Goal: Information Seeking & Learning: Learn about a topic

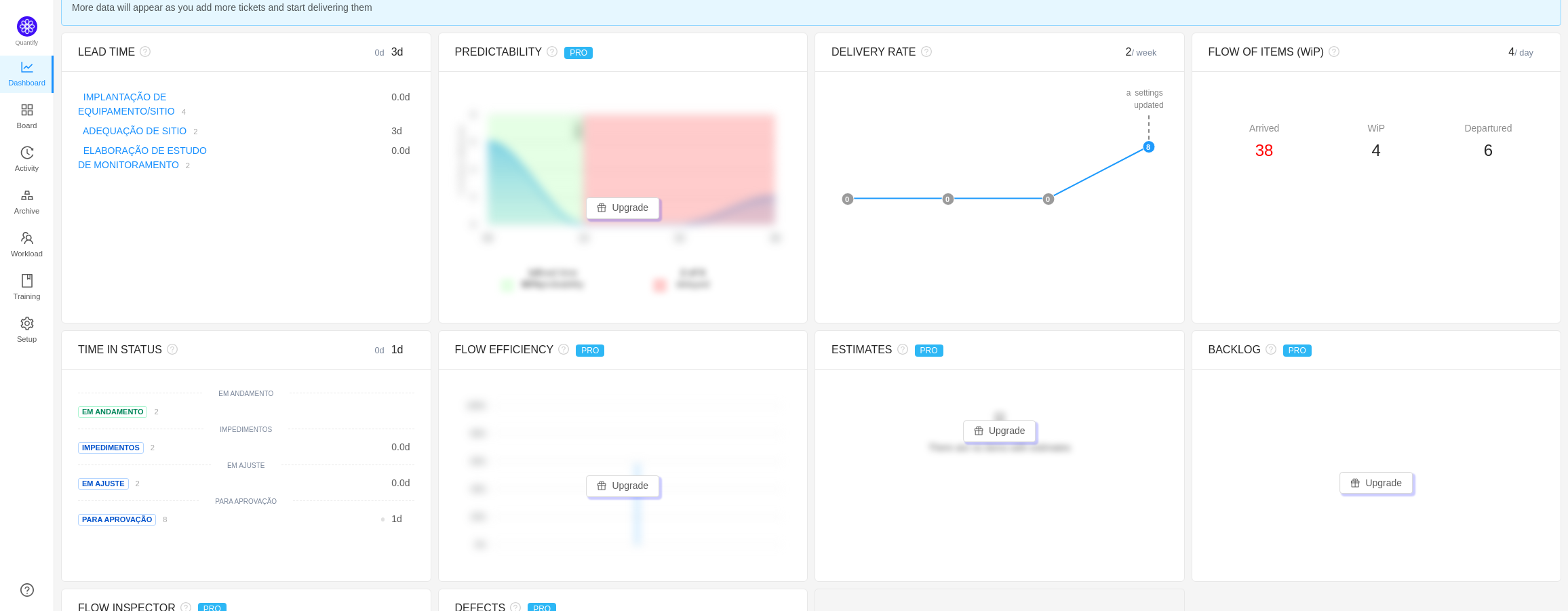
scroll to position [89, 0]
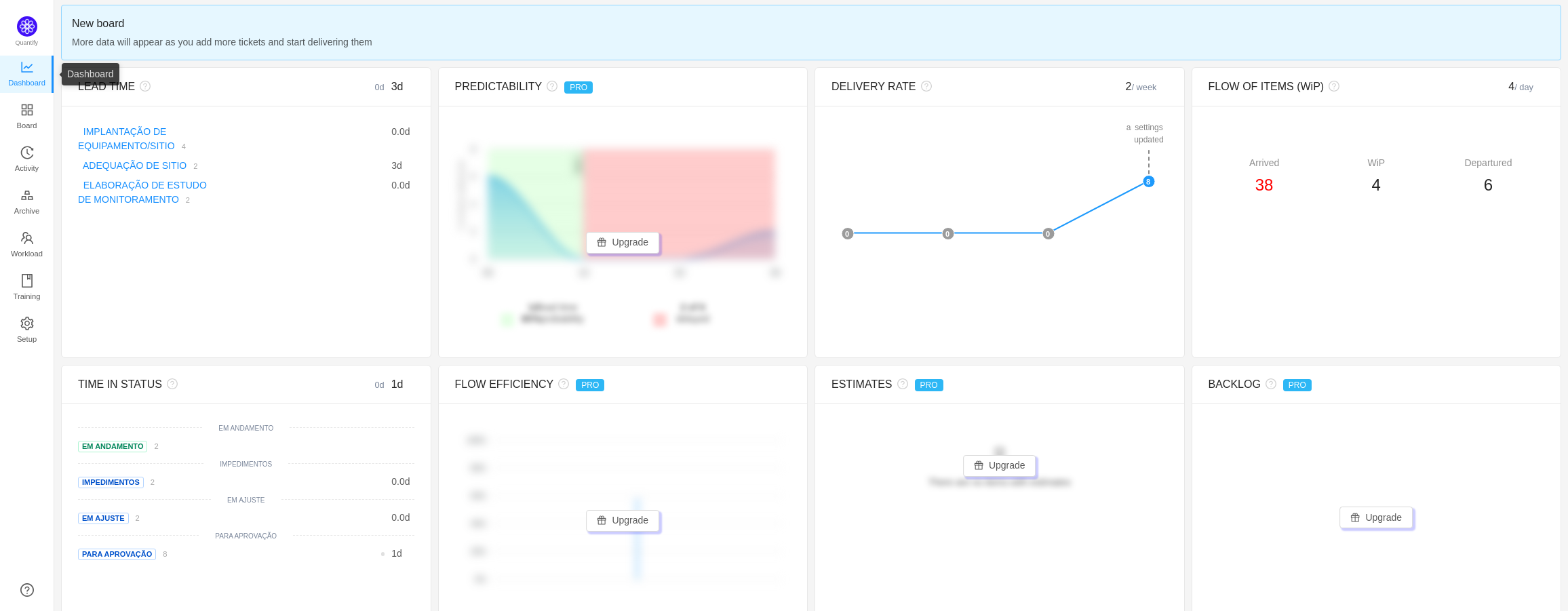
click at [23, 79] on span "Dashboard" at bounding box center [27, 82] width 37 height 27
click at [24, 30] on img at bounding box center [27, 26] width 20 height 20
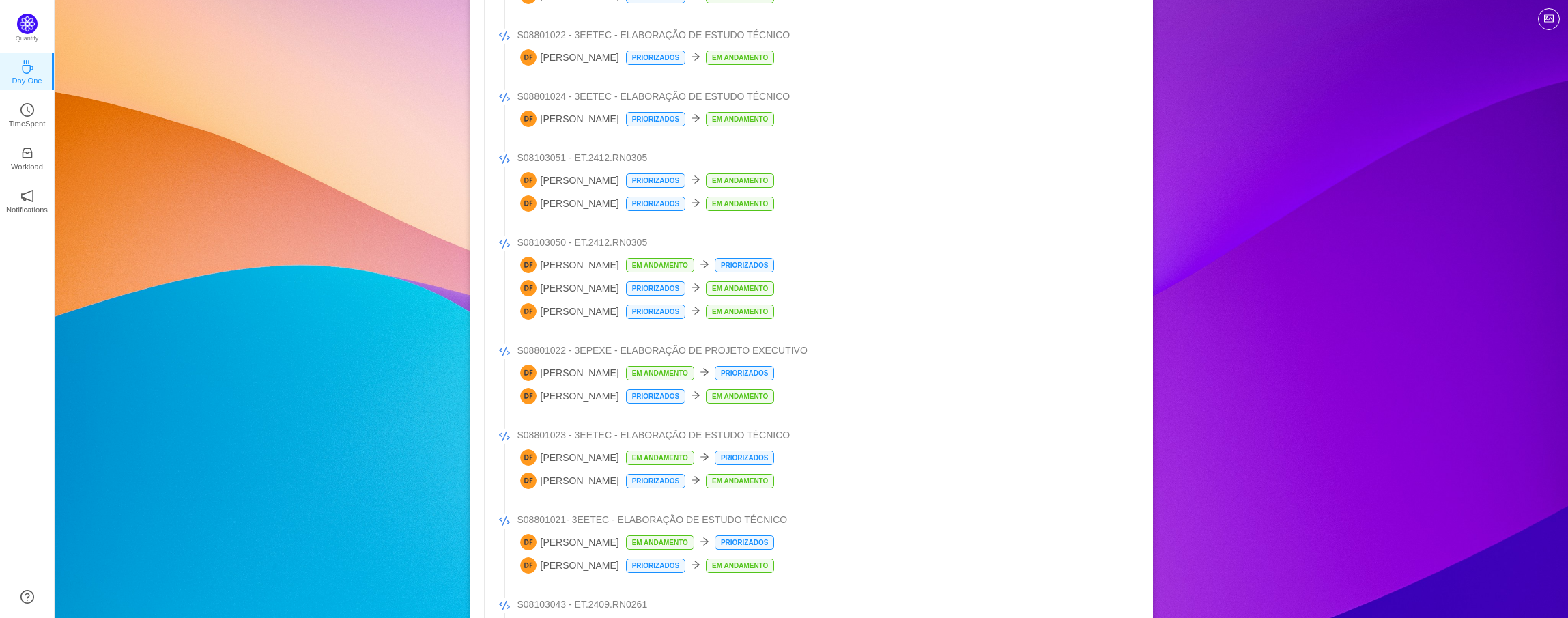
scroll to position [2730, 0]
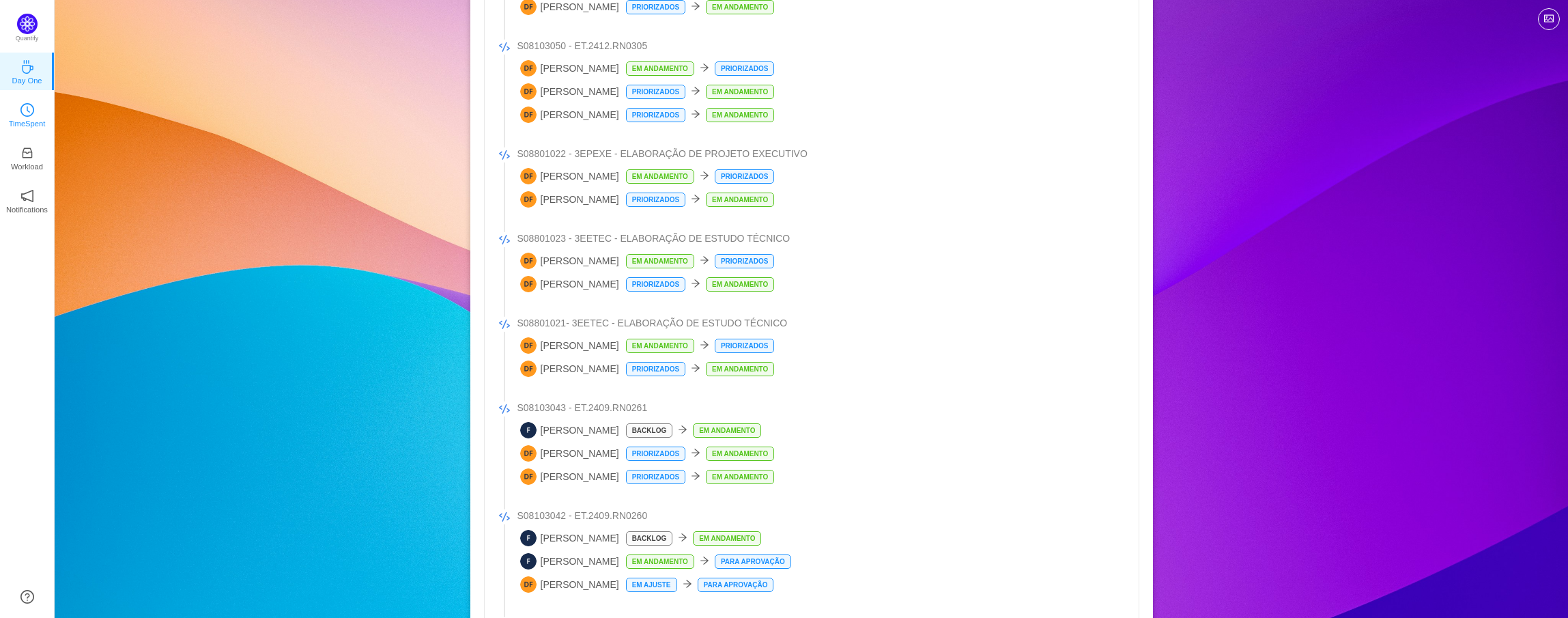
click at [29, 129] on p "TimeSpent" at bounding box center [27, 123] width 37 height 12
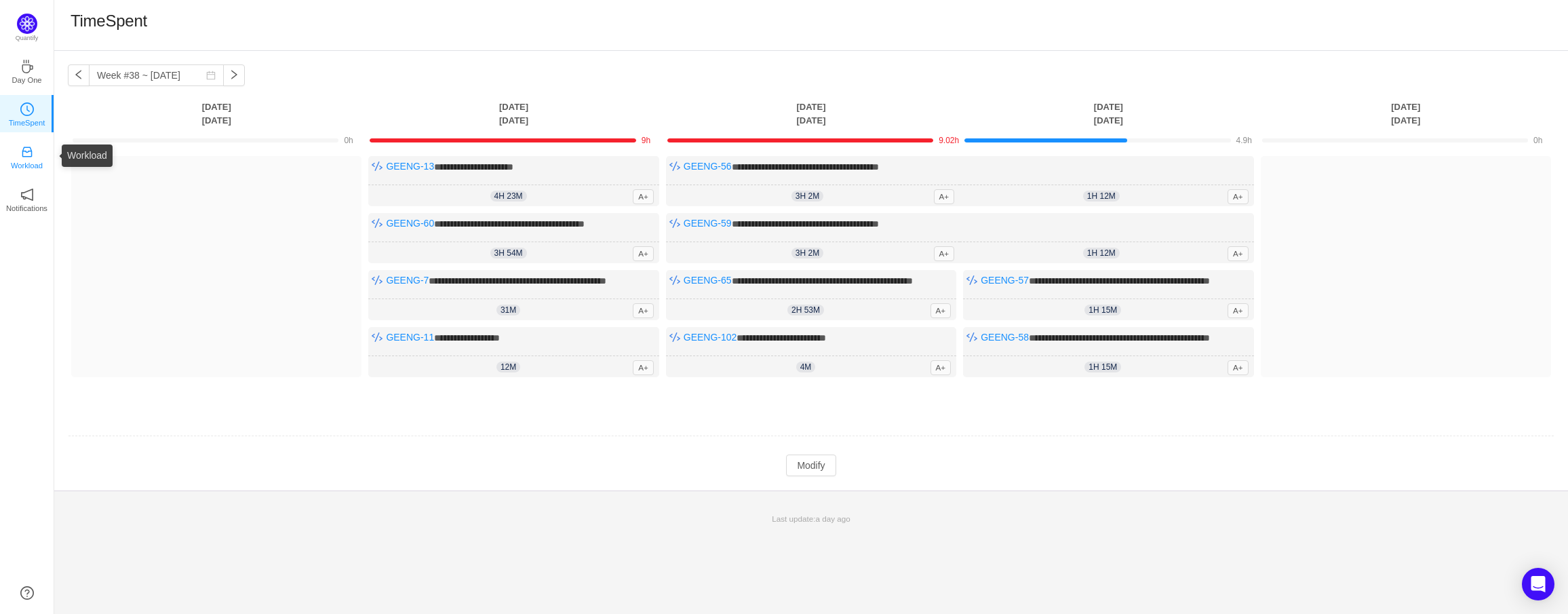
click at [32, 162] on p "Workload" at bounding box center [26, 165] width 32 height 12
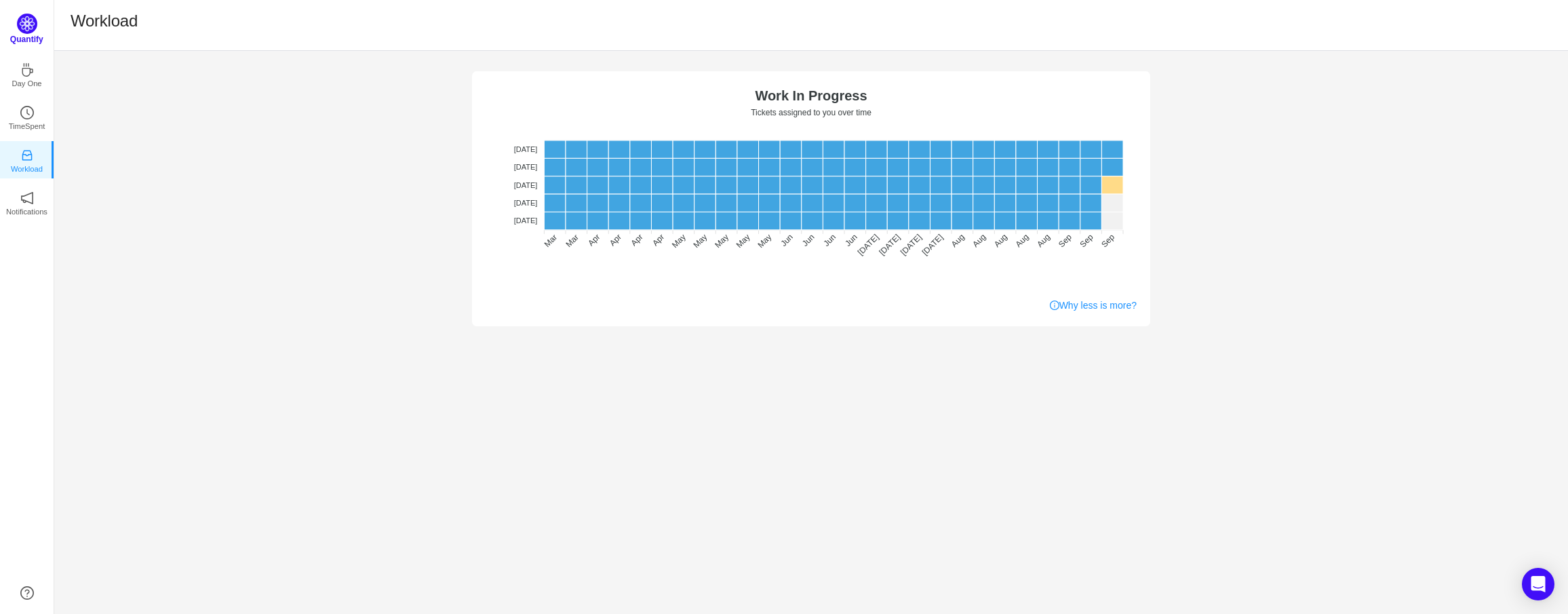
click at [23, 32] on img at bounding box center [27, 24] width 20 height 20
click at [32, 40] on p "Quantify" at bounding box center [27, 39] width 33 height 12
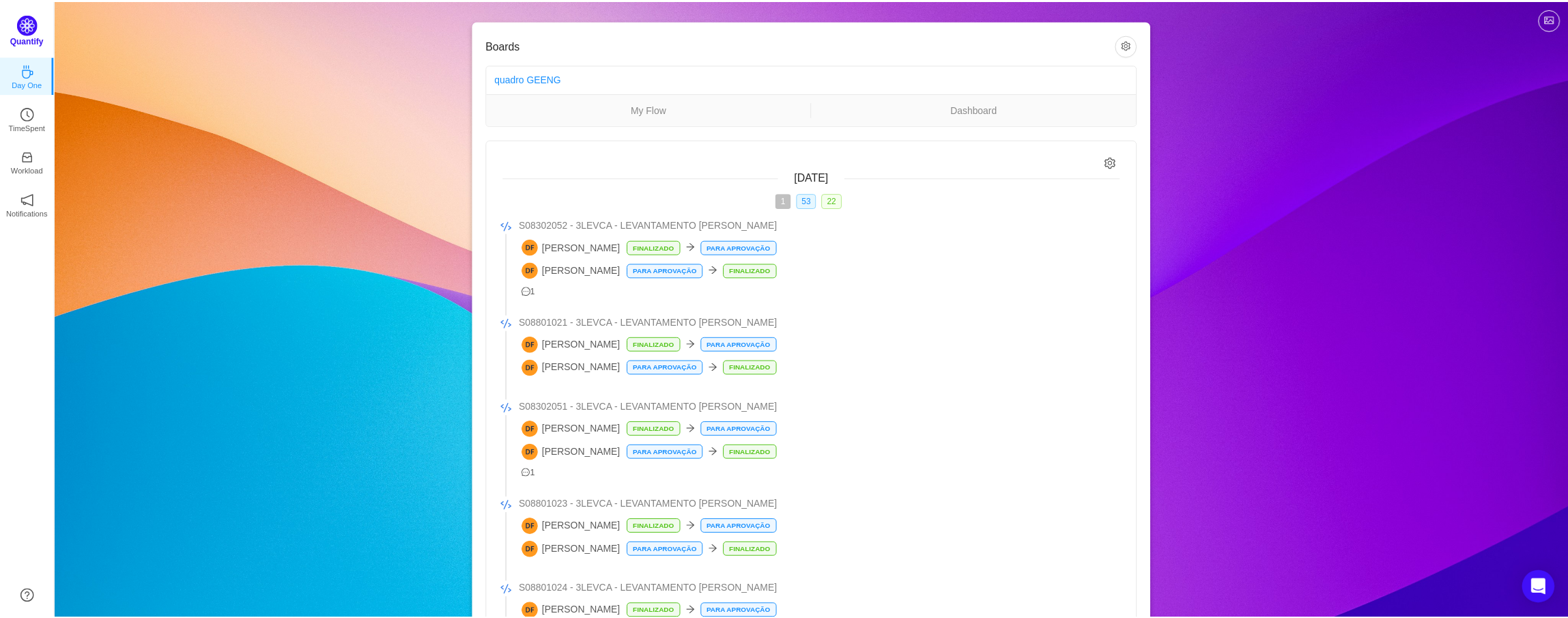
scroll to position [2730, 0]
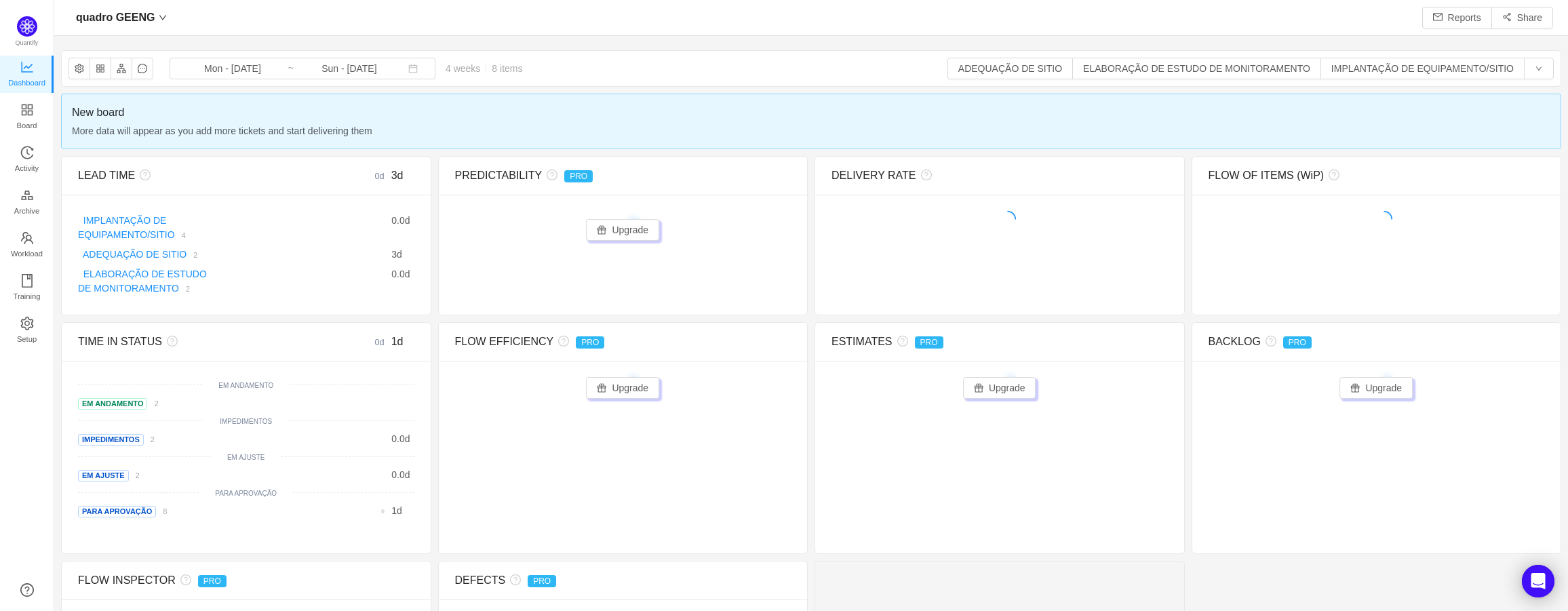
scroll to position [591, 1483]
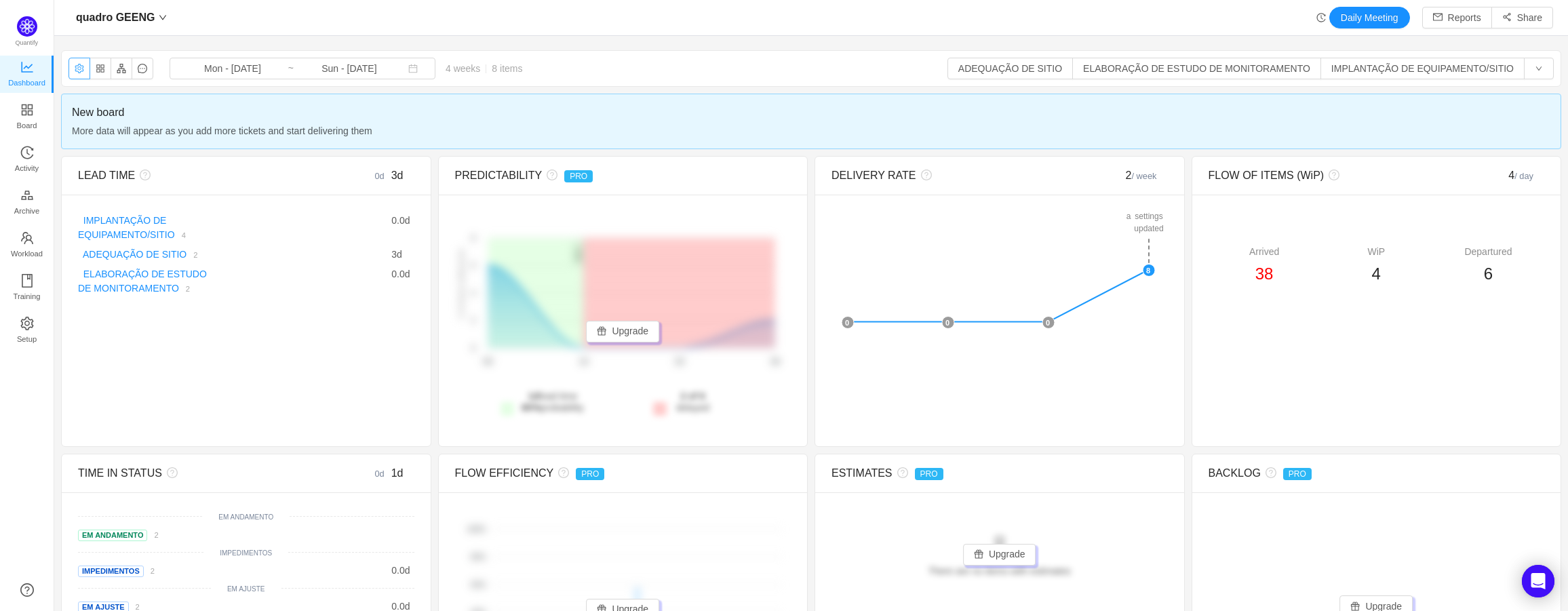
click at [82, 61] on button "button" at bounding box center [79, 68] width 22 height 22
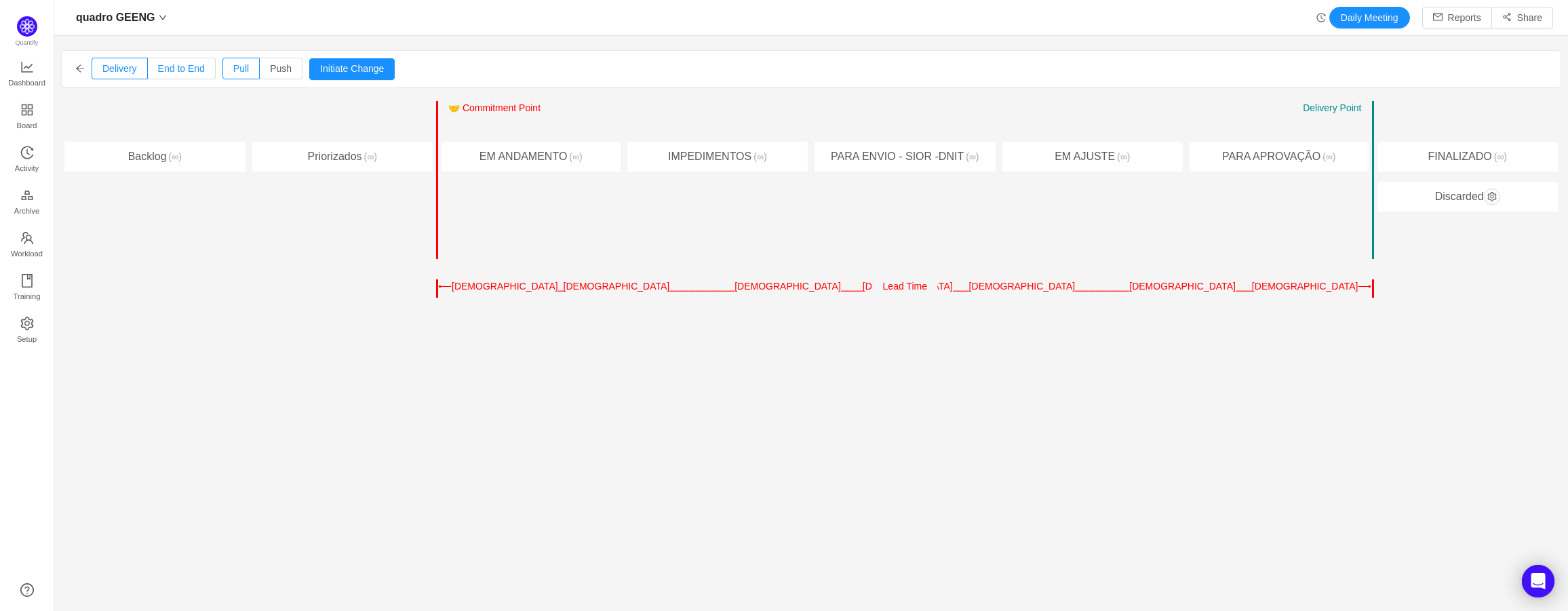
click at [161, 69] on span "End to End" at bounding box center [181, 68] width 47 height 11
click at [158, 72] on input "End to End" at bounding box center [158, 72] width 0 height 0
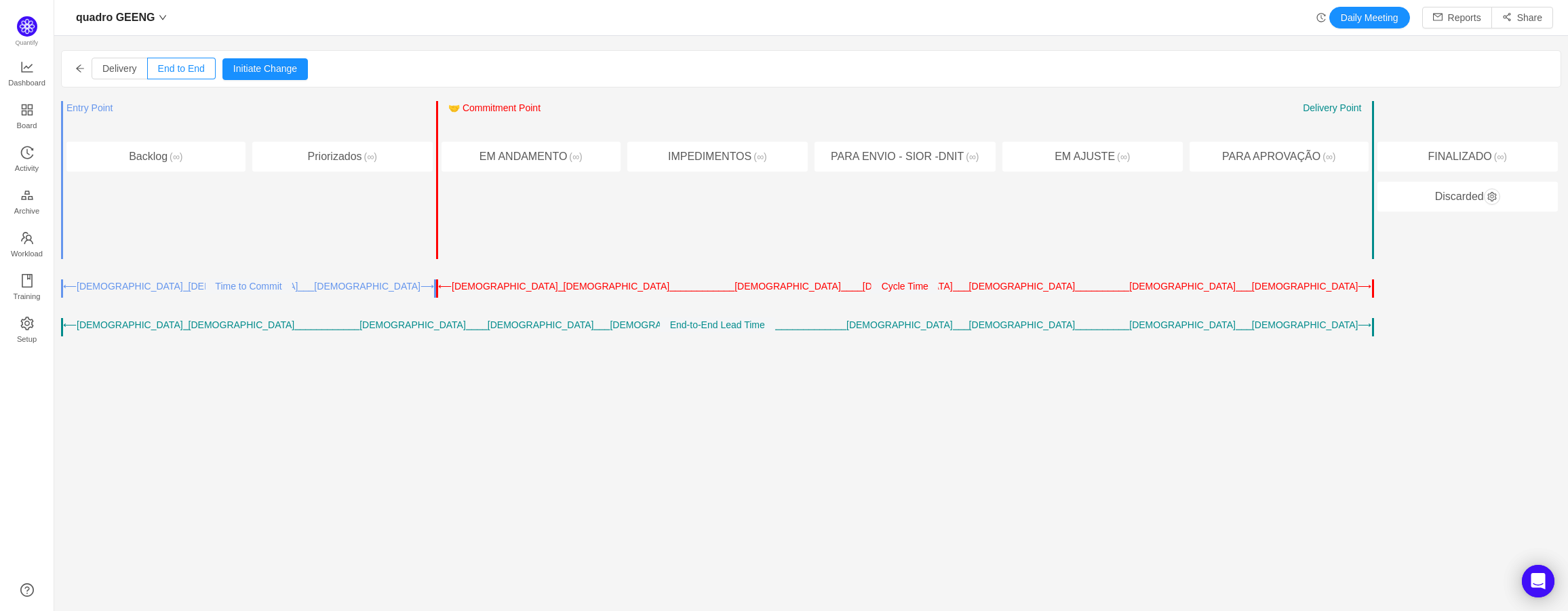
click at [112, 82] on div "Delivery End to End Pull Push Initiate Change Cancel Confirm" at bounding box center [811, 69] width 1499 height 36
click at [118, 66] on span "Delivery" at bounding box center [120, 68] width 35 height 11
click at [102, 72] on input "Delivery" at bounding box center [102, 72] width 0 height 0
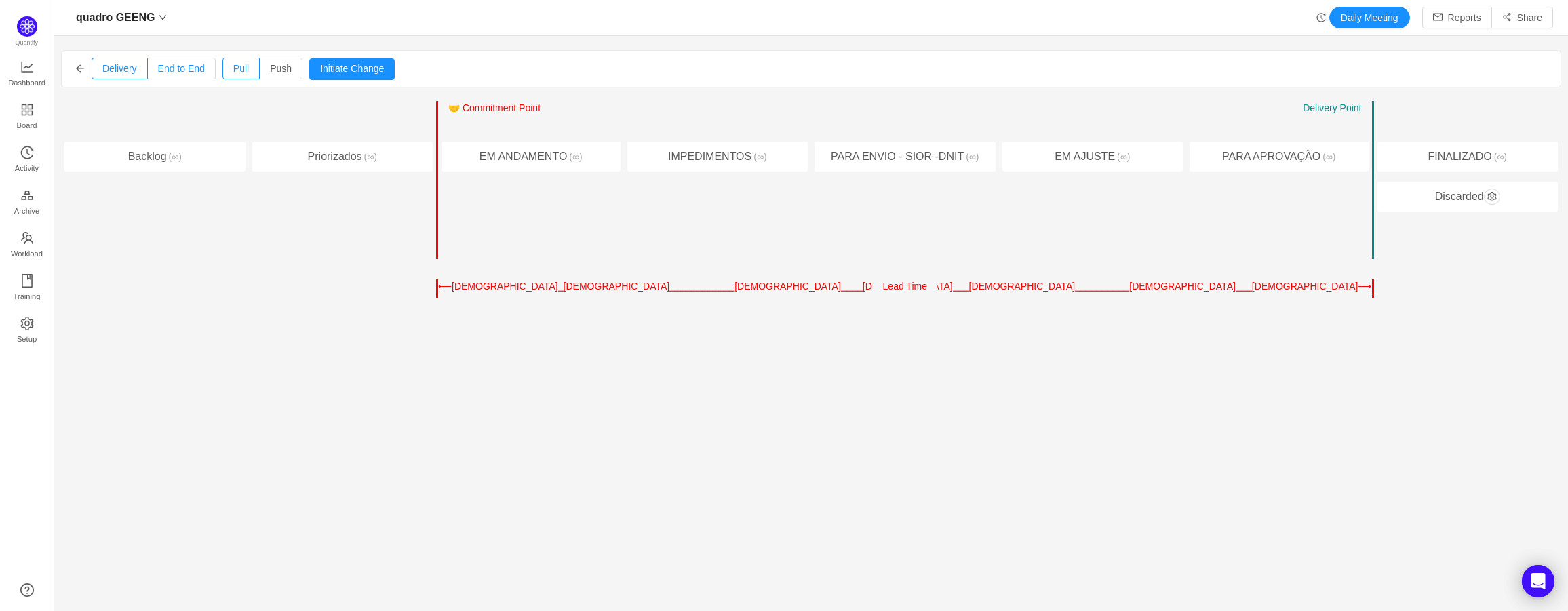
click at [170, 70] on span "End to End" at bounding box center [181, 68] width 47 height 11
click at [158, 72] on input "End to End" at bounding box center [158, 72] width 0 height 0
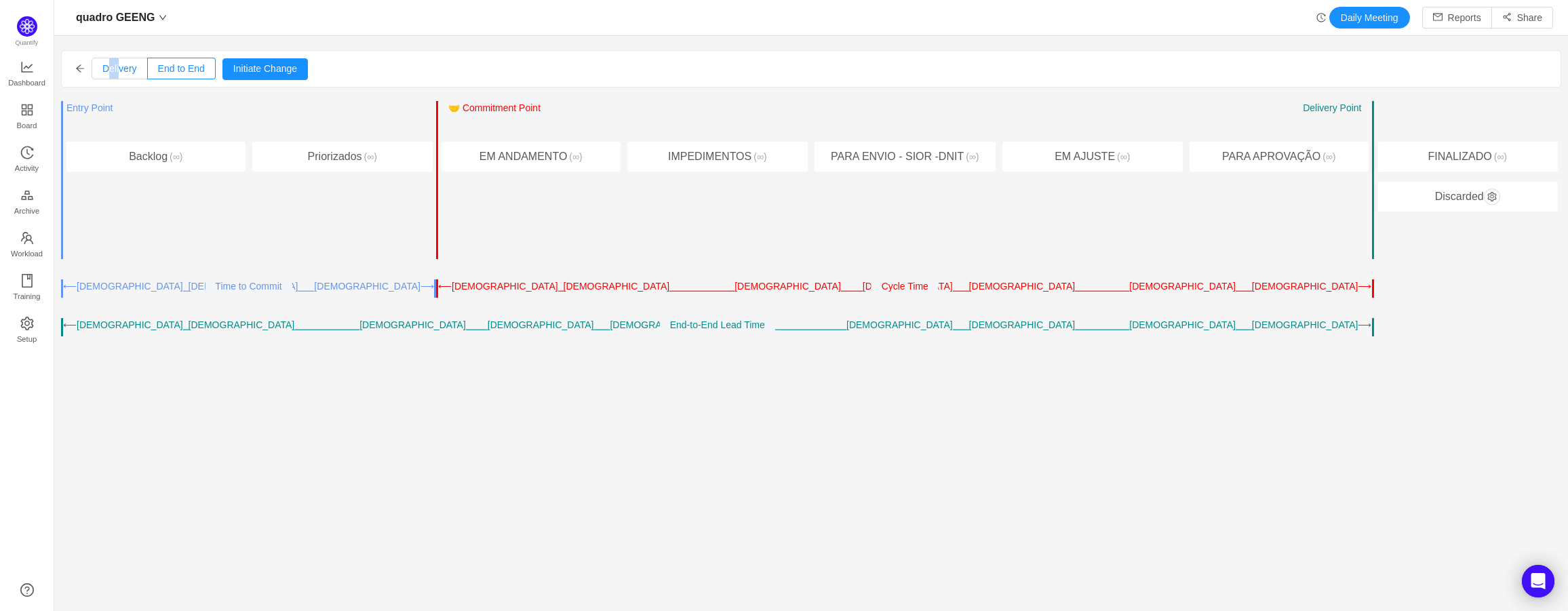
drag, startPoint x: 108, startPoint y: 72, endPoint x: 116, endPoint y: 71, distance: 8.1
click at [116, 71] on label "Delivery" at bounding box center [120, 68] width 56 height 22
click at [117, 71] on span "Delivery" at bounding box center [120, 68] width 35 height 11
click at [102, 72] on input "Delivery" at bounding box center [102, 72] width 0 height 0
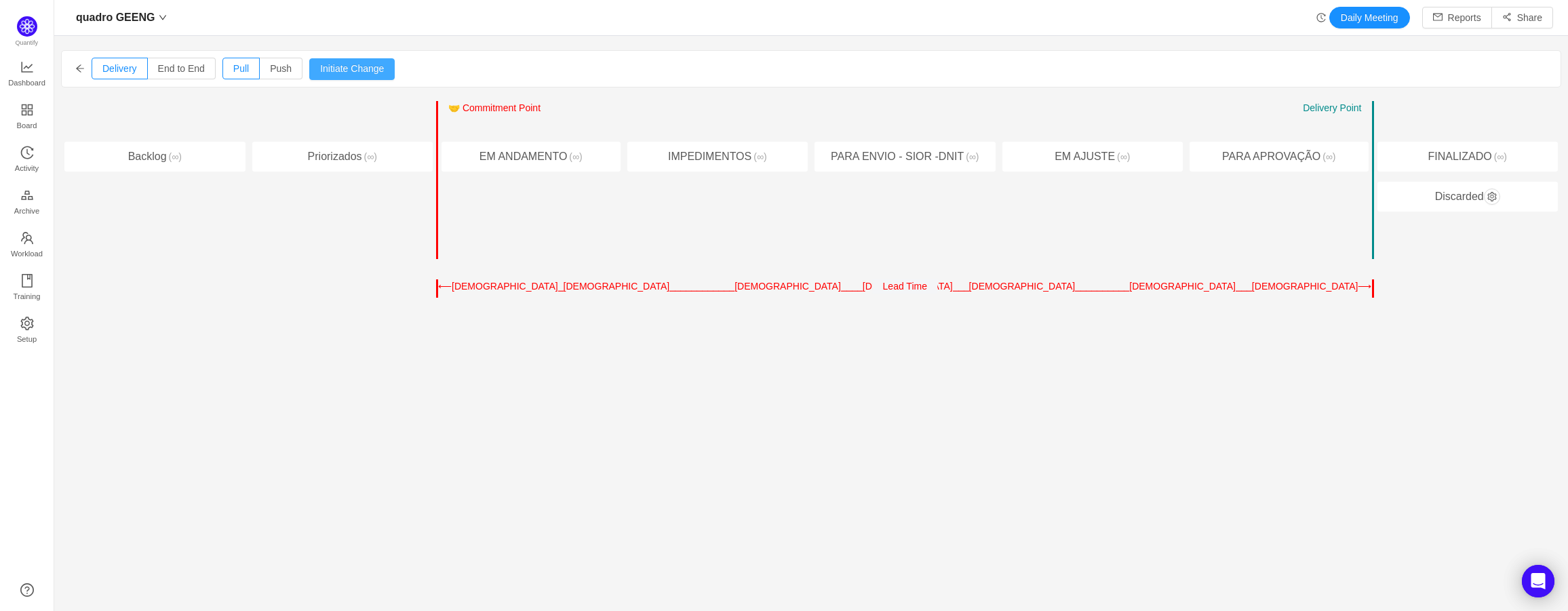
click at [357, 72] on button "Initiate Change" at bounding box center [351, 69] width 85 height 22
click at [194, 74] on span "End to End" at bounding box center [181, 68] width 47 height 11
click at [158, 72] on input "End to End" at bounding box center [158, 72] width 0 height 0
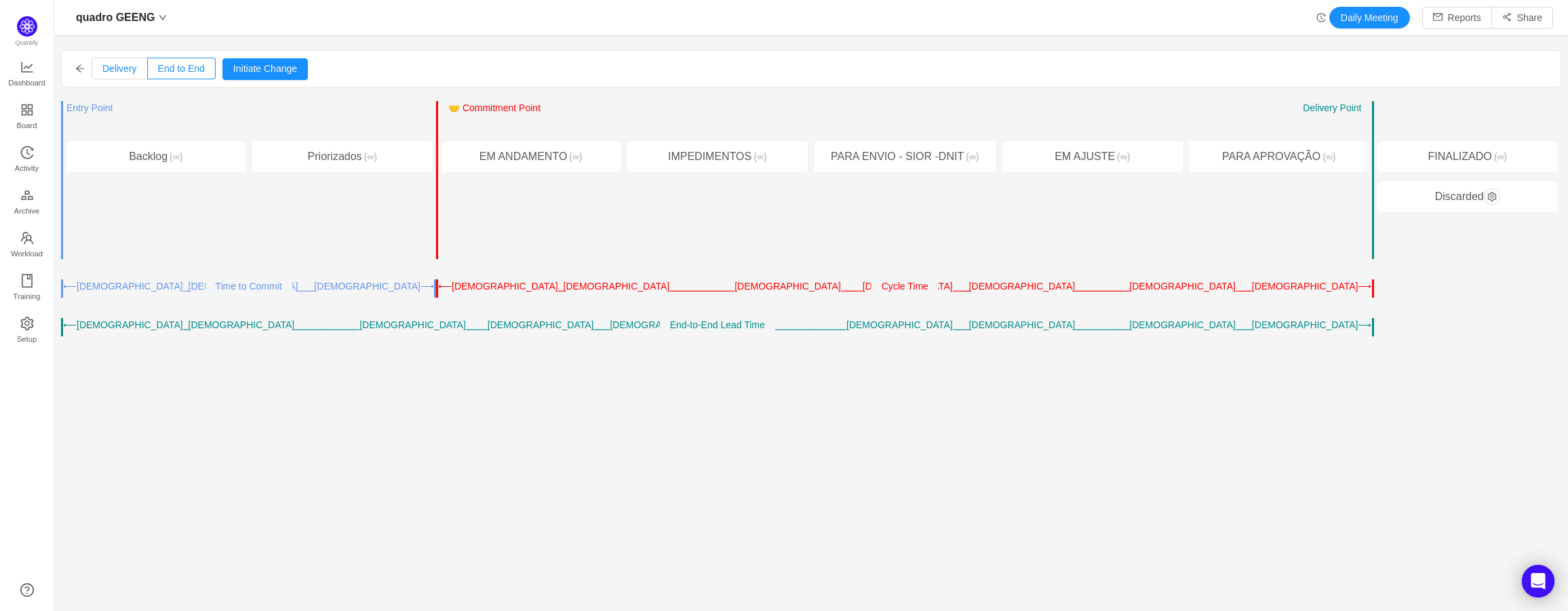
click at [116, 71] on span "Delivery" at bounding box center [120, 68] width 35 height 11
click at [102, 72] on input "Delivery" at bounding box center [102, 72] width 0 height 0
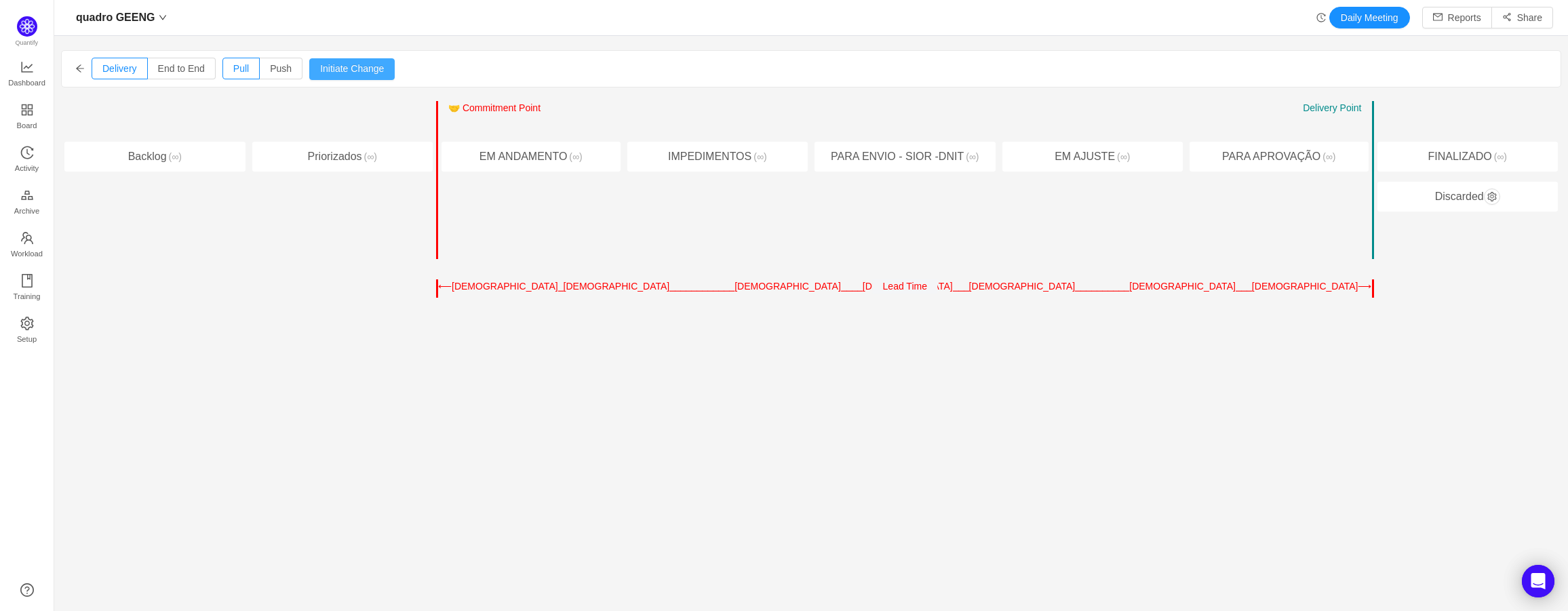
click at [362, 76] on button "Initiate Change" at bounding box center [351, 69] width 85 height 22
click at [74, 59] on div "Delivery End to End Pull Push Initiate Change Cancel Confirm" at bounding box center [811, 69] width 1499 height 36
click at [80, 75] on div "Delivery End to End Pull Push Initiate Change Cancel Confirm" at bounding box center [811, 69] width 1499 height 36
click at [79, 69] on icon "icon: arrow-left" at bounding box center [81, 68] width 10 height 10
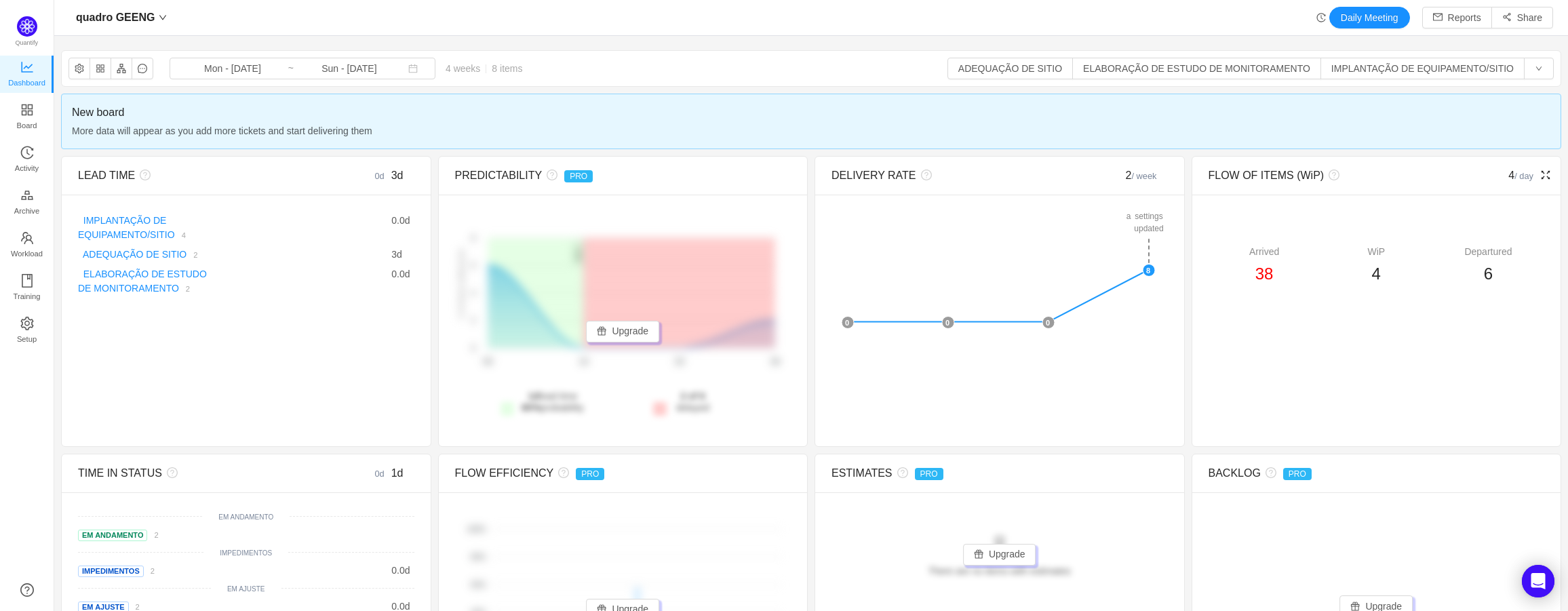
click at [1540, 181] on icon "icon: fullscreen" at bounding box center [1544, 174] width 11 height 11
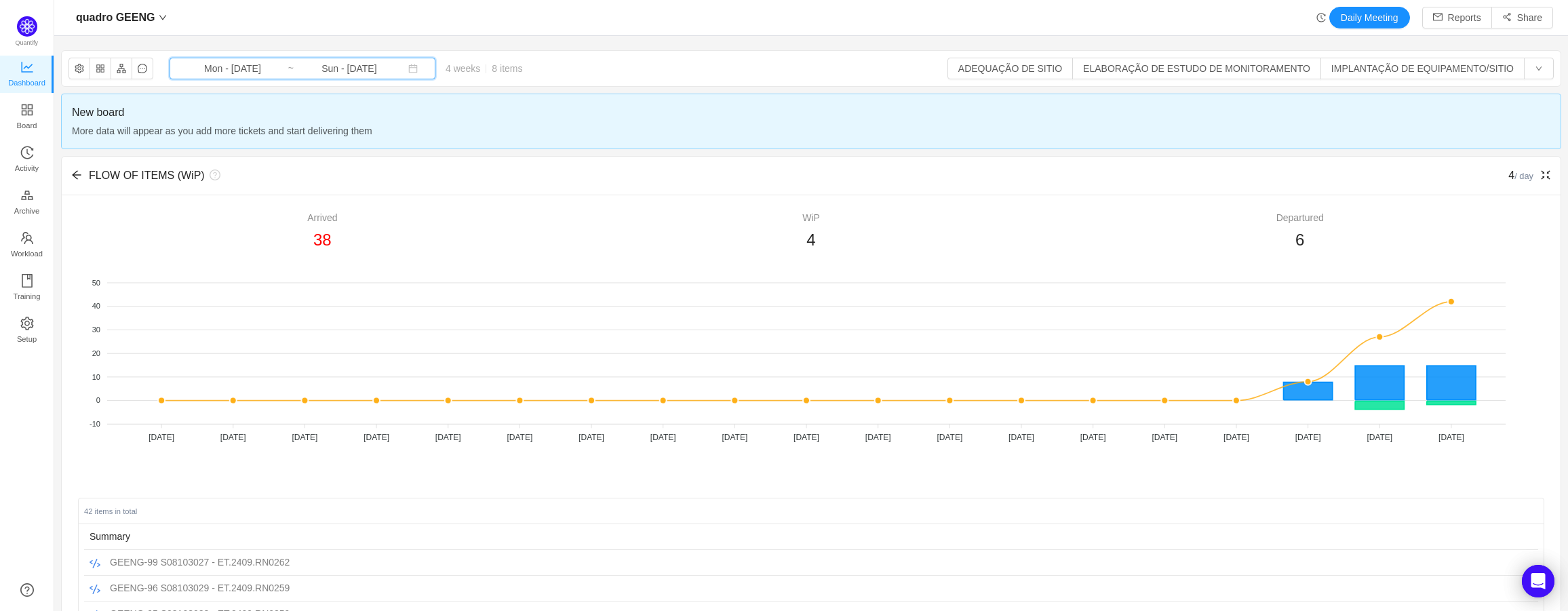
click at [306, 78] on span "Mon - Aug 25, 2025 ~ Sun - Sep 21, 2025" at bounding box center [302, 68] width 266 height 22
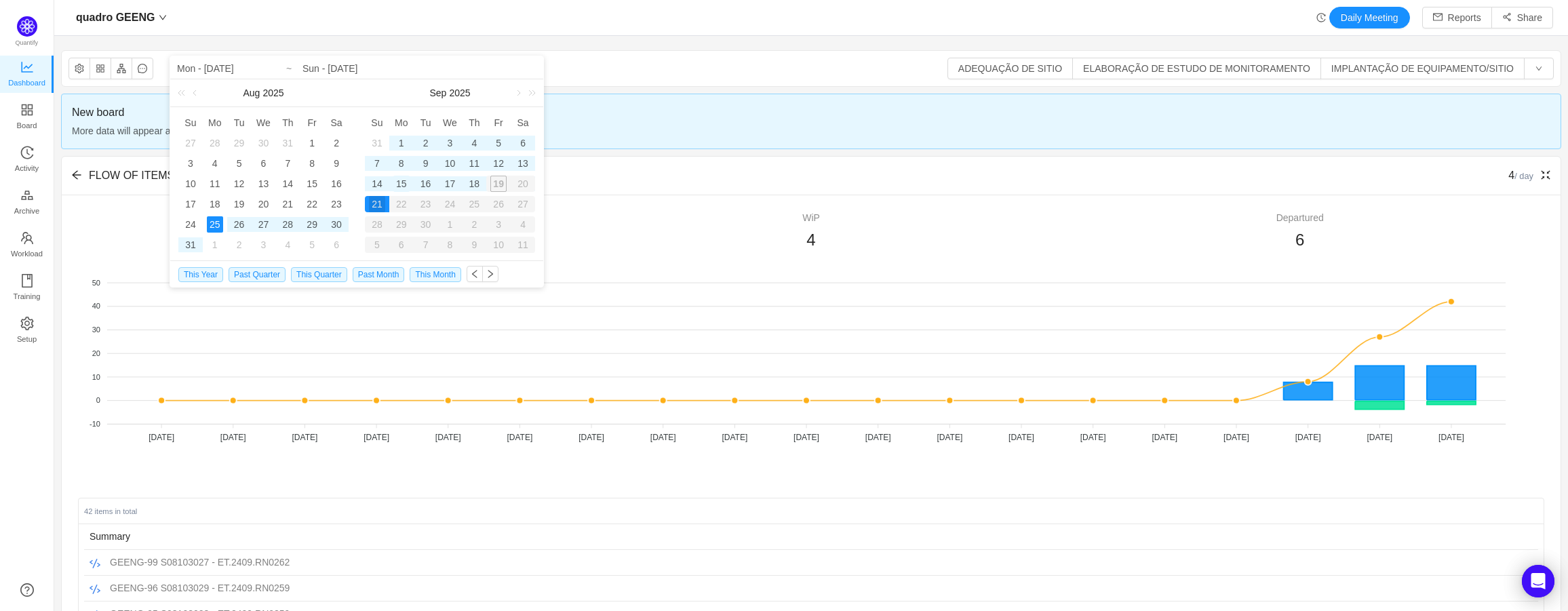
click at [403, 180] on div "15" at bounding box center [402, 184] width 16 height 16
click at [475, 185] on div "18" at bounding box center [474, 184] width 16 height 16
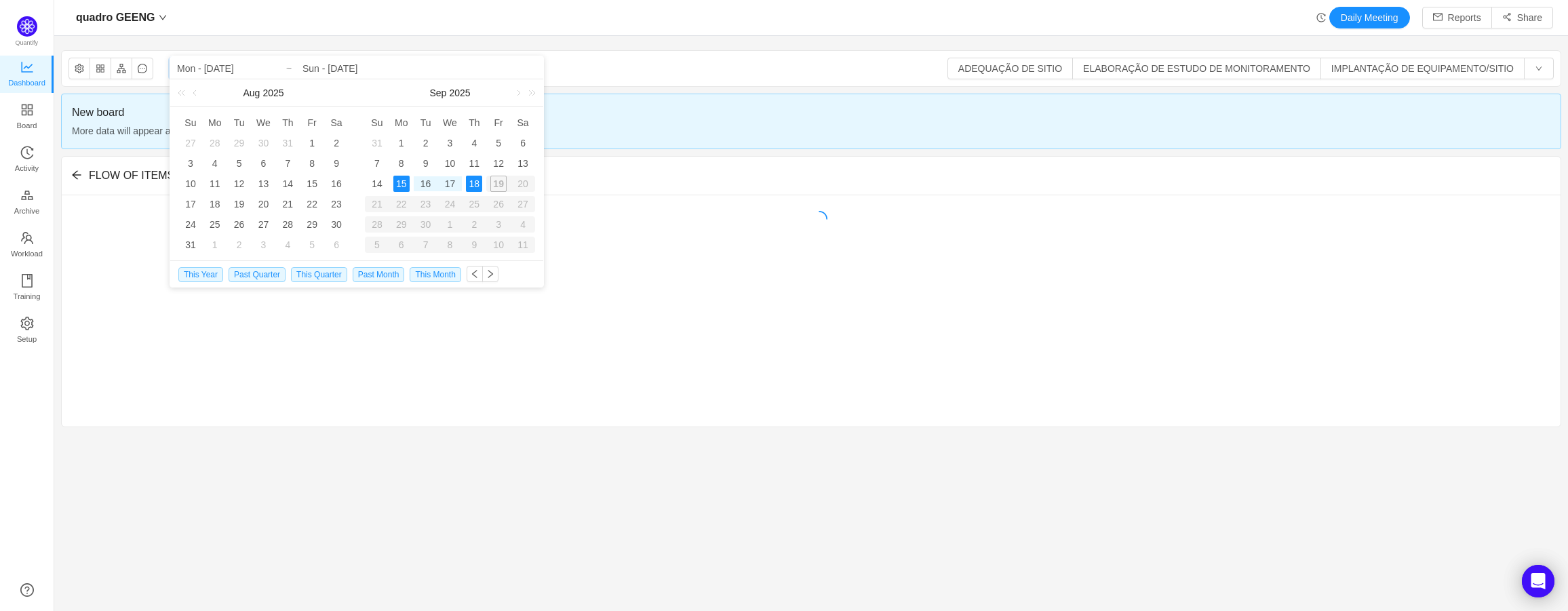
type input "Mon - Sep 15, 2025"
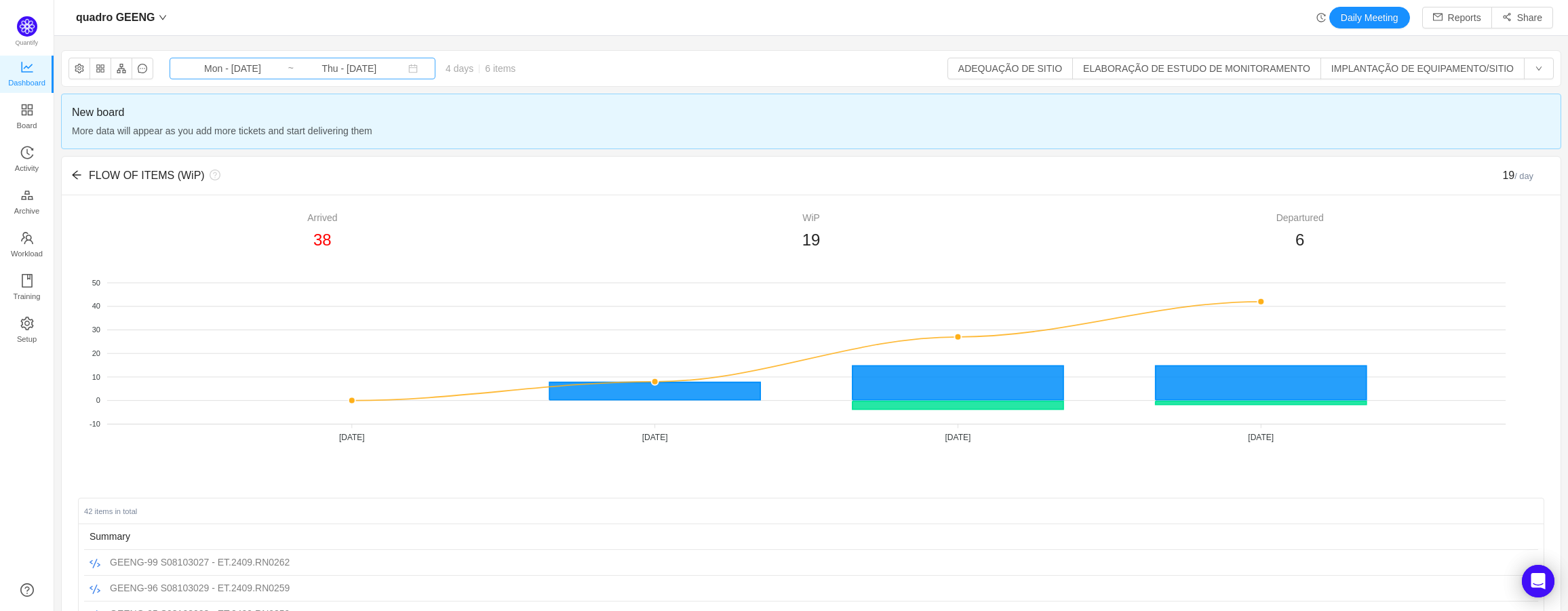
click at [299, 71] on input "Thu - Sep 18, 2025" at bounding box center [349, 68] width 110 height 15
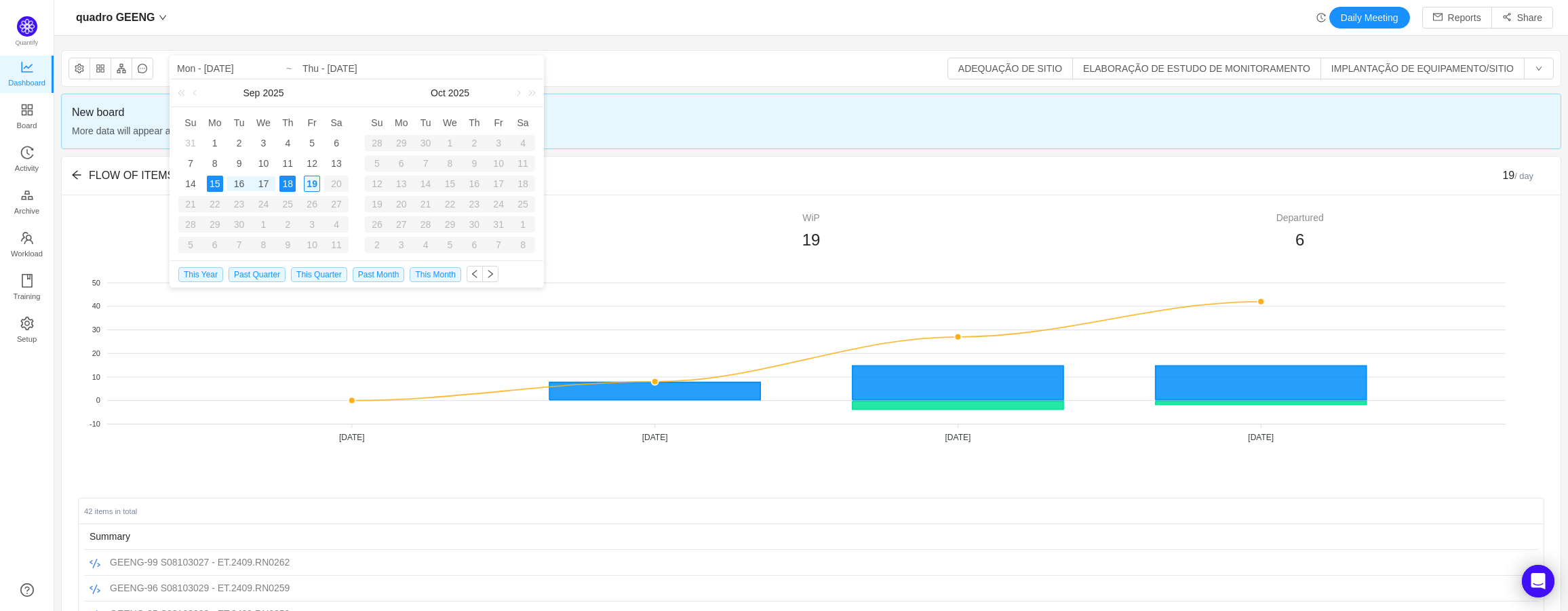
click at [310, 187] on div "19" at bounding box center [312, 184] width 16 height 16
click at [210, 186] on div "15" at bounding box center [215, 184] width 16 height 16
type input "Fri - Sep 19, 2025"
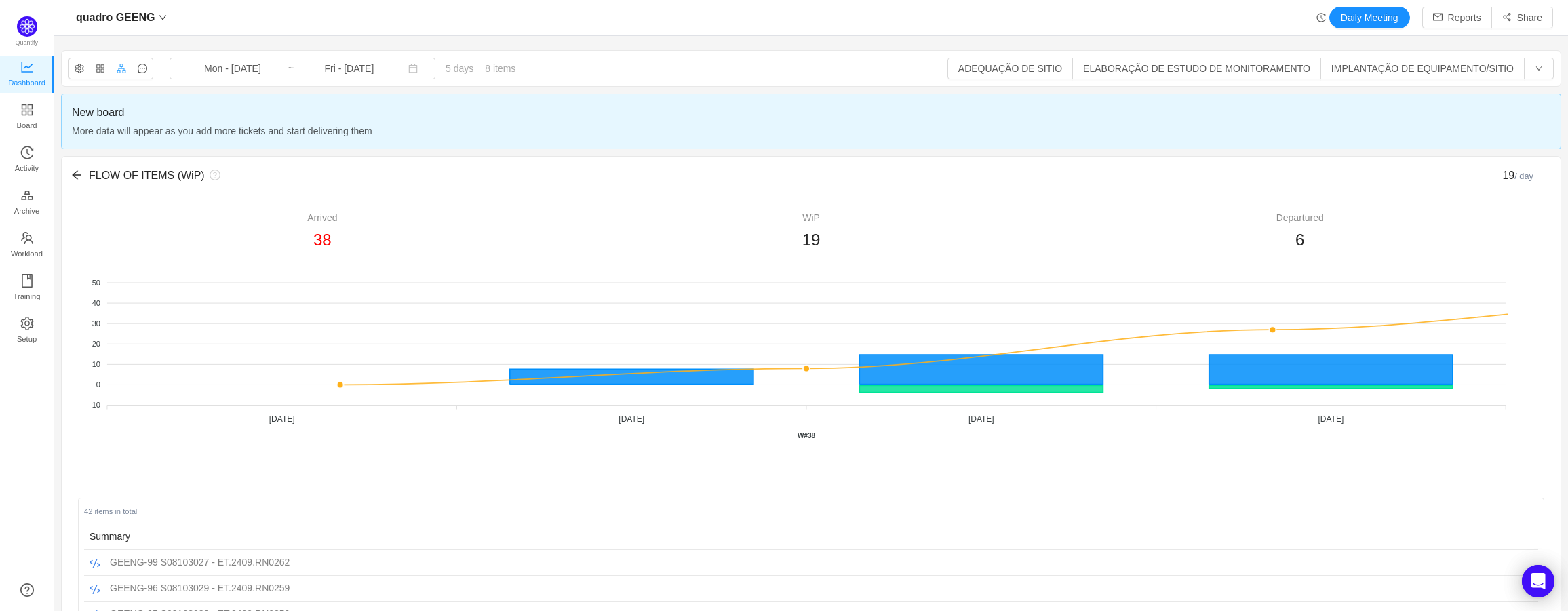
click at [116, 76] on button "button" at bounding box center [121, 68] width 22 height 22
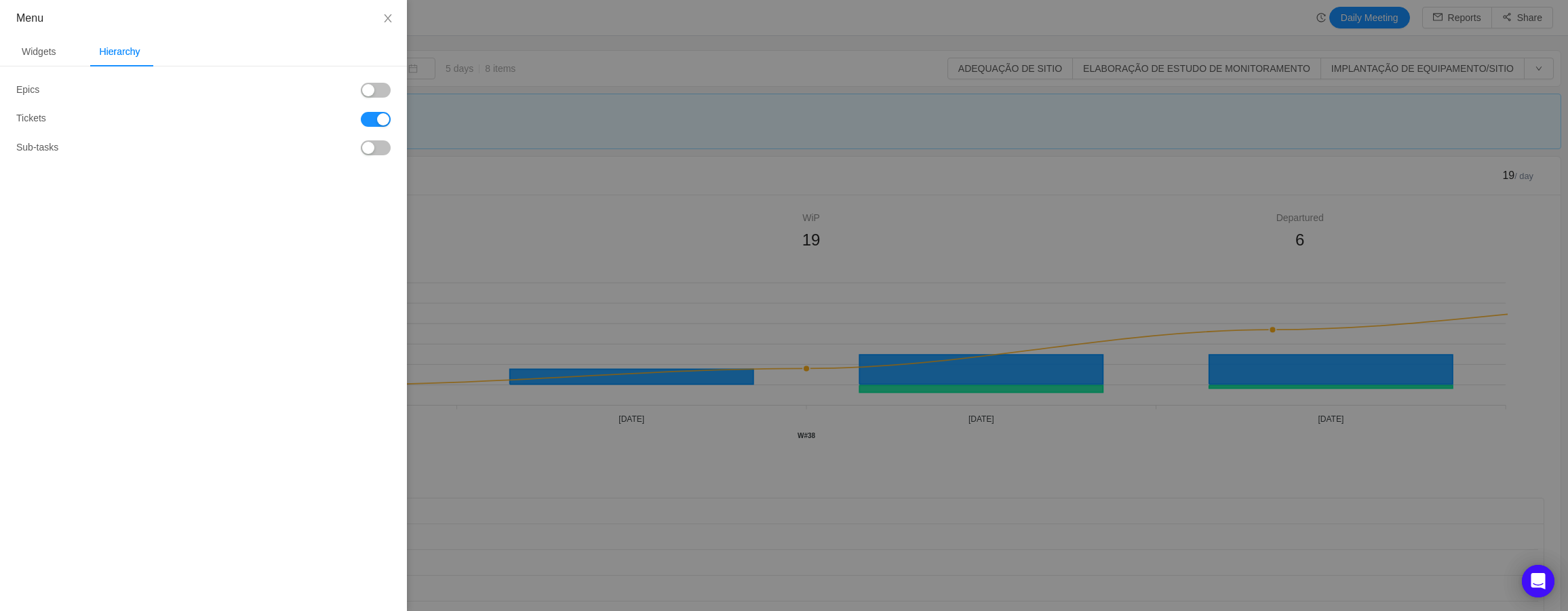
click at [365, 149] on button "button" at bounding box center [376, 148] width 30 height 15
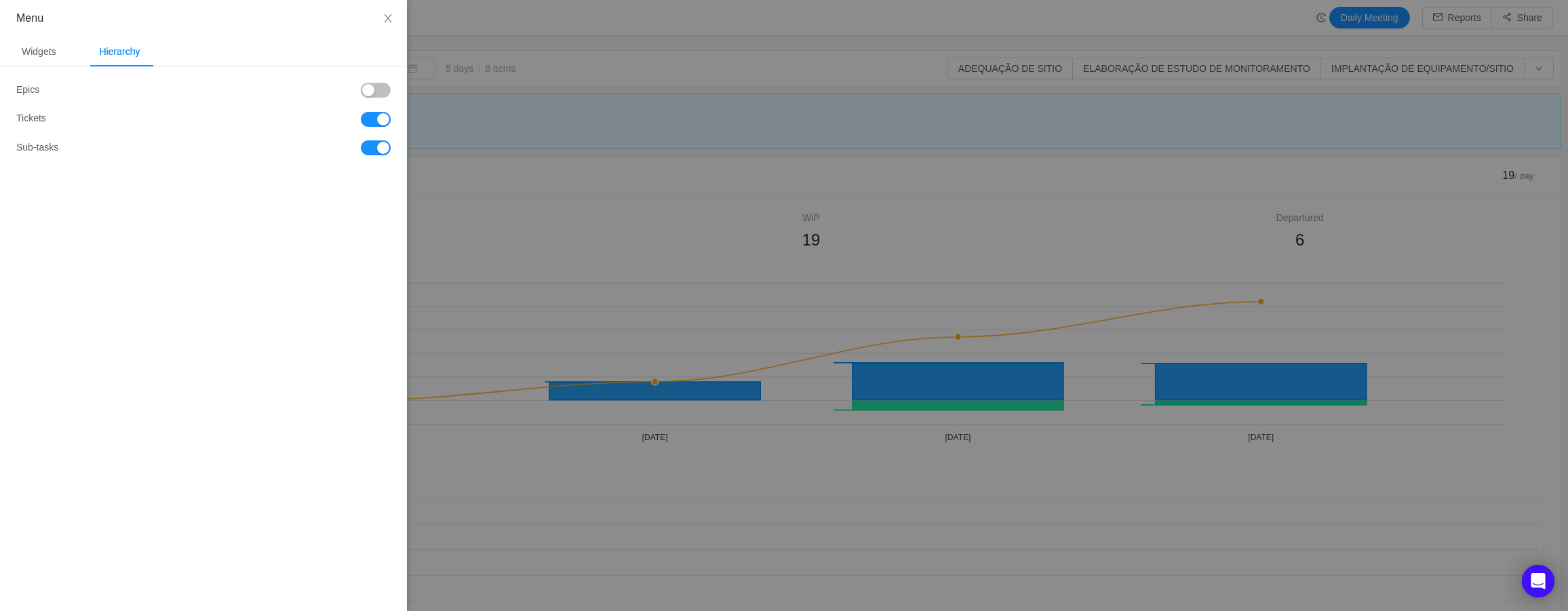
click at [365, 149] on button "button" at bounding box center [376, 148] width 30 height 15
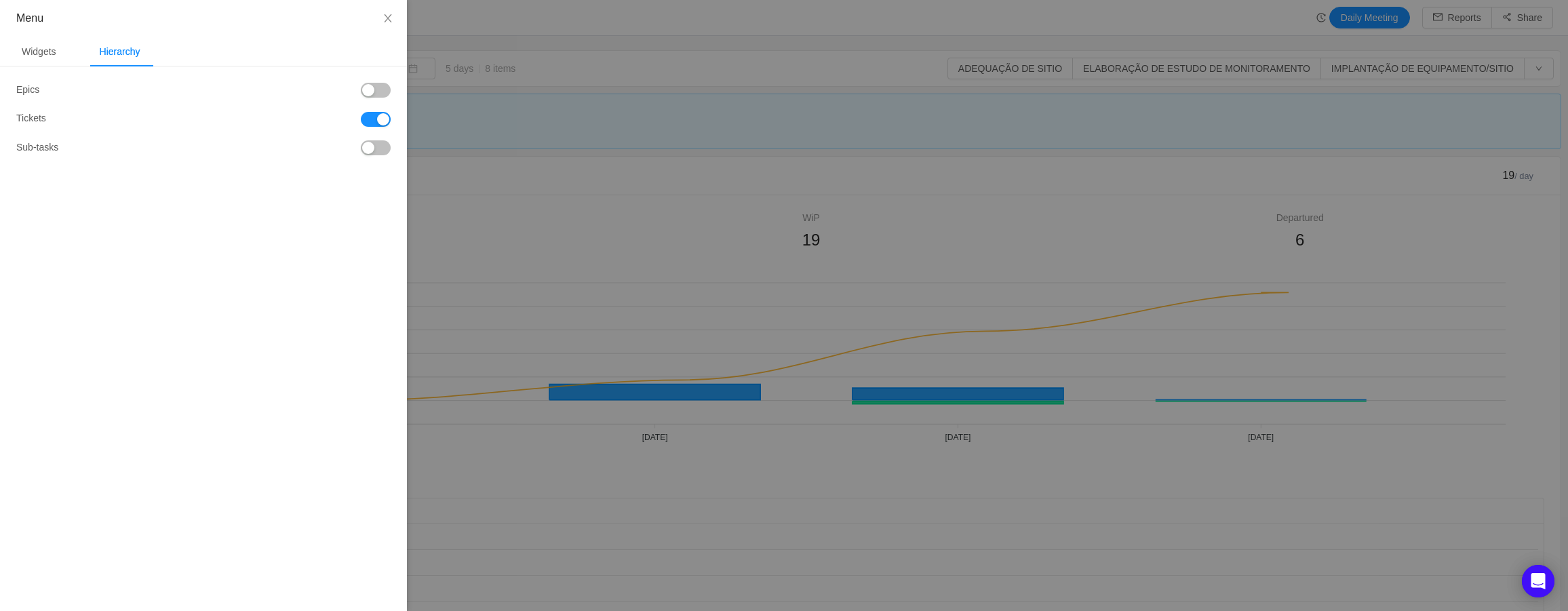
click at [374, 120] on button "button" at bounding box center [376, 120] width 30 height 15
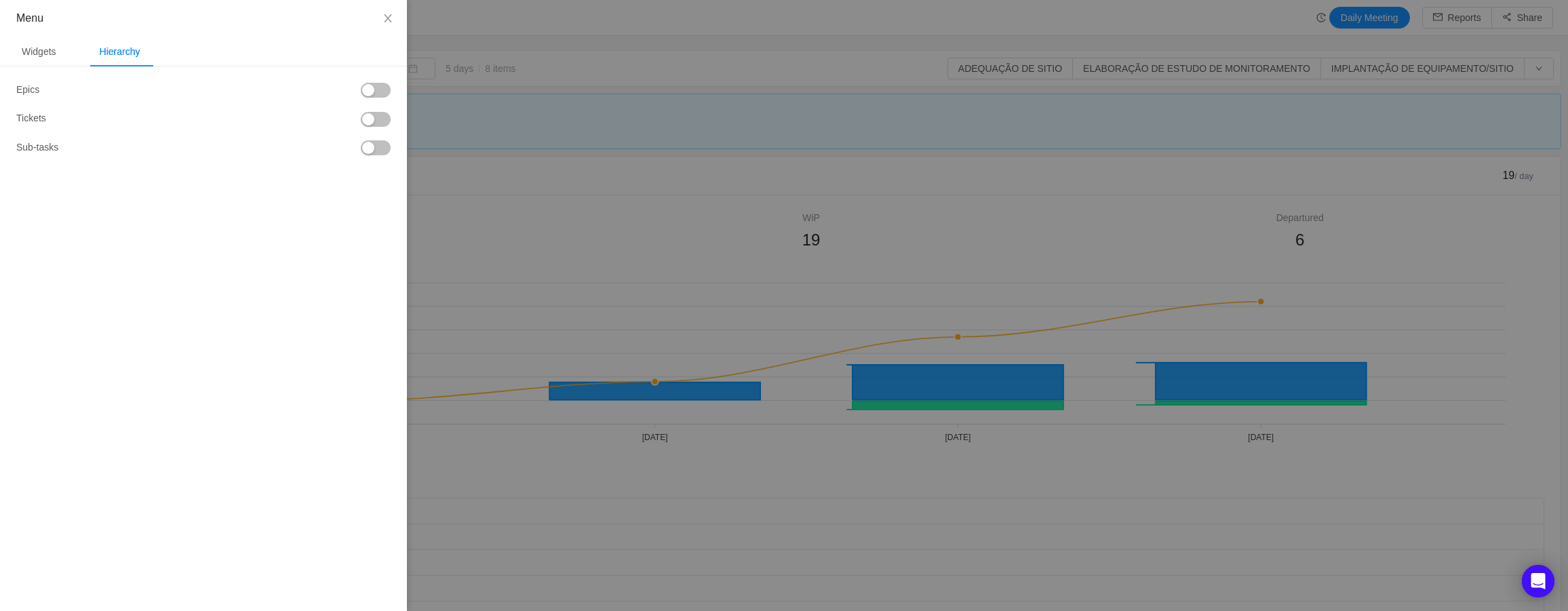
click at [374, 120] on button "button" at bounding box center [376, 120] width 30 height 15
click at [49, 46] on div "Widgets" at bounding box center [38, 52] width 56 height 31
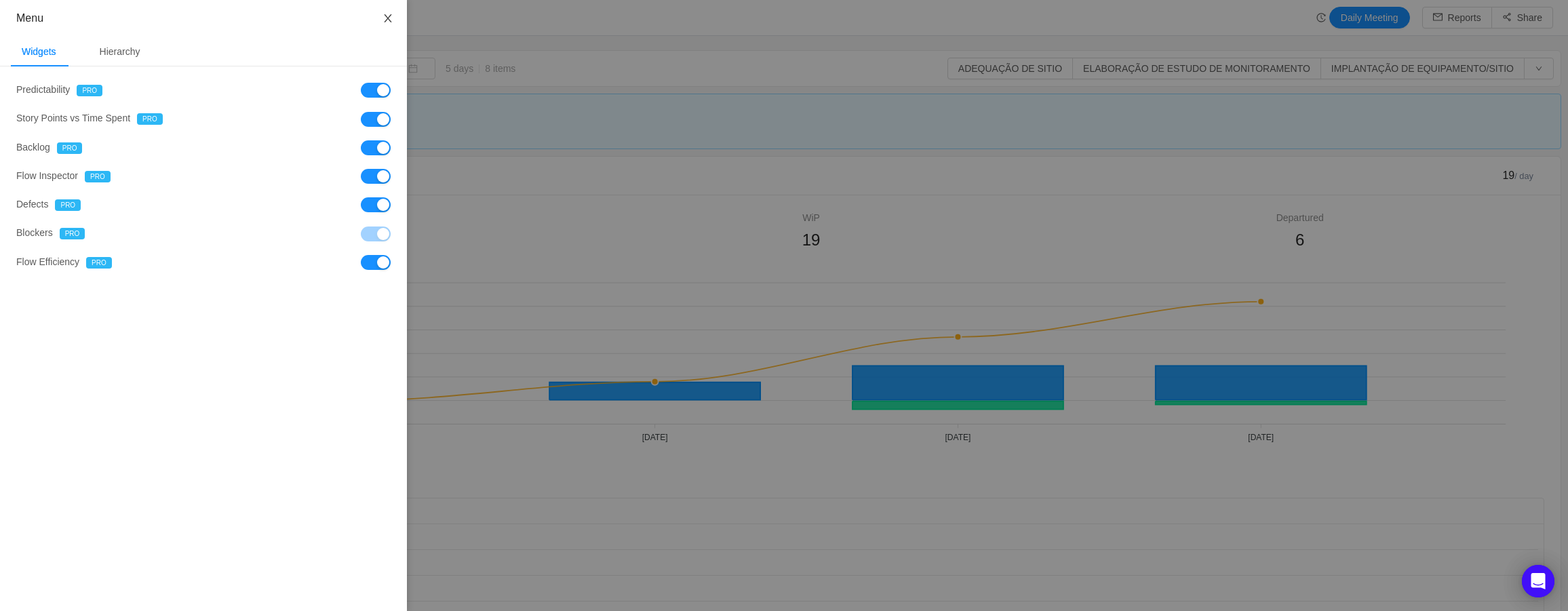
click at [390, 15] on icon "icon: close" at bounding box center [387, 18] width 11 height 11
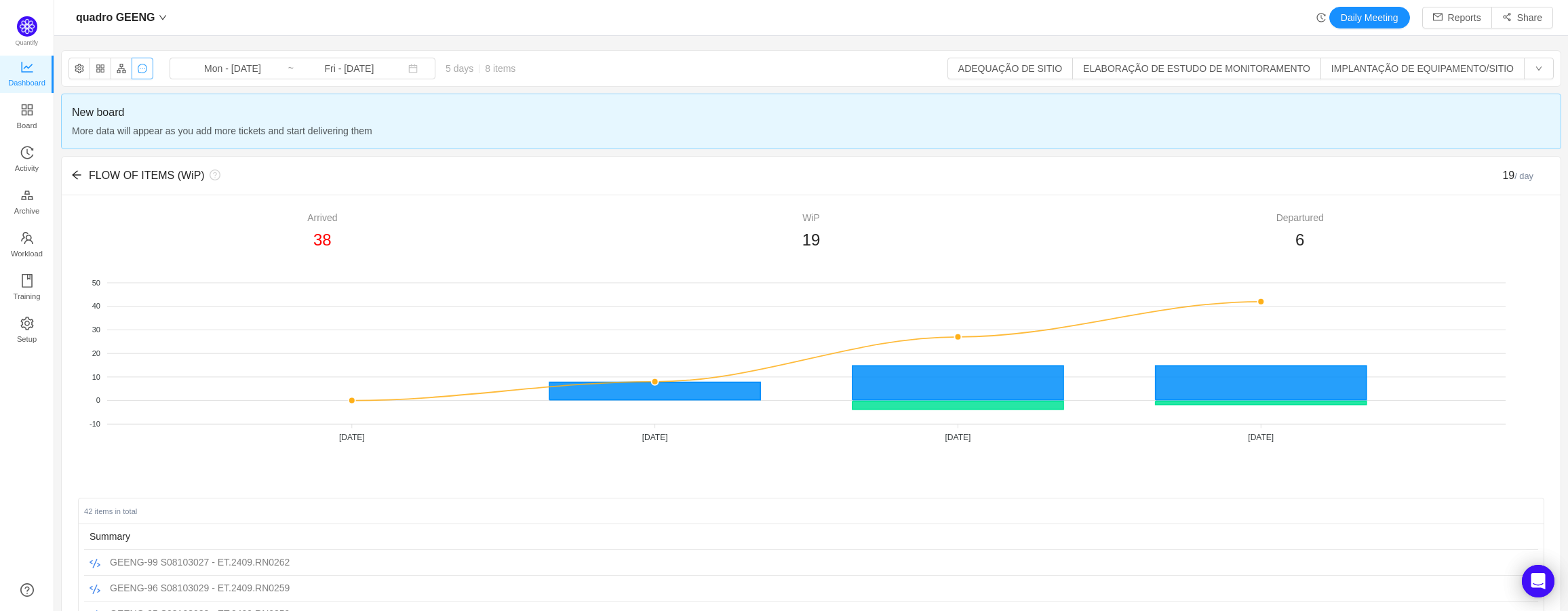
click at [145, 72] on button "button" at bounding box center [142, 68] width 22 height 22
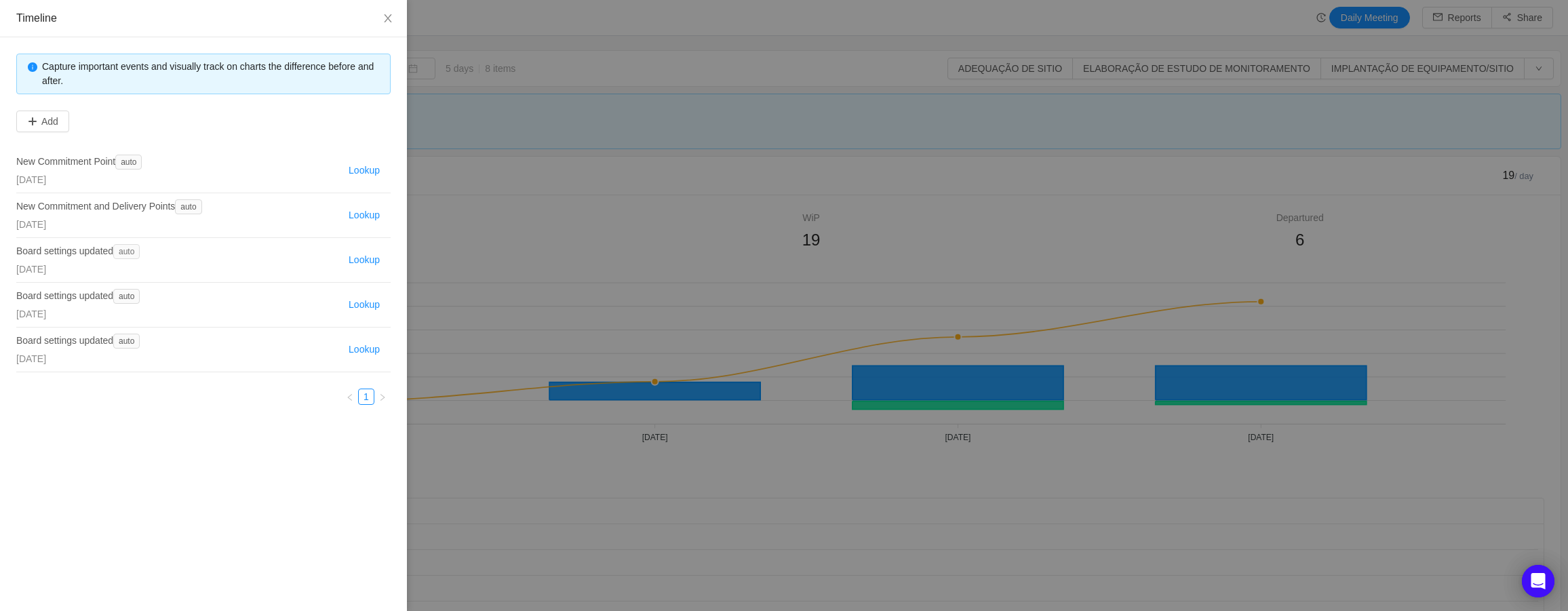
click at [125, 248] on span "auto" at bounding box center [126, 251] width 27 height 15
click at [364, 255] on button "Lookup" at bounding box center [364, 260] width 42 height 16
type input "Mon - Aug 11, 2025"
type input "Sun - [DATE]"
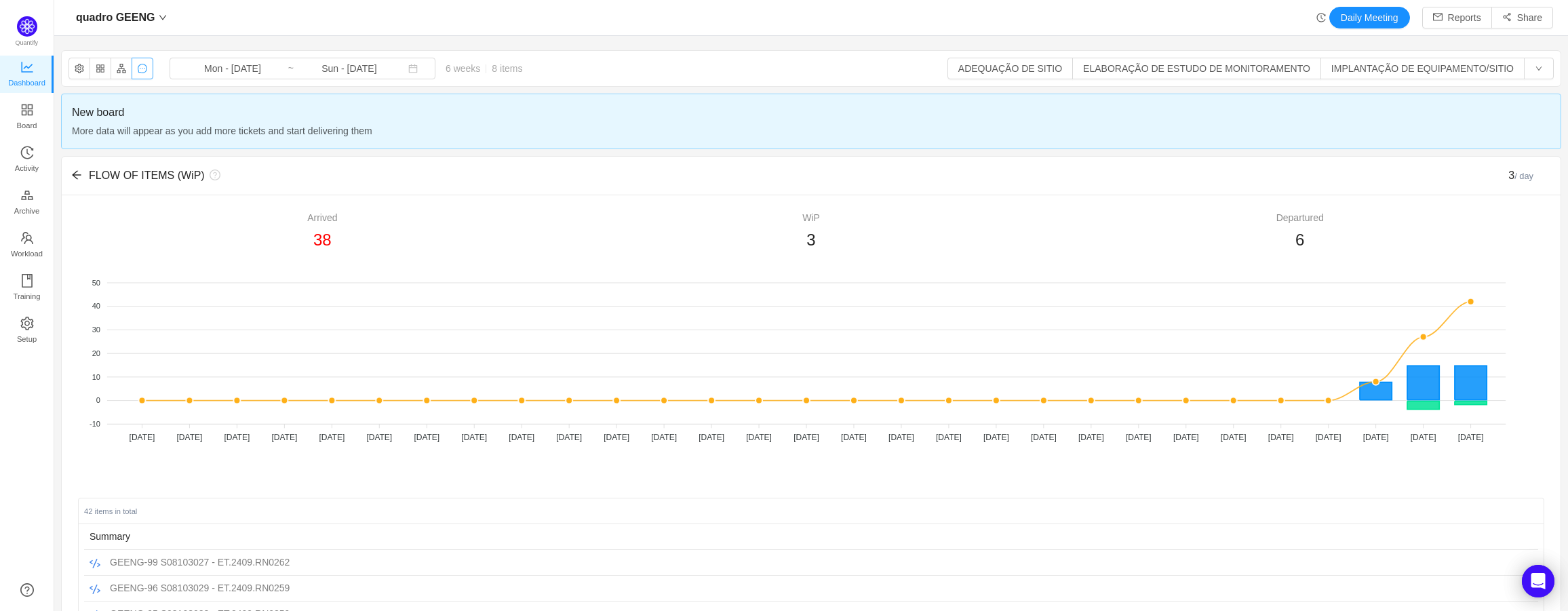
click at [146, 72] on button "button" at bounding box center [142, 68] width 22 height 22
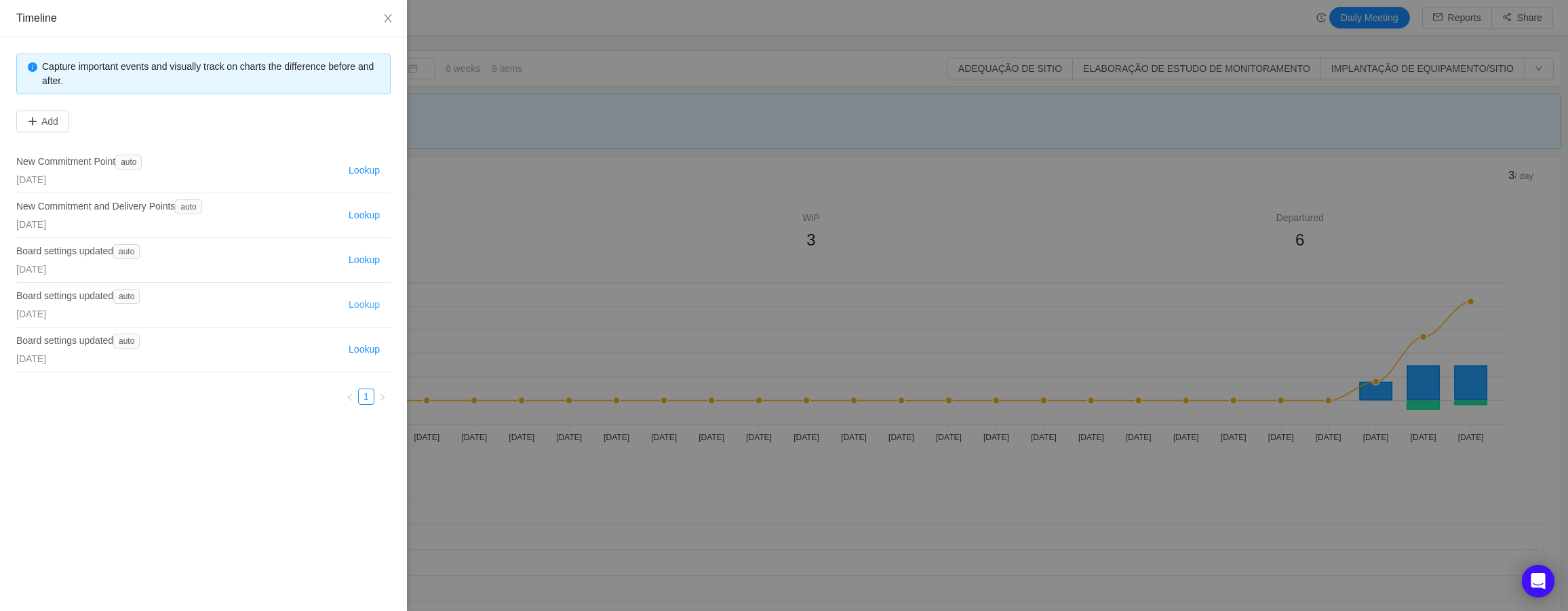
click at [361, 304] on button "Lookup" at bounding box center [364, 305] width 42 height 16
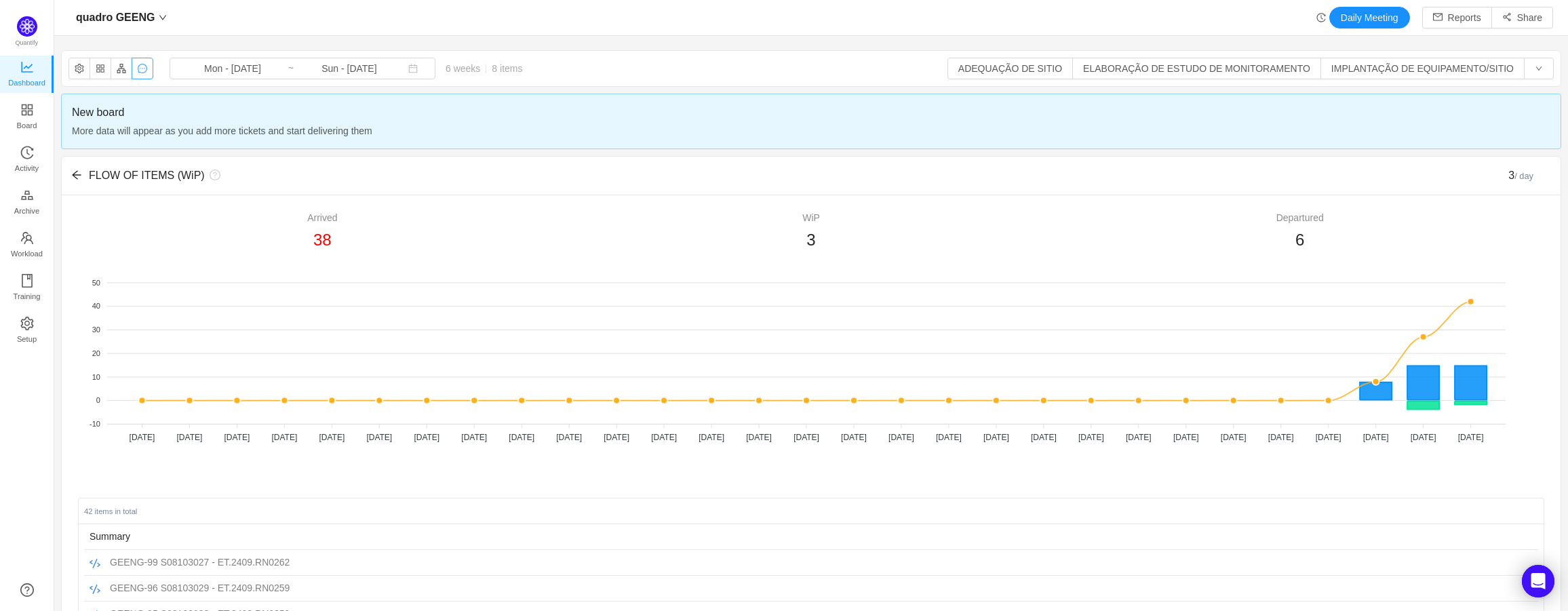
click at [143, 72] on button "button" at bounding box center [142, 68] width 22 height 22
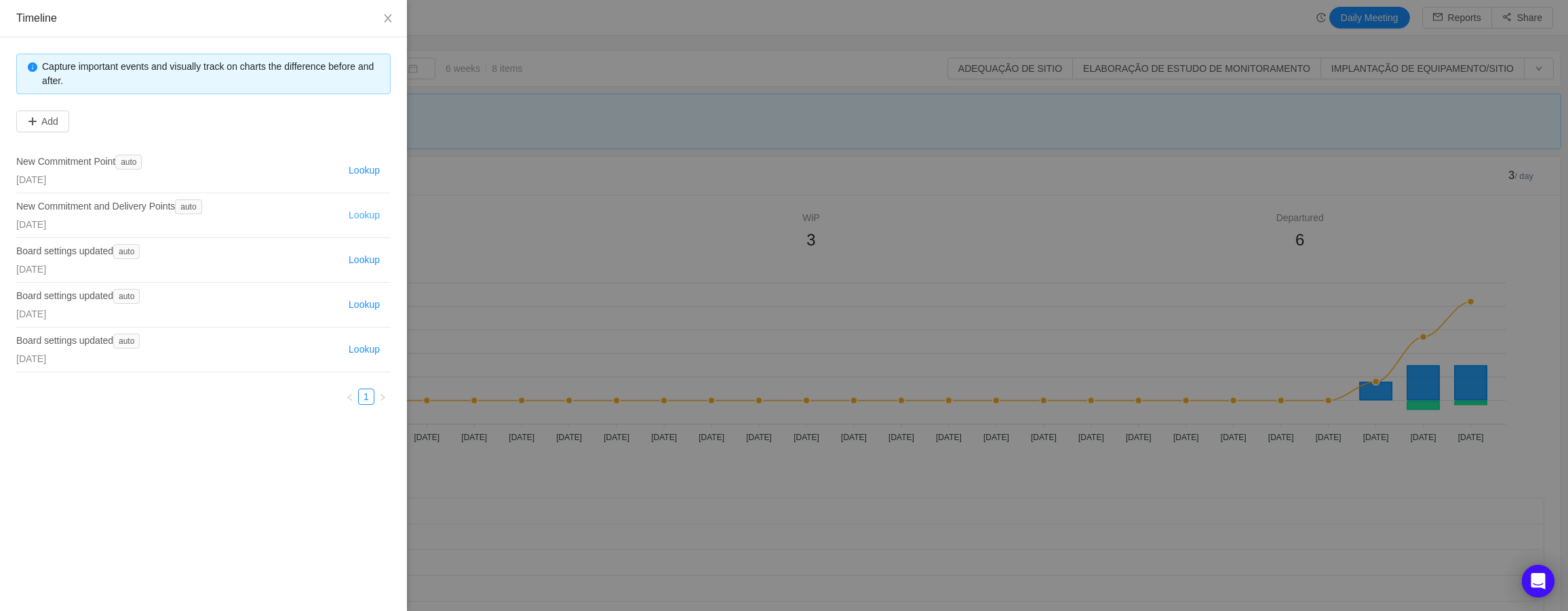
click at [361, 217] on button "Lookup" at bounding box center [364, 216] width 42 height 16
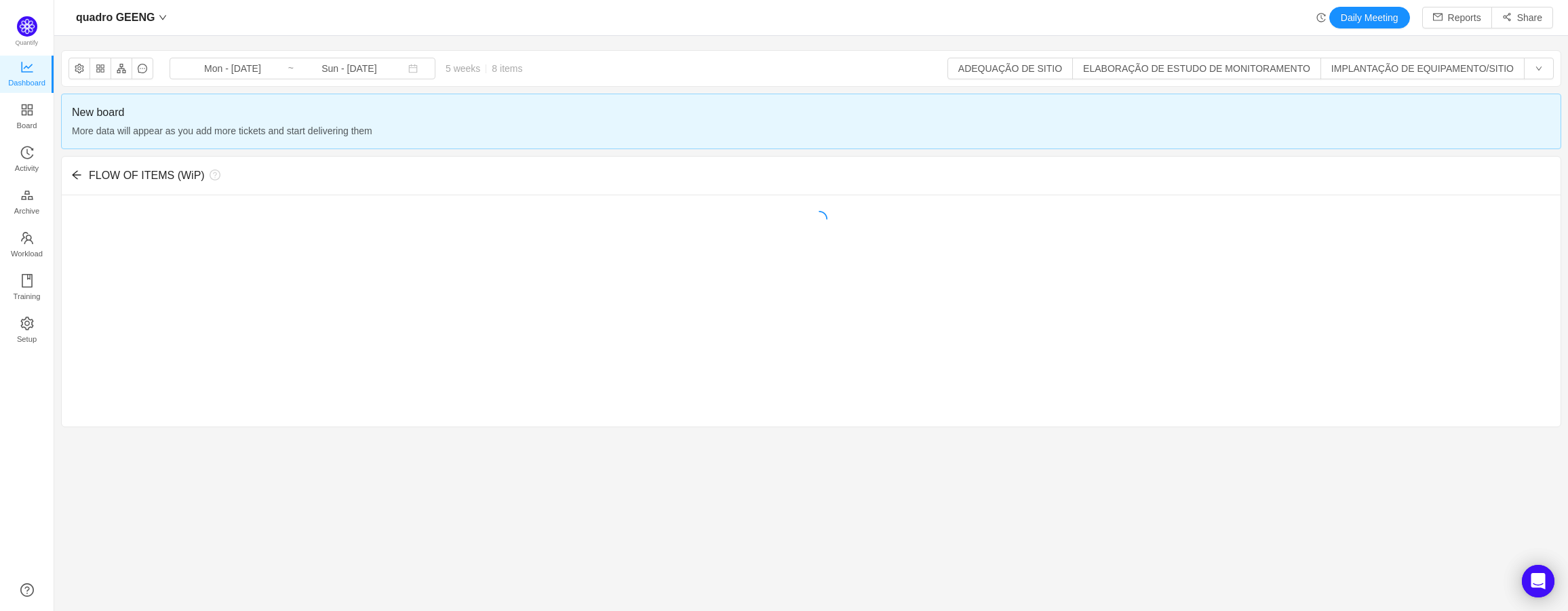
type input "Mon - Aug 18, 2025"
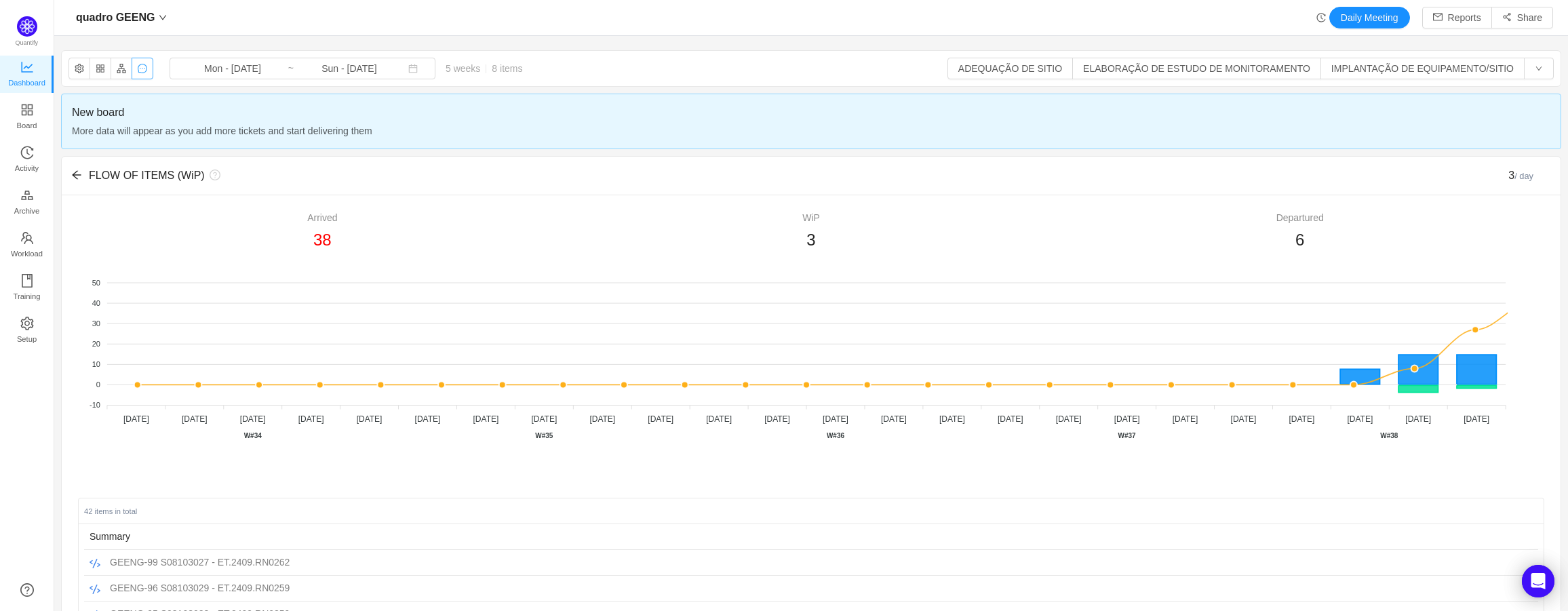
click at [146, 63] on button "button" at bounding box center [142, 68] width 22 height 22
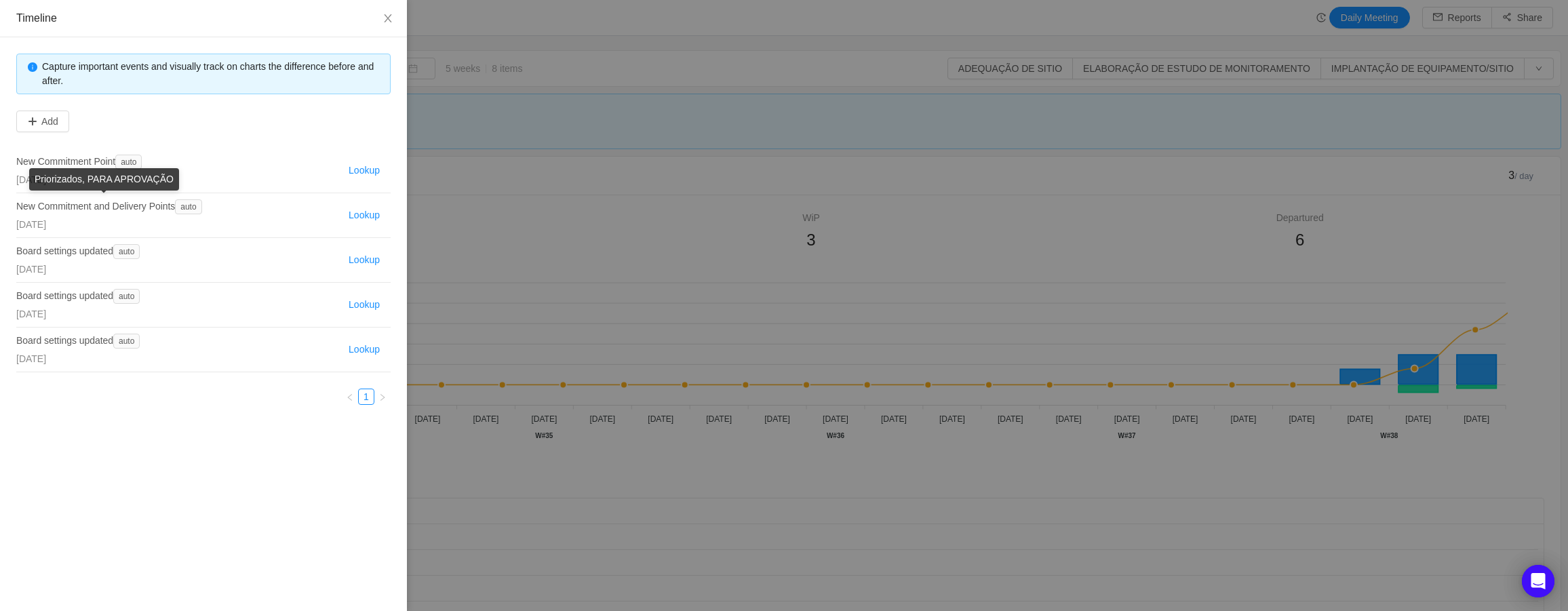
click at [149, 210] on span "New Commitment and Delivery Points" at bounding box center [95, 206] width 159 height 11
click at [614, 113] on div at bounding box center [784, 305] width 1568 height 611
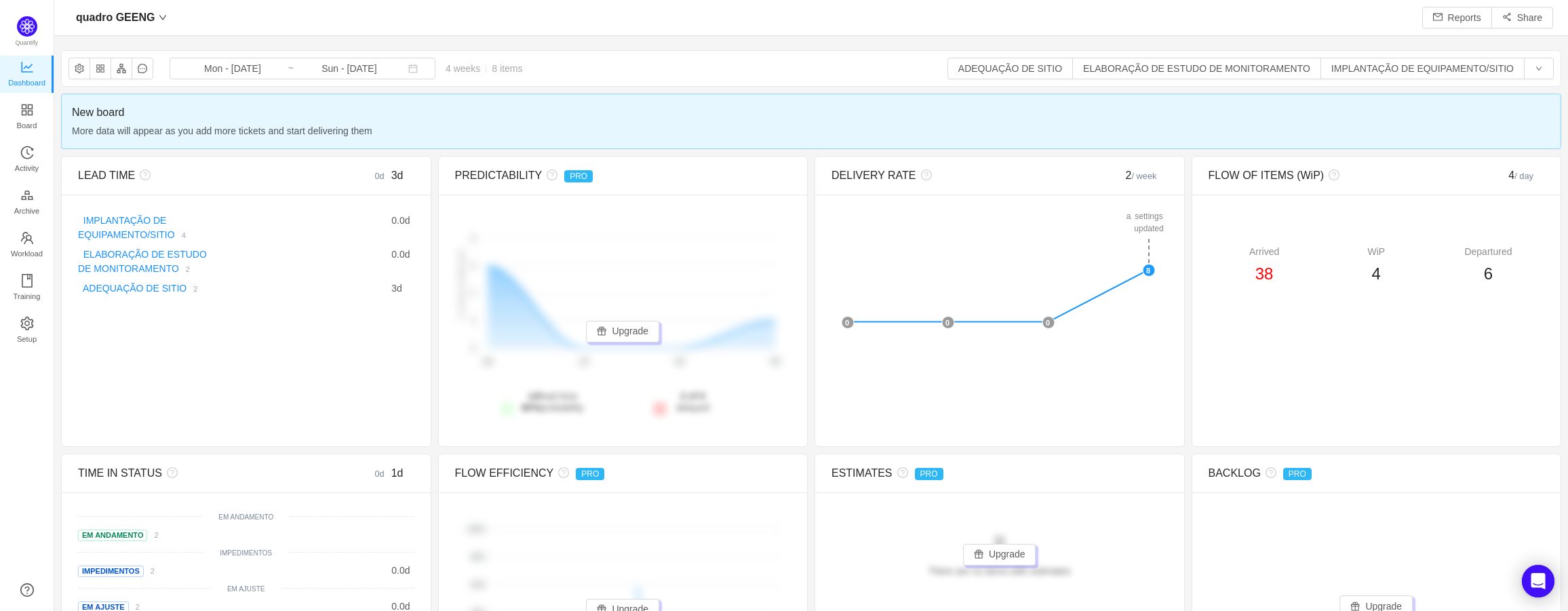
scroll to position [591, 1483]
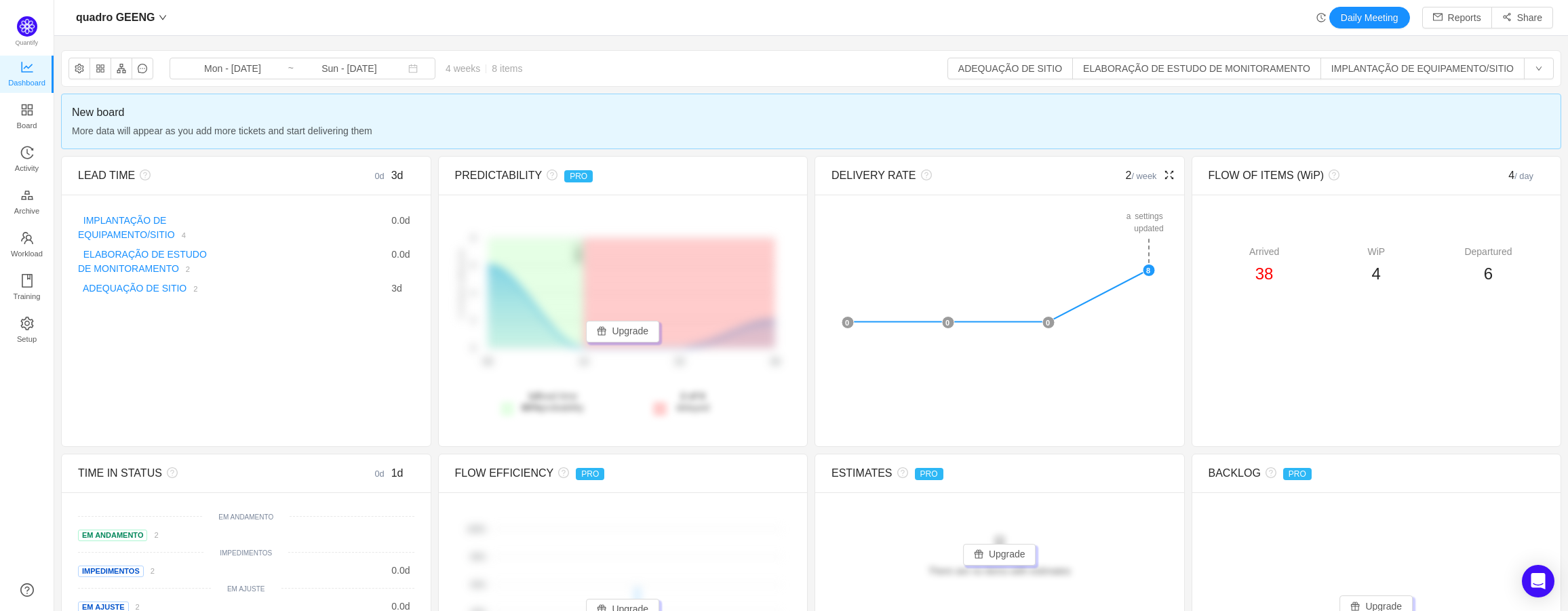
click at [1164, 170] on icon "icon: fullscreen" at bounding box center [1169, 174] width 11 height 11
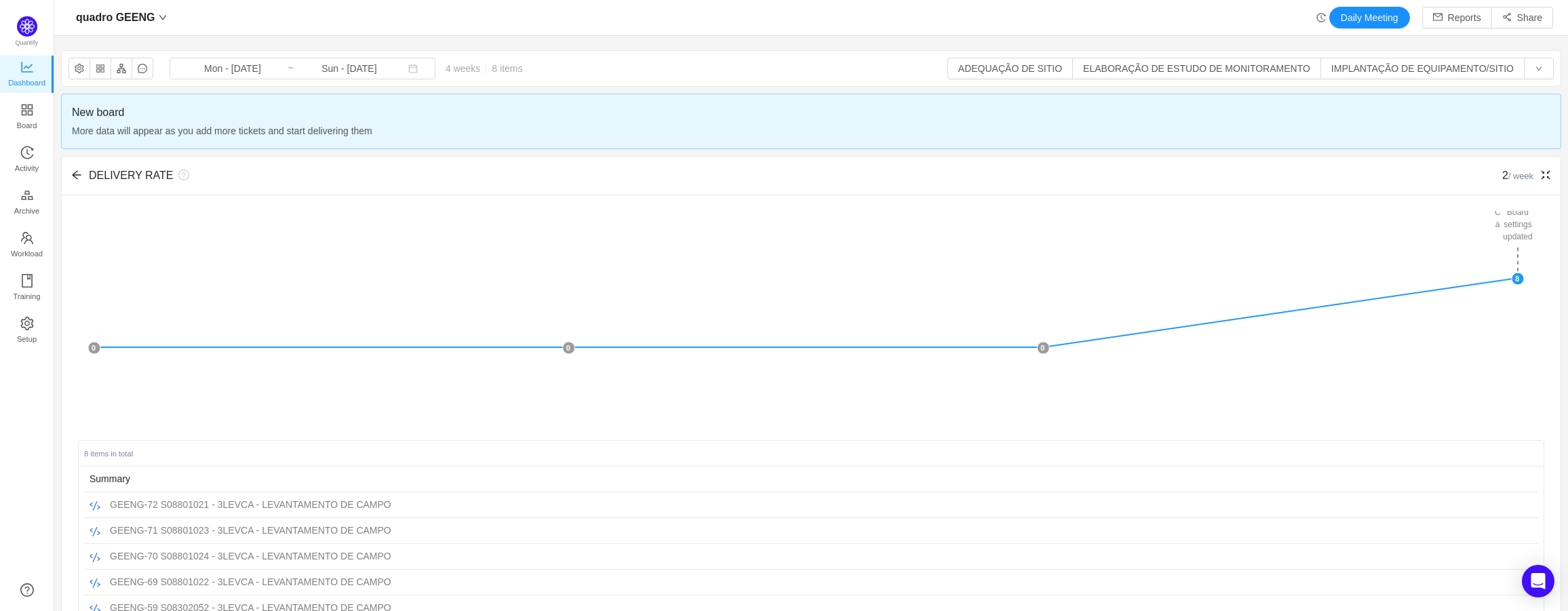
click at [1540, 173] on div "DELIVERY RATE 2 / week" at bounding box center [811, 177] width 1499 height 39
click at [1540, 173] on icon "icon: fullscreen-exit" at bounding box center [1544, 174] width 11 height 11
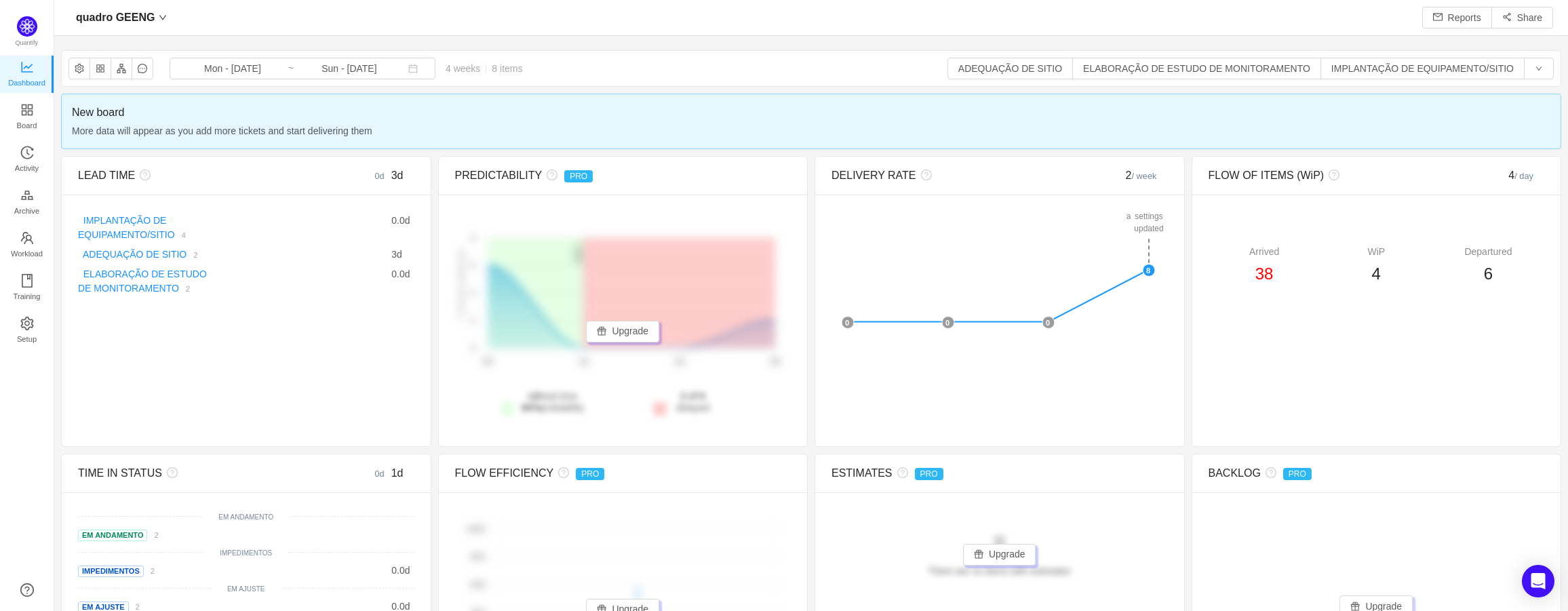
scroll to position [591, 1483]
click at [103, 72] on button "button" at bounding box center [100, 68] width 22 height 22
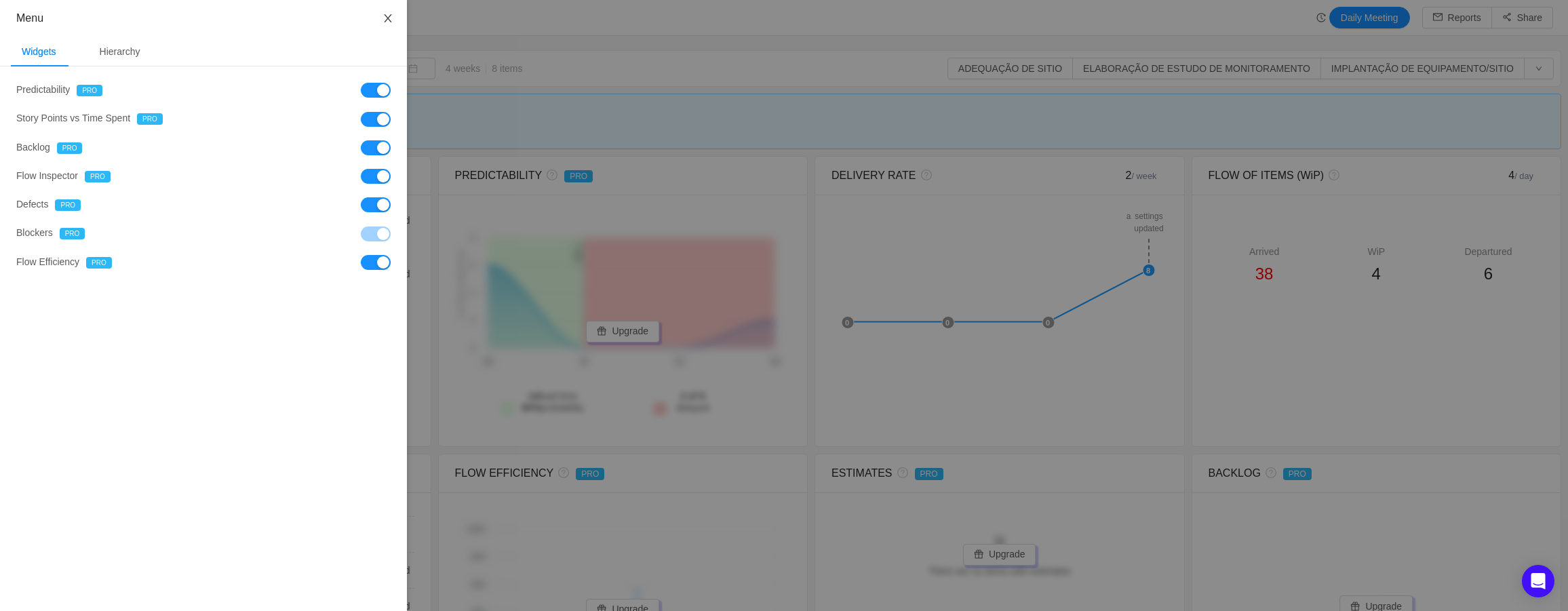
click at [386, 20] on icon "icon: close" at bounding box center [387, 18] width 11 height 11
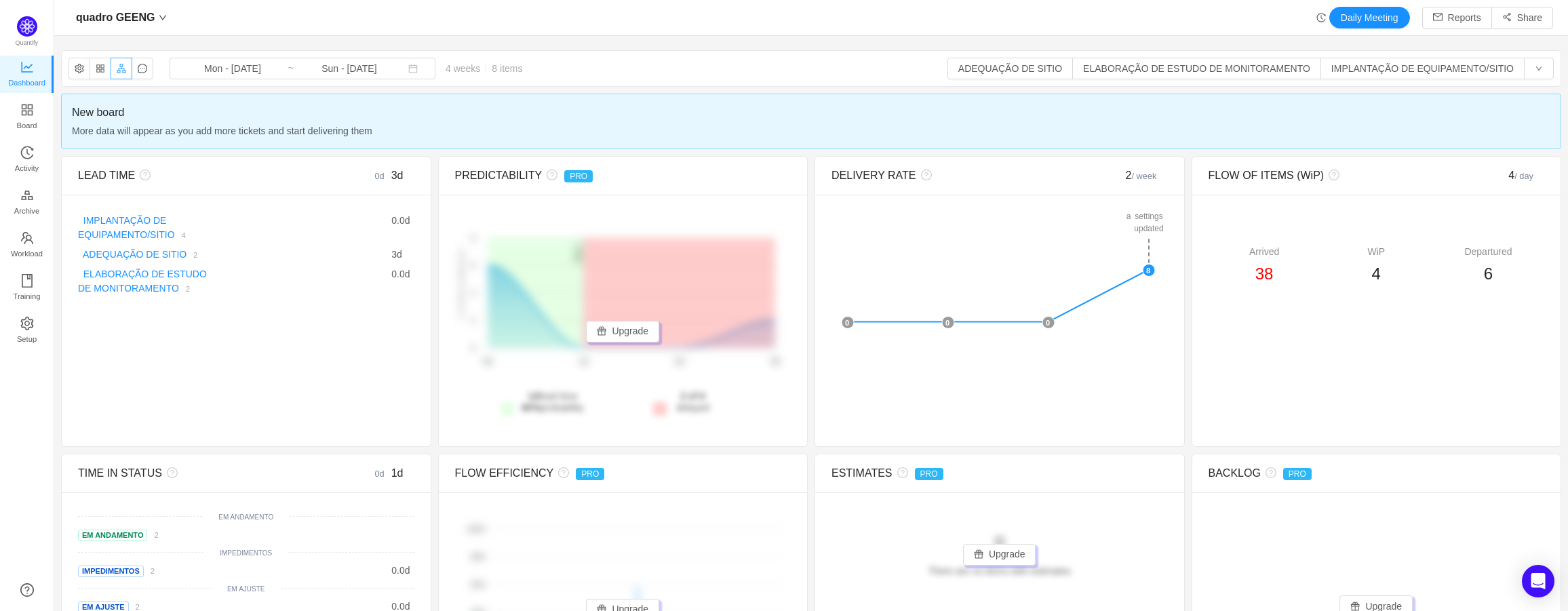
click at [124, 72] on button "button" at bounding box center [121, 68] width 22 height 22
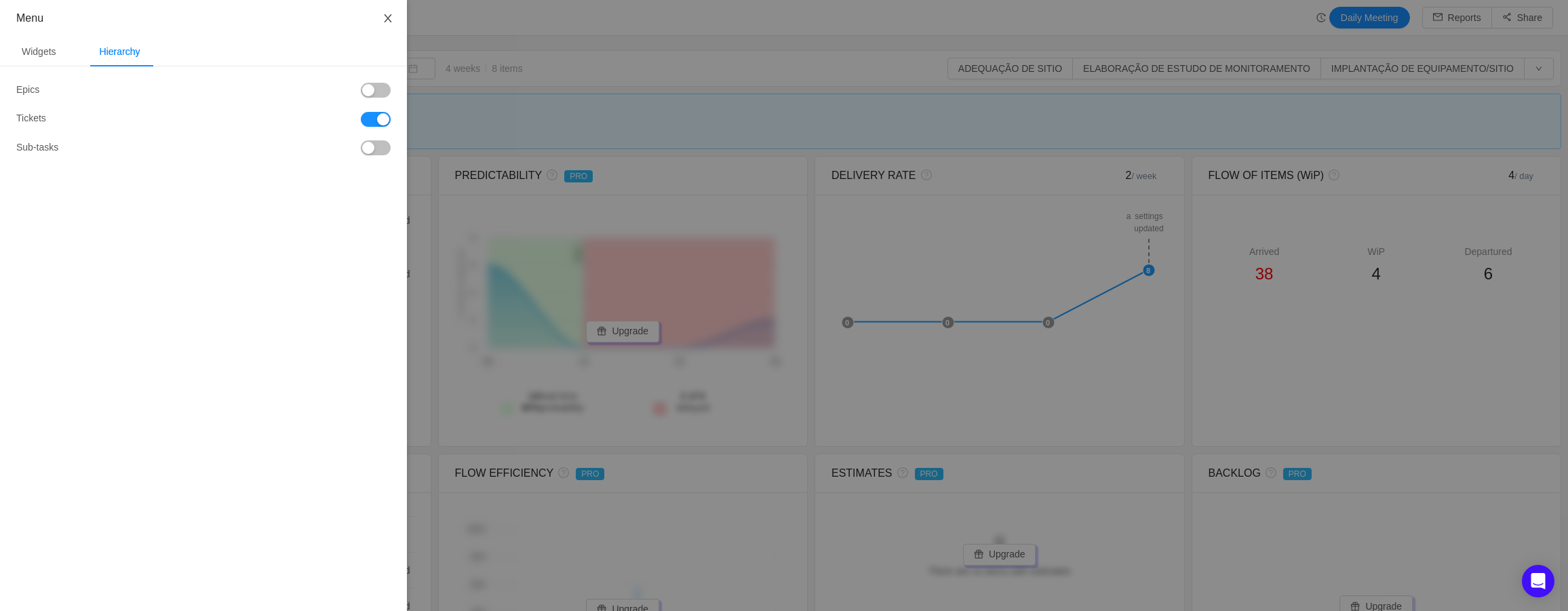
click at [386, 24] on button "Close" at bounding box center [388, 19] width 38 height 38
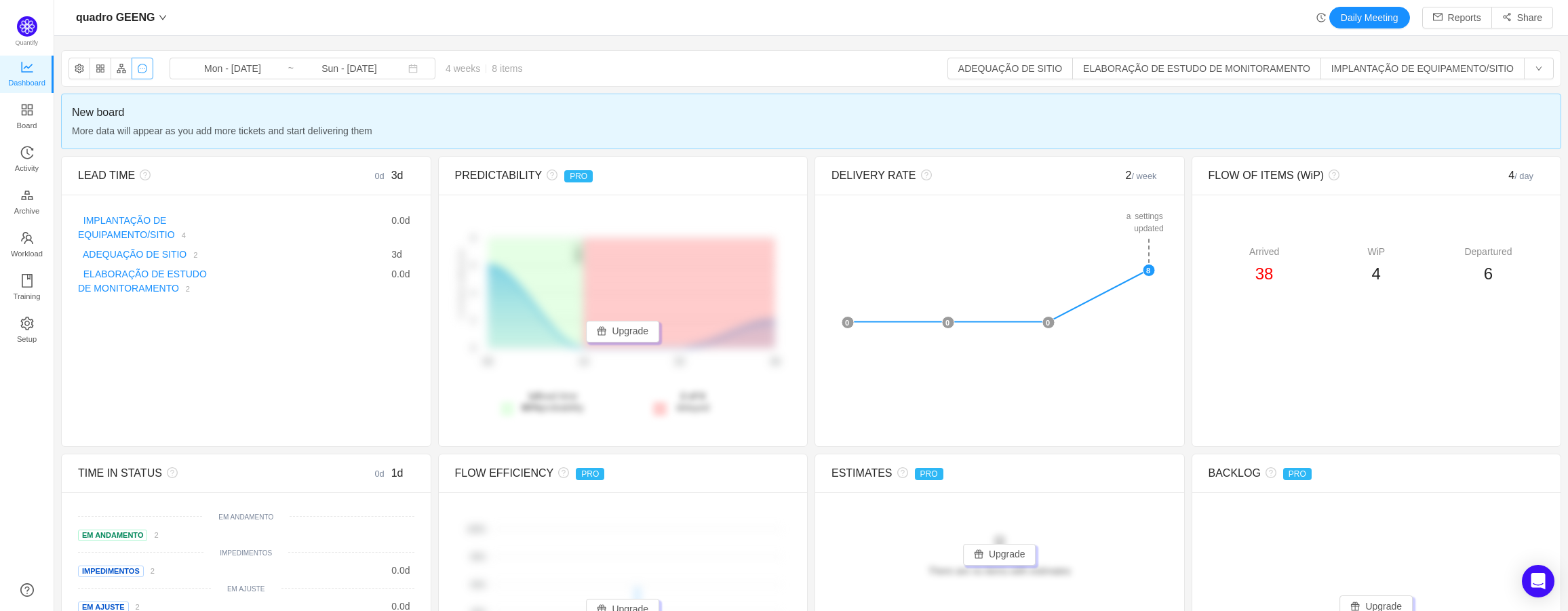
click at [143, 76] on button "button" at bounding box center [142, 68] width 22 height 22
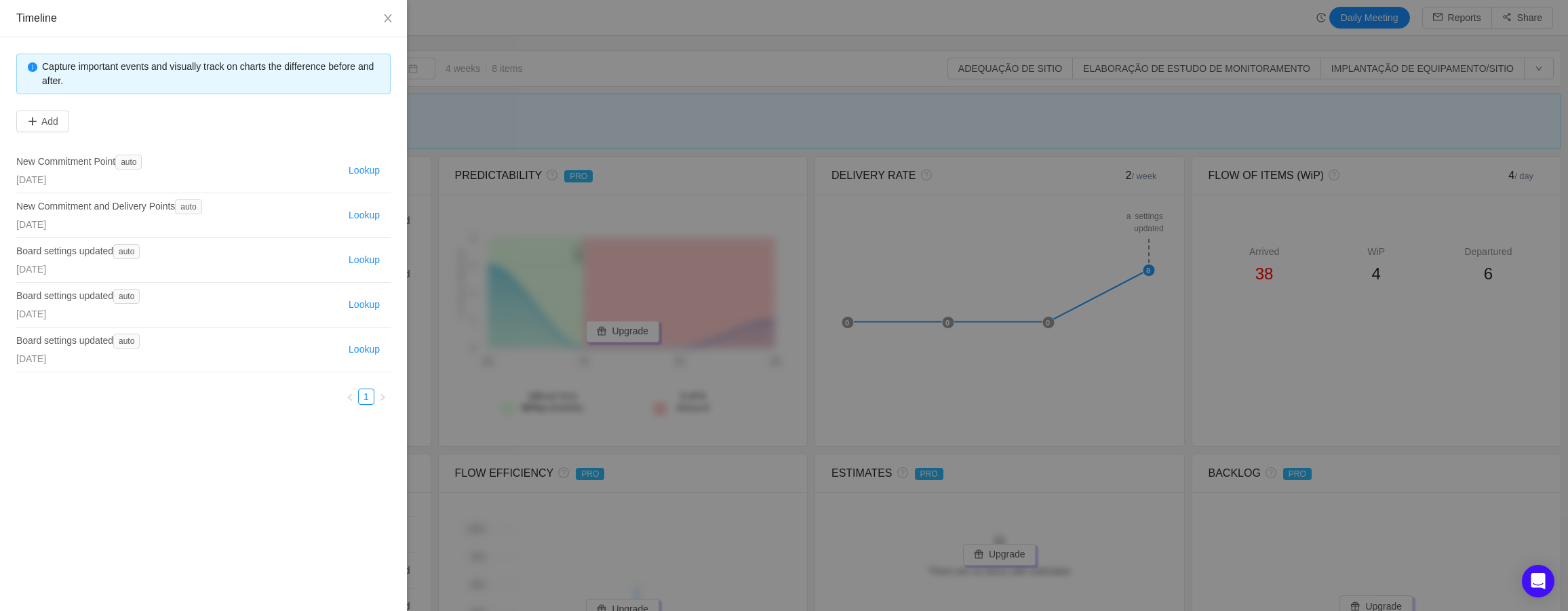
click at [580, 84] on div at bounding box center [784, 305] width 1568 height 611
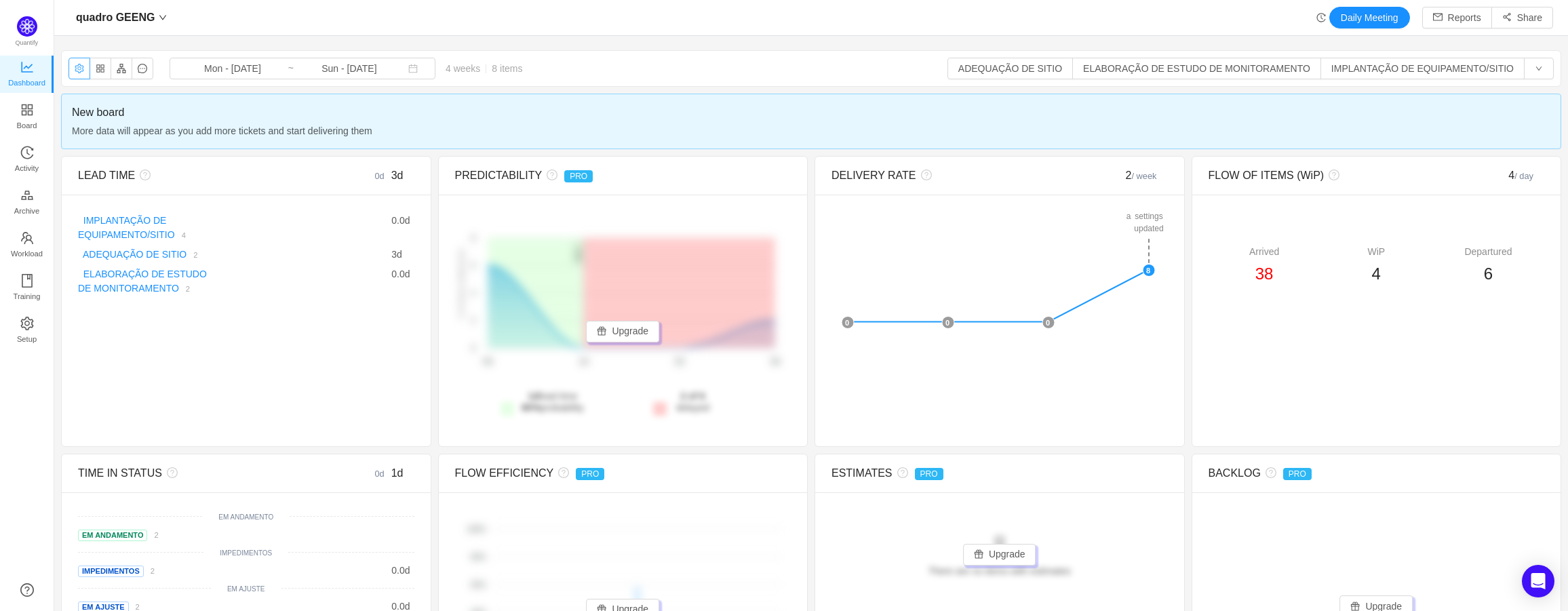
click at [76, 73] on button "button" at bounding box center [79, 68] width 22 height 22
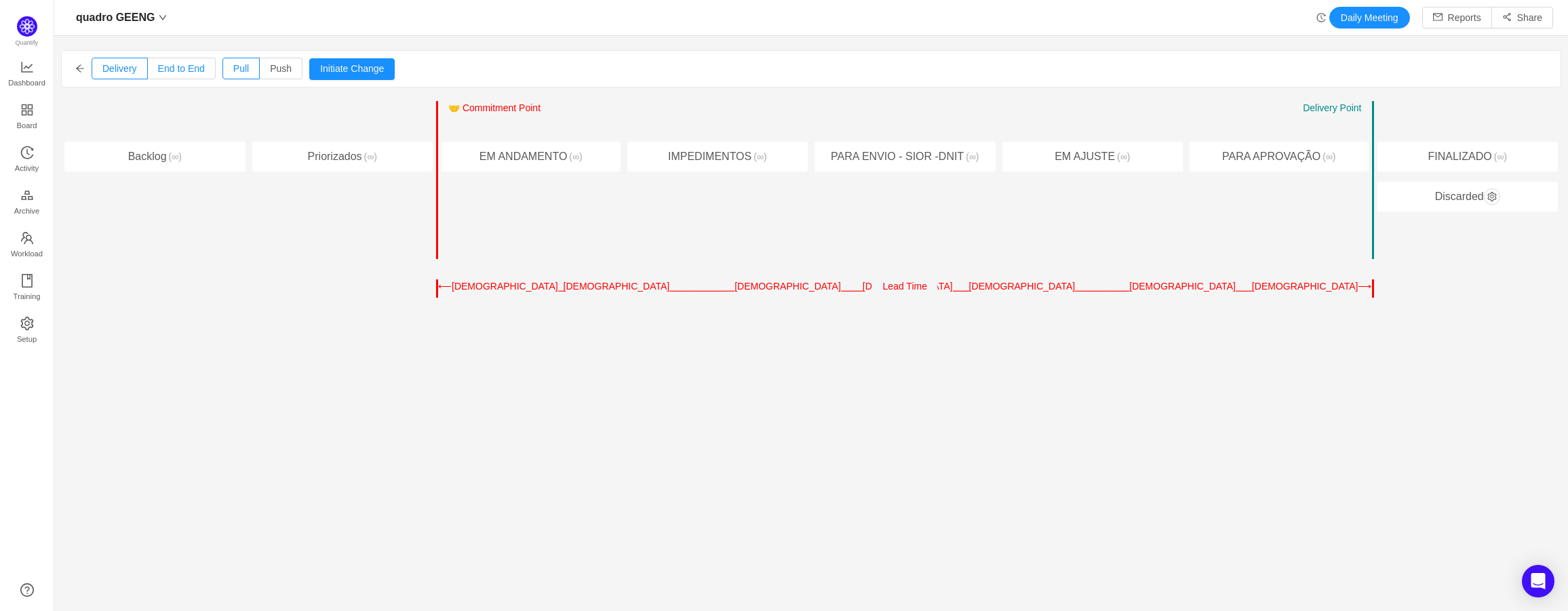
click at [174, 72] on span "End to End" at bounding box center [181, 68] width 47 height 11
click at [158, 72] on input "End to End" at bounding box center [158, 72] width 0 height 0
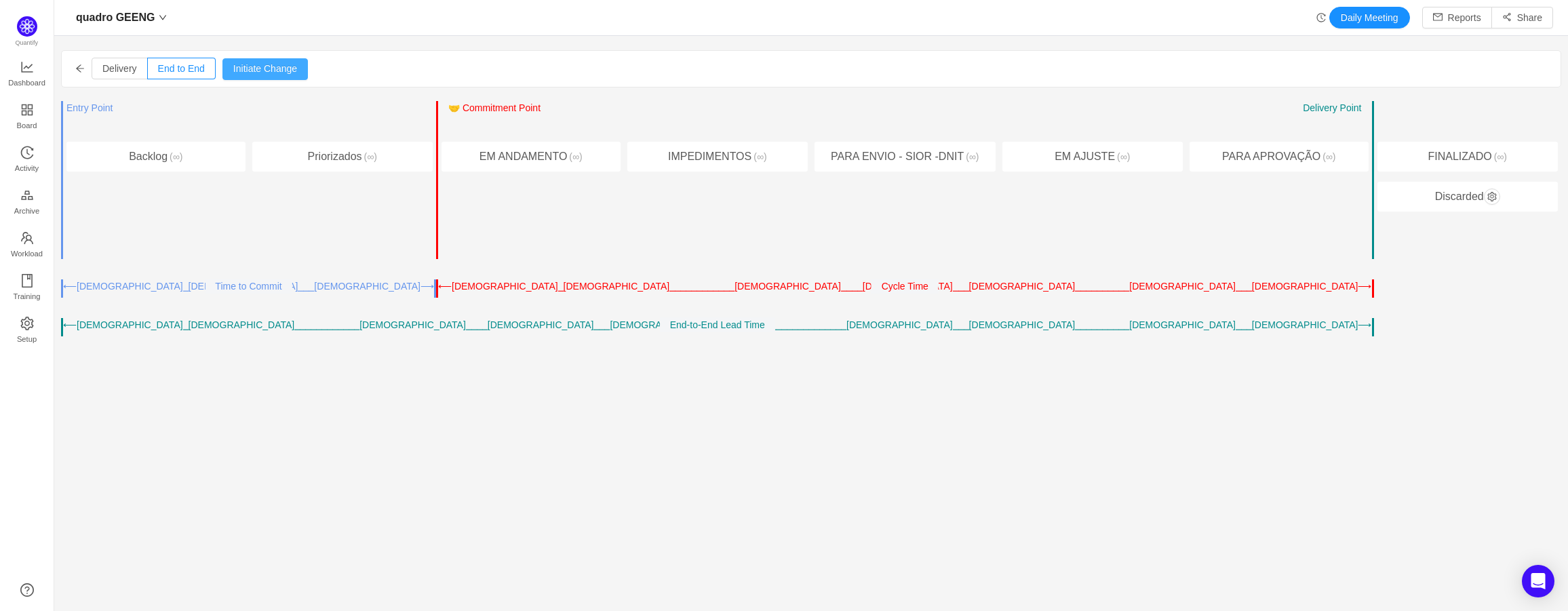
click at [267, 73] on button "Initiate Change" at bounding box center [264, 69] width 85 height 22
drag, startPoint x: 1449, startPoint y: 155, endPoint x: 1335, endPoint y: 182, distance: 117.2
click at [1345, 181] on div "Entry Point ← → 🤝 Commitment Point ← → Work Started Delivery Point ← → Backlog …" at bounding box center [811, 219] width 1500 height 236
click at [1319, 185] on div "Entry Point ← → 🤝 Commitment Point ← → Work Started Delivery Point ← → PARA APR…" at bounding box center [1279, 180] width 188 height 159
click at [1491, 198] on button "button" at bounding box center [1492, 197] width 16 height 16
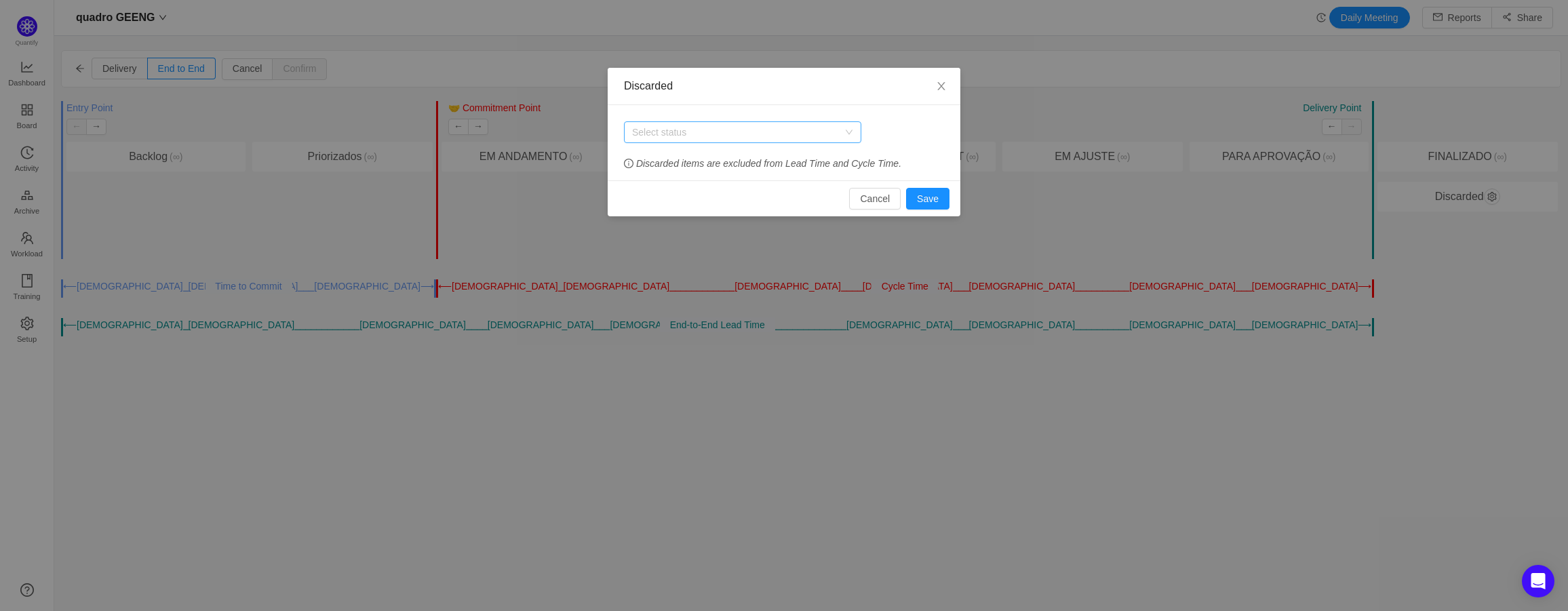
click at [834, 127] on div "Select status" at bounding box center [734, 132] width 206 height 14
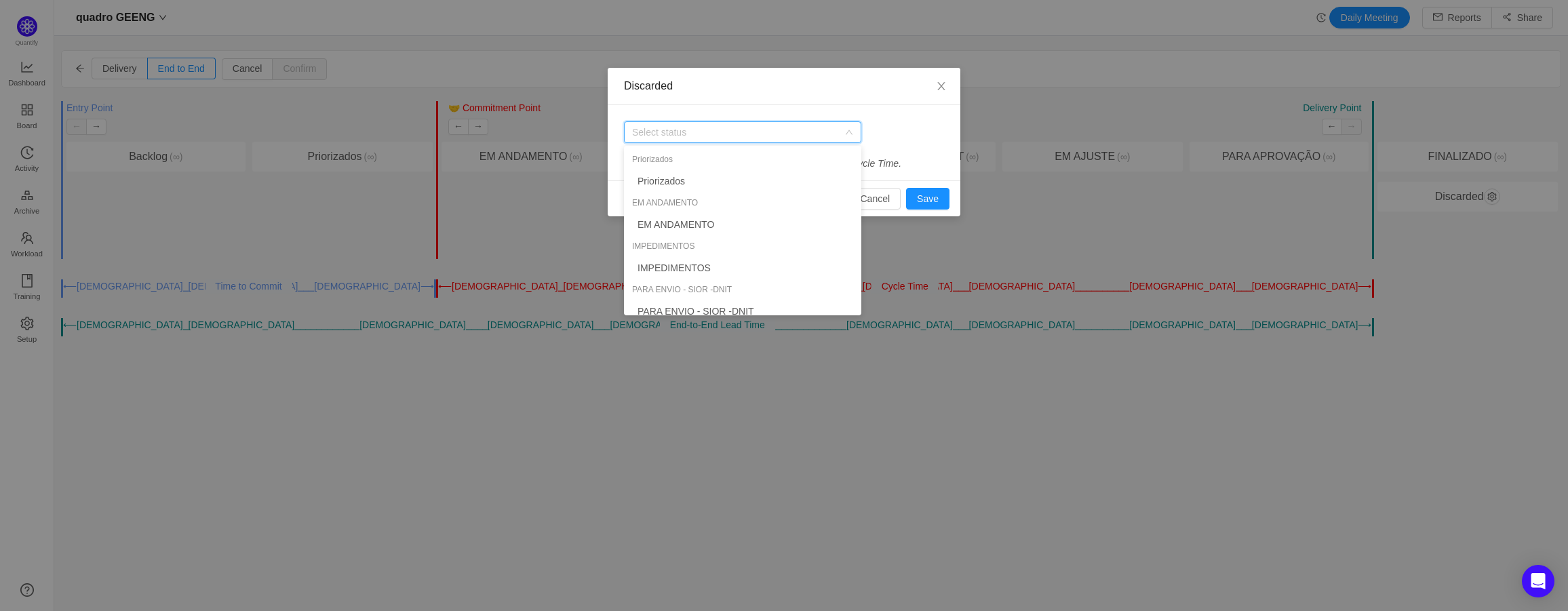
click at [834, 125] on div "Select status" at bounding box center [734, 132] width 206 height 14
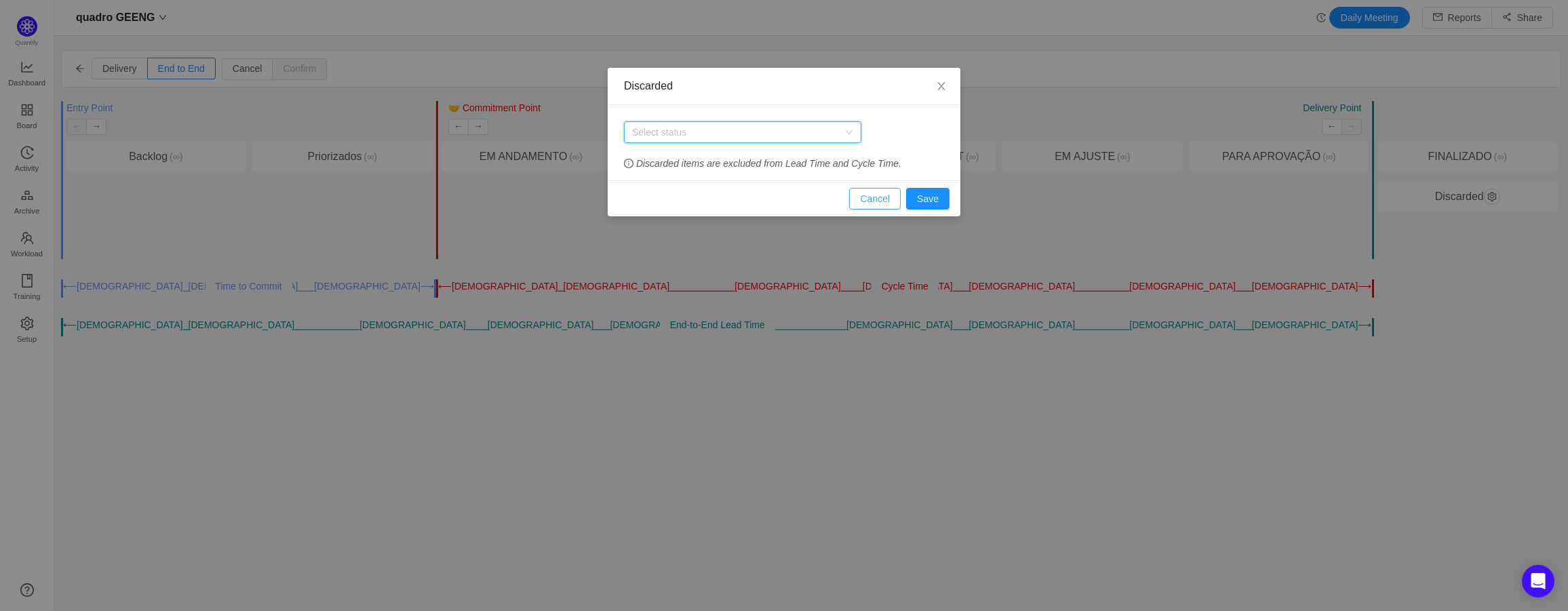
click at [886, 195] on button "Cancel" at bounding box center [874, 199] width 51 height 22
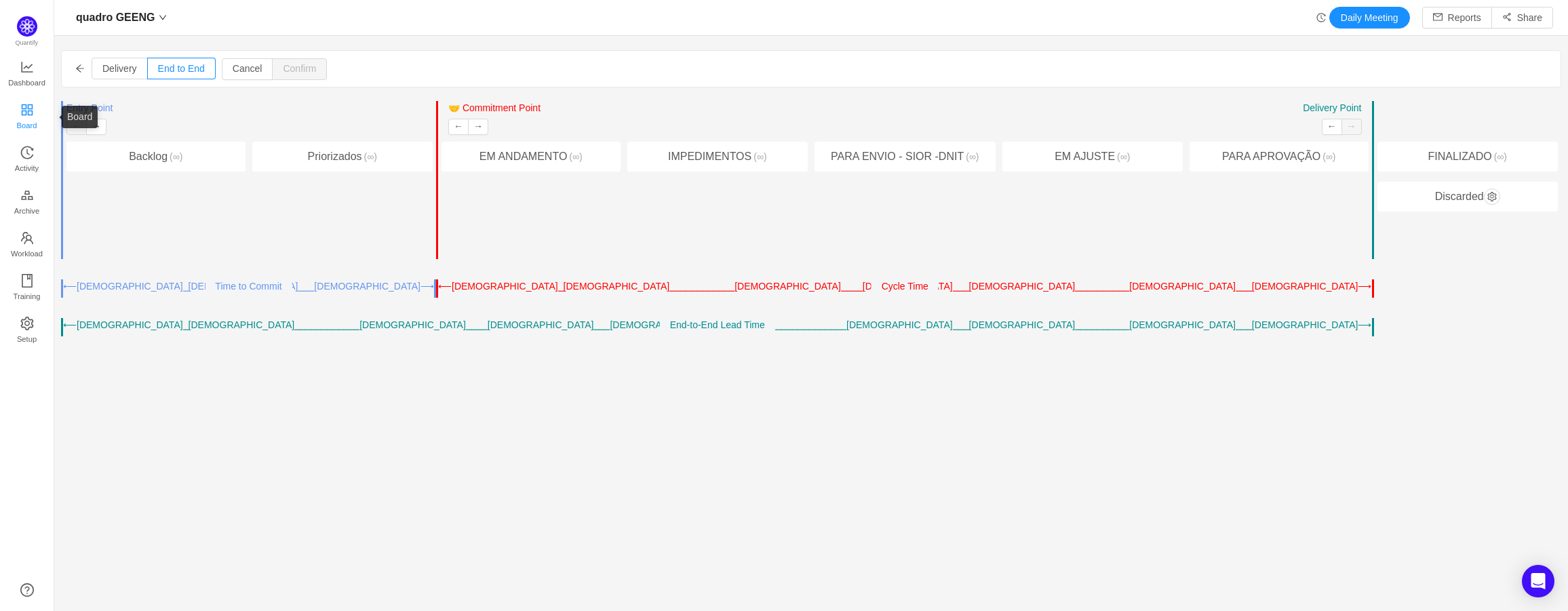
click at [27, 120] on span "Board" at bounding box center [27, 125] width 20 height 27
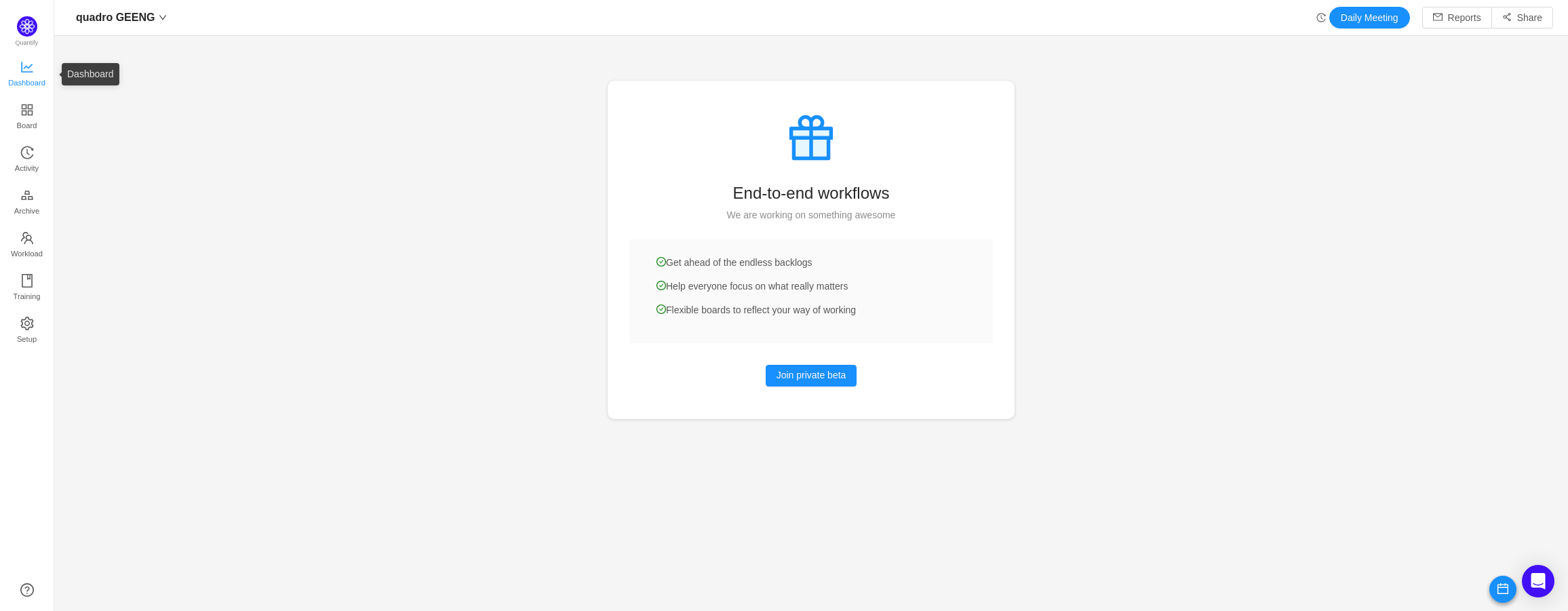
click at [22, 75] on span "Dashboard" at bounding box center [27, 82] width 37 height 27
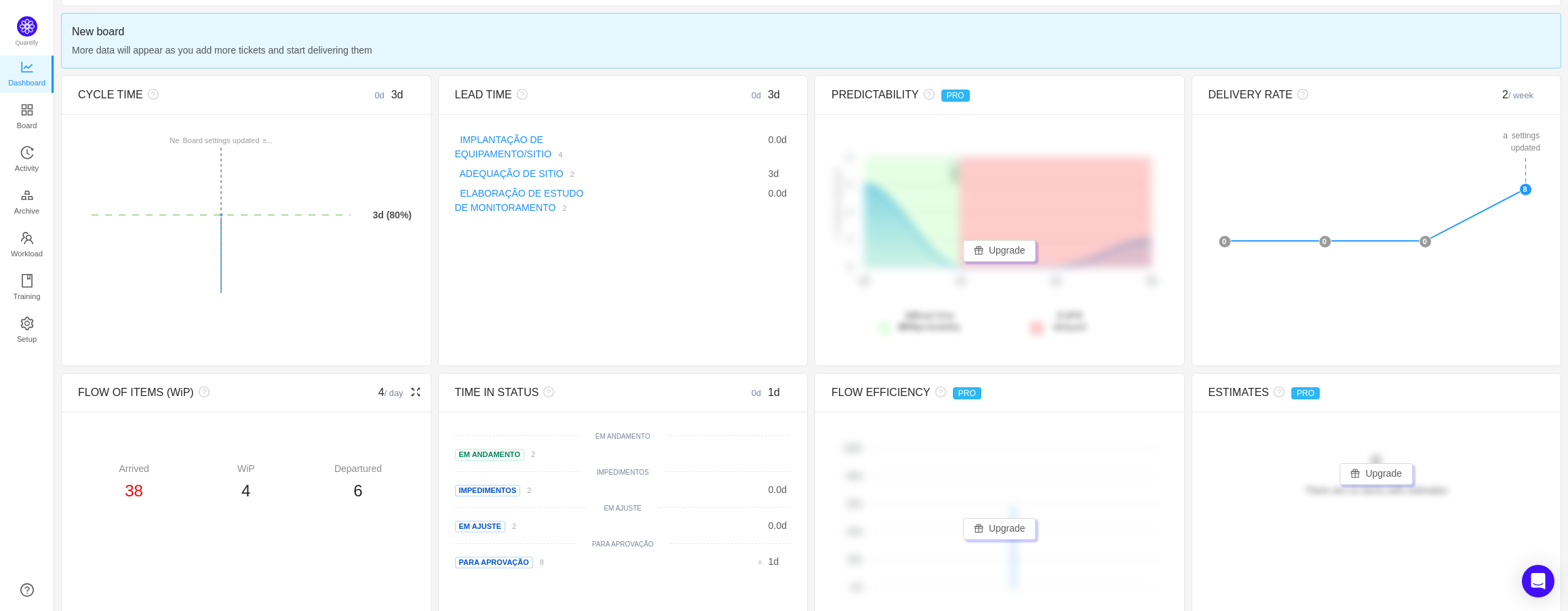
scroll to position [157, 0]
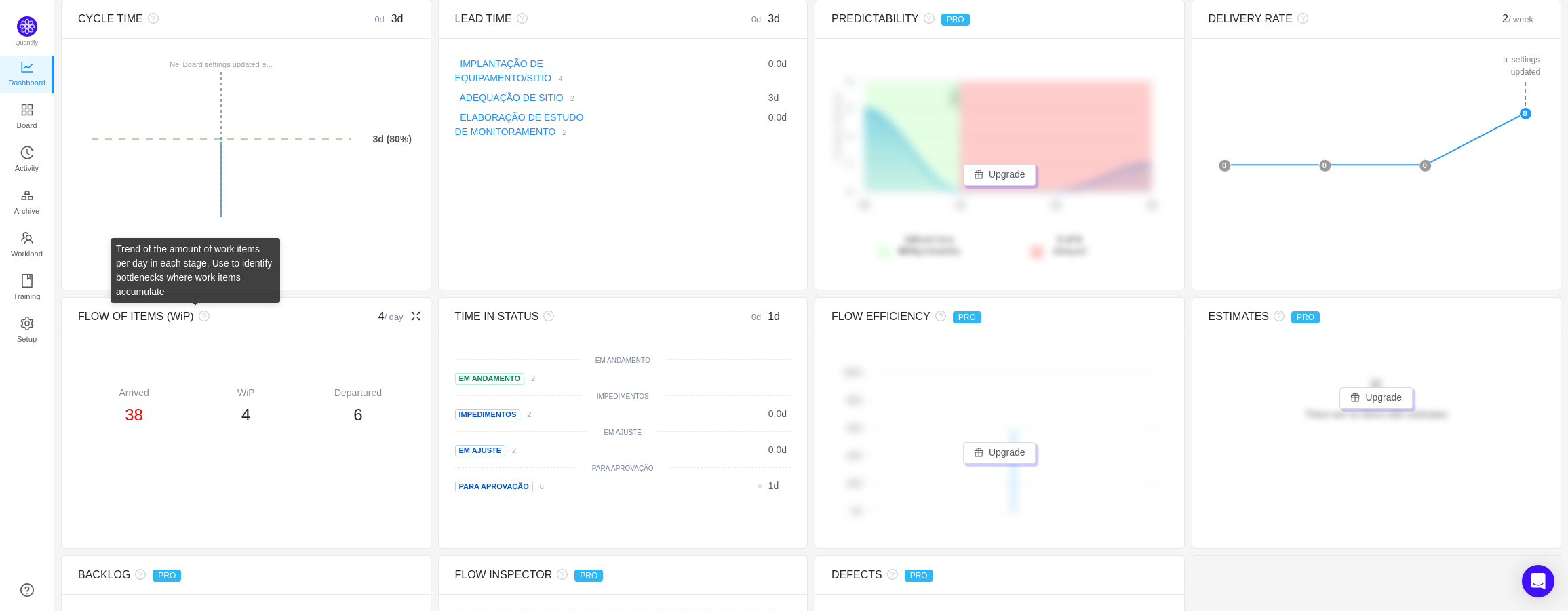
click at [202, 315] on icon "icon: question-circle" at bounding box center [203, 316] width 4 height 7
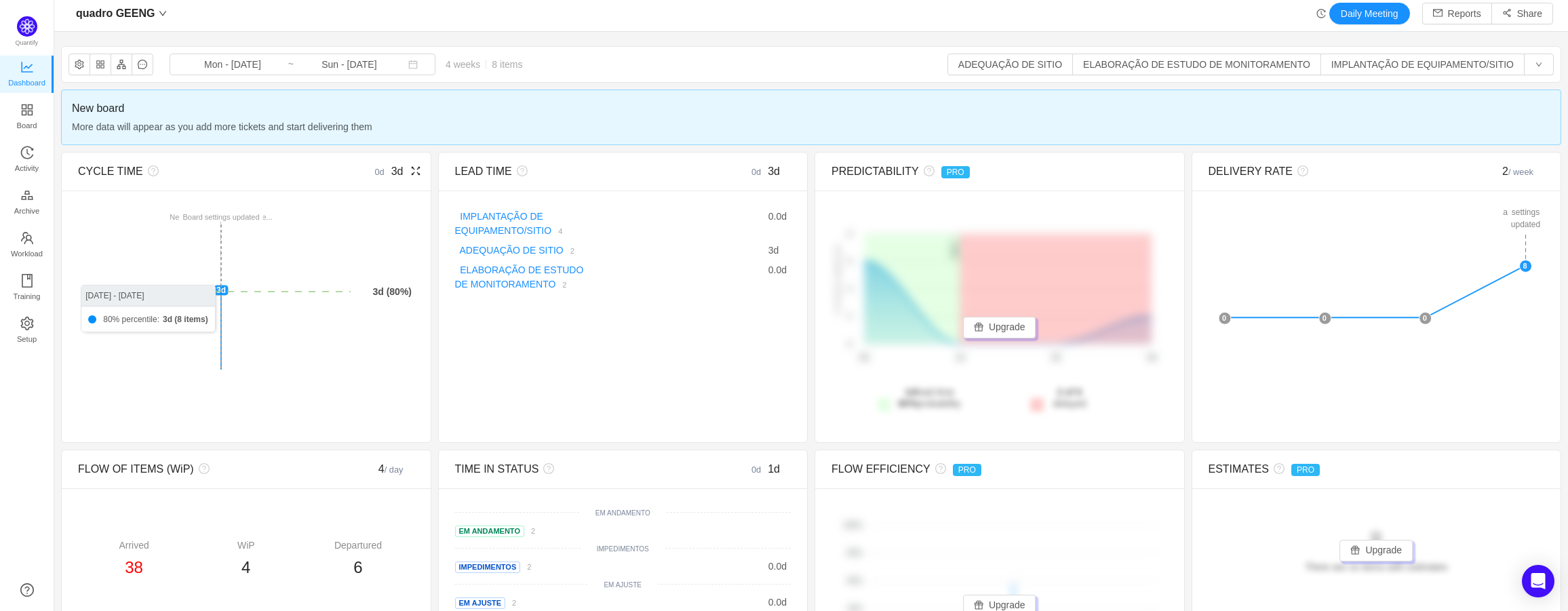
scroll to position [0, 0]
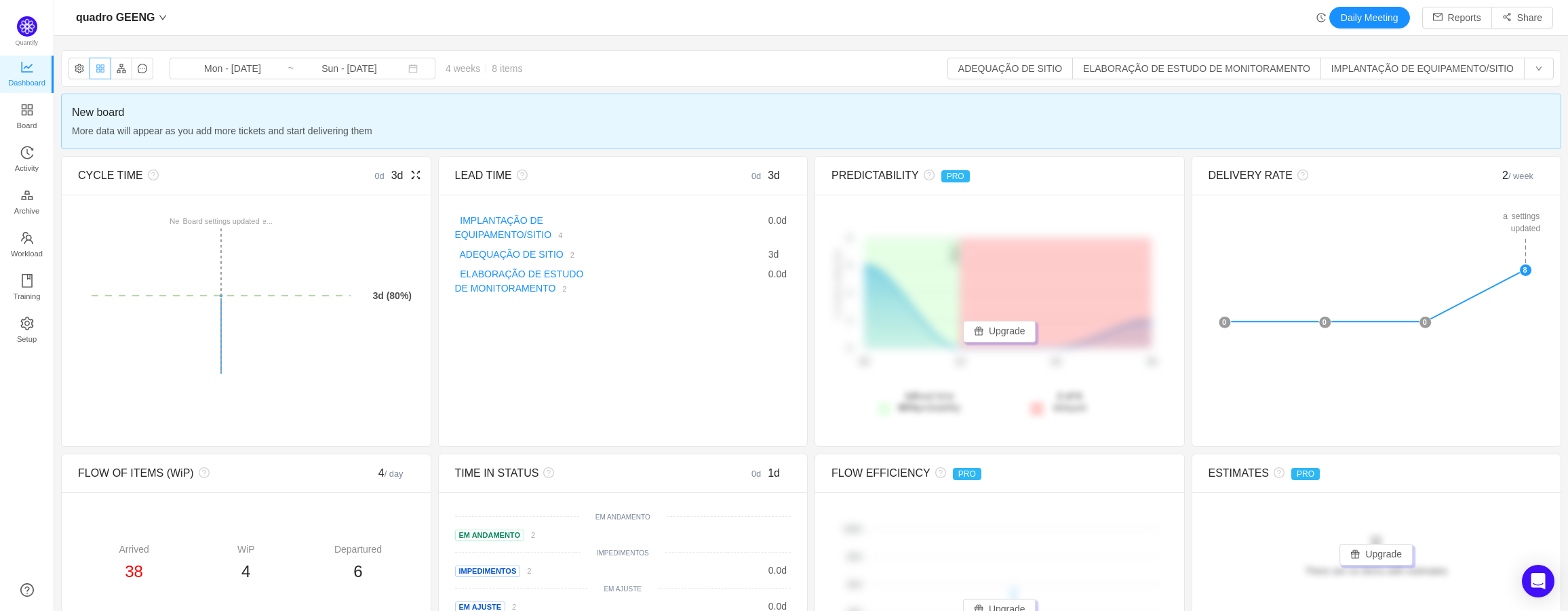
click at [96, 69] on button "button" at bounding box center [100, 68] width 22 height 22
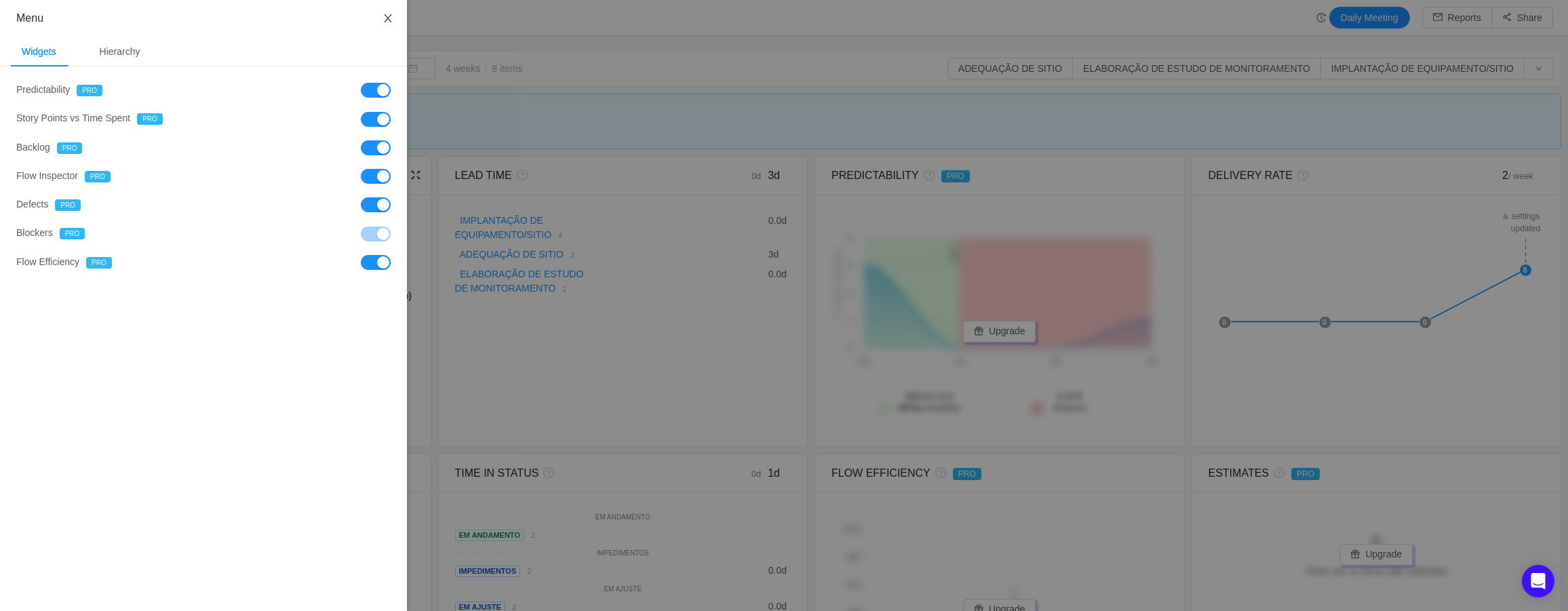
click at [383, 13] on button "Close" at bounding box center [388, 19] width 38 height 38
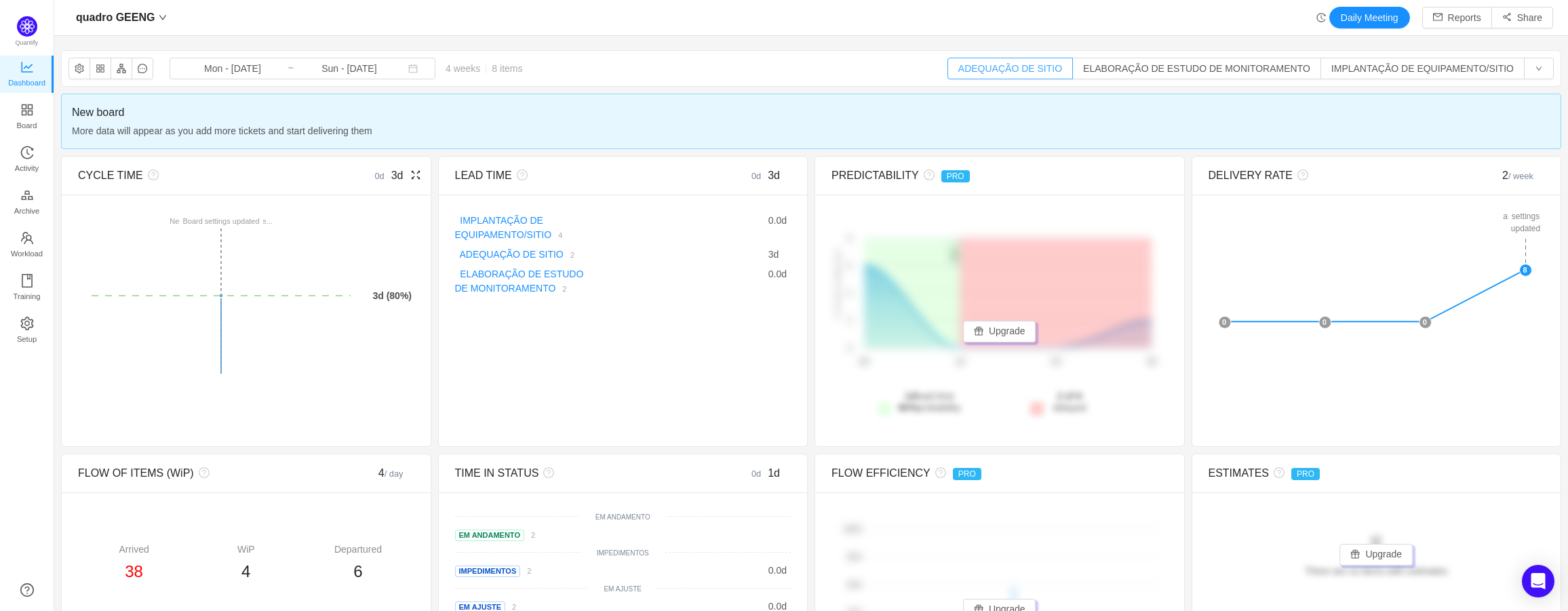
click at [1033, 59] on button "ADEQUAÇÃO DE SITIO" at bounding box center [1010, 68] width 125 height 22
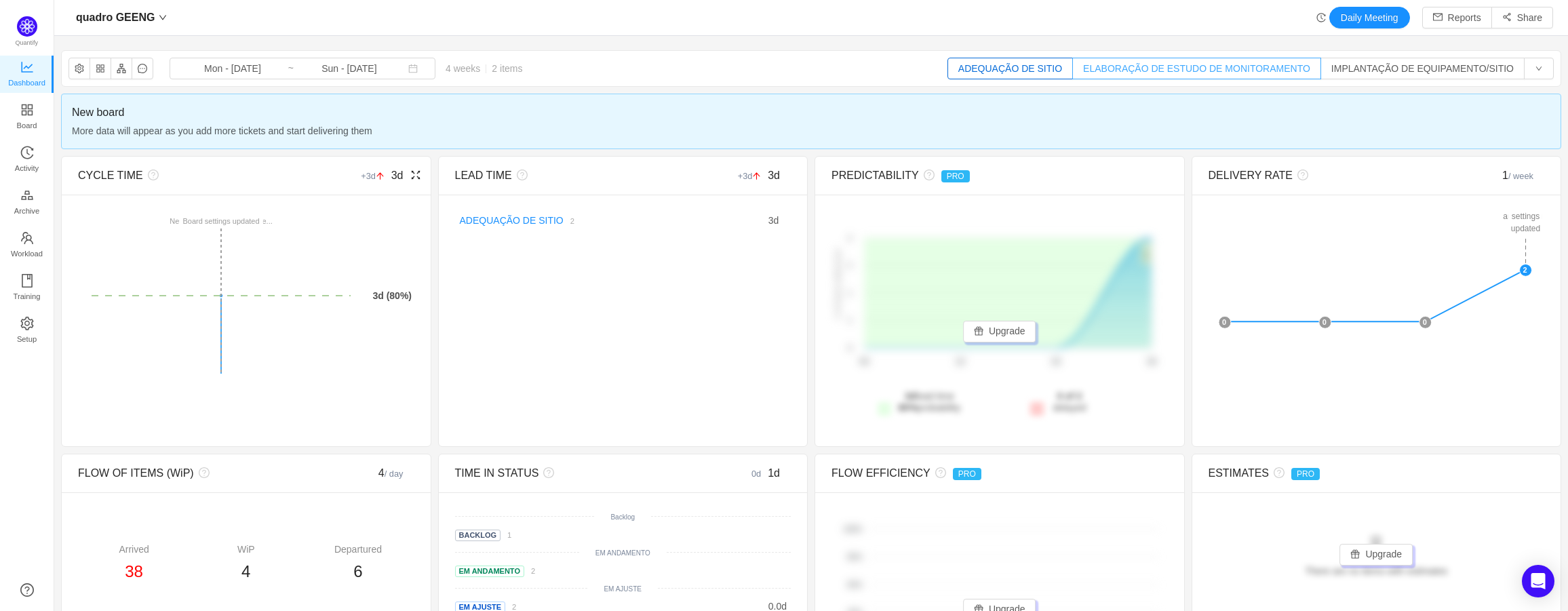
click at [1152, 68] on button "ELABORAÇÃO DE ESTUDO DE MONITORAMENTO" at bounding box center [1196, 68] width 249 height 22
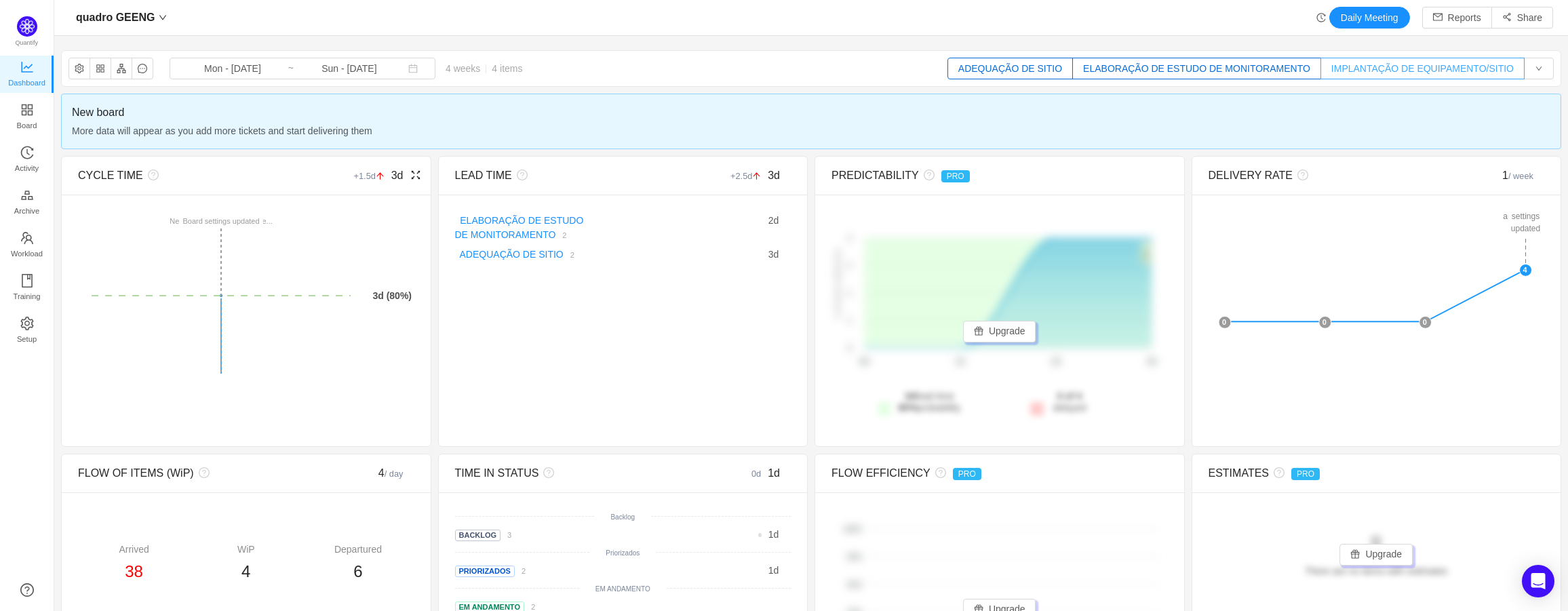
click at [1369, 72] on button "IMPLANTAÇÃO DE EQUIPAMENTO/SITIO" at bounding box center [1422, 68] width 204 height 22
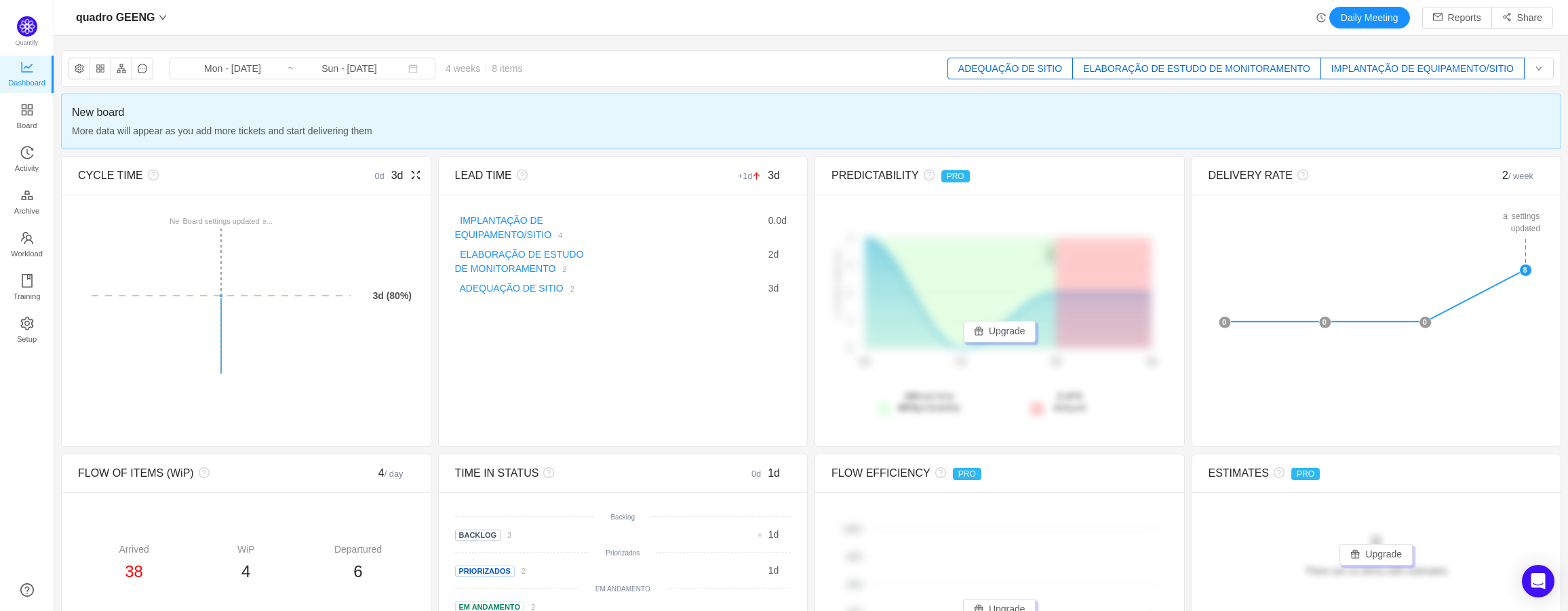
click at [1289, 72] on button "ELABORAÇÃO DE ESTUDO DE MONITORAMENTO" at bounding box center [1196, 68] width 249 height 22
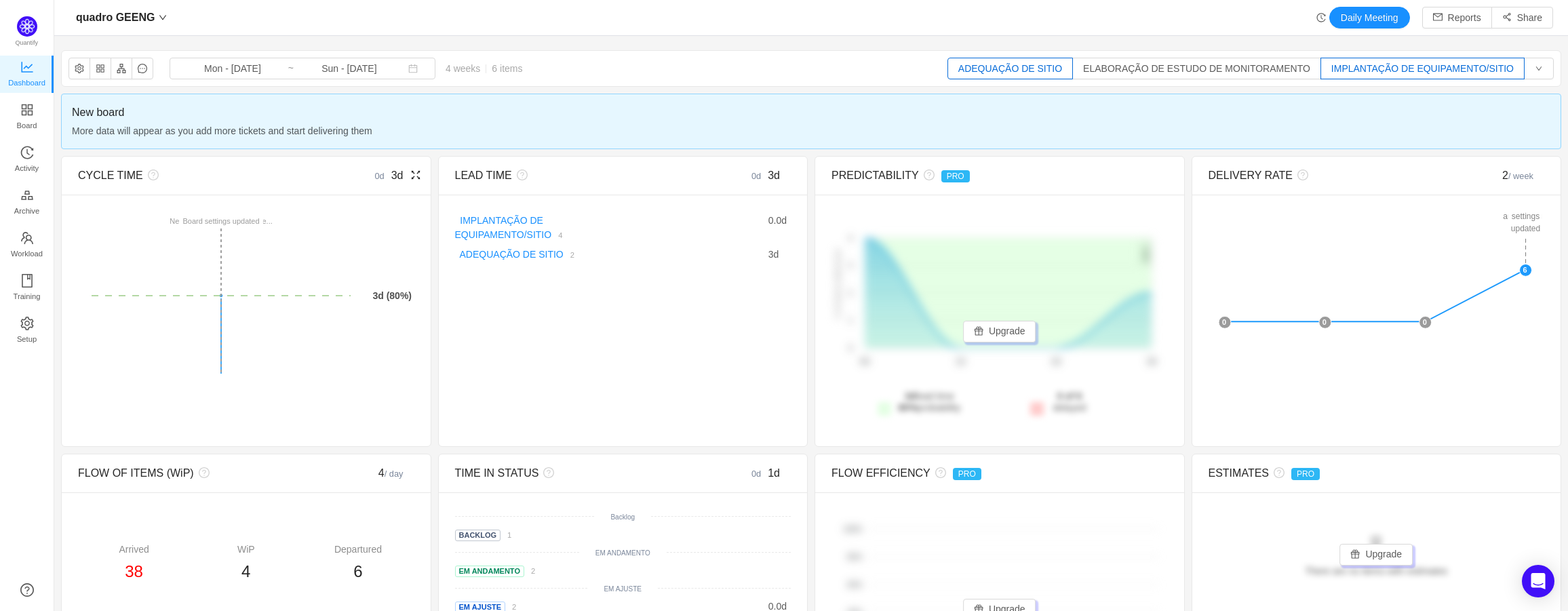
click at [1371, 43] on div "quadro GEENG Daily Meeting Reports Share quadro GEENG Mon - Aug 25, 2025 ~ Sun …" at bounding box center [811, 305] width 1514 height 611
click at [1383, 65] on button "IMPLANTAÇÃO DE EQUIPAMENTO/SITIO" at bounding box center [1422, 68] width 204 height 22
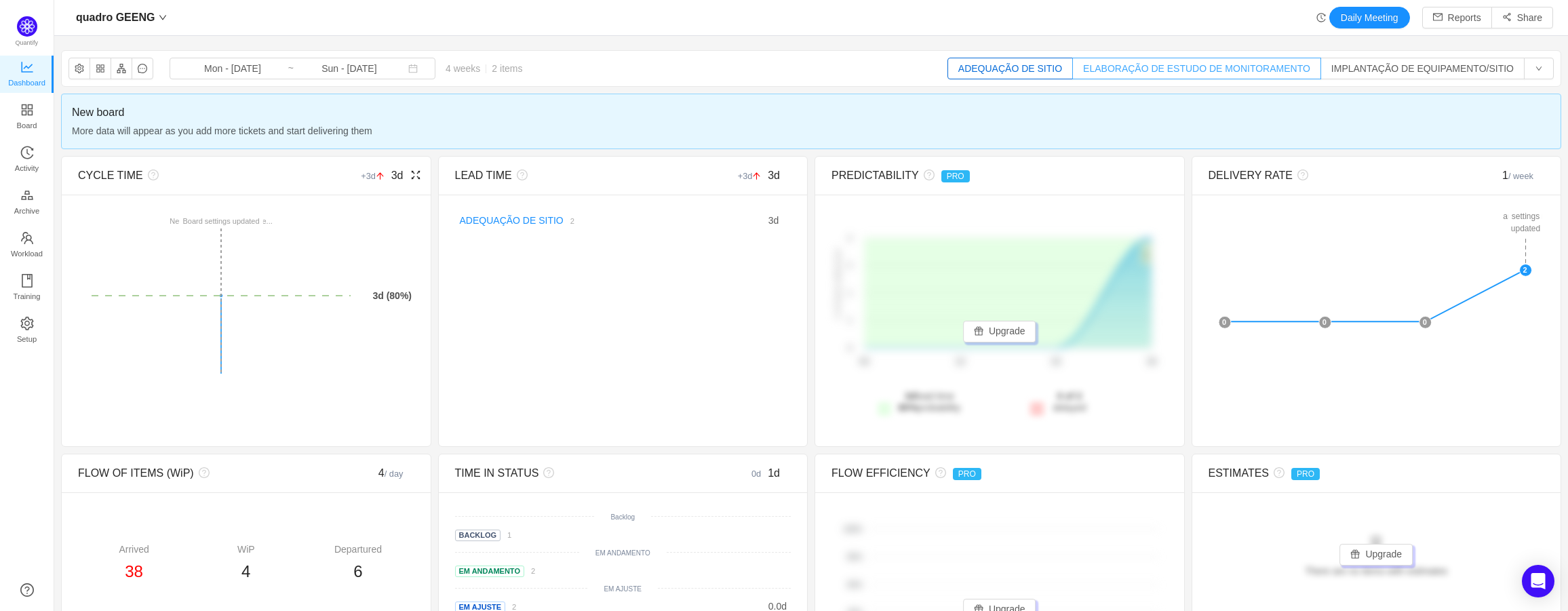
click at [1265, 63] on button "ELABORAÇÃO DE ESTUDO DE MONITORAMENTO" at bounding box center [1196, 68] width 249 height 22
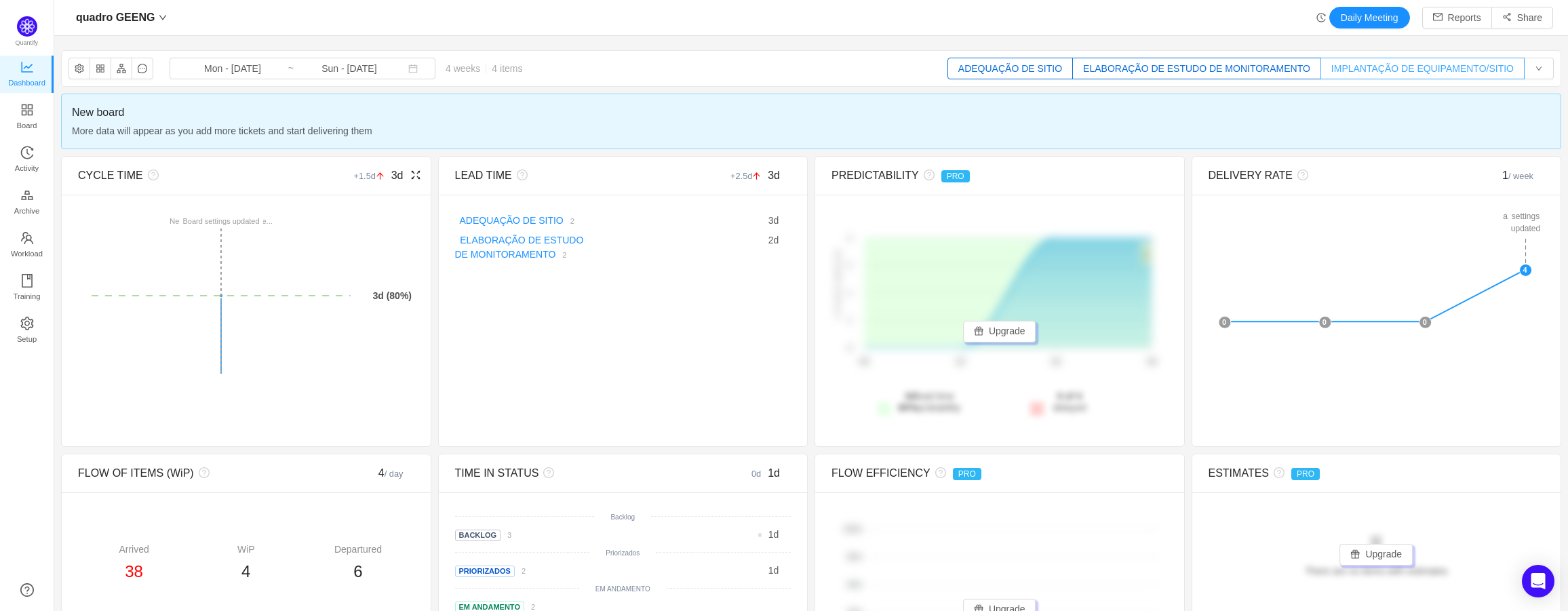
click at [1385, 71] on button "IMPLANTAÇÃO DE EQUIPAMENTO/SITIO" at bounding box center [1422, 68] width 204 height 22
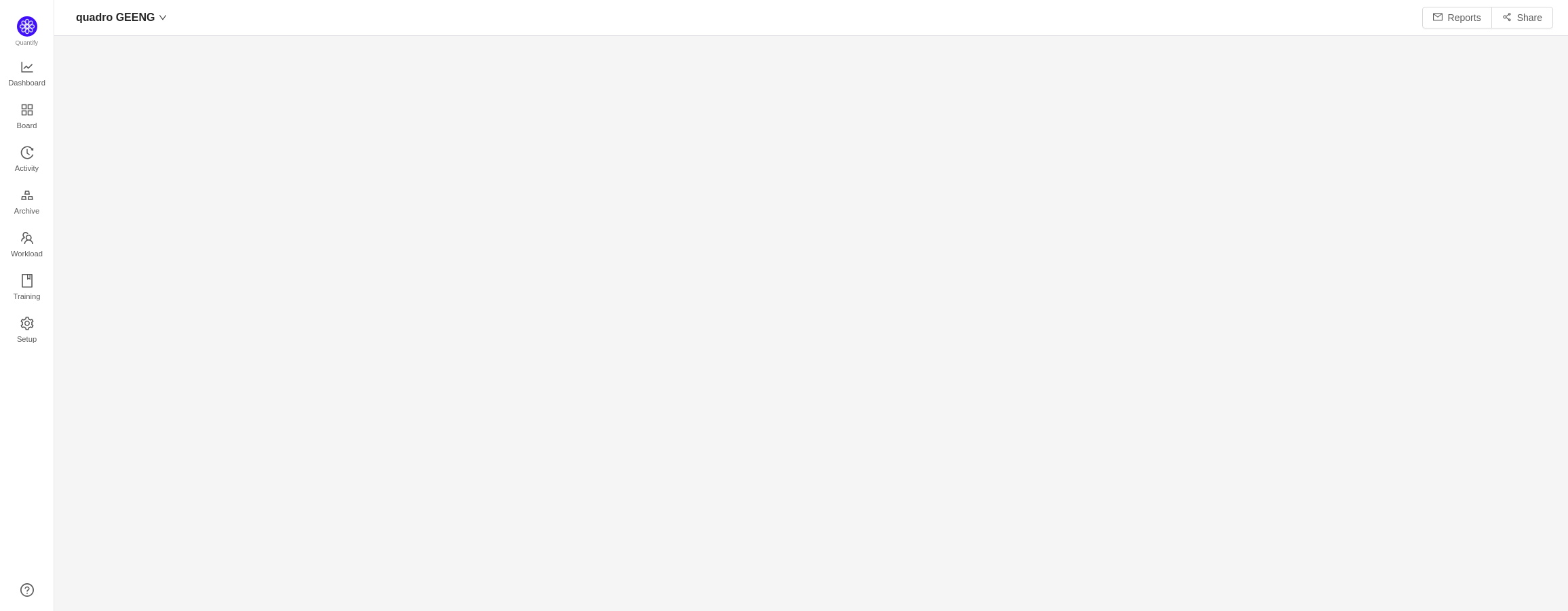
scroll to position [591, 1483]
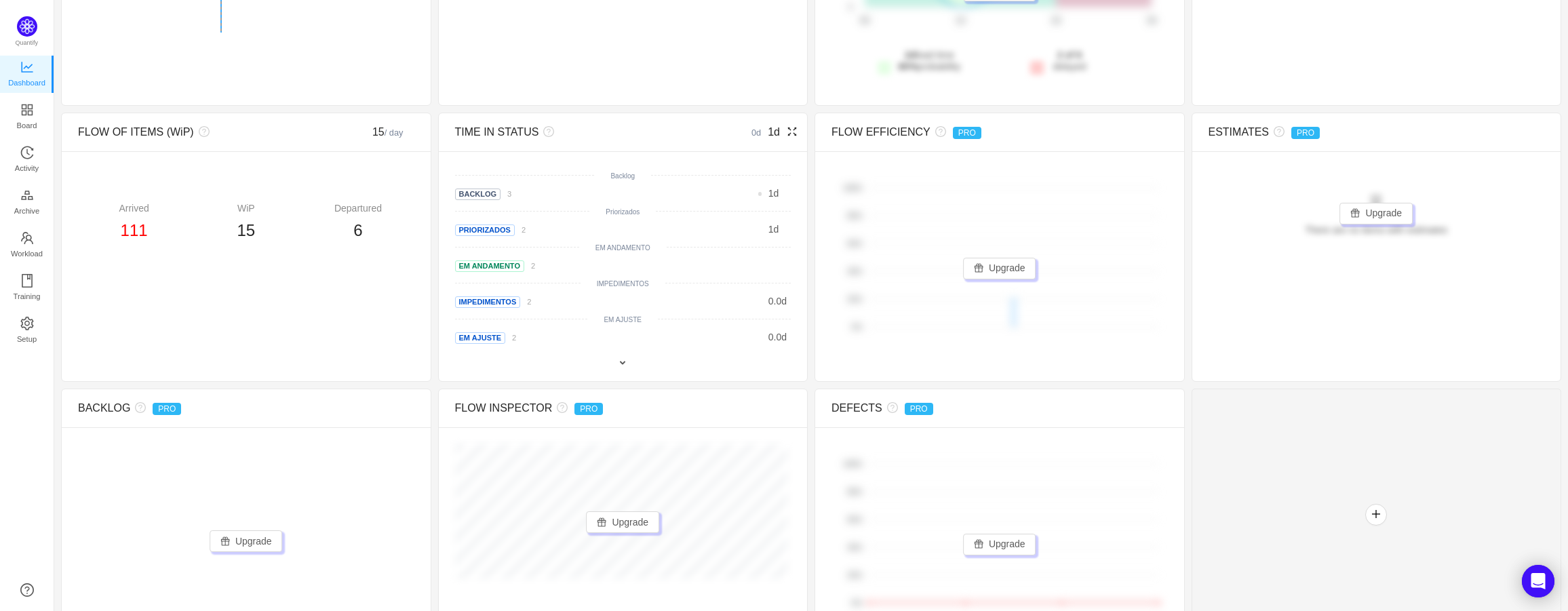
scroll to position [378, 0]
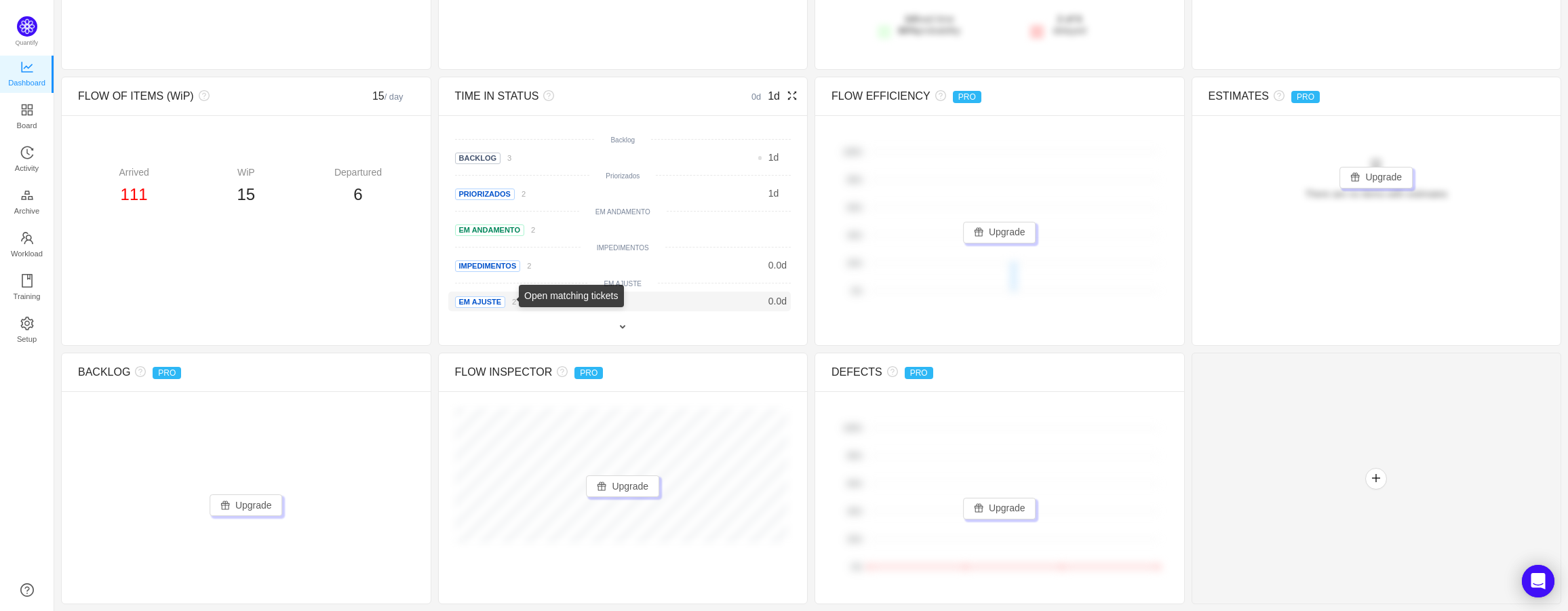
click at [505, 304] on link "2" at bounding box center [510, 301] width 11 height 11
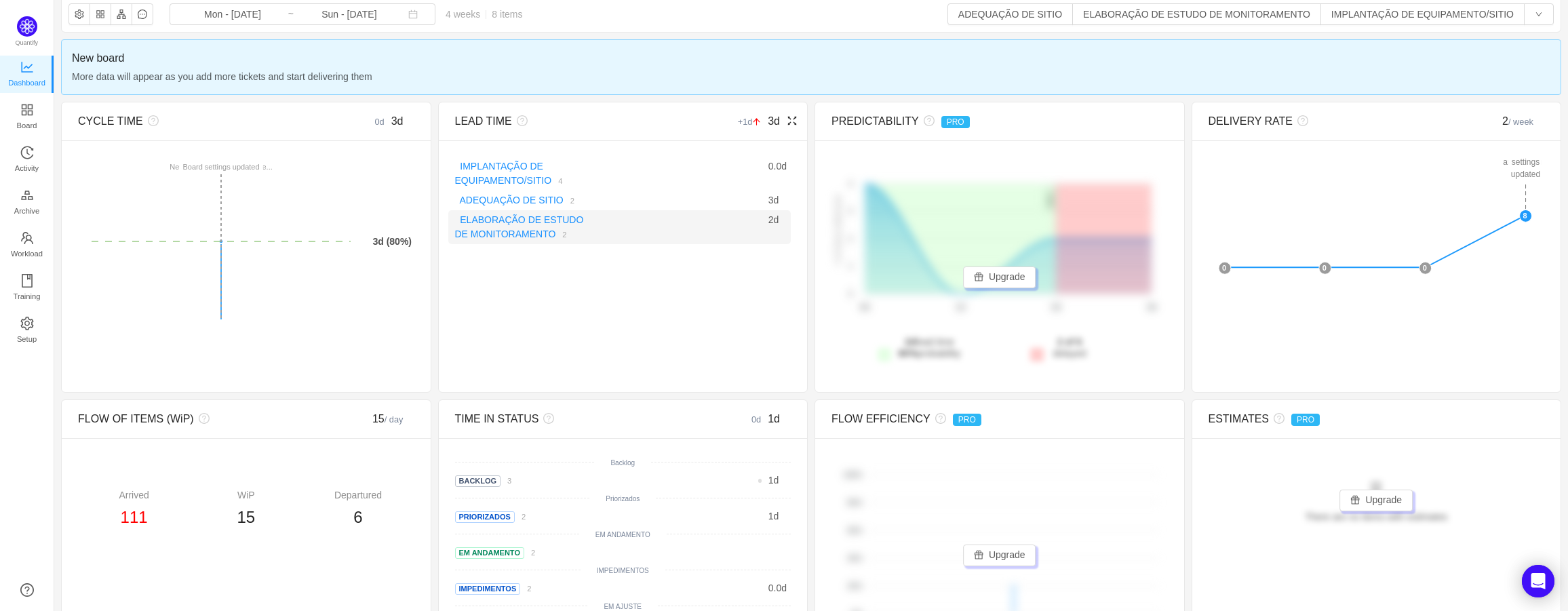
scroll to position [0, 0]
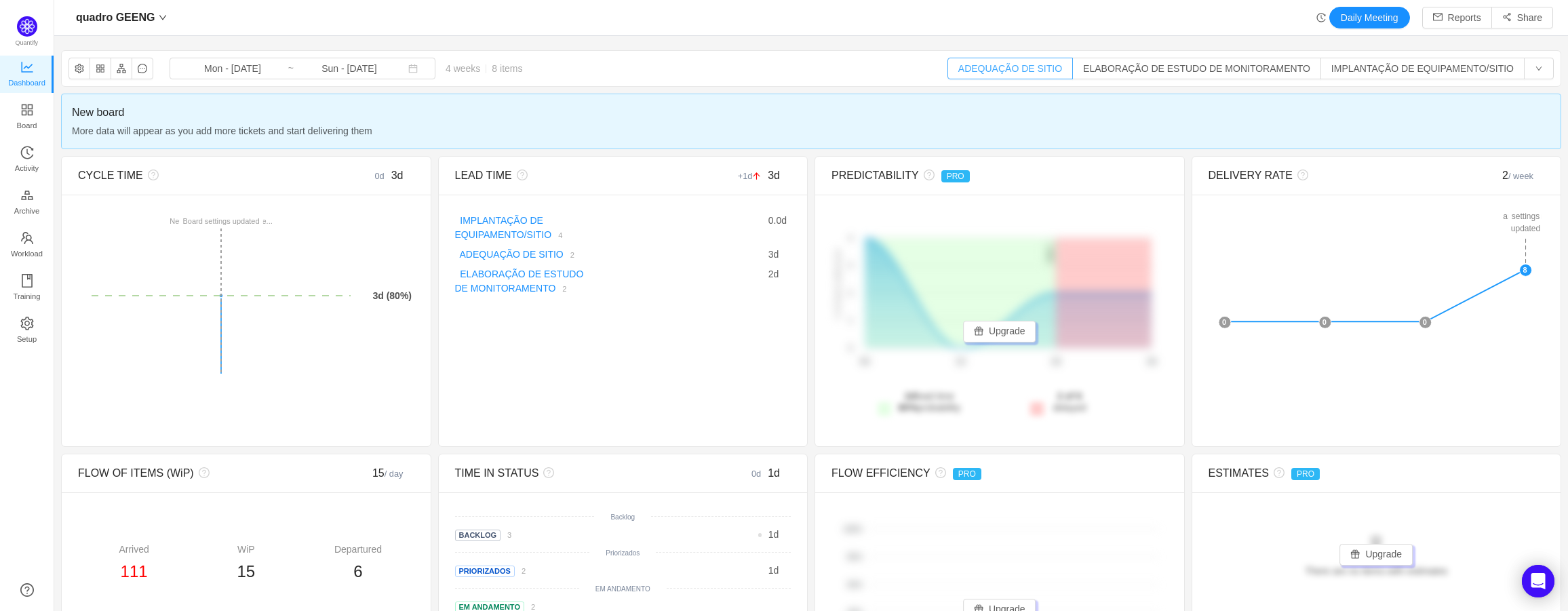
click at [1015, 68] on button "ADEQUAÇÃO DE SITIO" at bounding box center [1010, 68] width 125 height 22
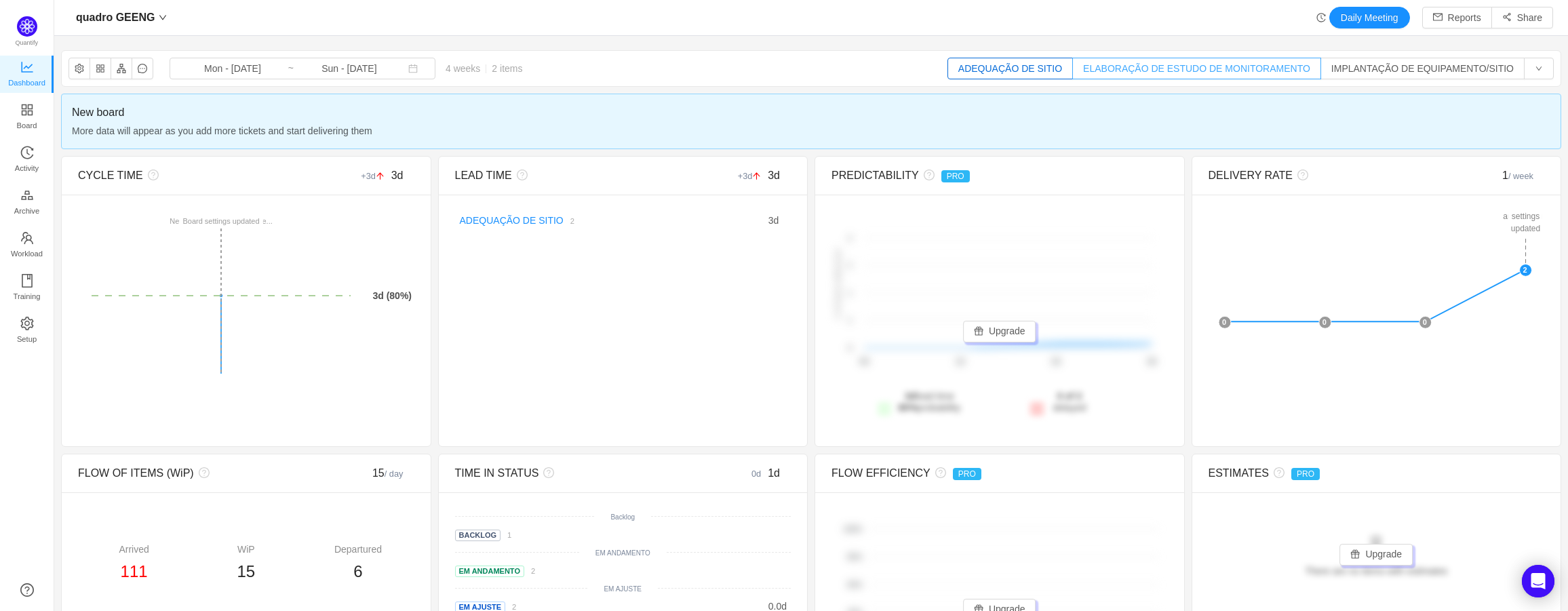
click at [1184, 74] on button "ELABORAÇÃO DE ESTUDO DE MONITORAMENTO" at bounding box center [1196, 68] width 249 height 22
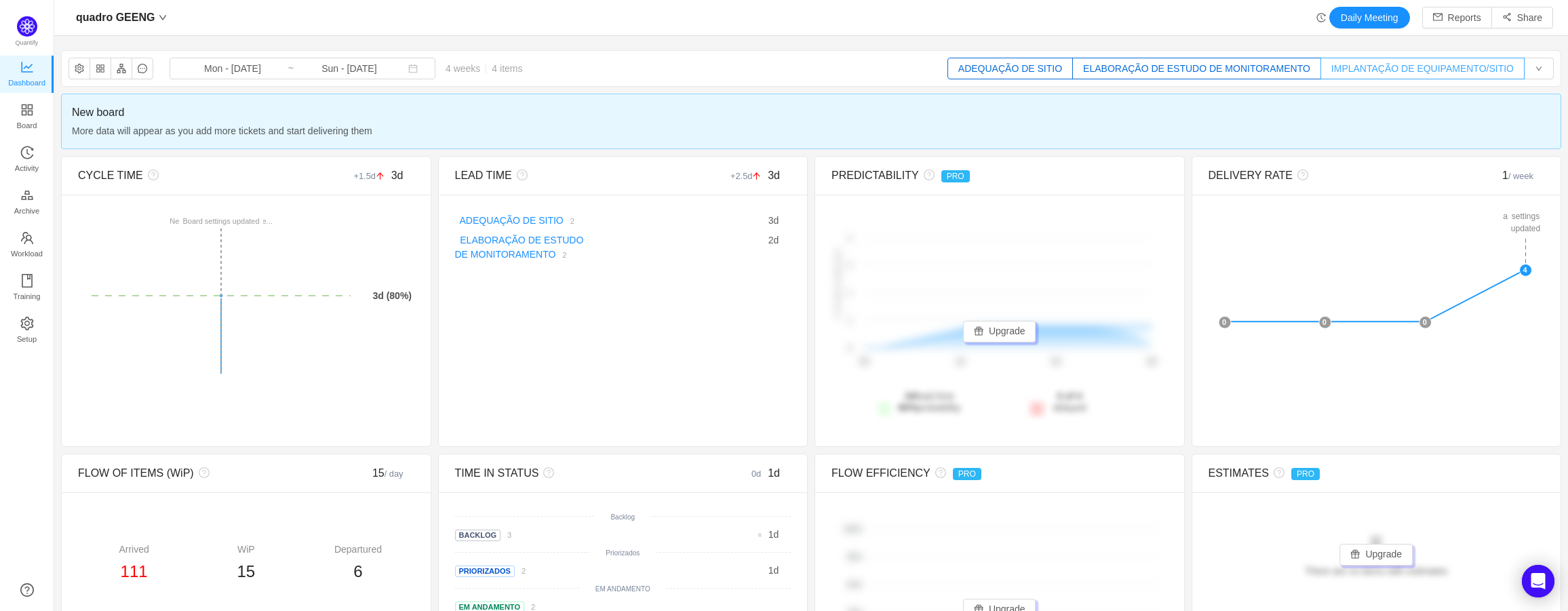
click at [1339, 76] on button "IMPLANTAÇÃO DE EQUIPAMENTO/SITIO" at bounding box center [1422, 68] width 204 height 22
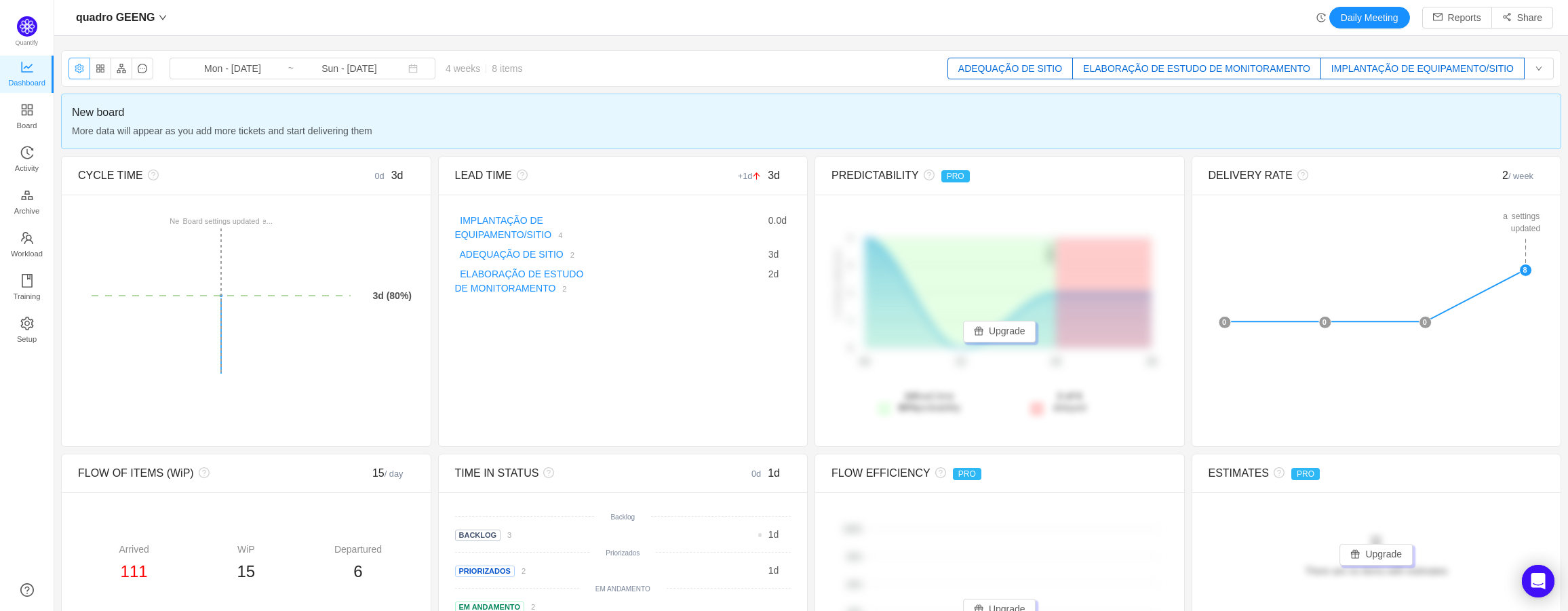
click at [84, 69] on button "button" at bounding box center [79, 68] width 22 height 22
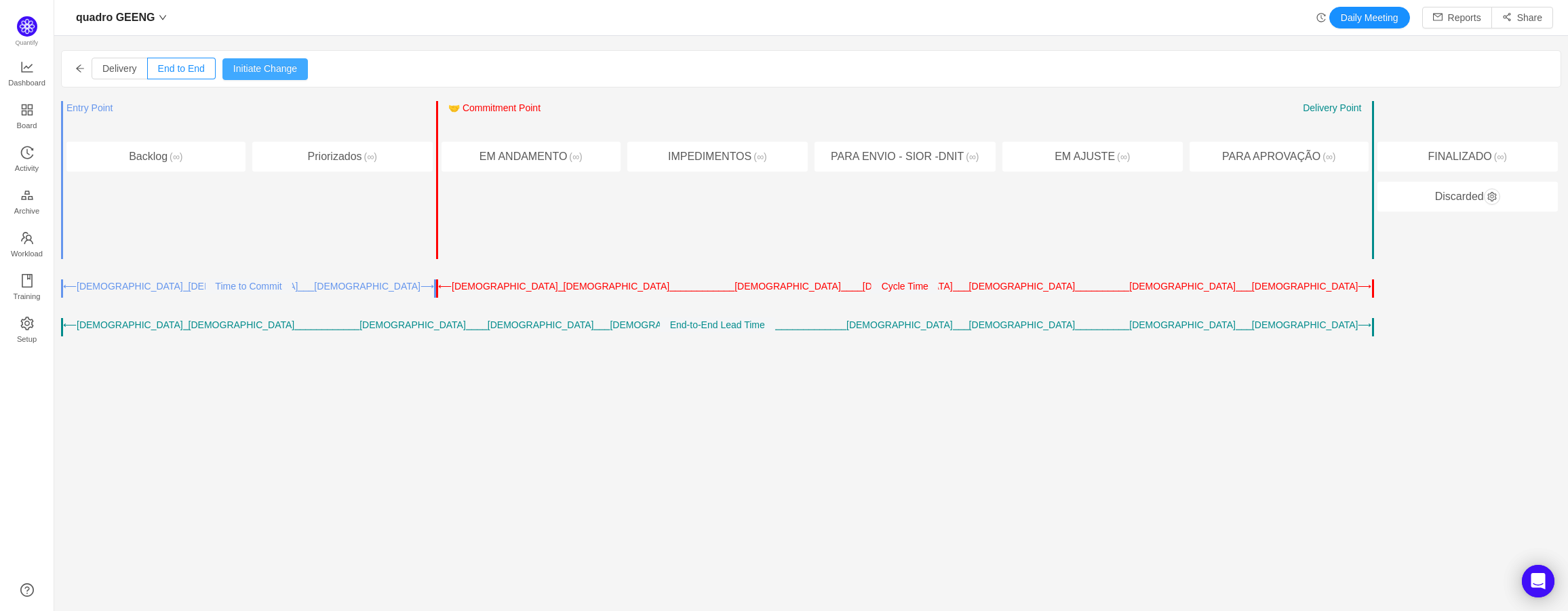
click at [242, 72] on button "Initiate Change" at bounding box center [264, 69] width 85 height 22
click at [1322, 124] on button "←" at bounding box center [1331, 127] width 20 height 16
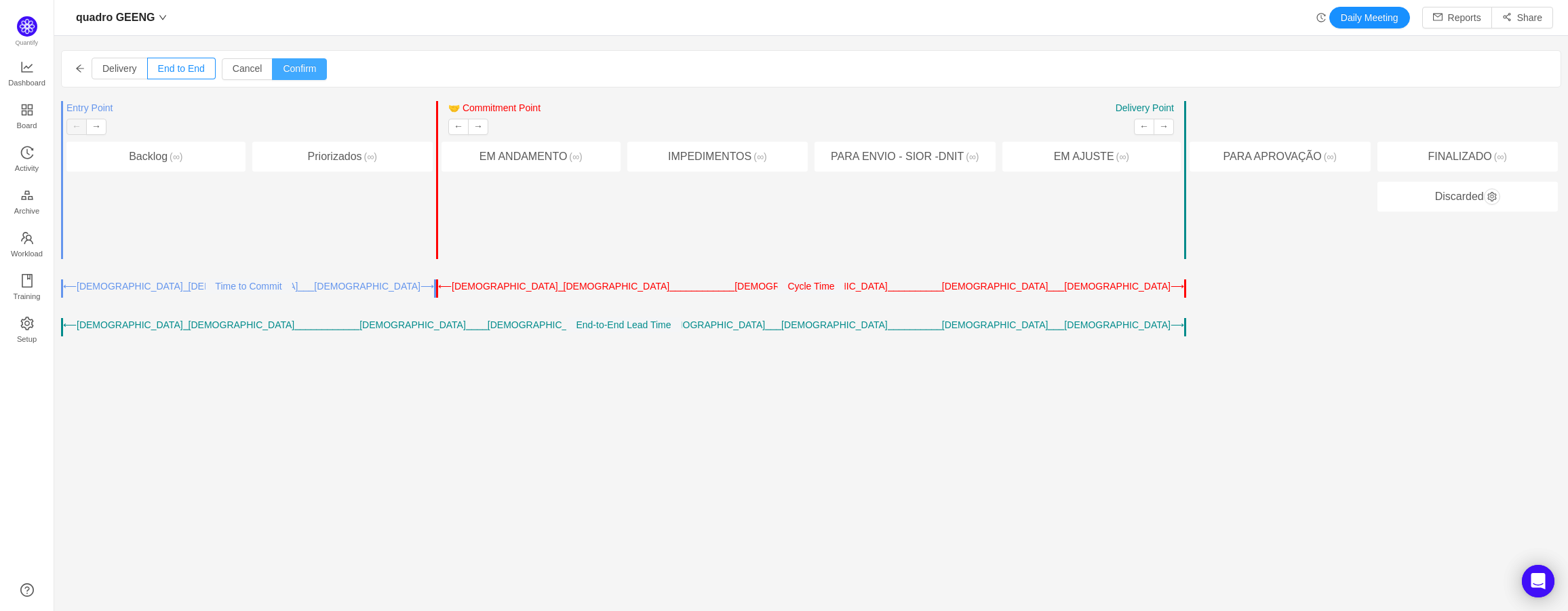
click at [309, 63] on button "Confirm" at bounding box center [299, 69] width 55 height 22
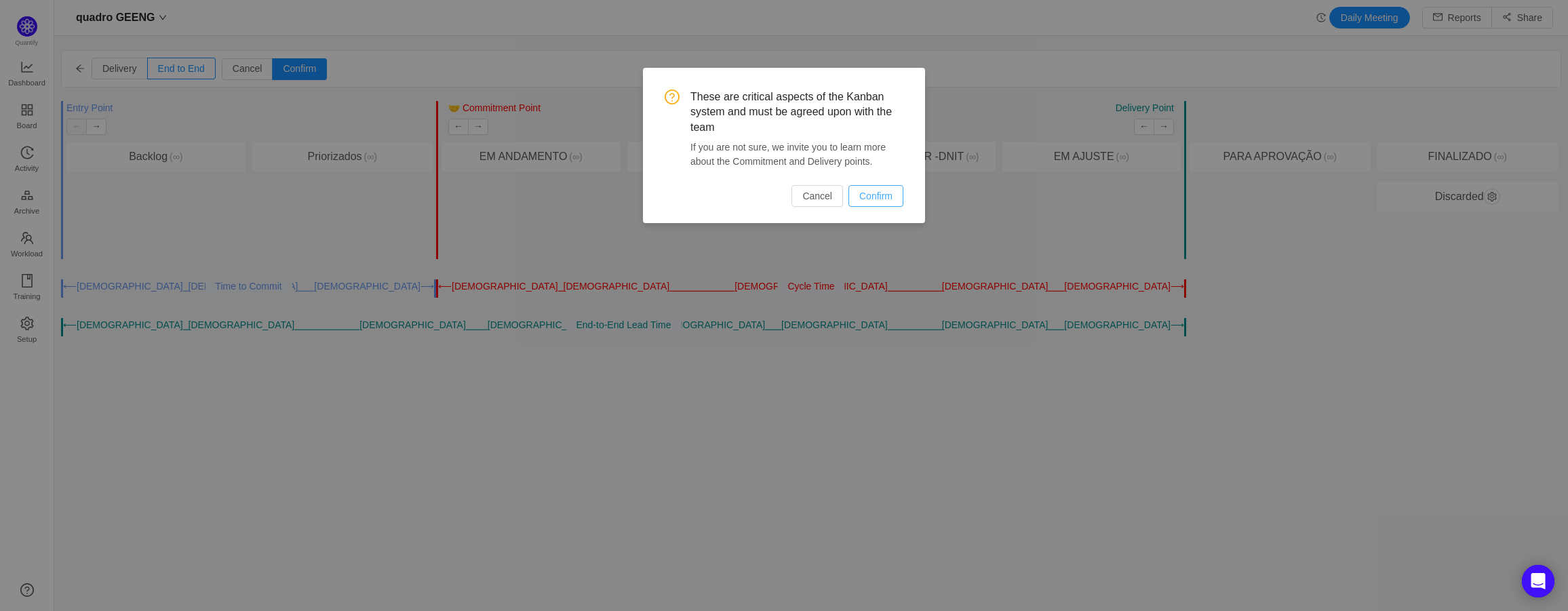
click at [896, 199] on button "Confirm" at bounding box center [876, 196] width 55 height 22
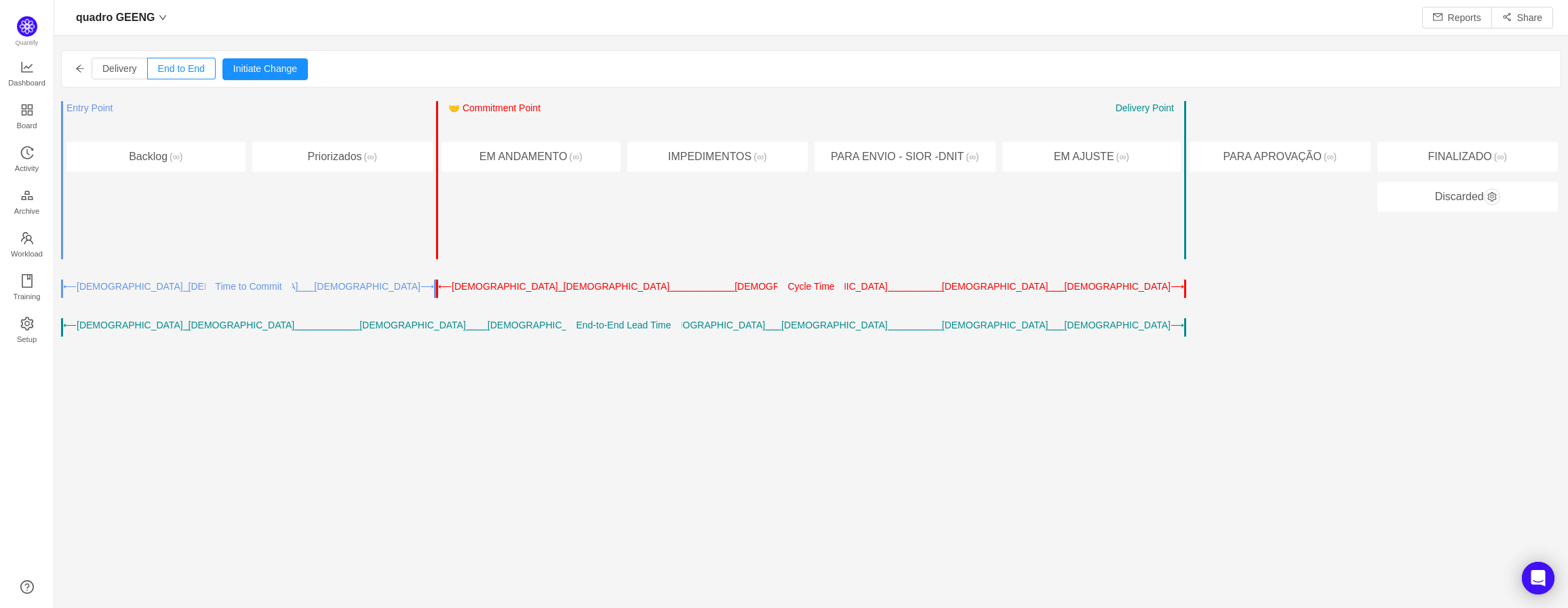
scroll to position [588, 1483]
click at [72, 68] on div "Delivery End to End Pull Push Initiate Change Cancel Confirm" at bounding box center [811, 69] width 1499 height 36
click at [80, 68] on icon "icon: arrow-left" at bounding box center [81, 68] width 10 height 10
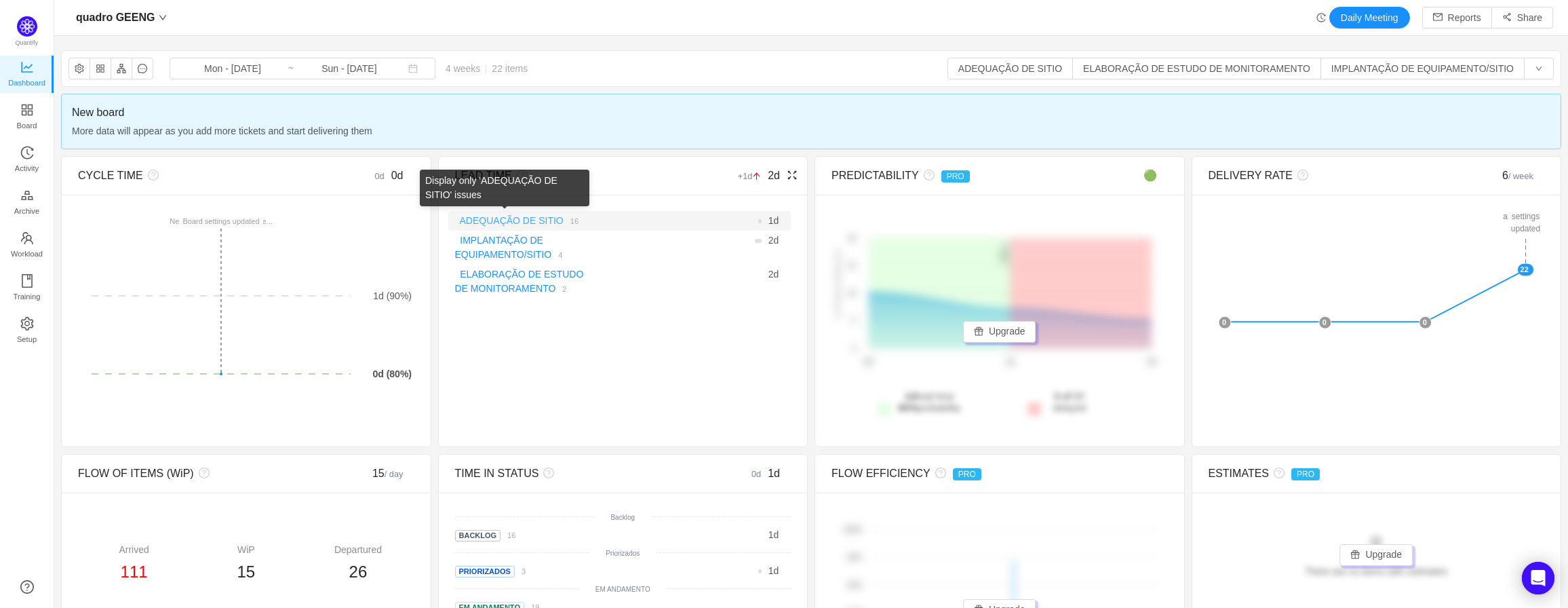
click at [511, 221] on link "ADEQUAÇÃO DE SITIO" at bounding box center [512, 220] width 104 height 11
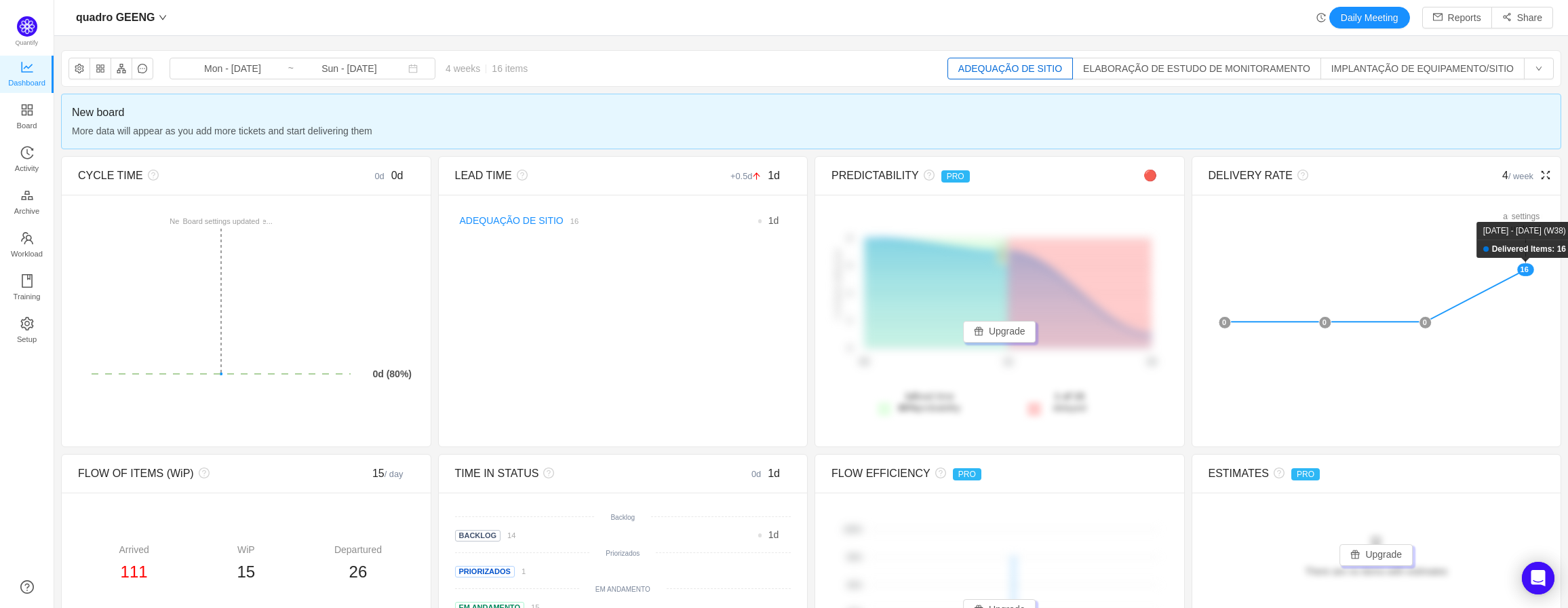
click at [1517, 269] on rect at bounding box center [1525, 269] width 17 height 13
click at [1517, 270] on rect at bounding box center [1525, 269] width 17 height 13
click at [523, 217] on link "ADEQUAÇÃO DE SITIO" at bounding box center [512, 220] width 104 height 11
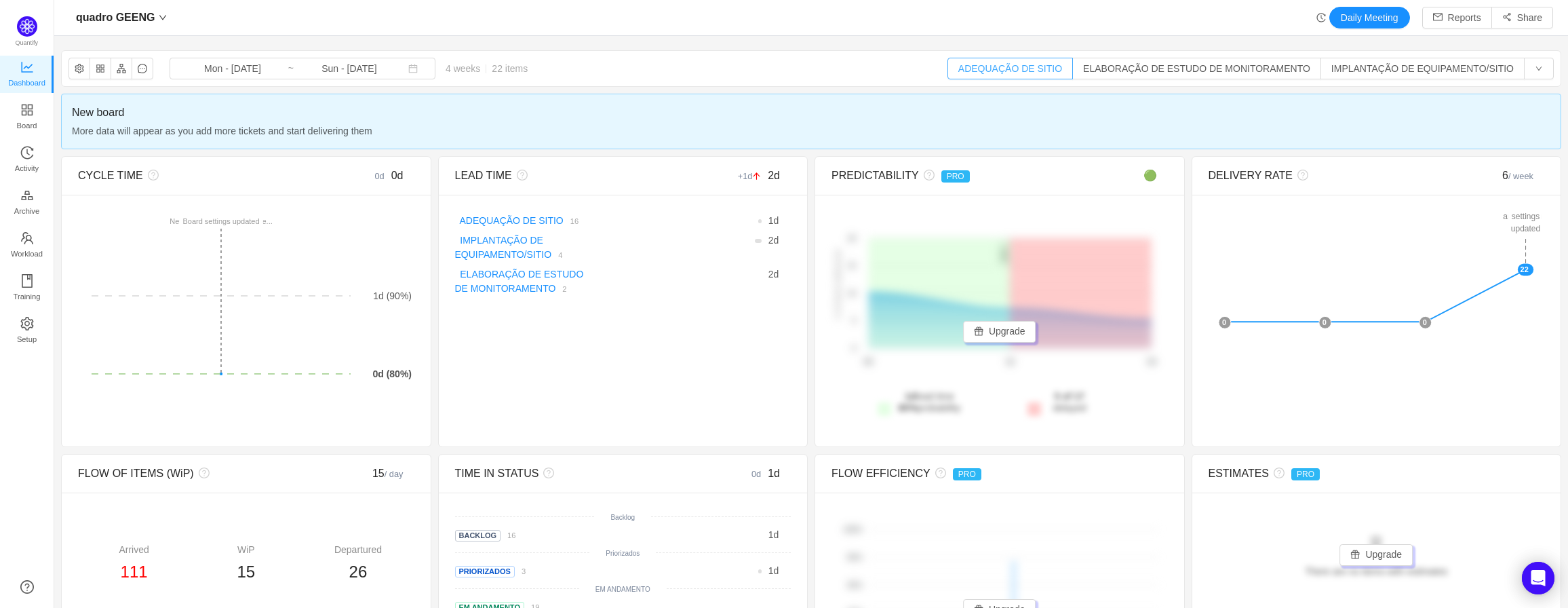
click at [1034, 78] on button "ADEQUAÇÃO DE SITIO" at bounding box center [1010, 68] width 125 height 22
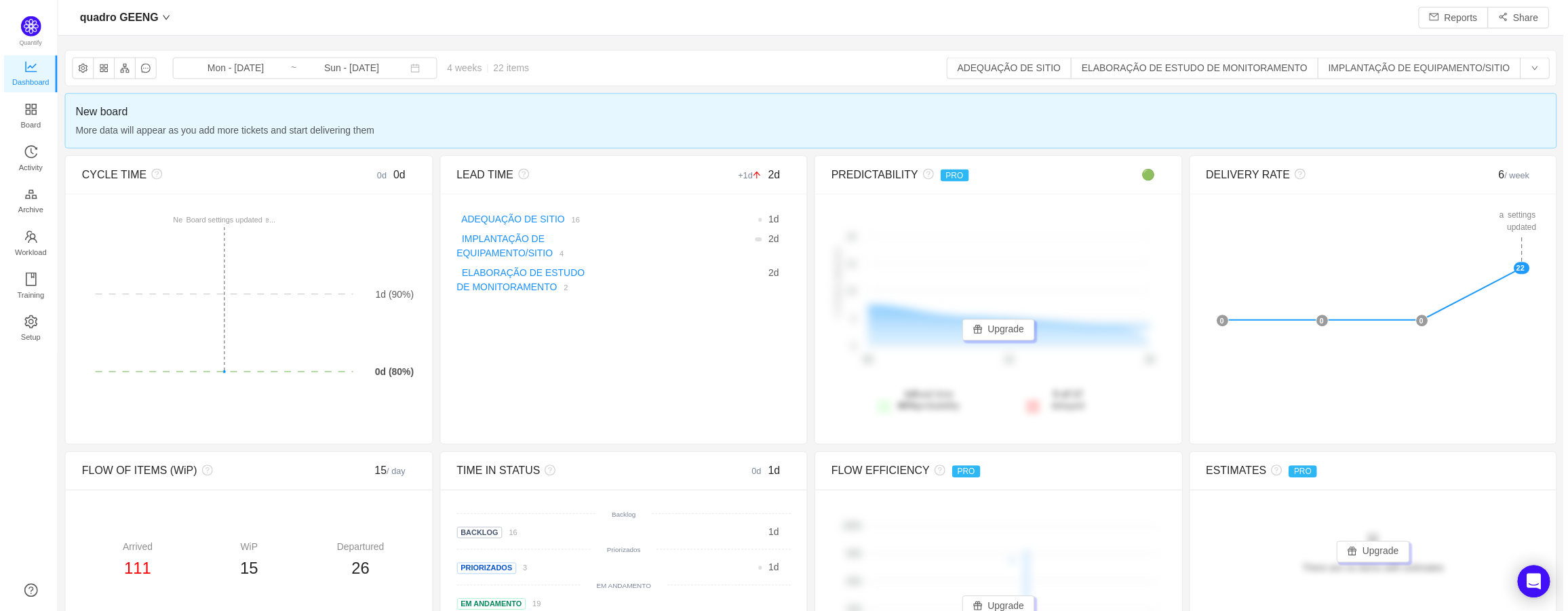
scroll to position [591, 1483]
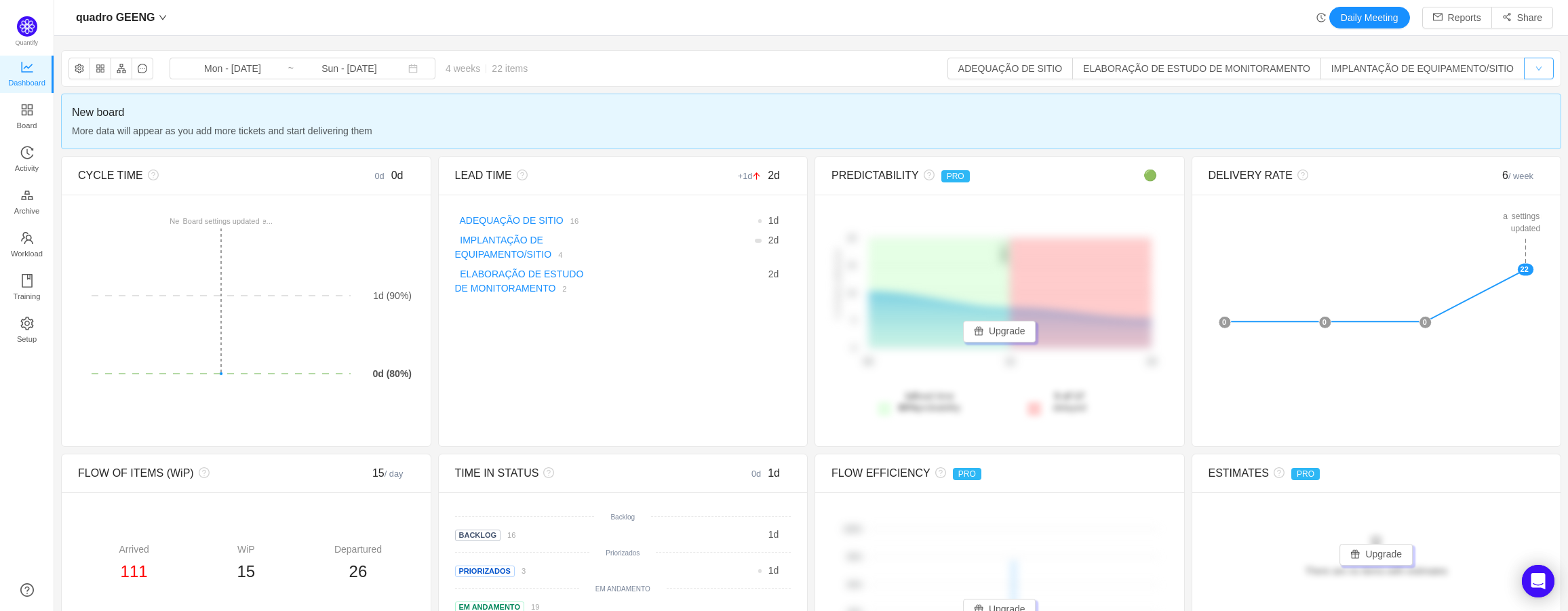
click at [1525, 68] on button "button" at bounding box center [1538, 68] width 30 height 22
click at [805, 66] on div "quadro GEENG Mon - [DATE] ~ Sun - [DATE] 4 weeks 22 items ADEQUAÇÃO DE SITIO EL…" at bounding box center [811, 68] width 1499 height 35
click at [85, 64] on button "button" at bounding box center [79, 68] width 22 height 22
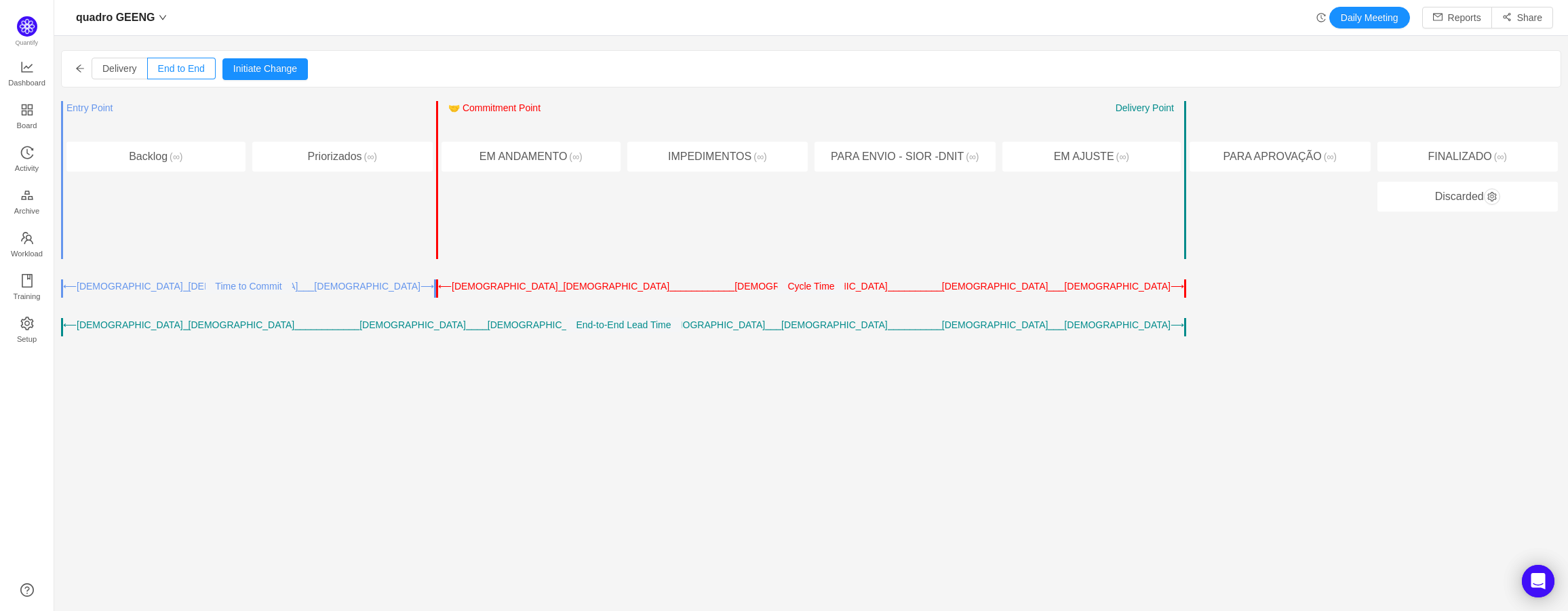
click at [80, 67] on icon "icon: arrow-left" at bounding box center [81, 68] width 10 height 10
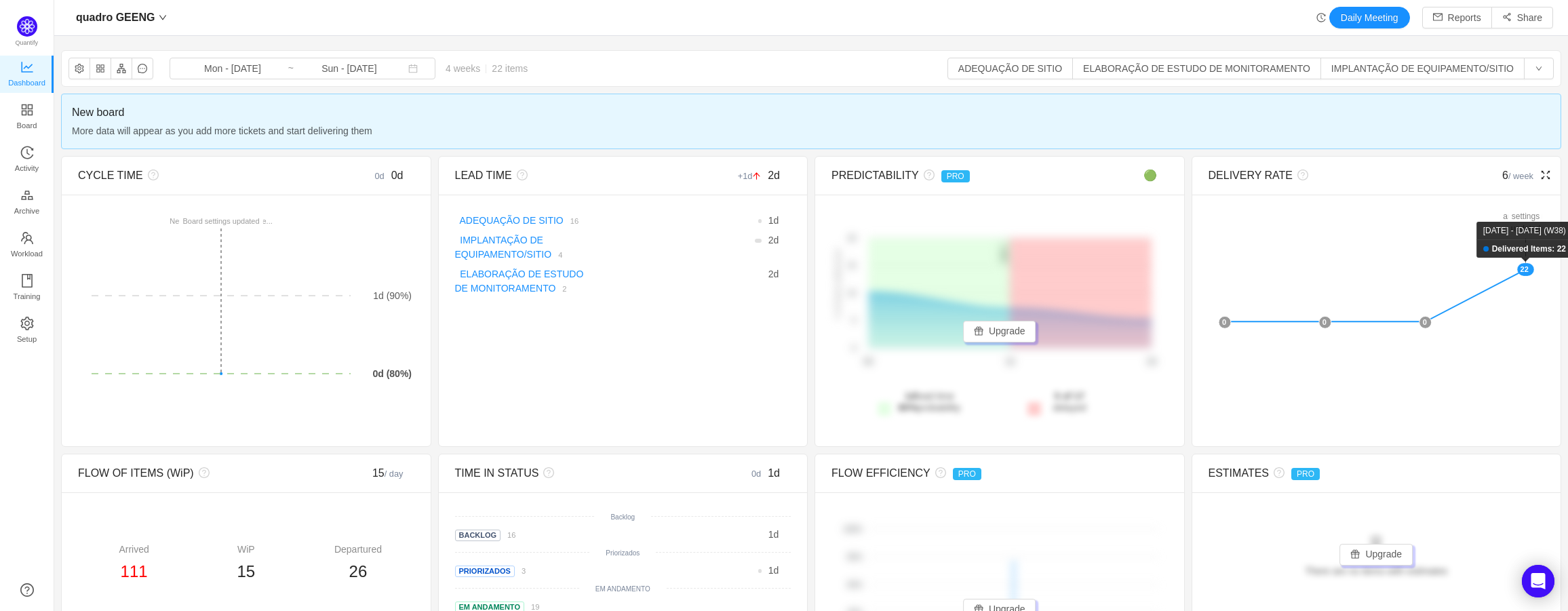
click at [1517, 275] on rect at bounding box center [1525, 269] width 17 height 13
click at [1517, 272] on rect at bounding box center [1525, 269] width 17 height 13
click at [408, 70] on icon "icon: calendar" at bounding box center [413, 68] width 10 height 10
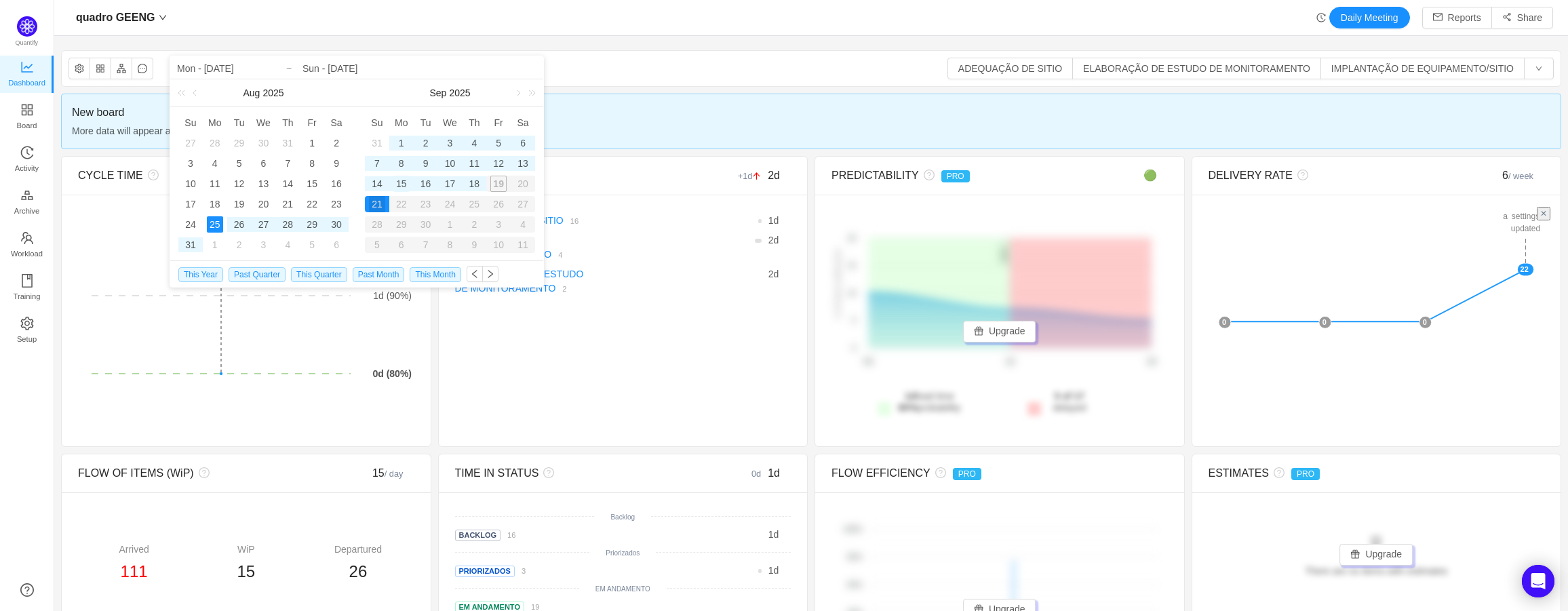
click at [407, 185] on div "15" at bounding box center [402, 184] width 16 height 16
click at [499, 185] on div "19" at bounding box center [499, 184] width 24 height 16
click at [479, 190] on div "18" at bounding box center [474, 184] width 16 height 16
type input "Mon - Sep 15, 2025"
type input "Thu - Sep 18, 2025"
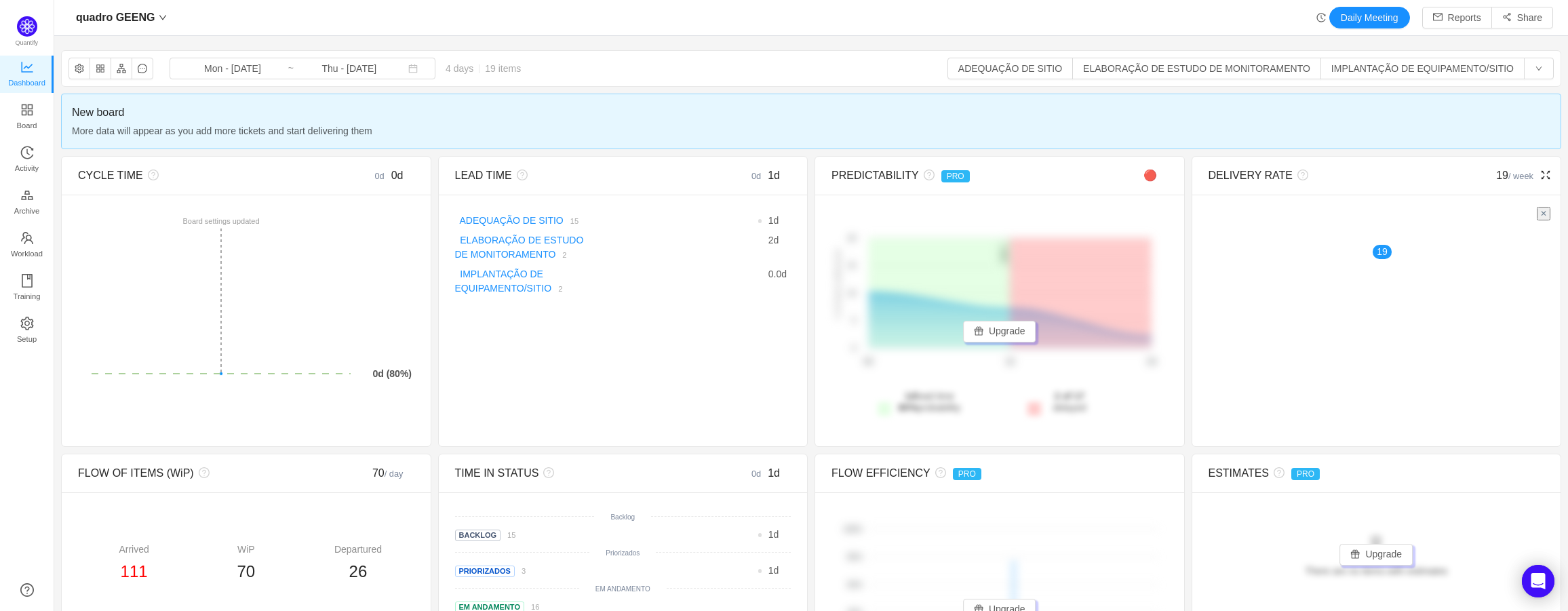
click at [1526, 213] on div "✕ 19" at bounding box center [1377, 234] width 369 height 81
click at [1536, 211] on button "✕" at bounding box center [1543, 213] width 14 height 14
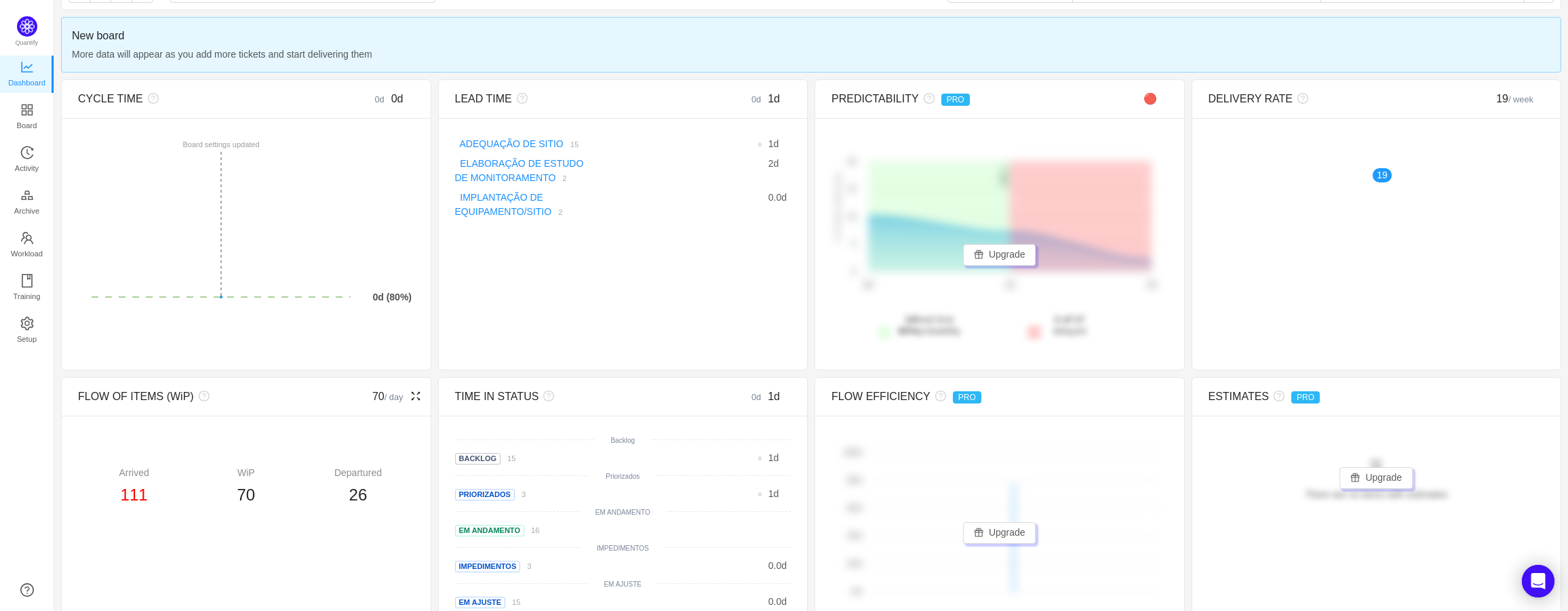
scroll to position [203, 0]
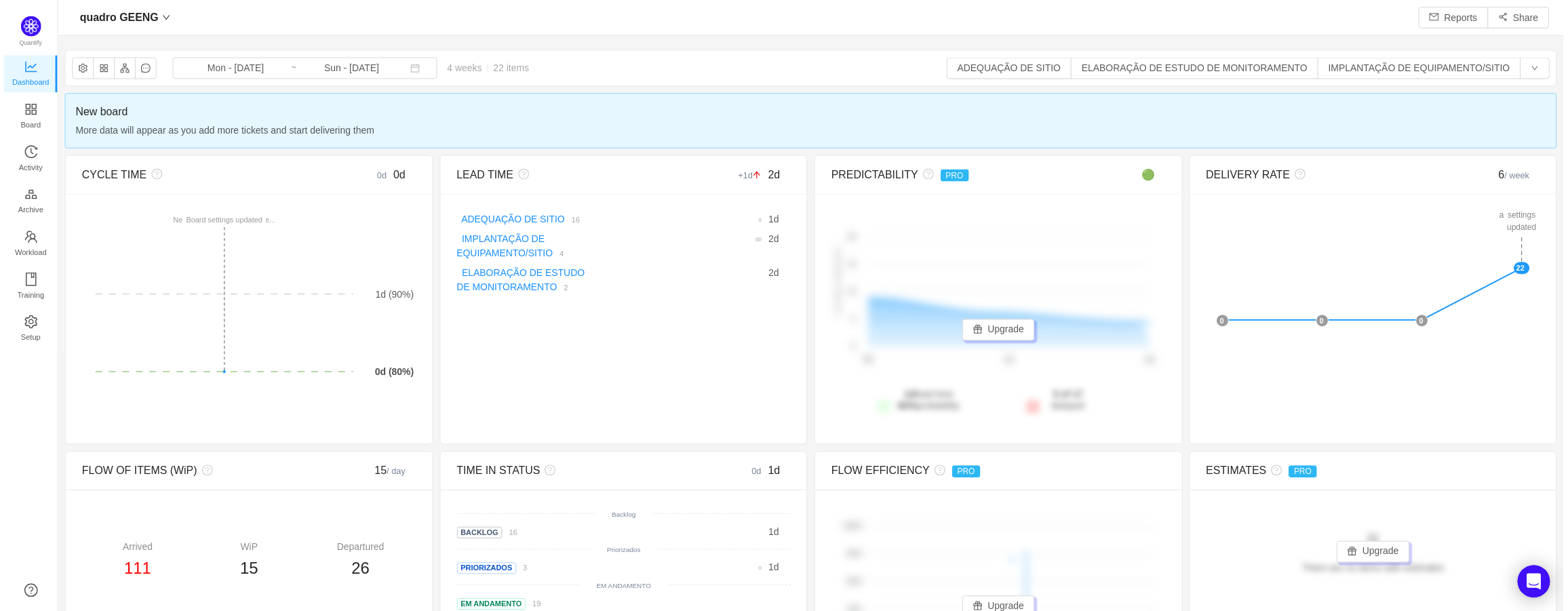
scroll to position [591, 1483]
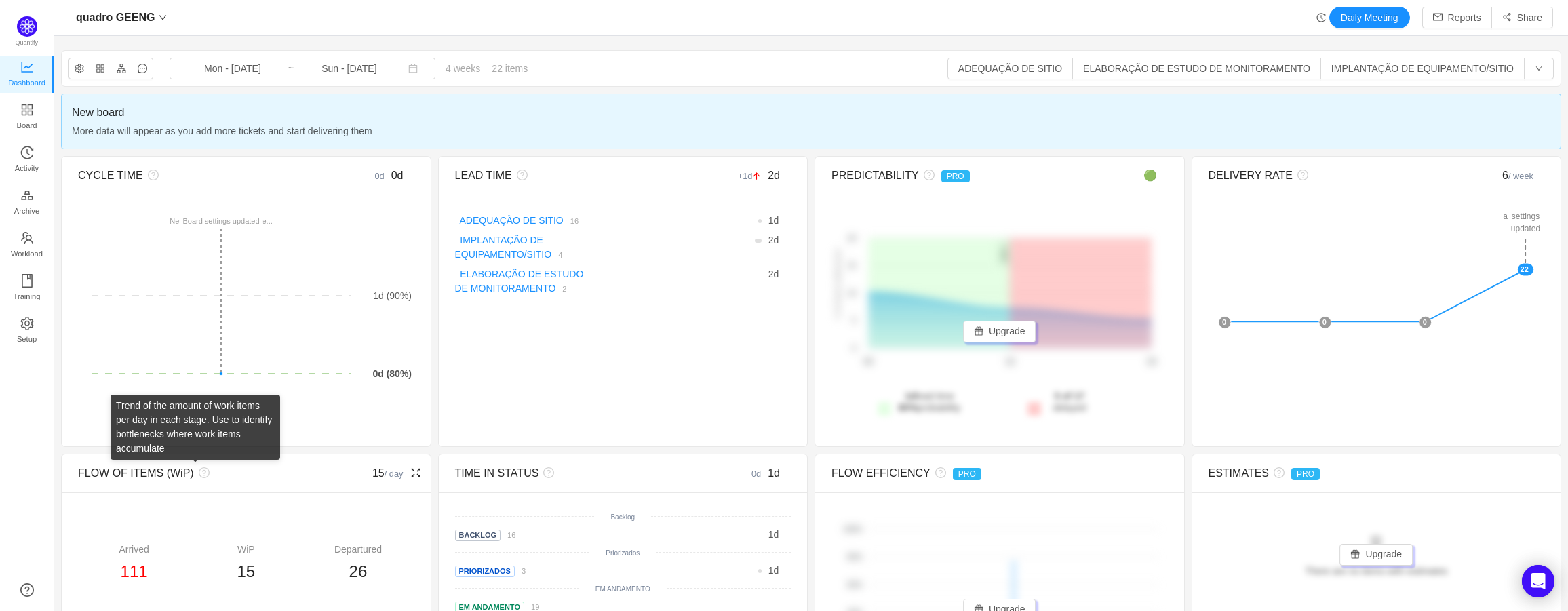
click at [202, 472] on icon "icon: question-circle" at bounding box center [203, 474] width 4 height 7
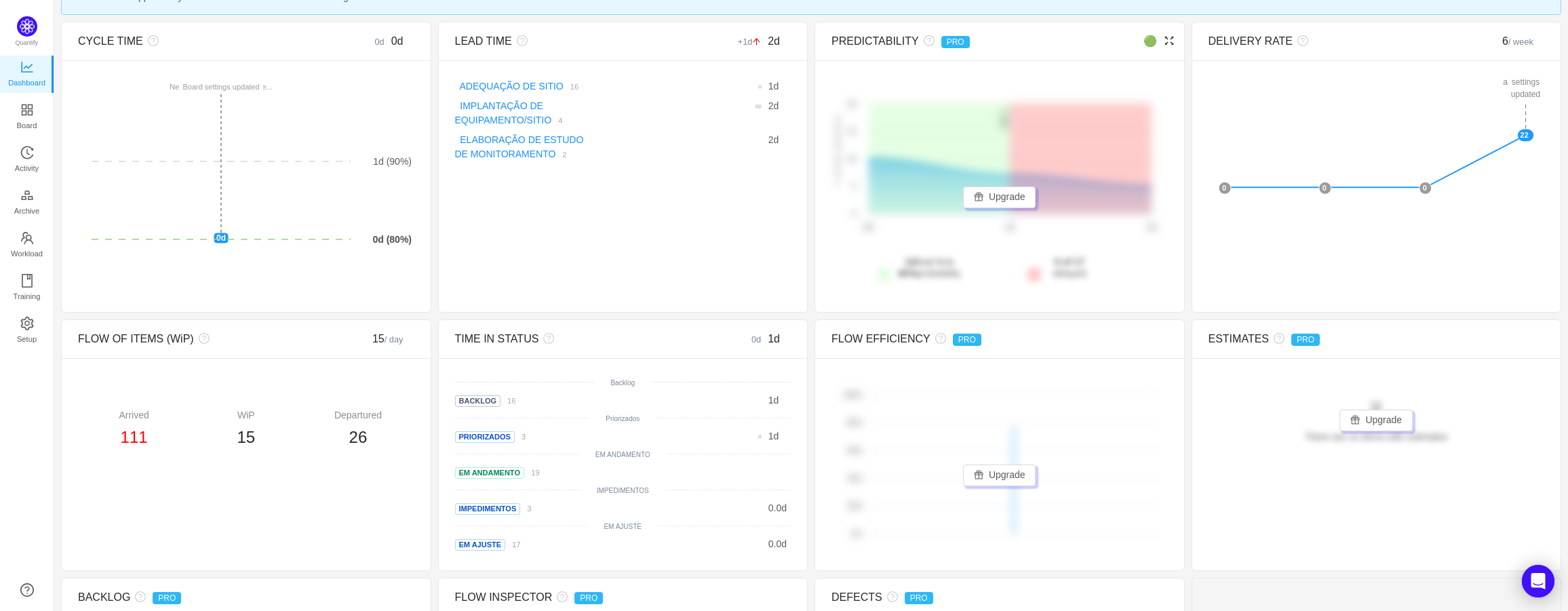
scroll to position [136, 0]
click at [1540, 39] on icon "icon: fullscreen" at bounding box center [1544, 39] width 11 height 11
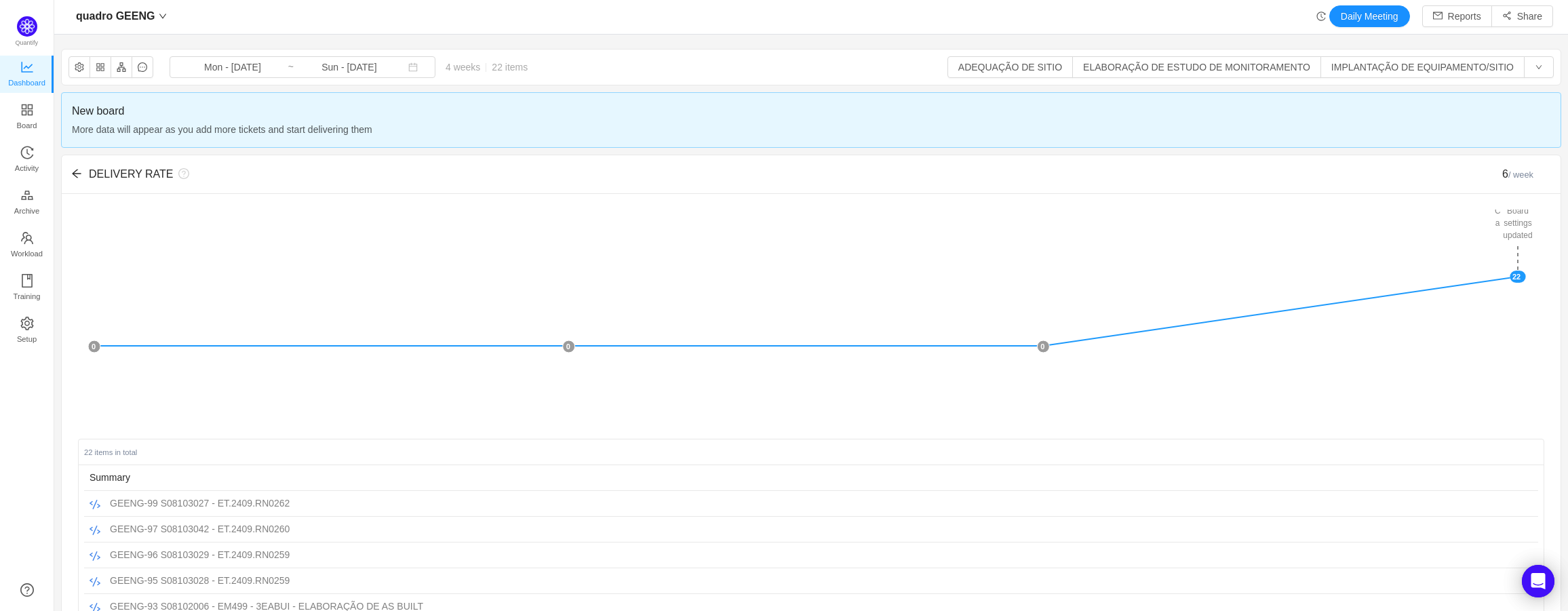
scroll to position [0, 0]
click at [76, 181] on icon "icon: arrow-left" at bounding box center [76, 174] width 11 height 11
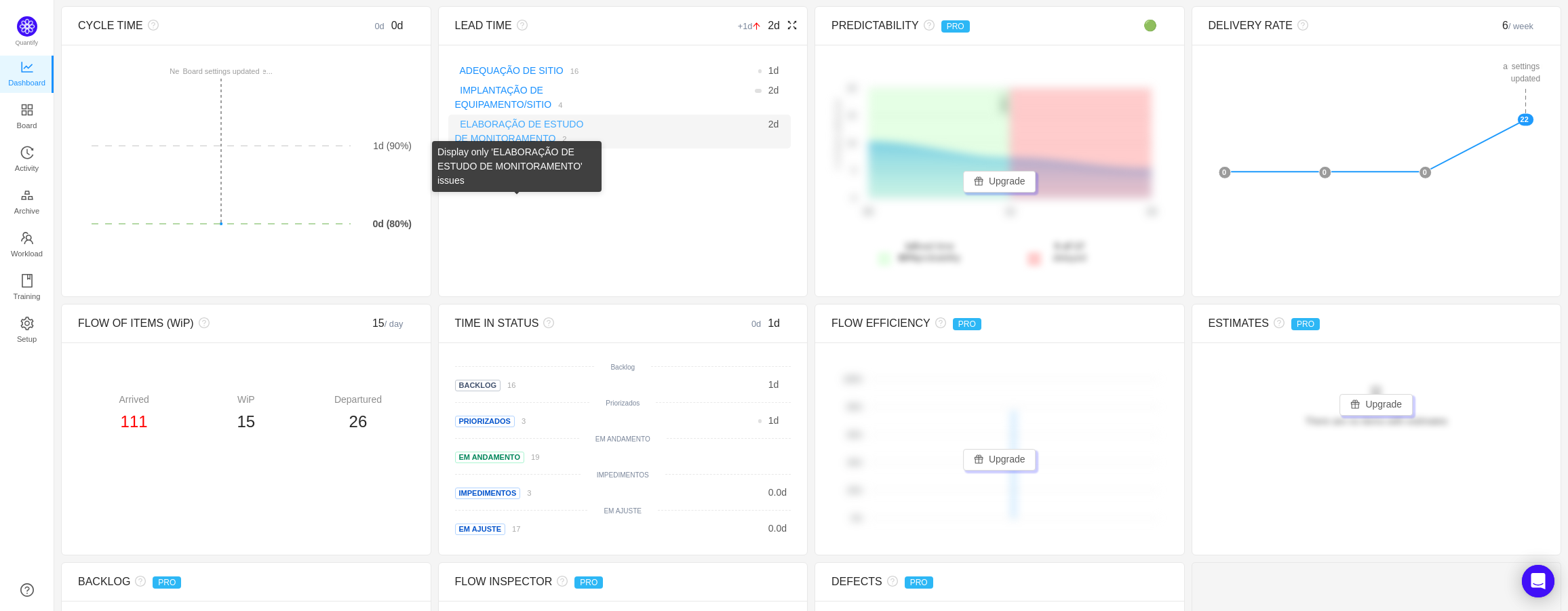
scroll to position [89, 0]
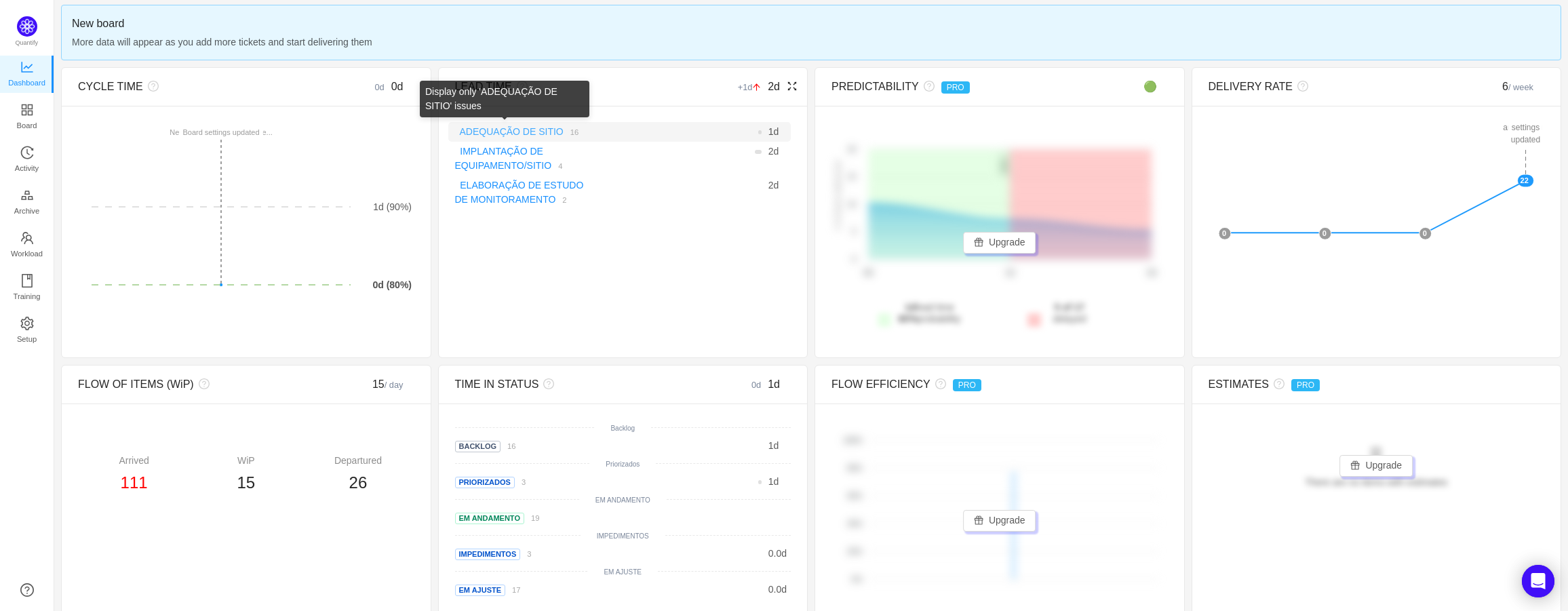
click at [506, 133] on link "ADEQUAÇÃO DE SITIO" at bounding box center [512, 131] width 104 height 11
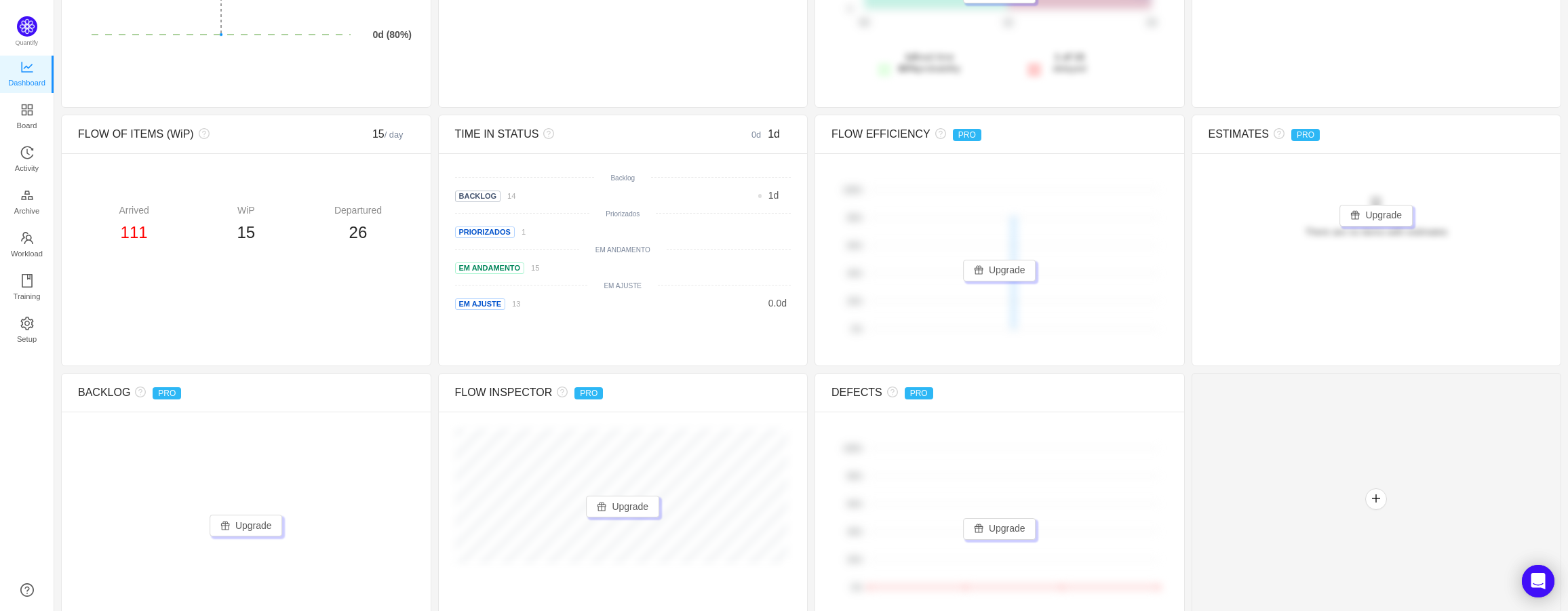
scroll to position [360, 0]
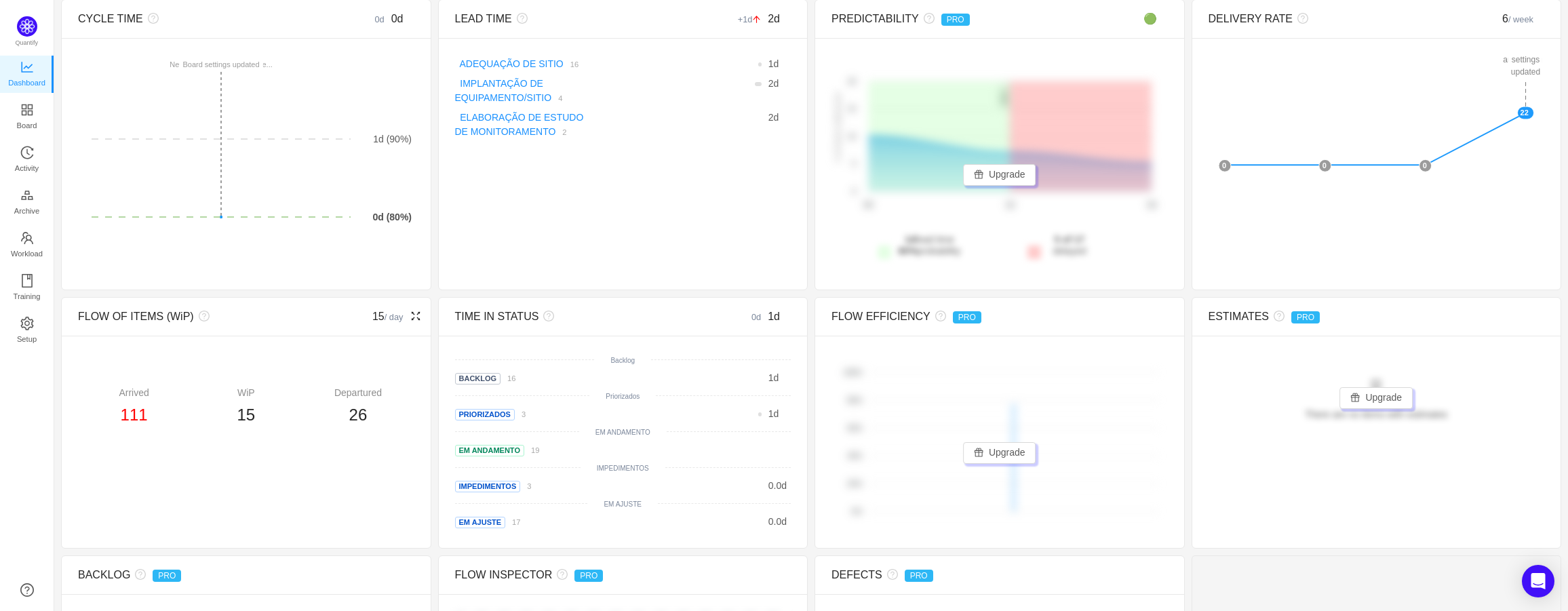
scroll to position [89, 0]
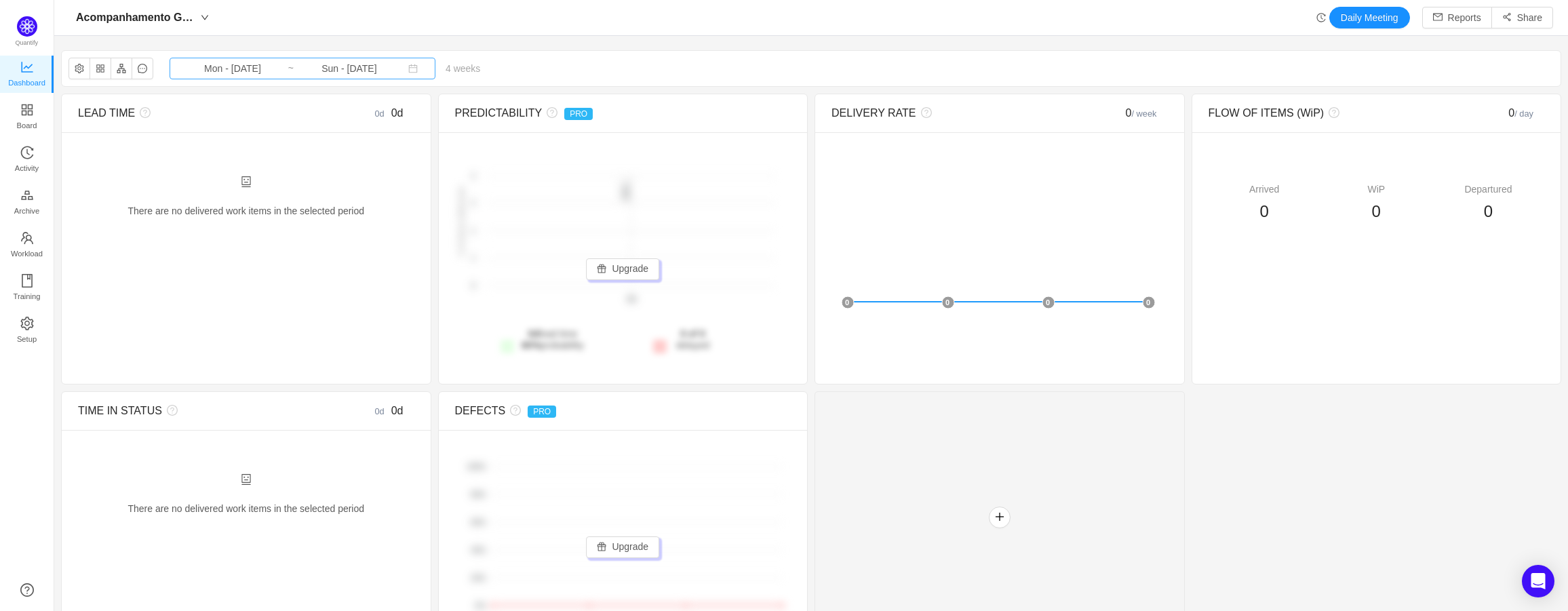
click at [263, 72] on input "Mon - [DATE]" at bounding box center [232, 68] width 110 height 15
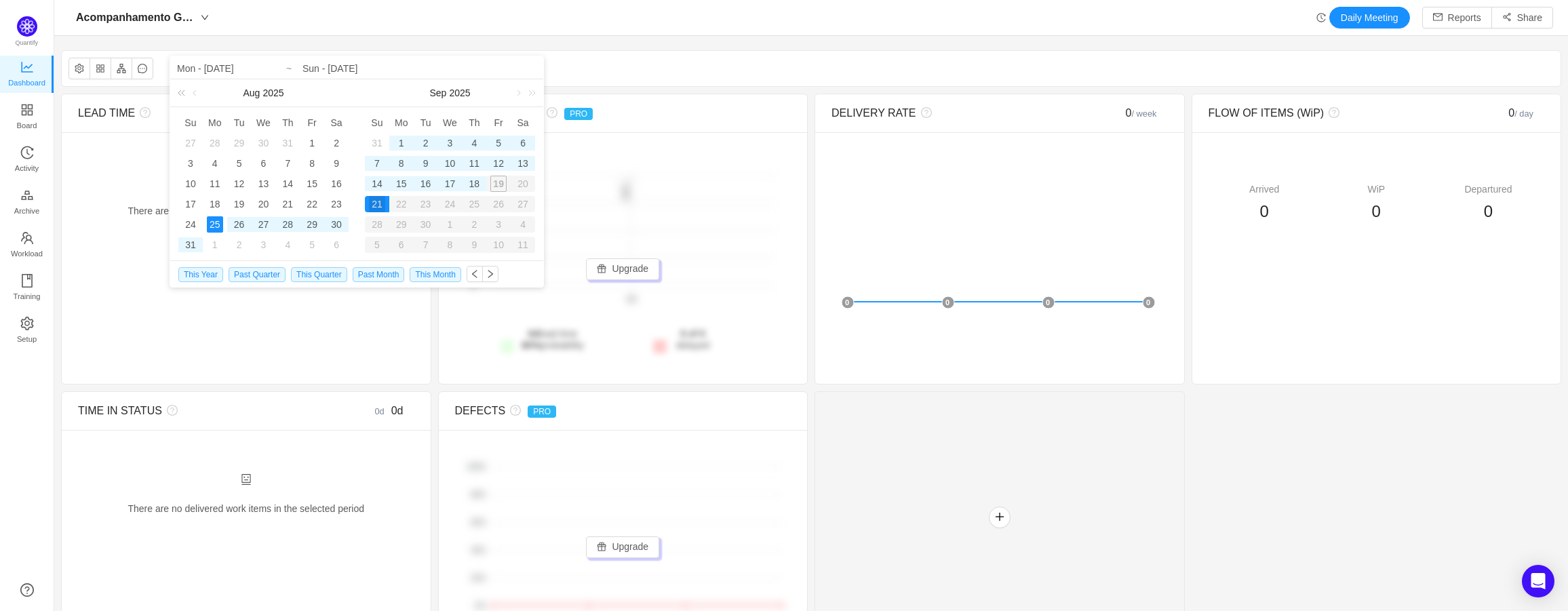
click at [186, 90] on link at bounding box center [184, 93] width 18 height 27
click at [216, 76] on input "Mon - [DATE]" at bounding box center [264, 68] width 173 height 16
click at [257, 75] on input "Mon - [DATE]" at bounding box center [264, 68] width 173 height 16
type input "Mon - [DATE]"
click at [280, 141] on div "1" at bounding box center [287, 143] width 16 height 16
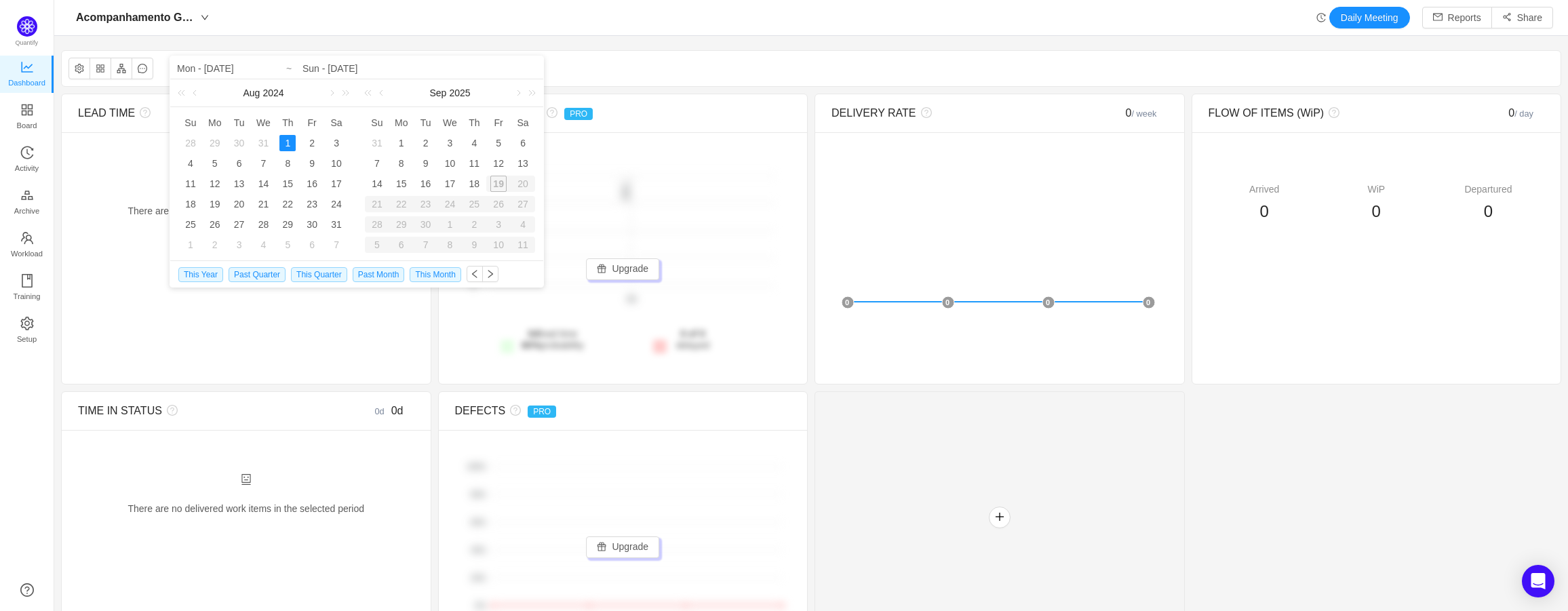
click at [290, 144] on div "1" at bounding box center [287, 143] width 16 height 16
type input "Thu - Aug 01, 2024"
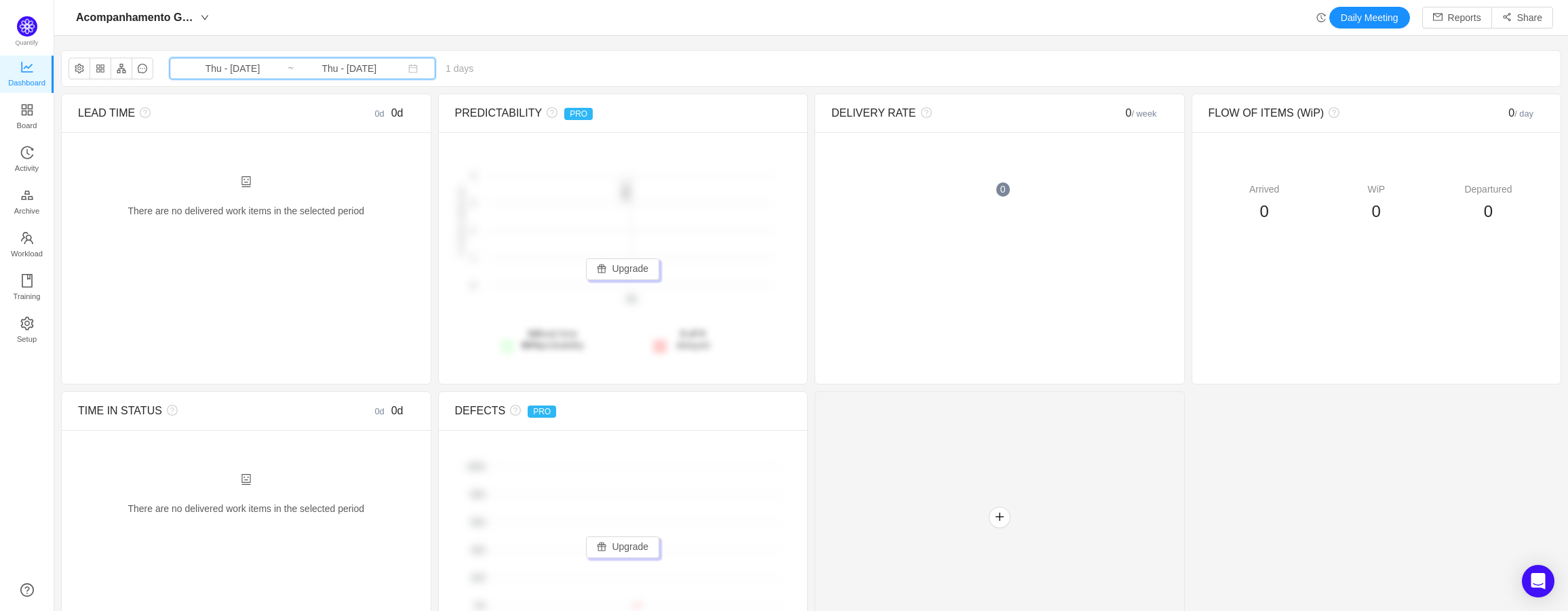
click at [390, 77] on span "Thu - Aug 01, 2024 ~ Thu - Aug 01, 2024" at bounding box center [302, 68] width 266 height 22
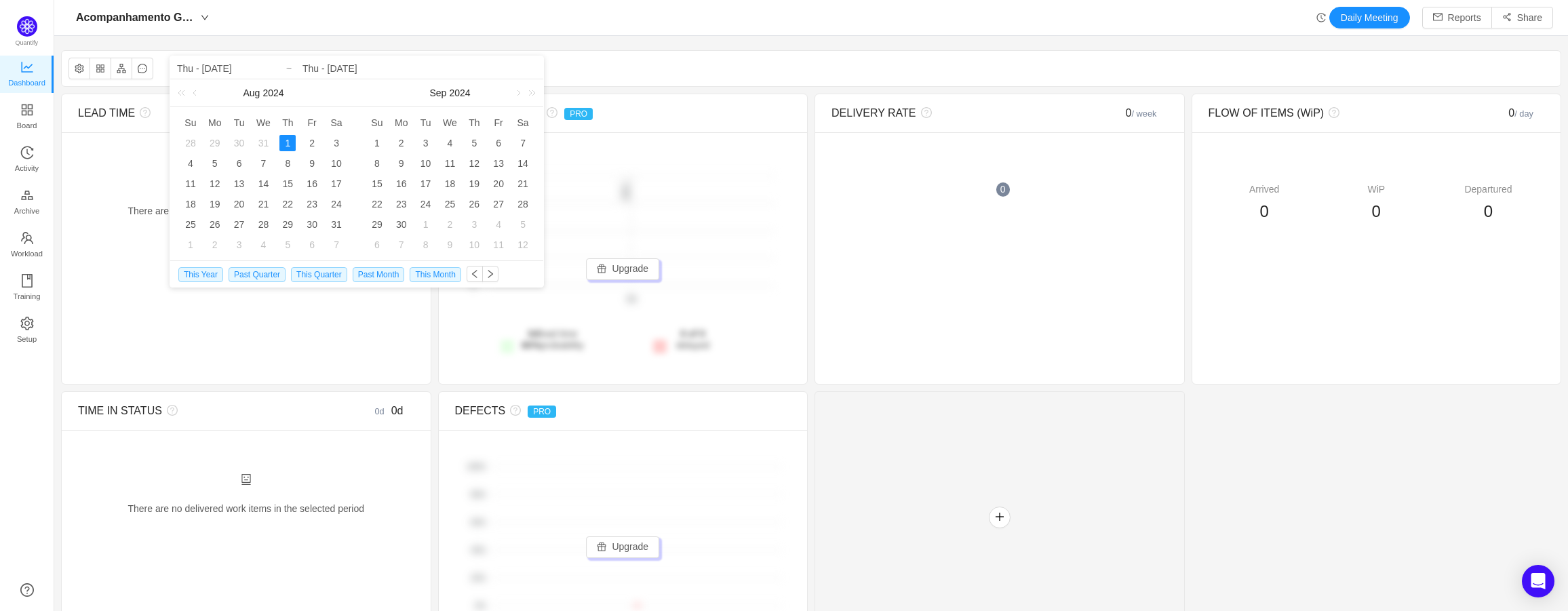
click at [386, 71] on input "Thu - Aug 01, 2024" at bounding box center [420, 68] width 234 height 16
type input "Thu - Aug 01, 2025"
type input "Sun - Sep 01, 2024"
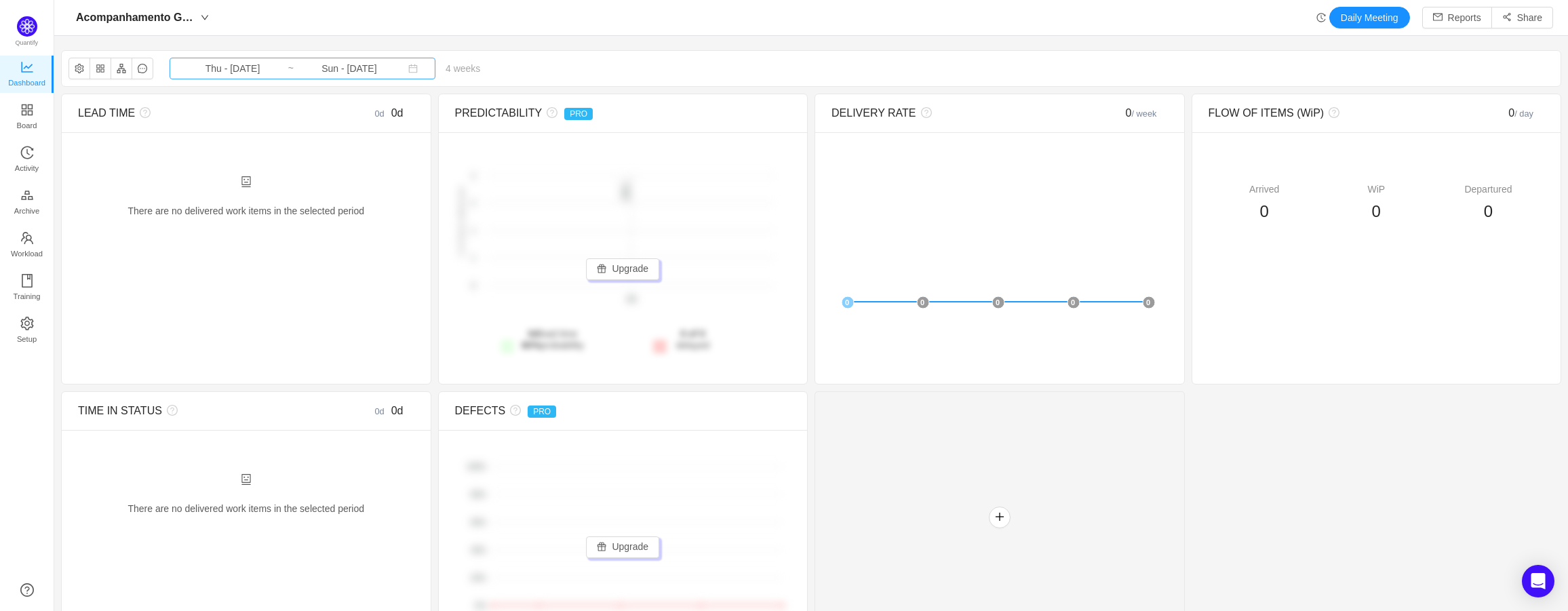
click at [247, 74] on input "Thu - Aug 01, 2024" at bounding box center [232, 68] width 110 height 15
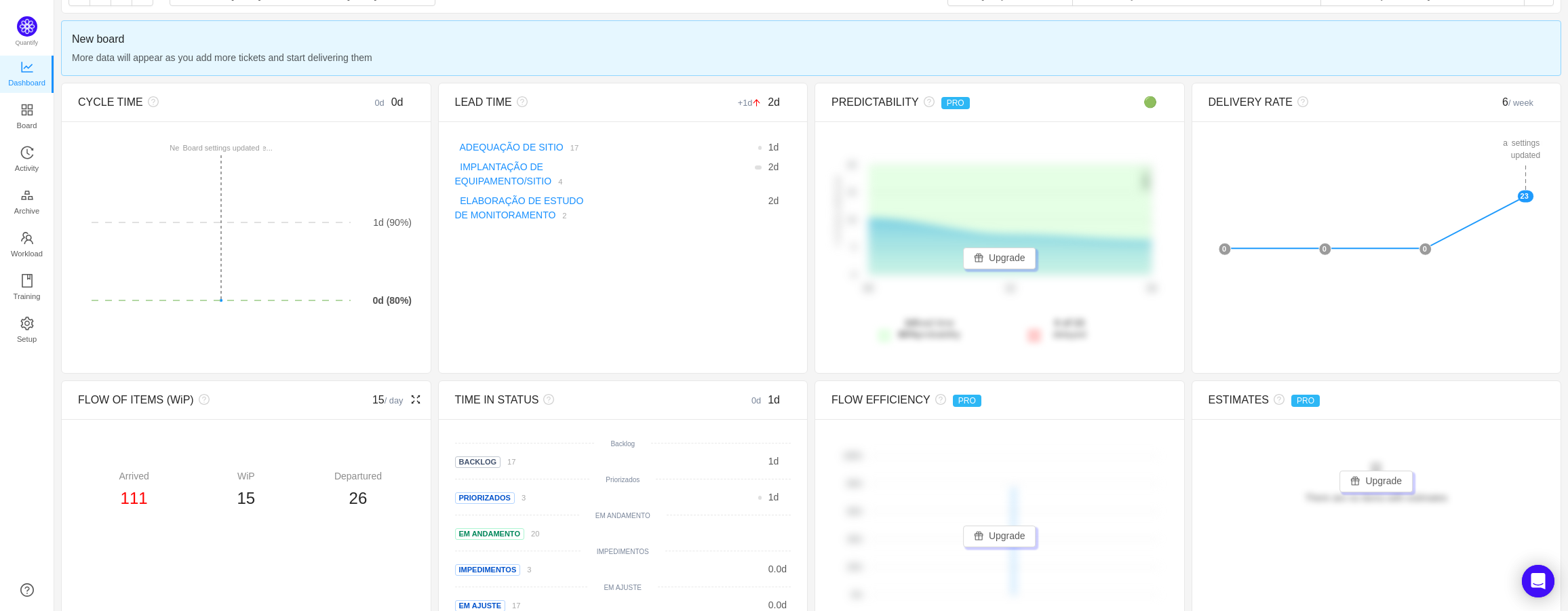
scroll to position [68, 0]
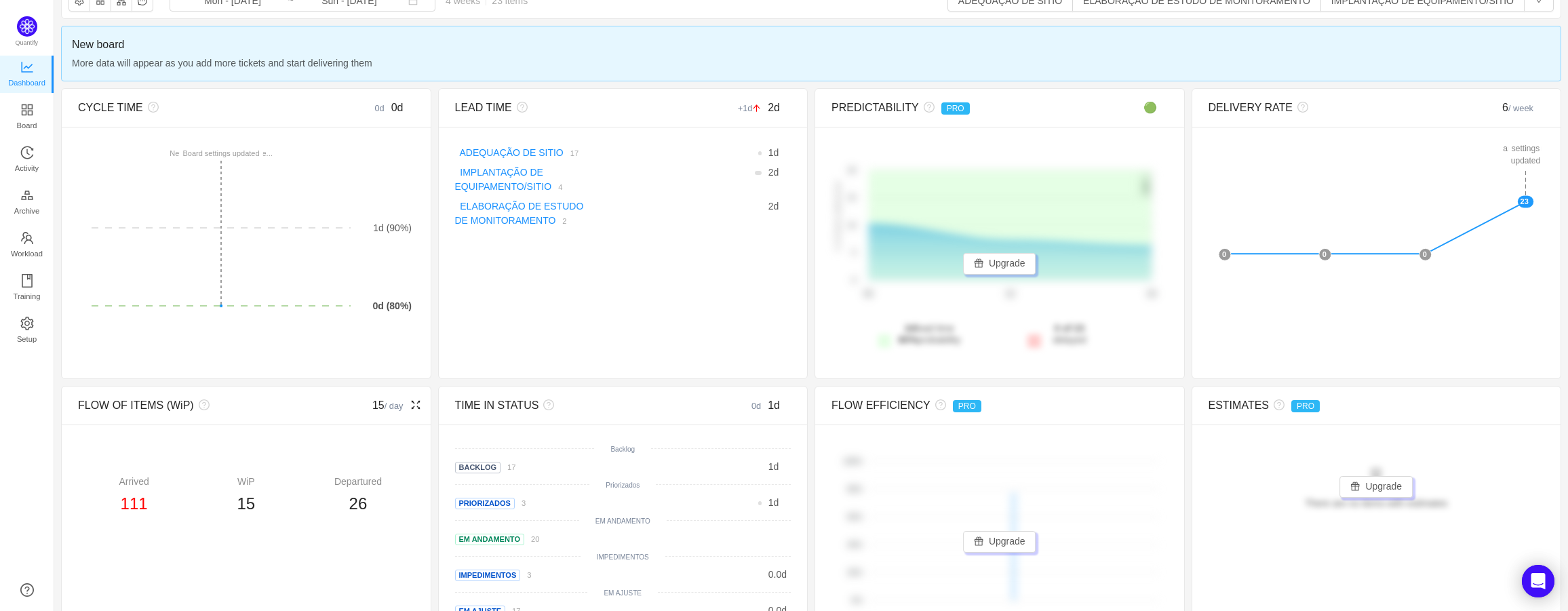
click at [411, 405] on icon "icon: fullscreen" at bounding box center [415, 405] width 9 height 9
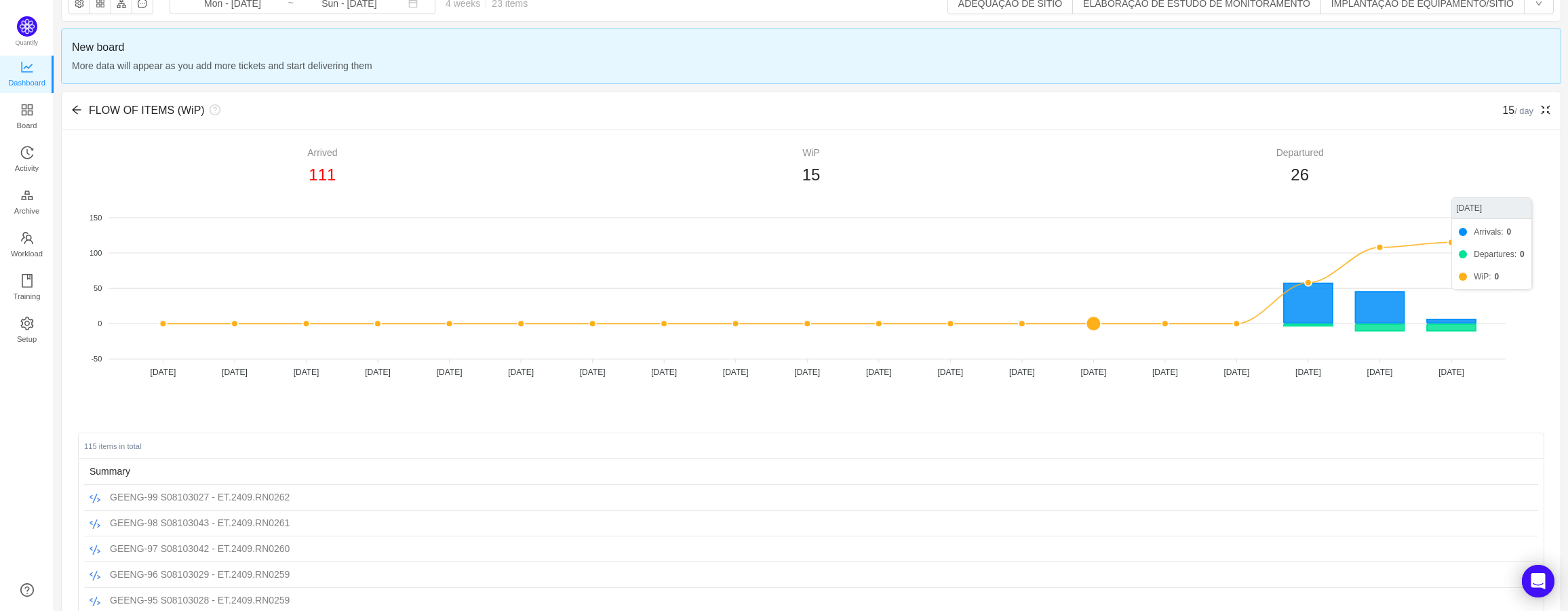
scroll to position [0, 0]
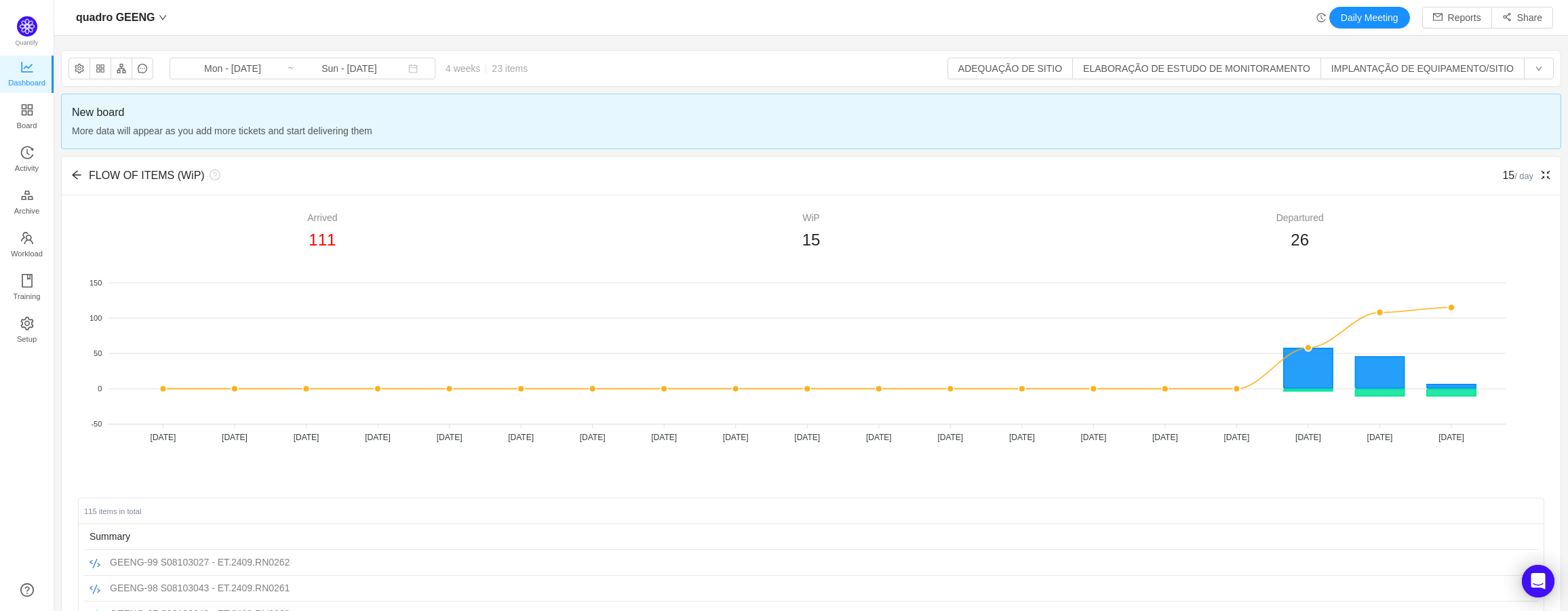
click at [1540, 179] on icon "icon: fullscreen-exit" at bounding box center [1544, 174] width 11 height 11
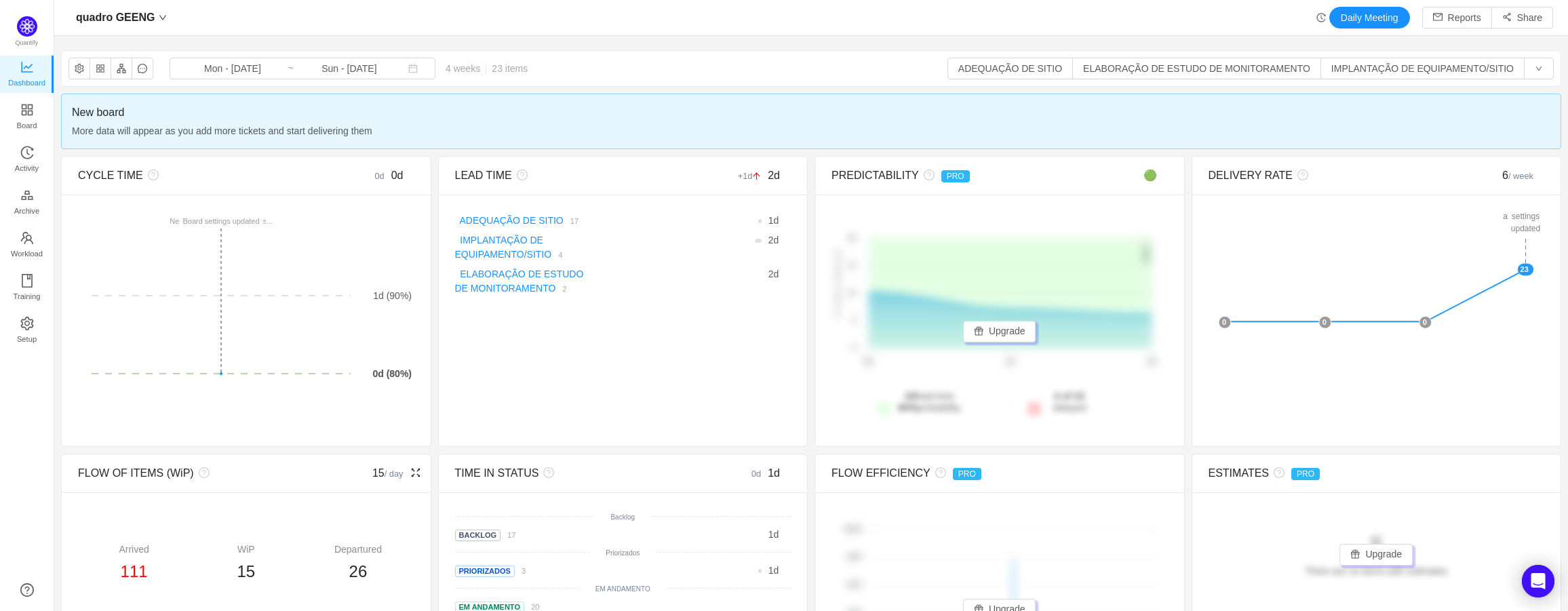
click at [372, 482] on div "15 / day" at bounding box center [372, 474] width 84 height 16
click at [416, 474] on icon "icon: fullscreen" at bounding box center [415, 472] width 11 height 11
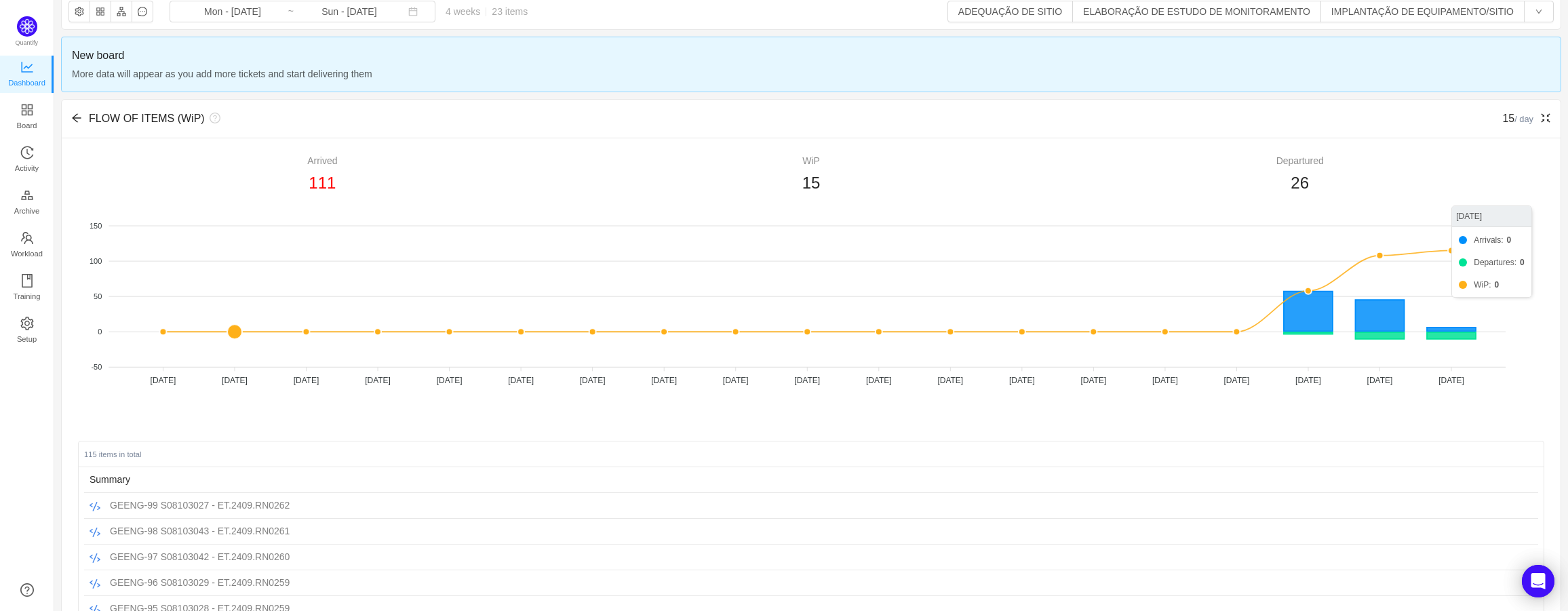
scroll to position [136, 0]
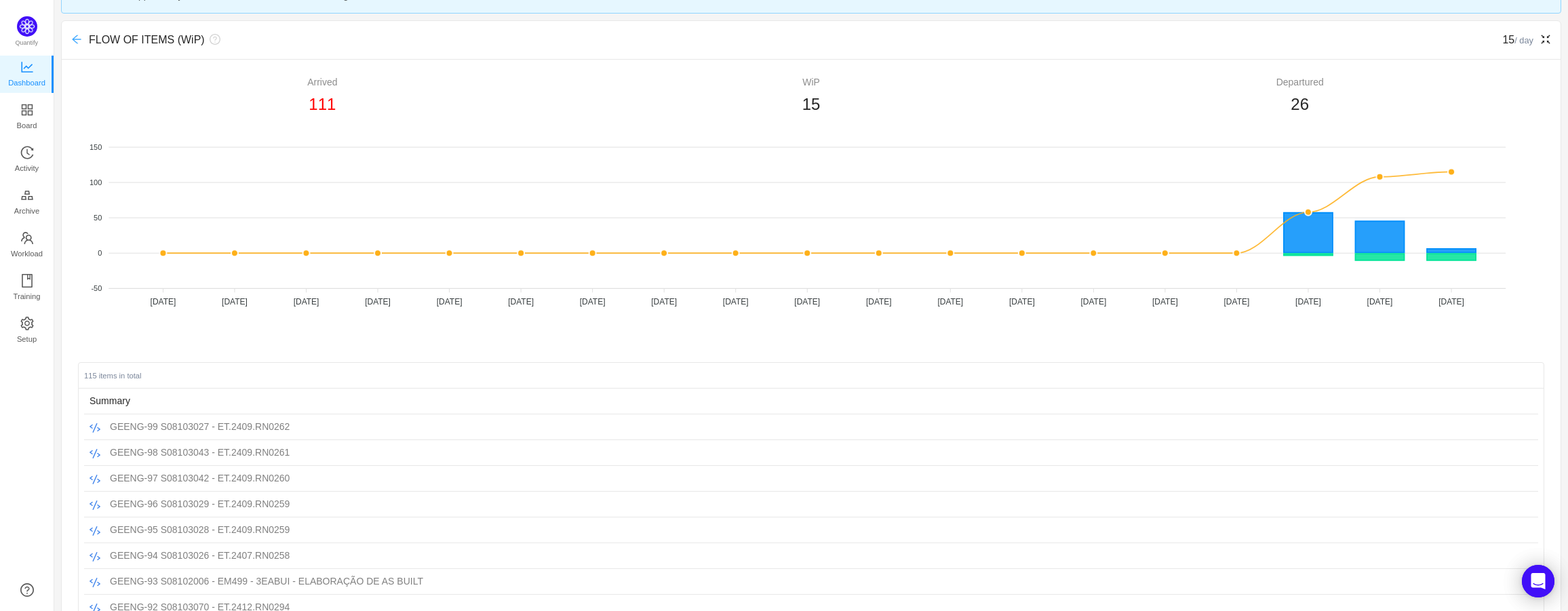
click at [74, 43] on icon "icon: arrow-left" at bounding box center [76, 39] width 11 height 11
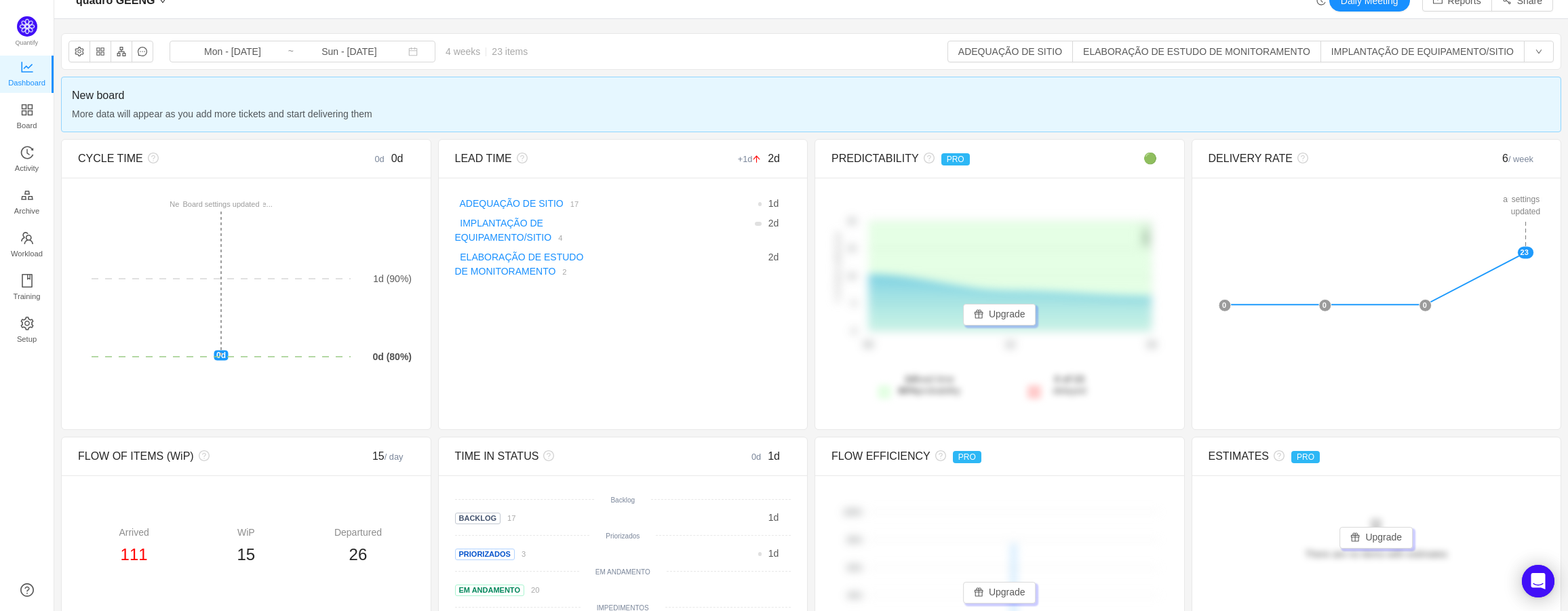
scroll to position [0, 0]
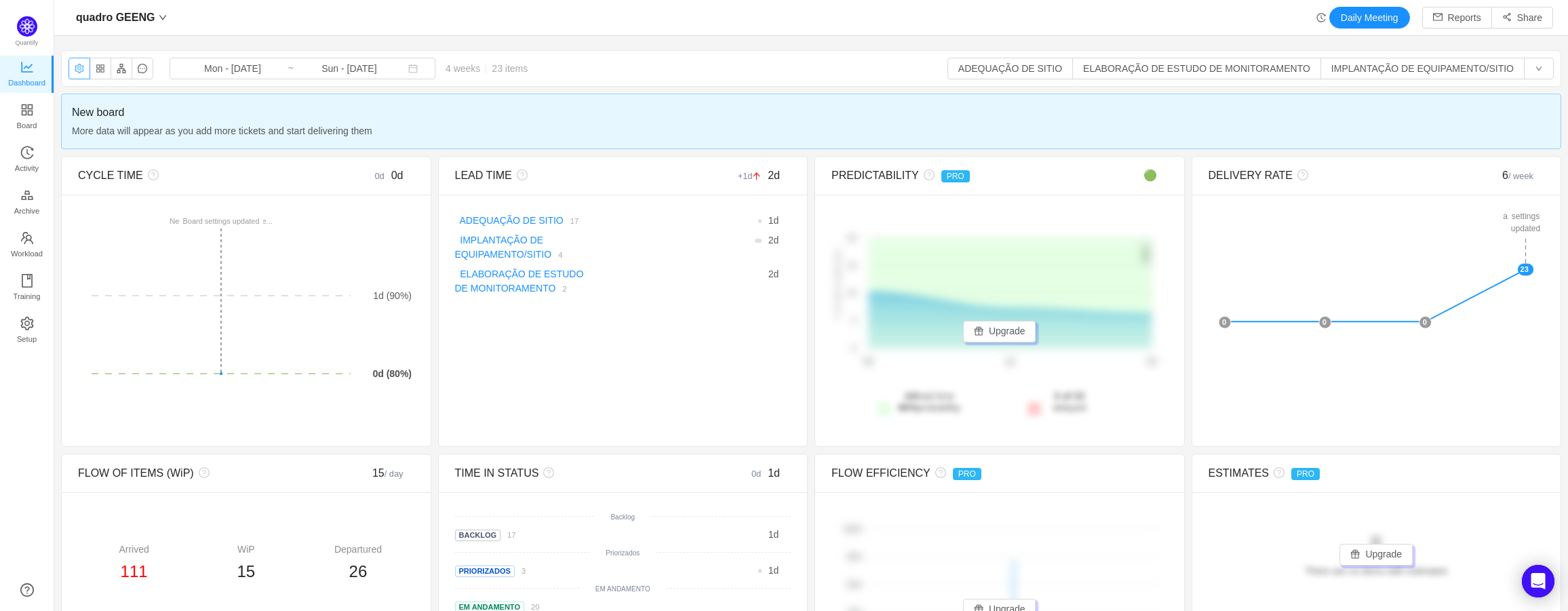
click at [75, 69] on button "button" at bounding box center [79, 68] width 22 height 22
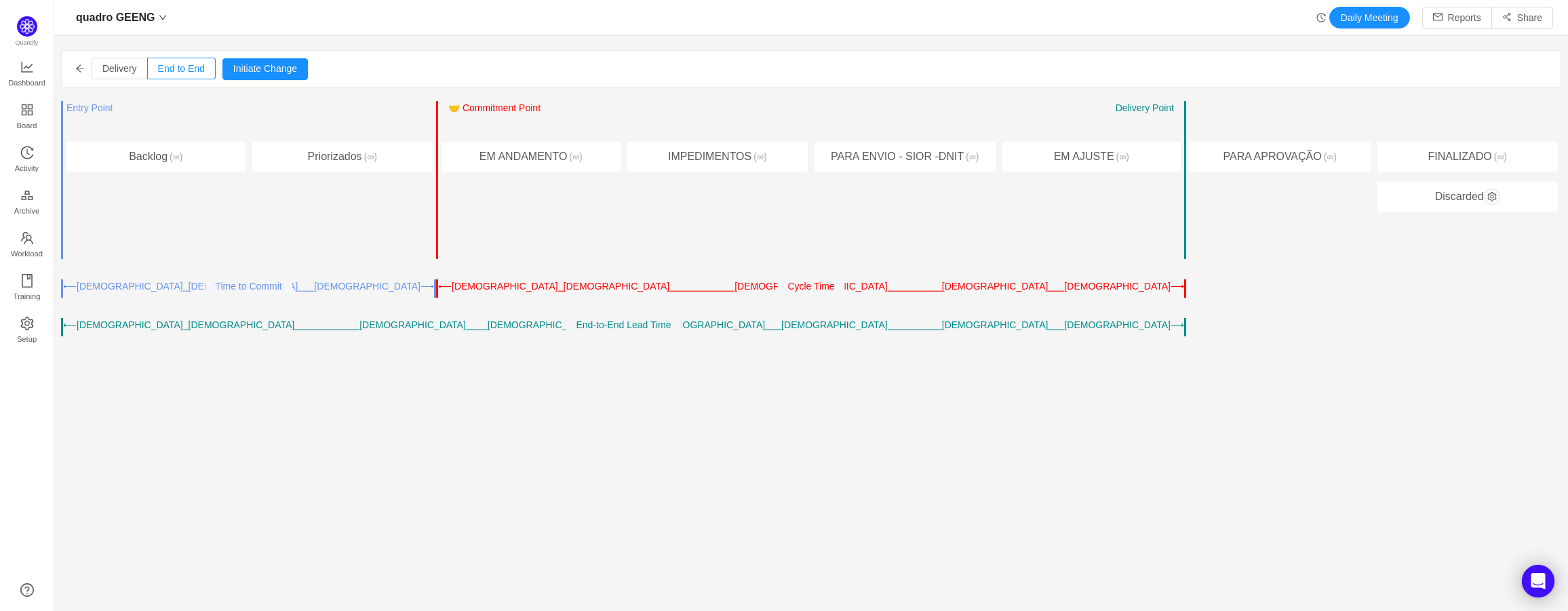
click at [81, 68] on icon "icon: arrow-left" at bounding box center [81, 68] width 10 height 10
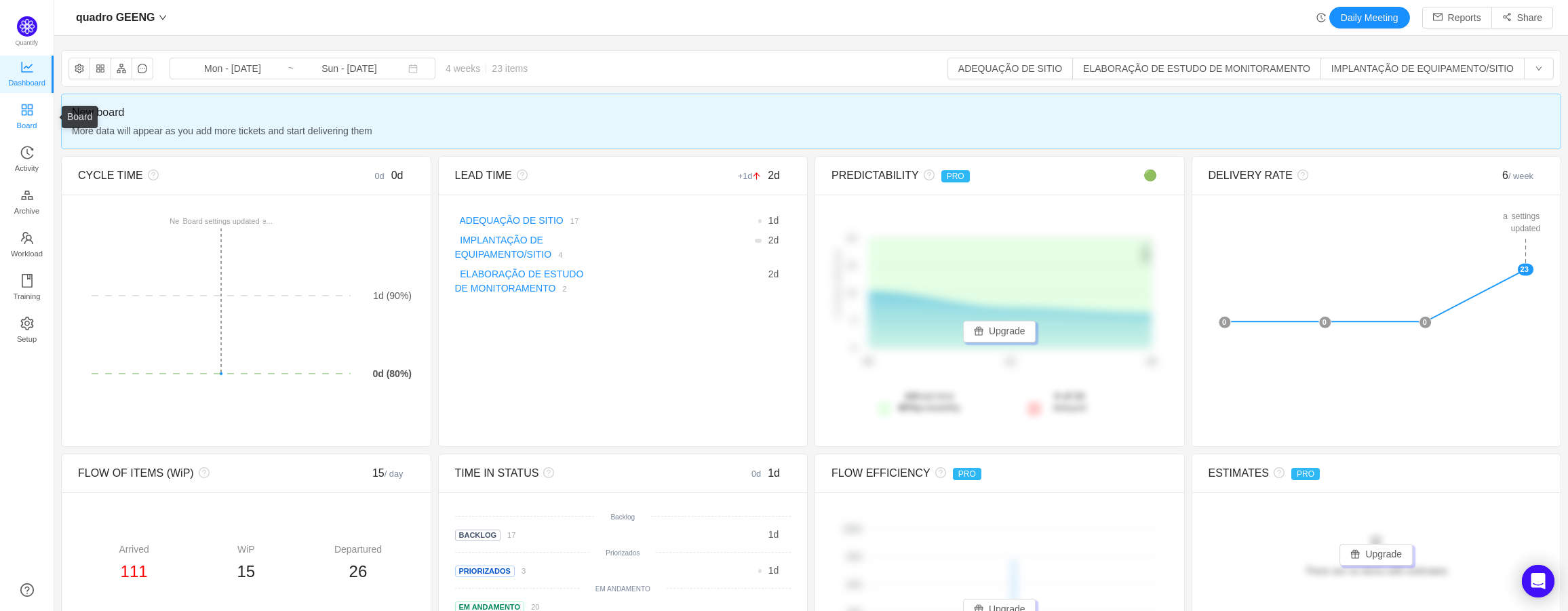
click at [32, 120] on span "Board" at bounding box center [27, 125] width 20 height 27
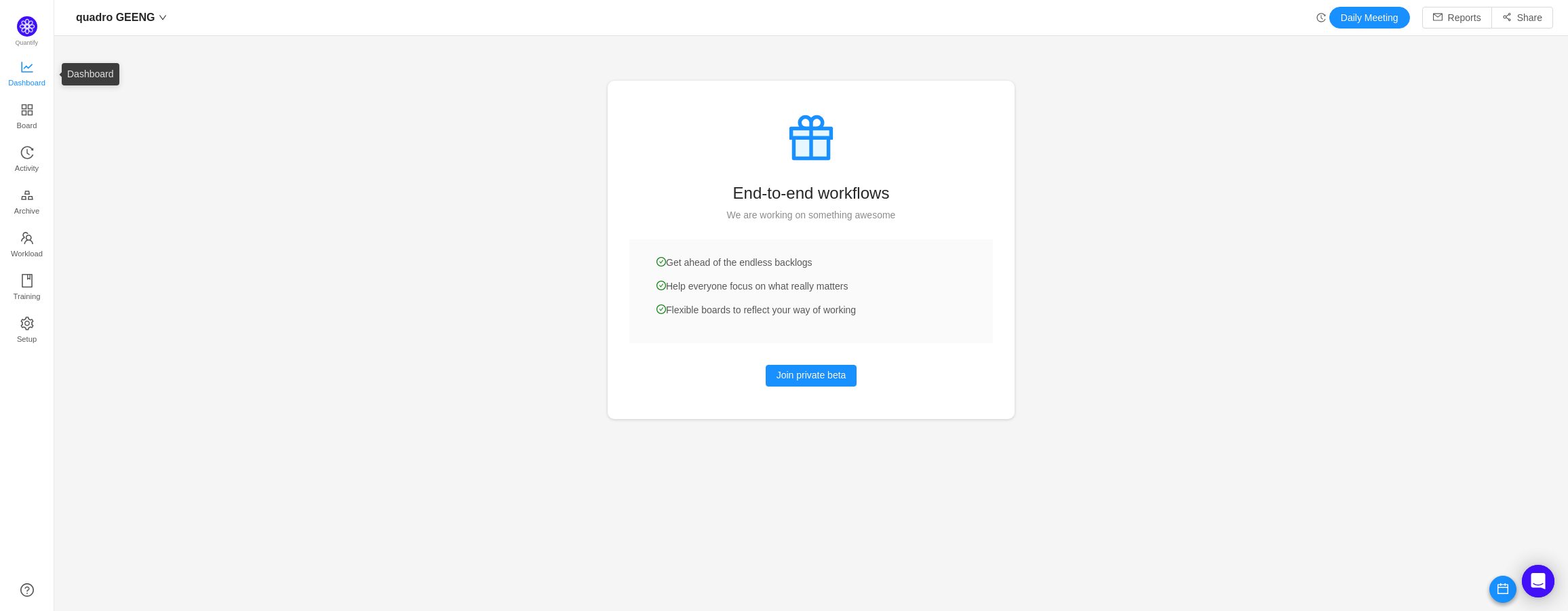
click at [27, 76] on span "Dashboard" at bounding box center [27, 82] width 37 height 27
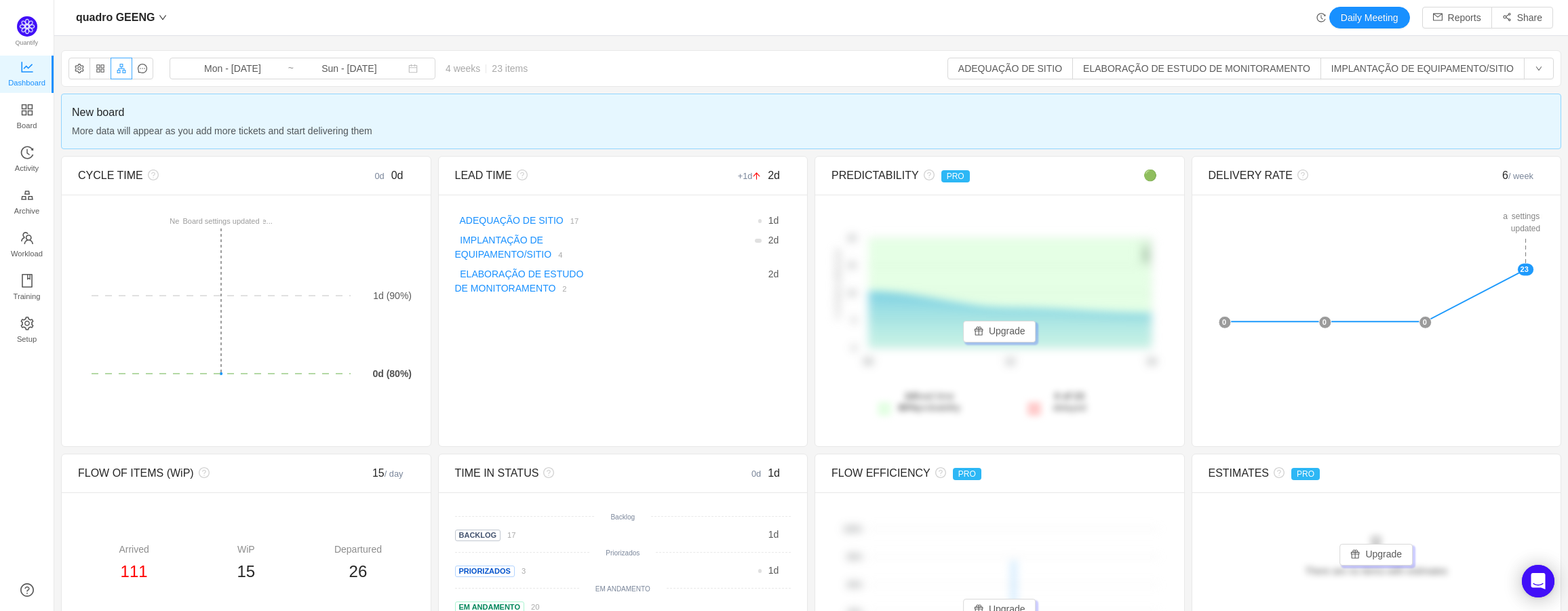
click at [120, 69] on button "button" at bounding box center [121, 68] width 22 height 22
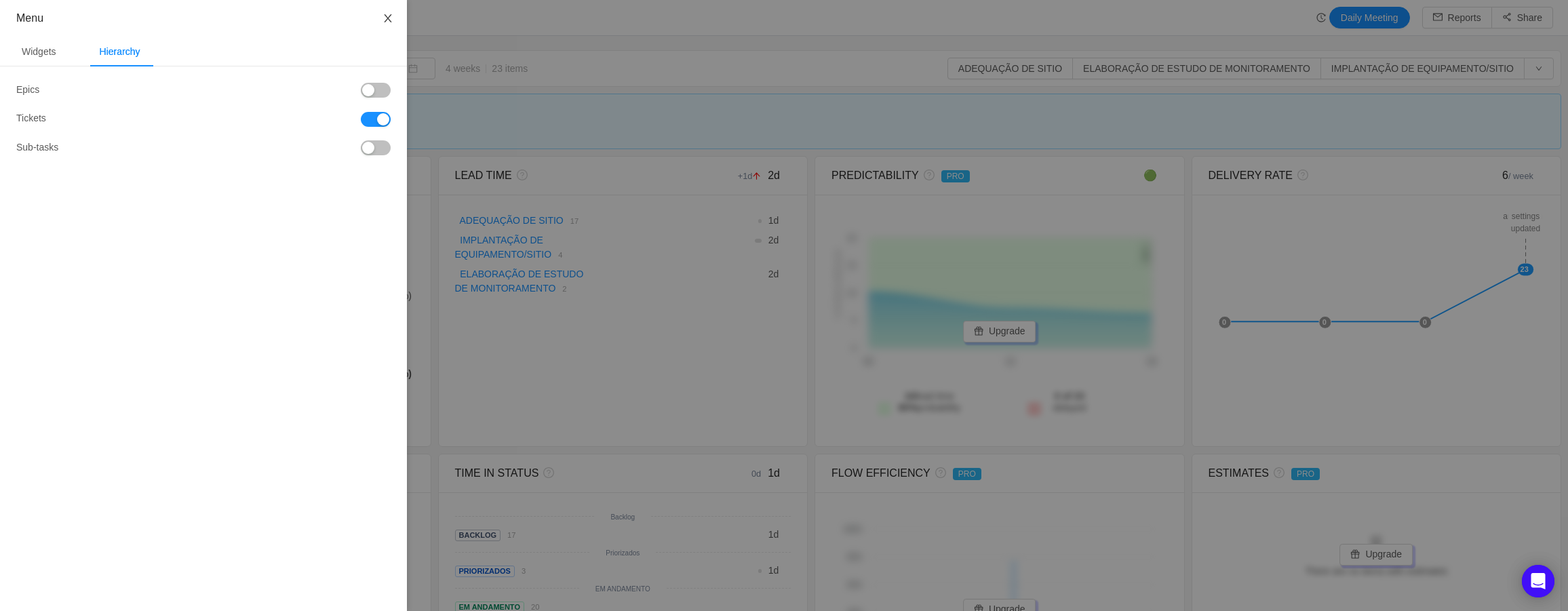
click at [394, 19] on button "Close" at bounding box center [388, 19] width 38 height 38
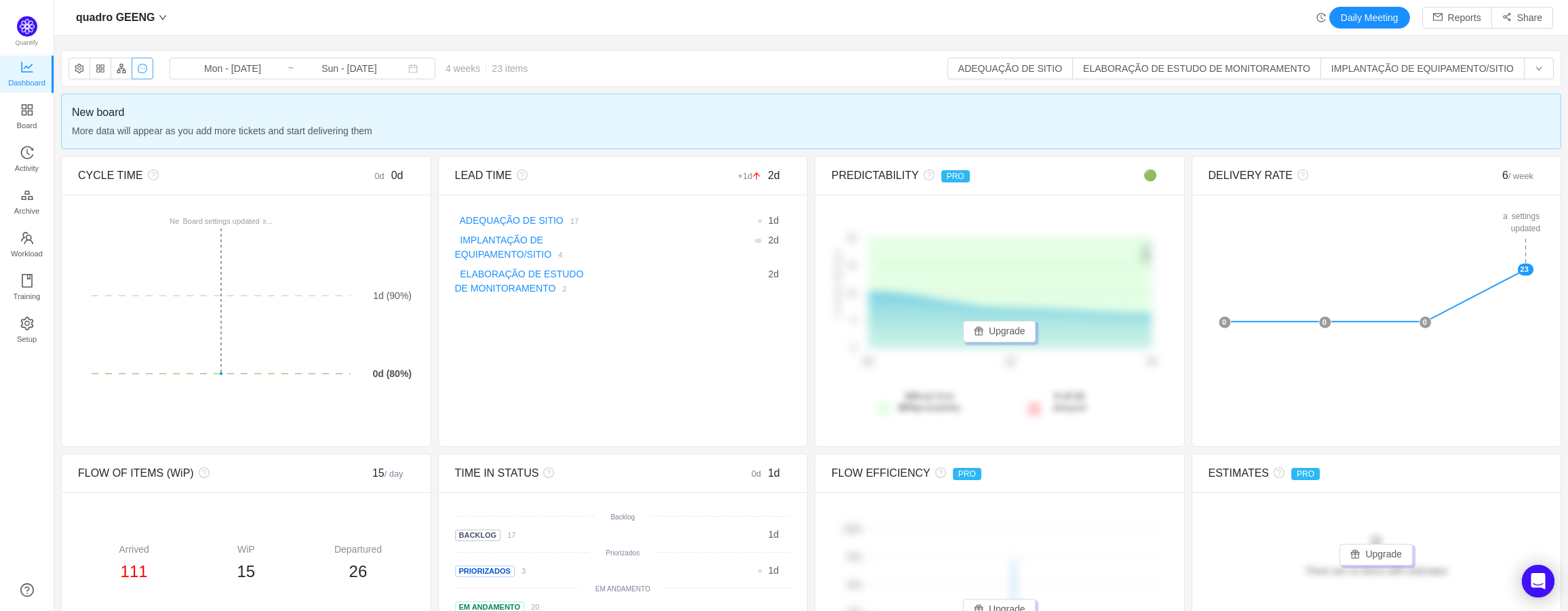
click at [139, 70] on button "button" at bounding box center [142, 68] width 22 height 22
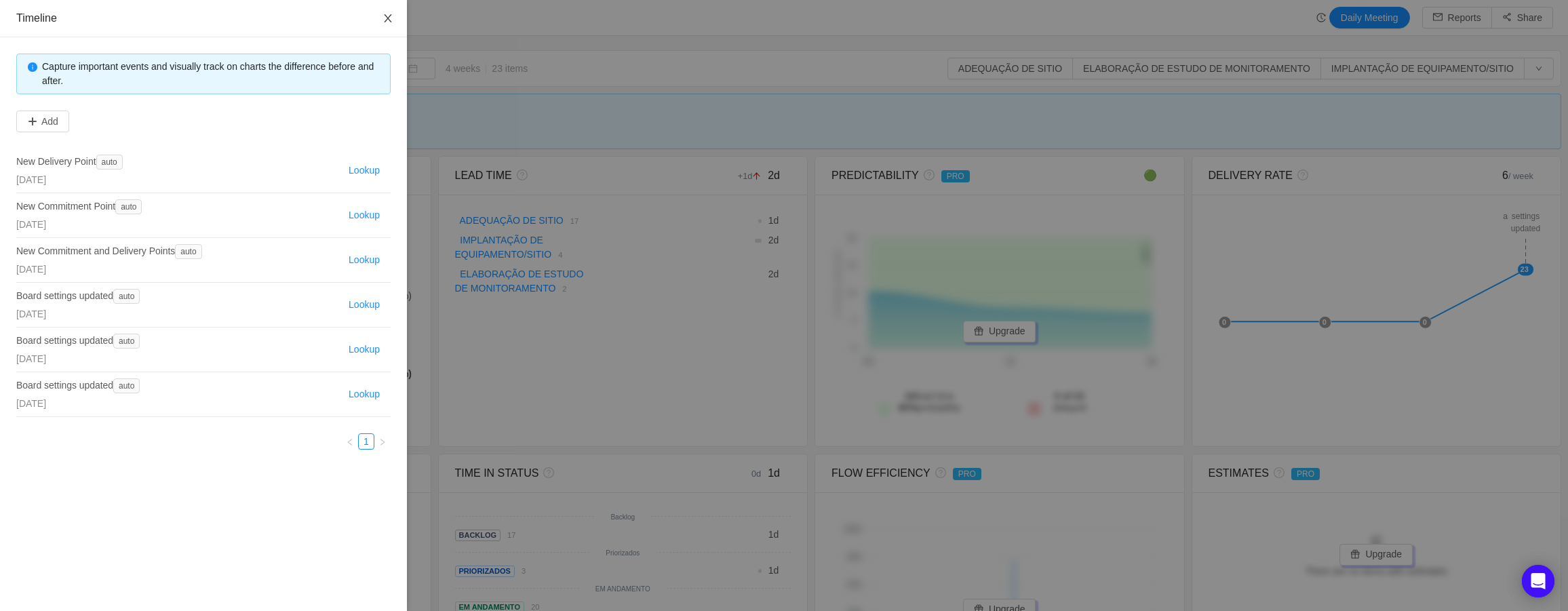
click at [388, 20] on icon "icon: close" at bounding box center [387, 19] width 7 height 8
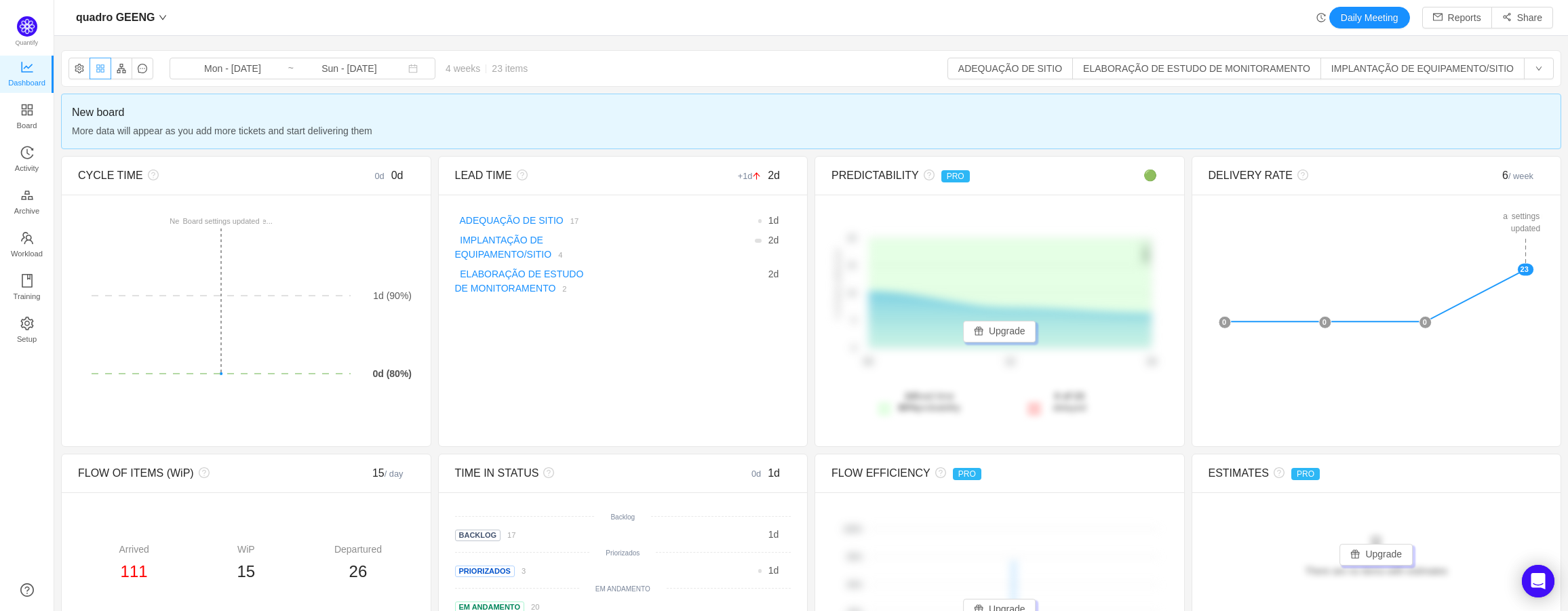
click at [102, 68] on button "button" at bounding box center [100, 68] width 22 height 22
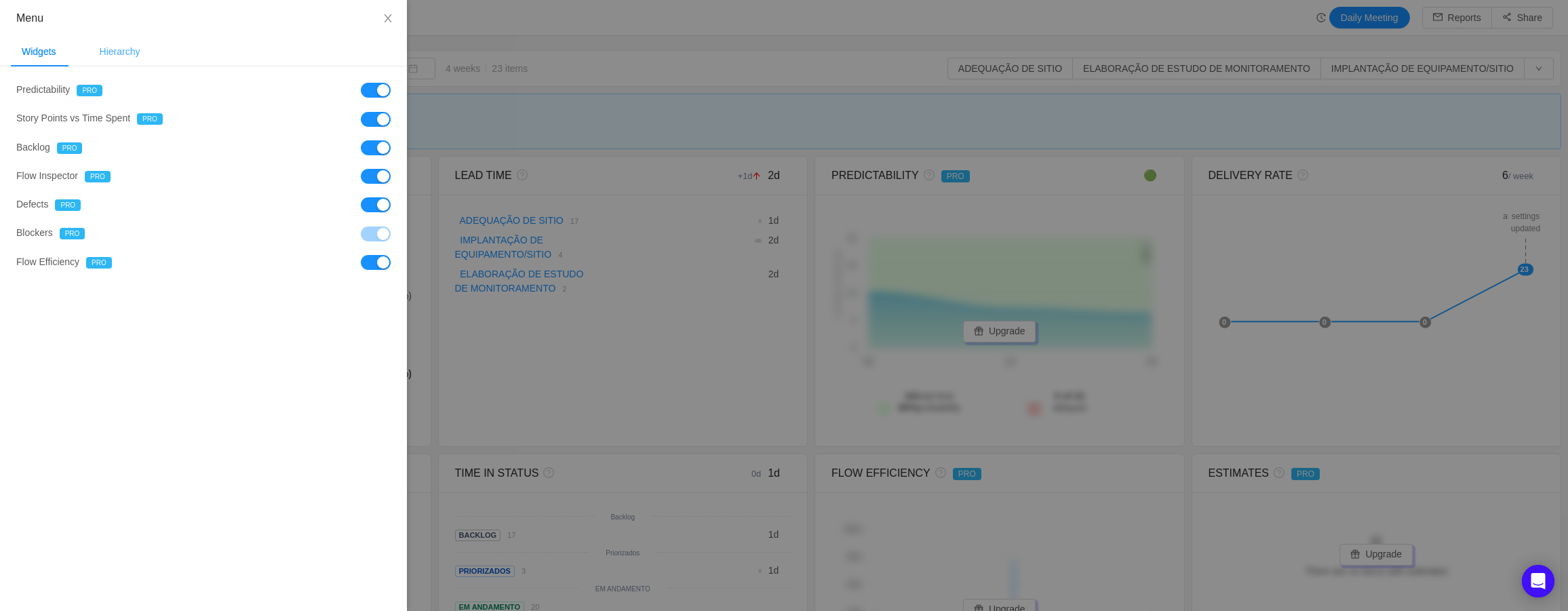
click at [132, 55] on div "Hierarchy" at bounding box center [120, 52] width 63 height 31
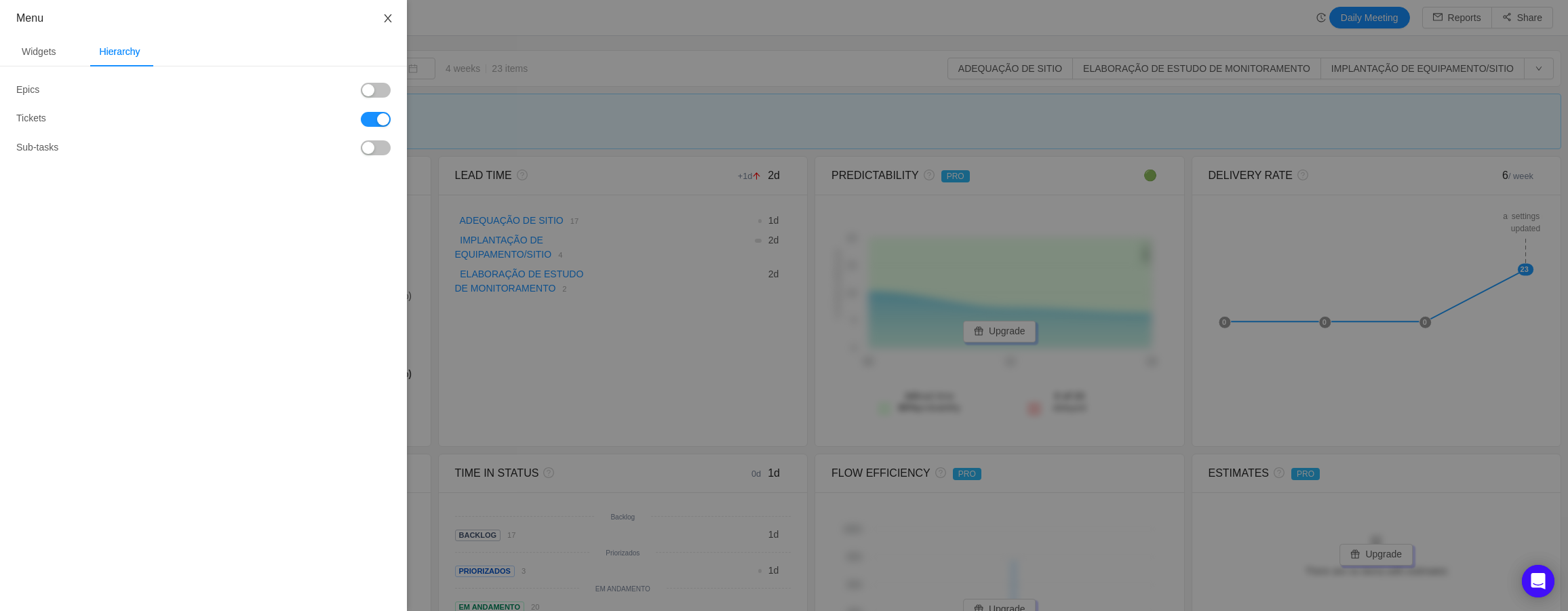
click at [397, 7] on button "Close" at bounding box center [388, 19] width 38 height 38
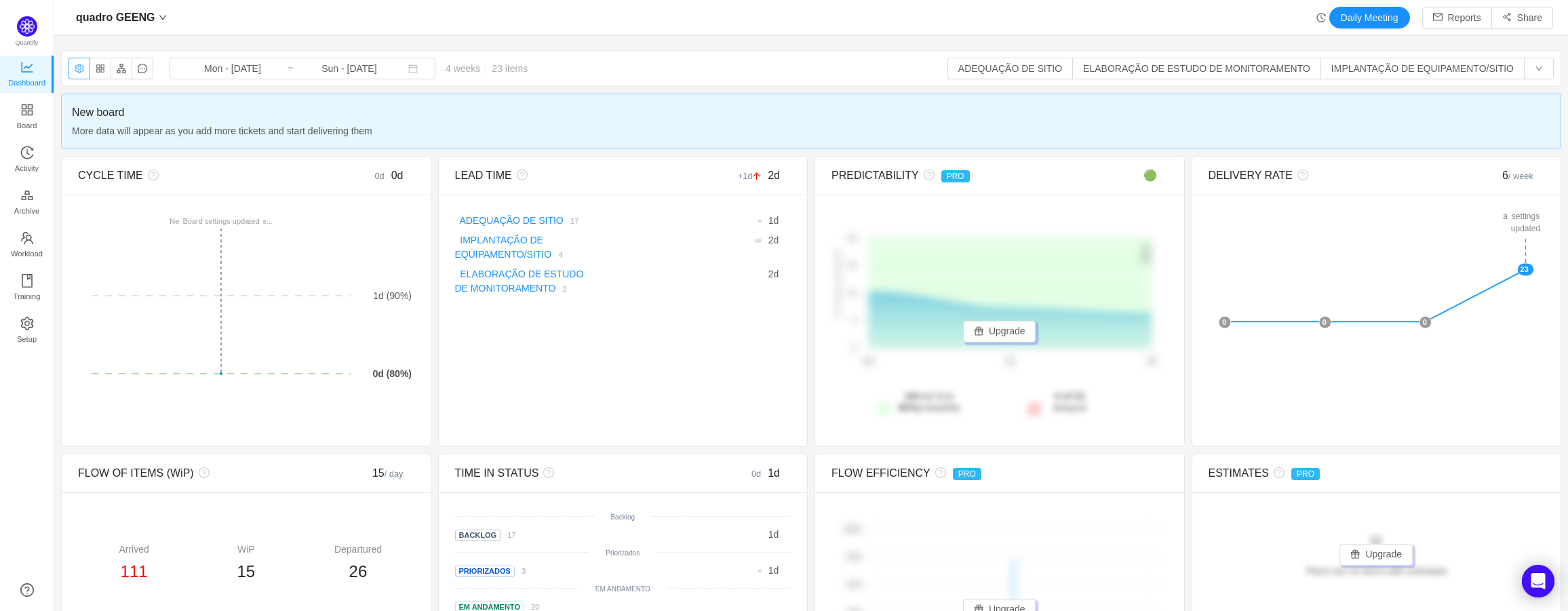
click at [76, 70] on button "button" at bounding box center [79, 68] width 22 height 22
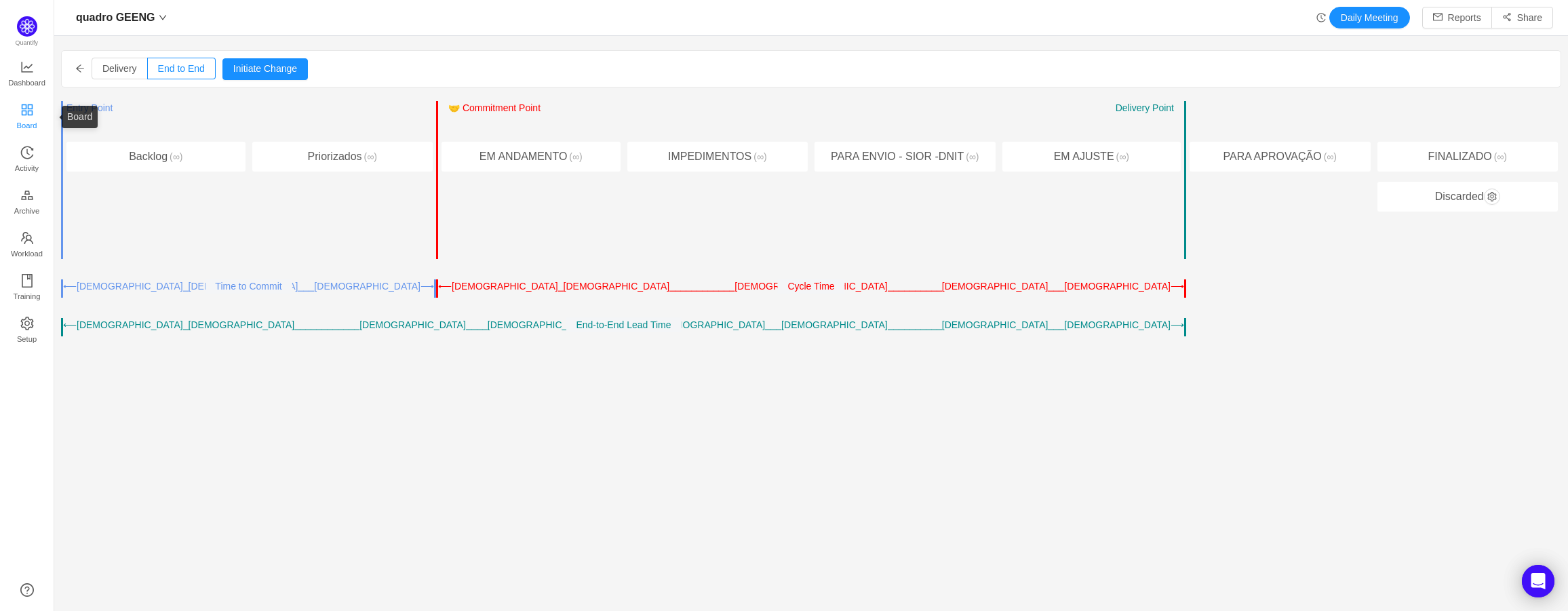
click at [33, 125] on span "Board" at bounding box center [27, 125] width 20 height 27
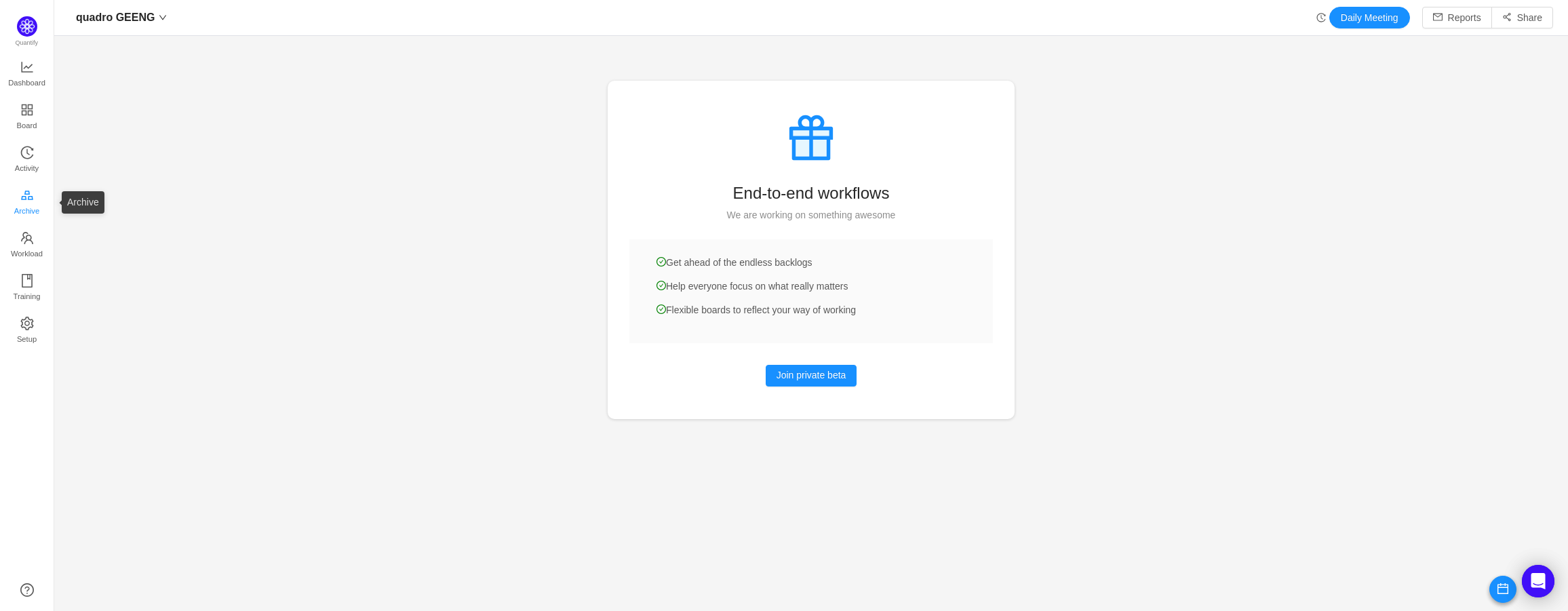
click at [36, 210] on span "Archive" at bounding box center [27, 211] width 25 height 27
click at [32, 247] on span "Workload" at bounding box center [26, 253] width 32 height 27
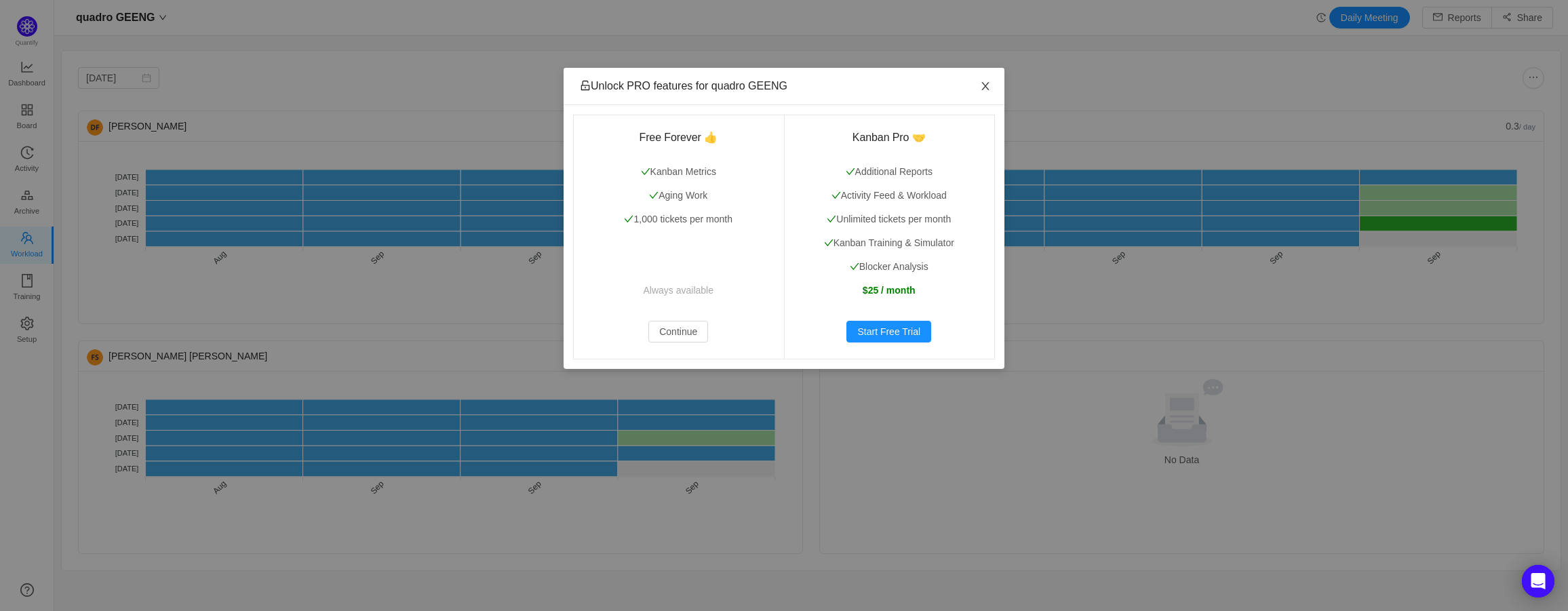
click at [982, 85] on icon "icon: close" at bounding box center [985, 85] width 11 height 11
click at [980, 88] on span "Close" at bounding box center [985, 86] width 38 height 38
click at [984, 84] on icon "icon: close" at bounding box center [985, 85] width 11 height 11
click at [977, 102] on span "Close" at bounding box center [985, 86] width 38 height 38
click at [989, 90] on icon "icon: close" at bounding box center [985, 85] width 11 height 11
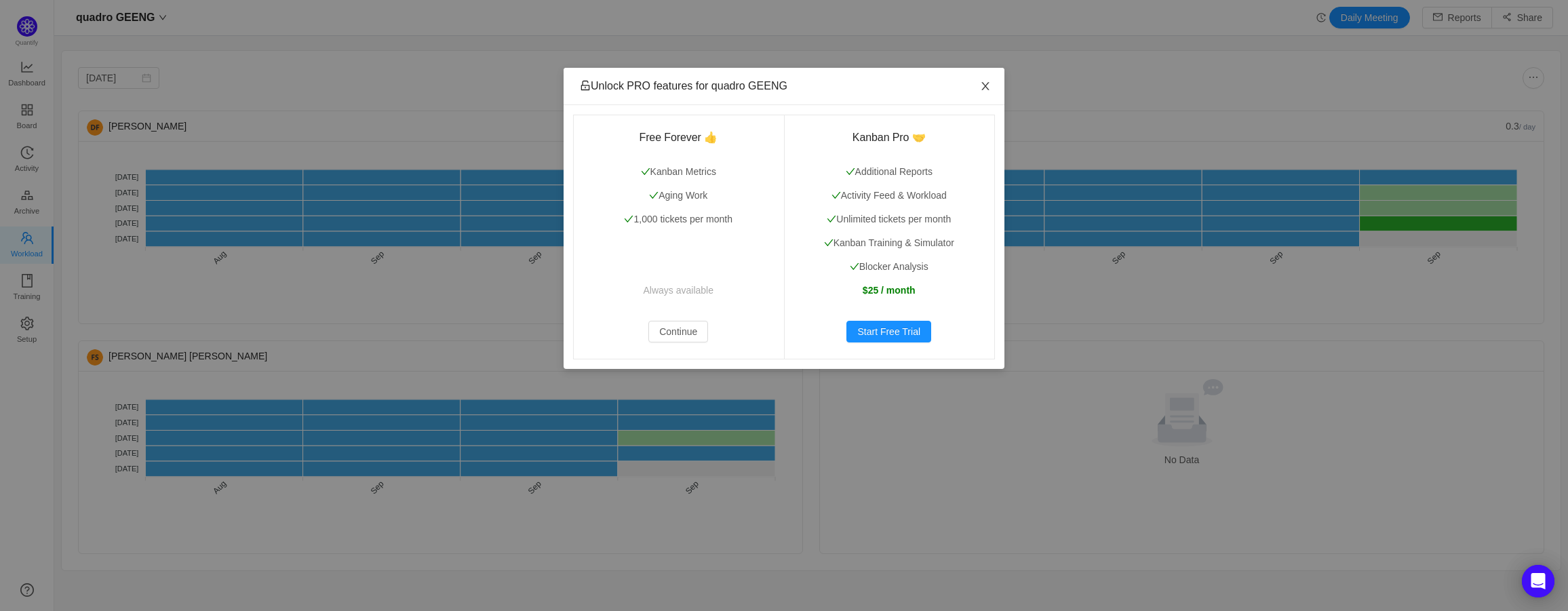
click at [977, 90] on span "Close" at bounding box center [985, 86] width 38 height 38
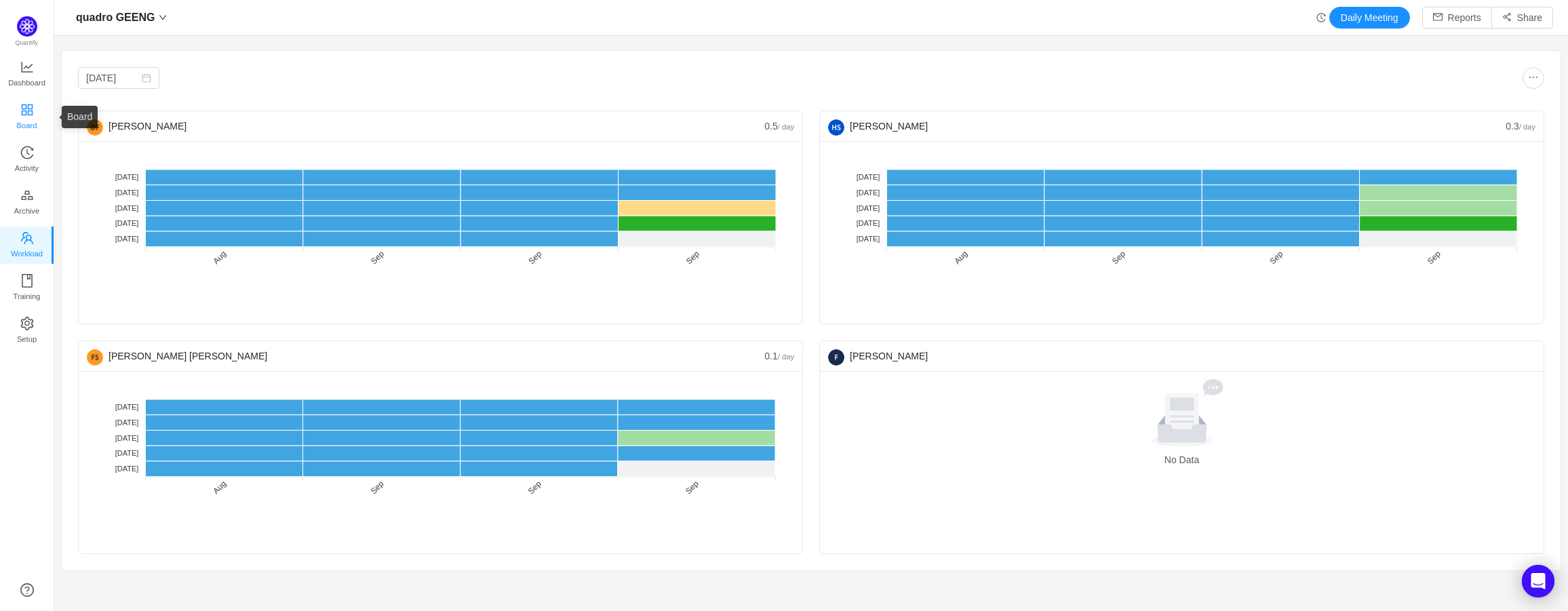
click at [28, 114] on span "Board" at bounding box center [27, 125] width 20 height 27
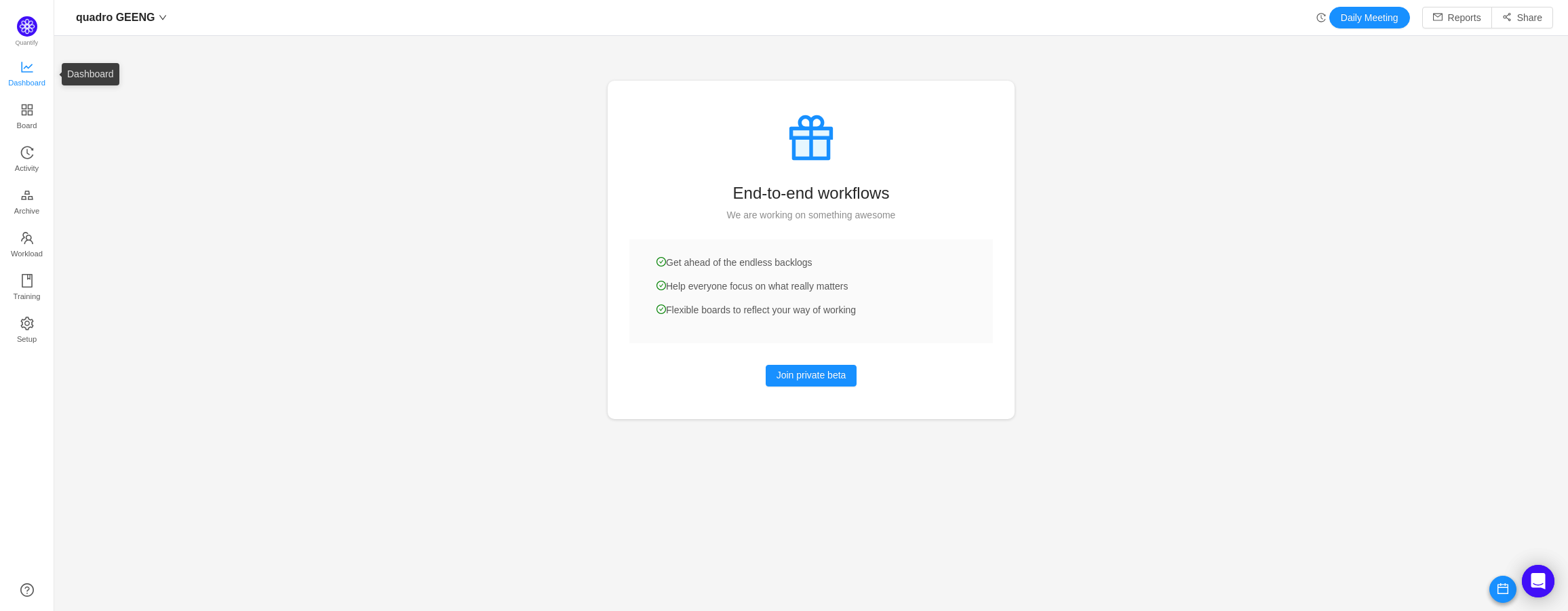
click at [31, 73] on span "Dashboard" at bounding box center [27, 82] width 37 height 27
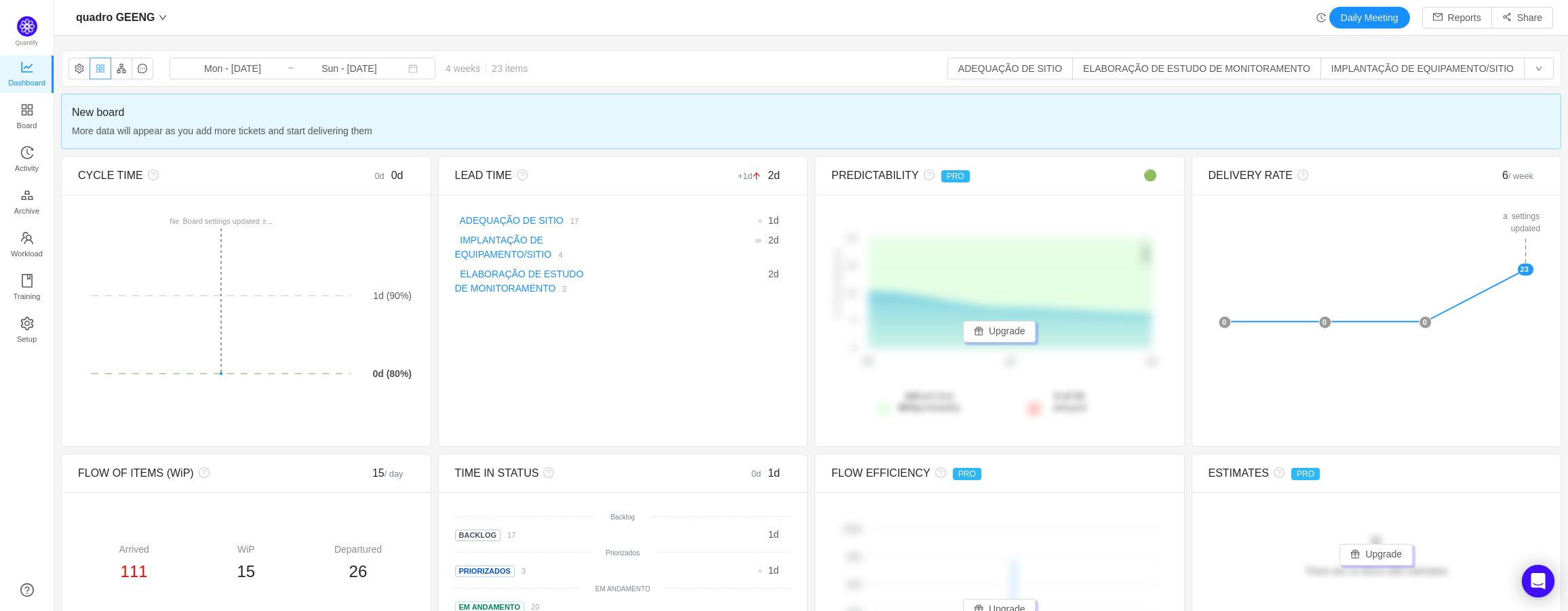
click at [99, 65] on button "button" at bounding box center [100, 68] width 22 height 22
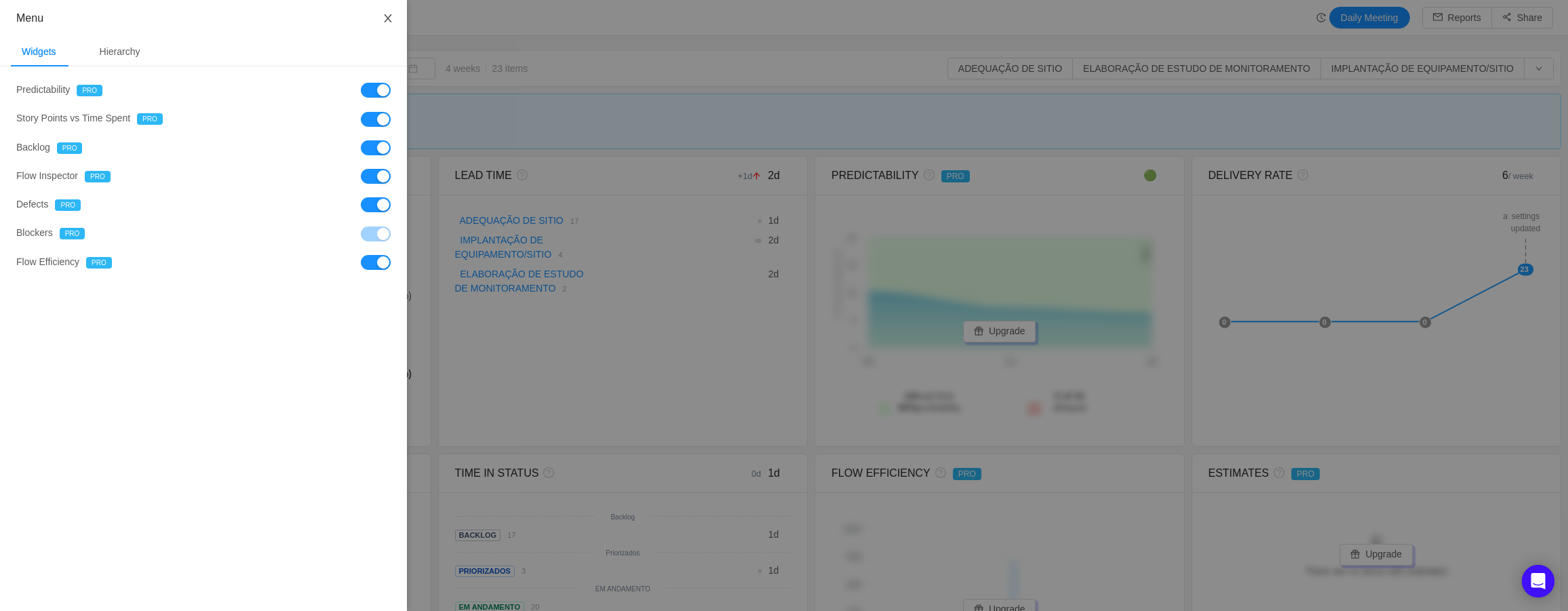
click at [398, 20] on button "Close" at bounding box center [388, 19] width 38 height 38
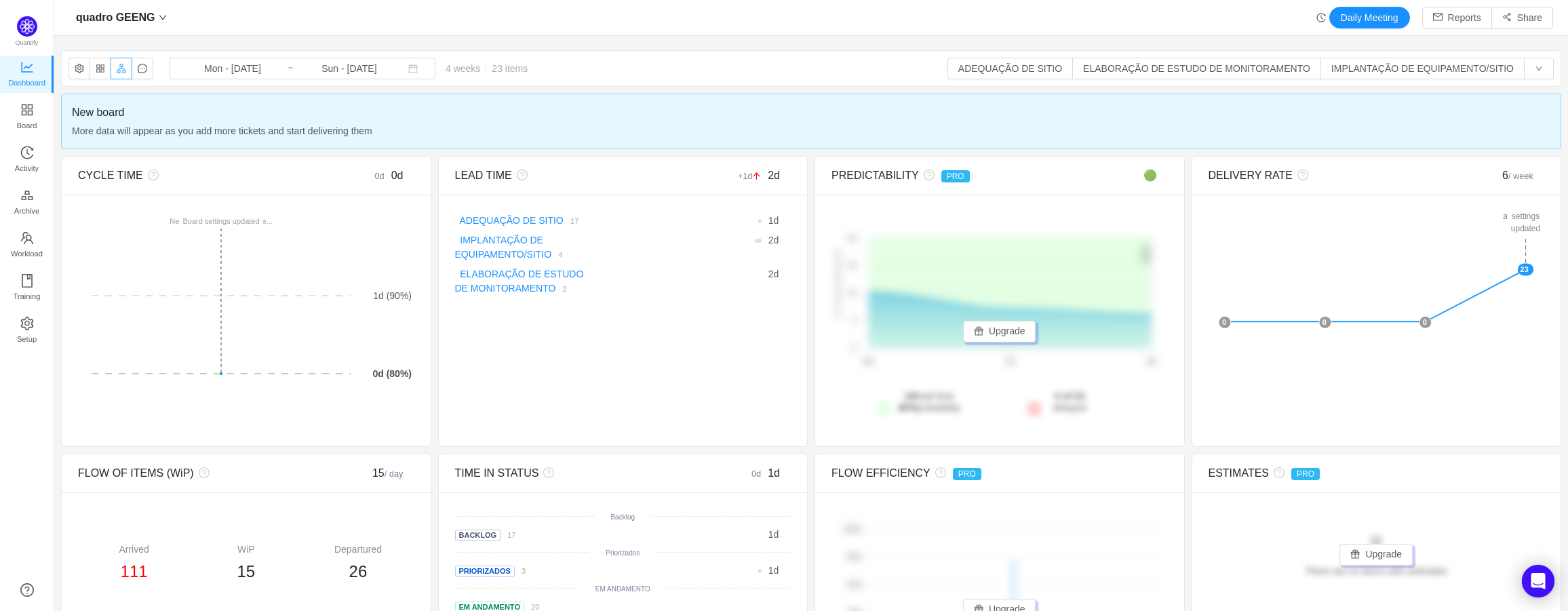
click at [120, 72] on button "button" at bounding box center [121, 68] width 22 height 22
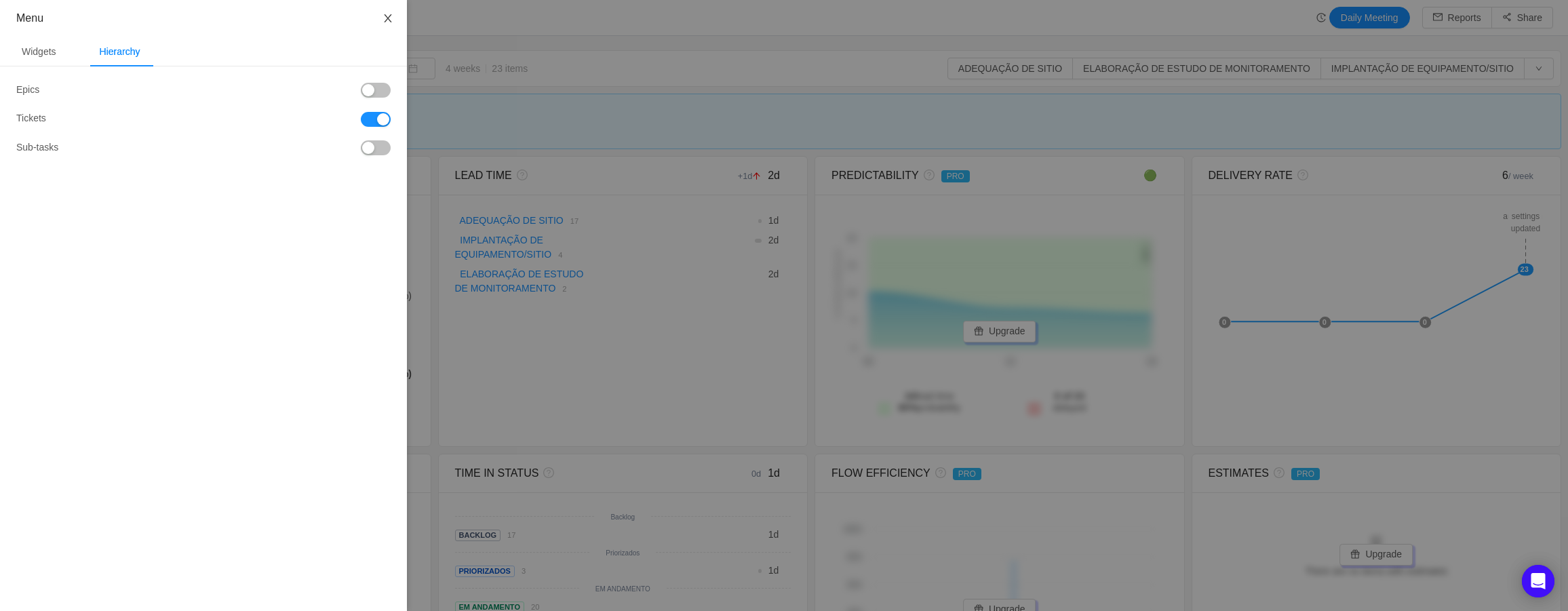
click at [387, 12] on button "Close" at bounding box center [388, 19] width 38 height 38
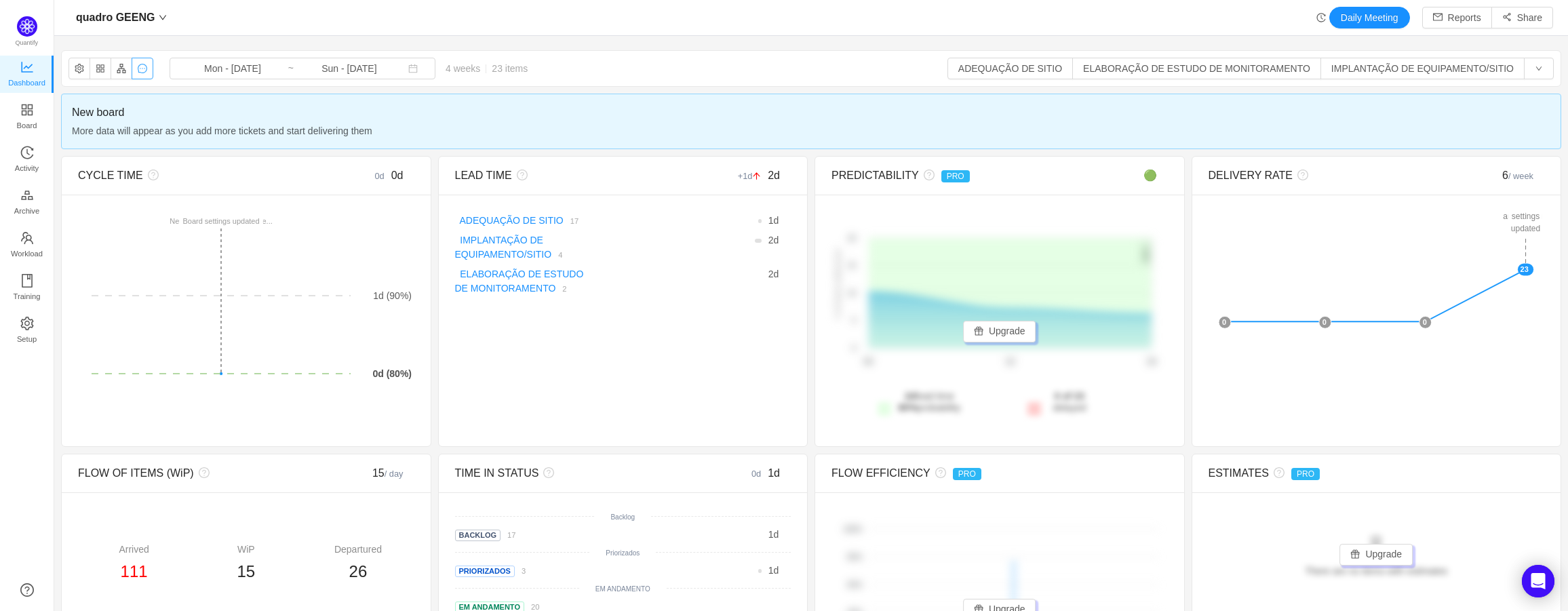
click at [141, 71] on button "button" at bounding box center [142, 68] width 22 height 22
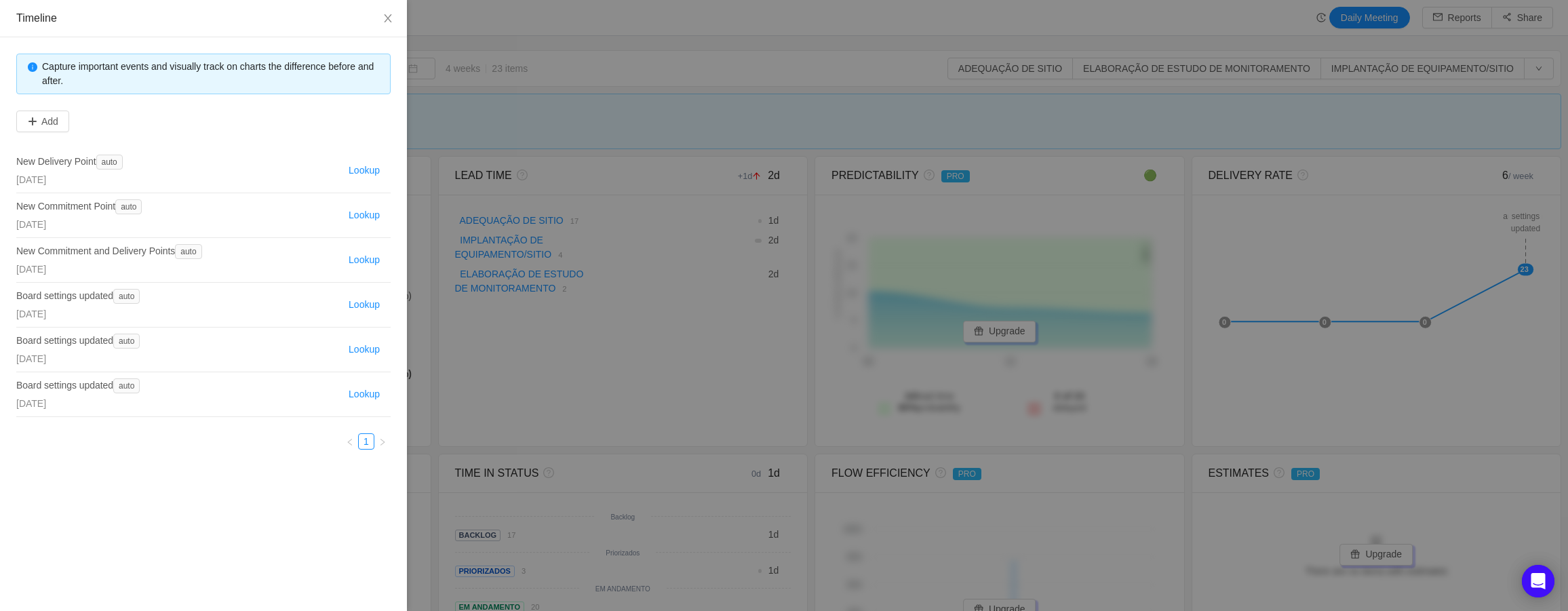
click at [55, 133] on div "Capture important events and visually track on charts the difference before and…" at bounding box center [203, 251] width 374 height 396
click at [63, 120] on button "Add" at bounding box center [42, 121] width 53 height 22
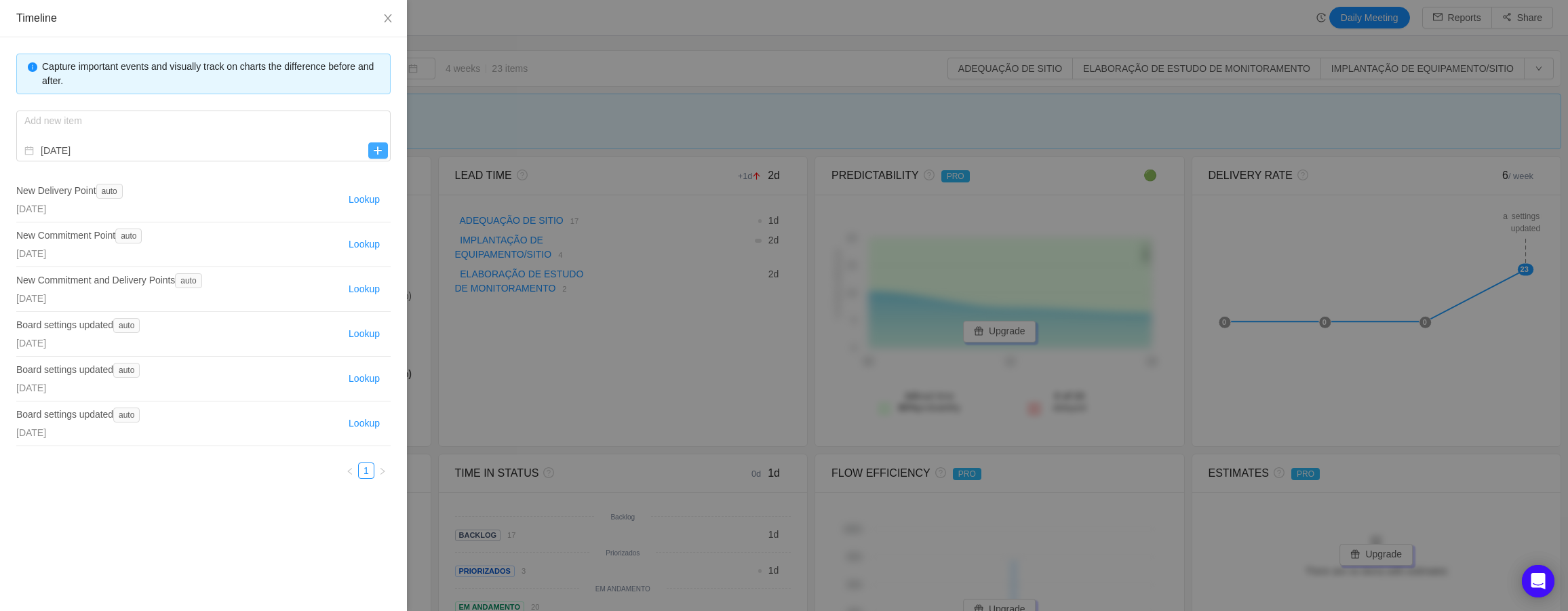
click at [381, 157] on button "button" at bounding box center [378, 151] width 20 height 16
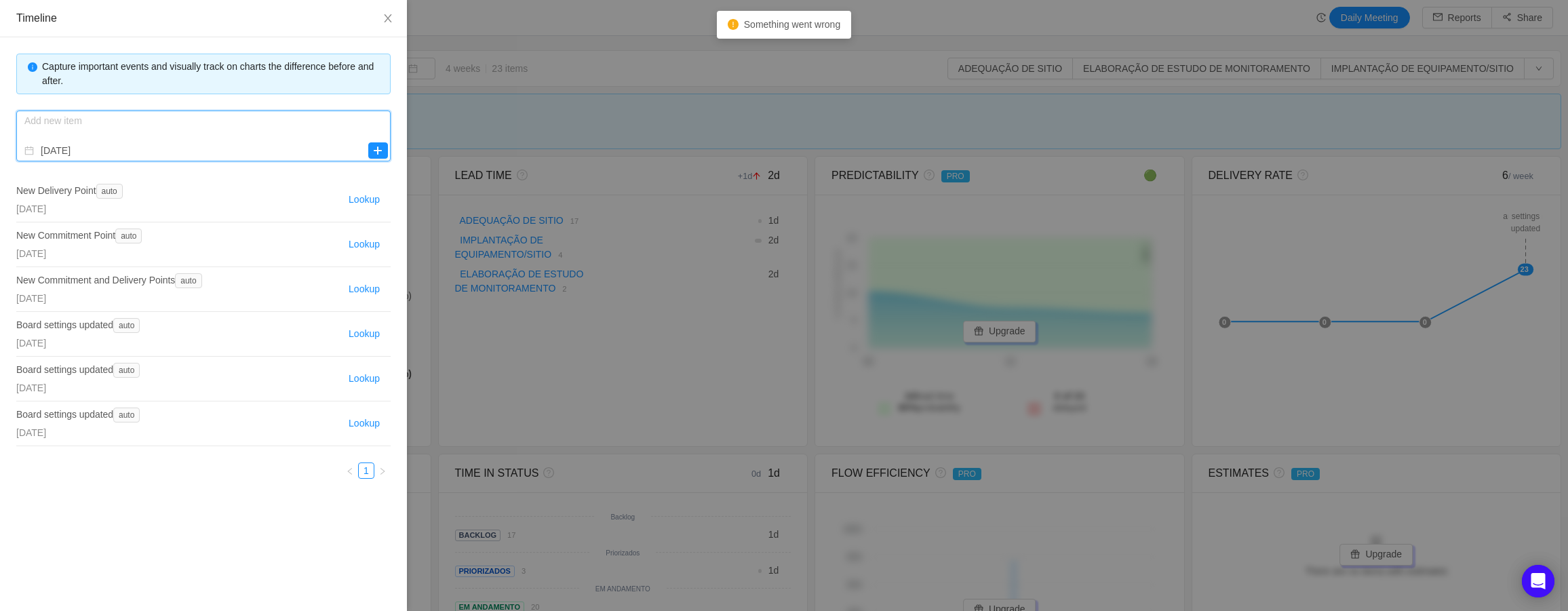
click at [327, 129] on input "text" at bounding box center [203, 136] width 374 height 51
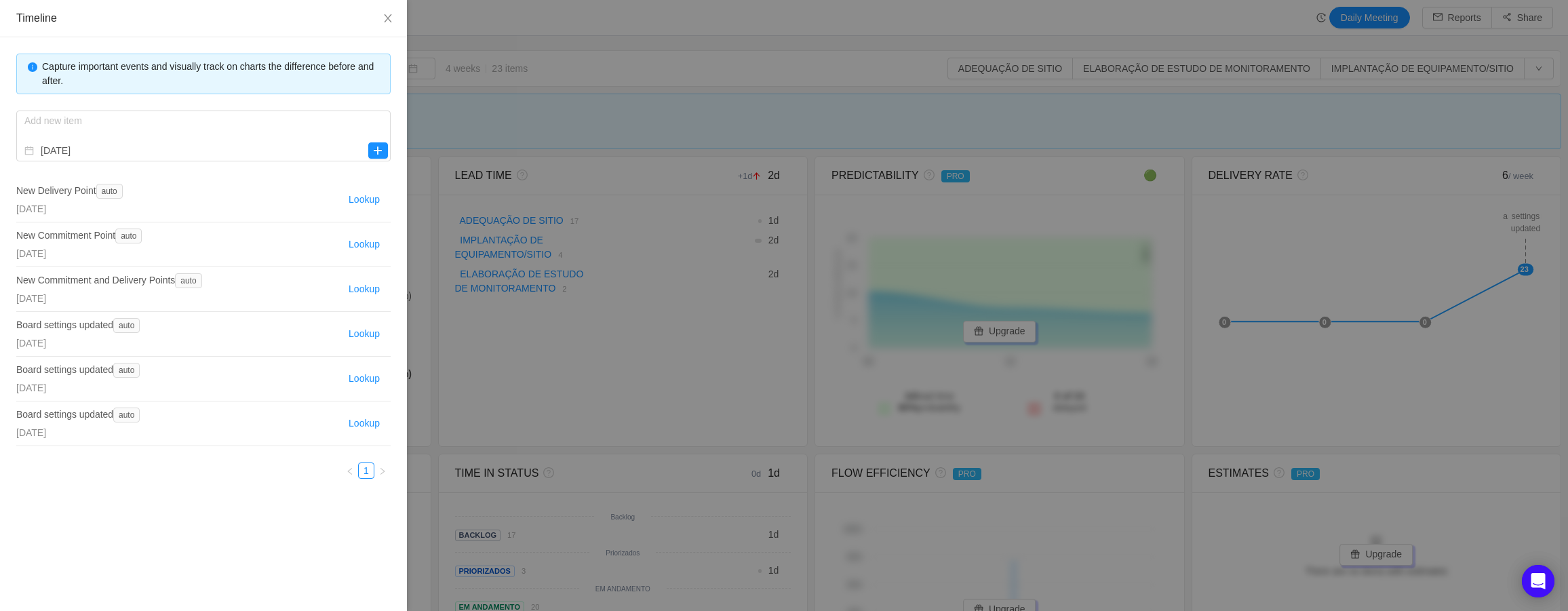
click at [290, 250] on div "Fri, September 19, 2025" at bounding box center [163, 254] width 294 height 15
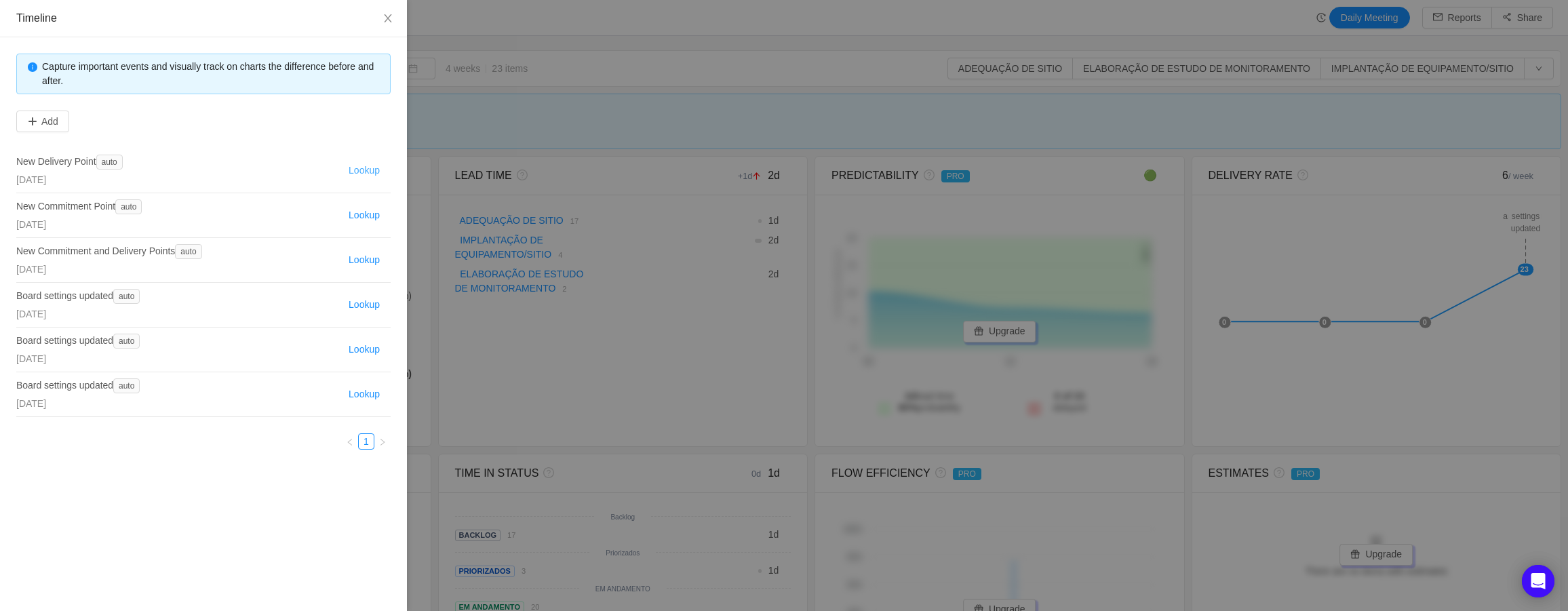
click at [365, 172] on button "Lookup" at bounding box center [364, 171] width 42 height 16
type input "Mon - Aug 18, 2025"
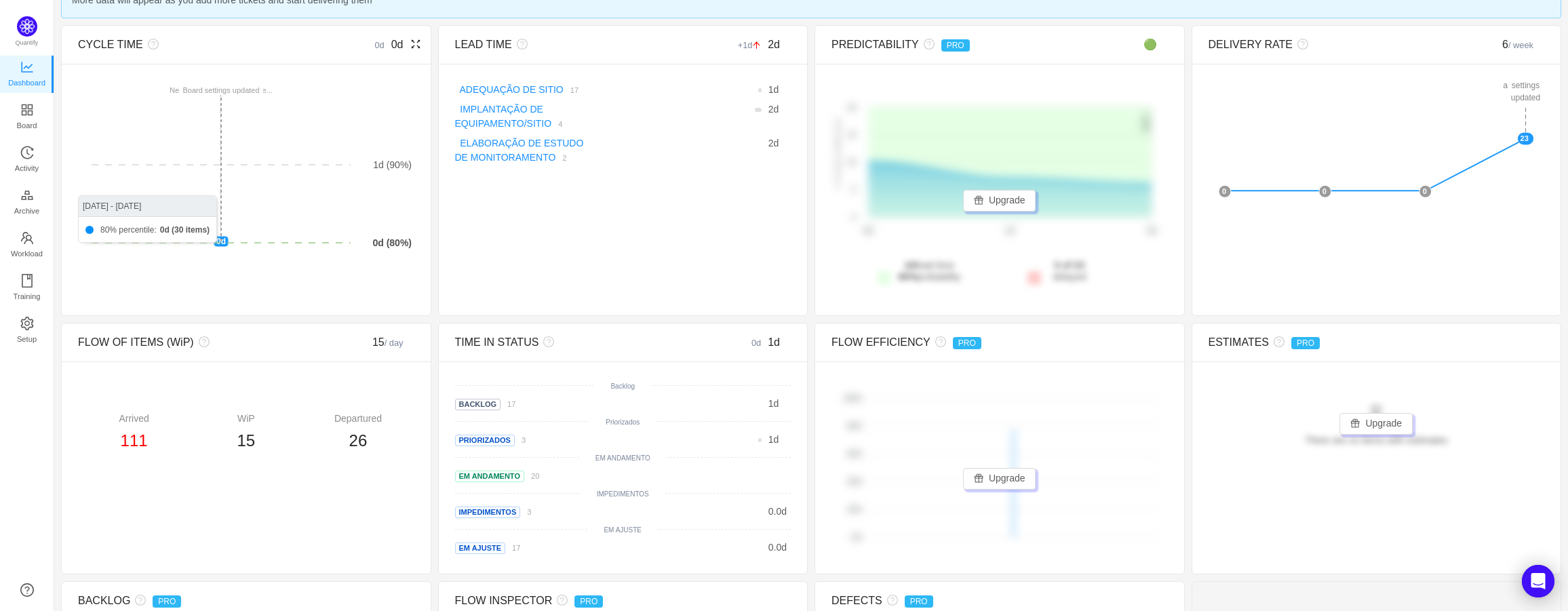
scroll to position [89, 0]
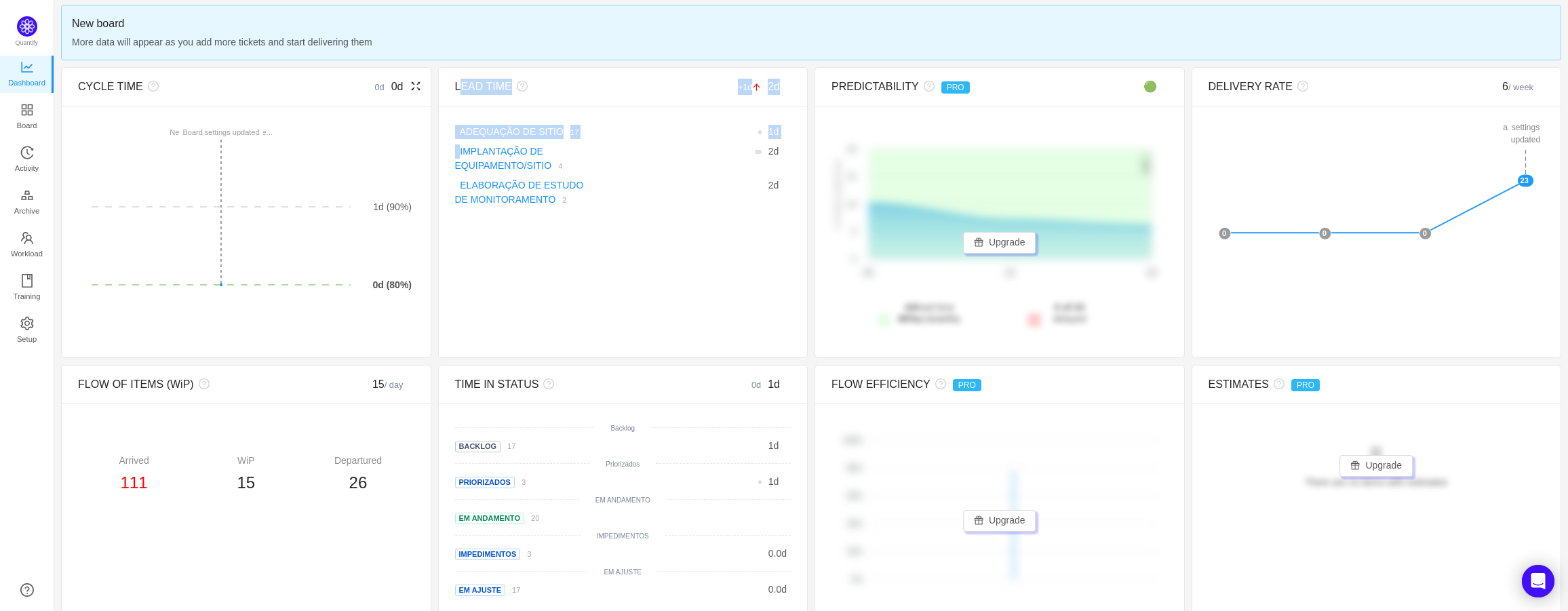
drag, startPoint x: 413, startPoint y: 83, endPoint x: 389, endPoint y: 101, distance: 30.0
click at [437, 138] on div "CYCLE TIME 0d 0d There are no delivered work items in the selected period Possi…" at bounding box center [811, 471] width 1500 height 808
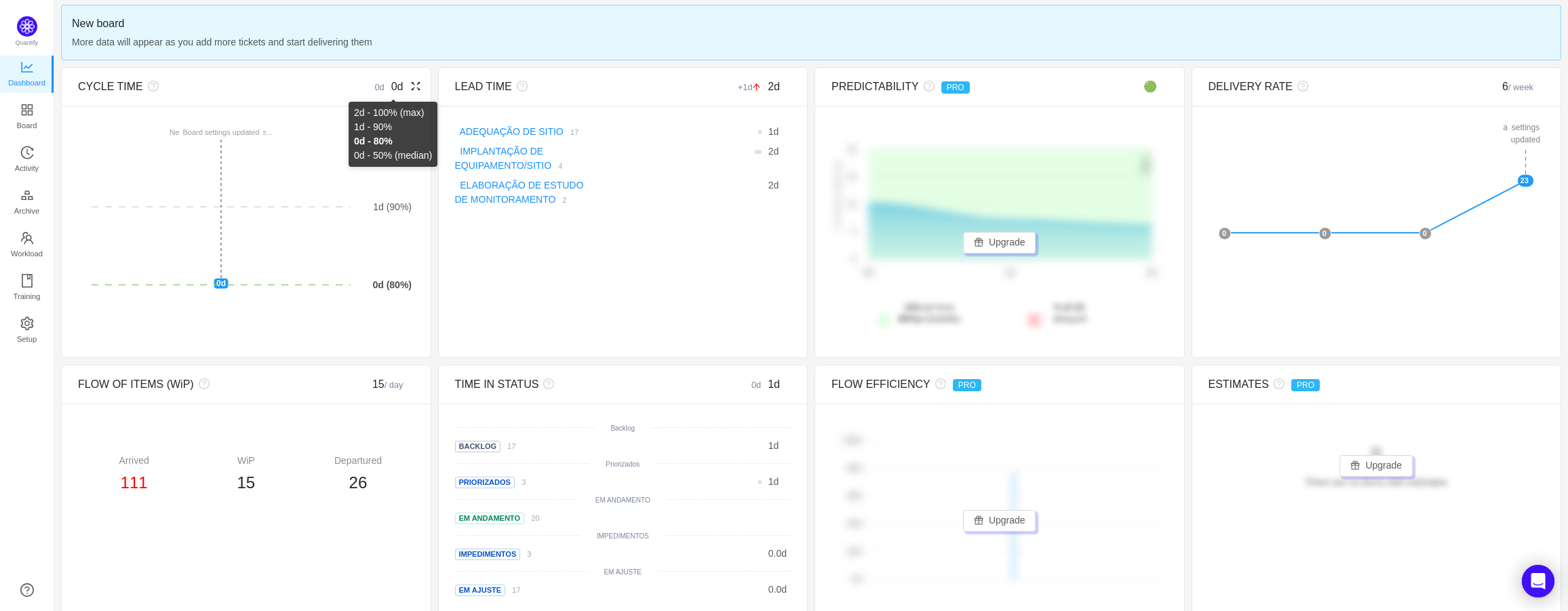
click at [394, 87] on span "0d" at bounding box center [397, 86] width 12 height 11
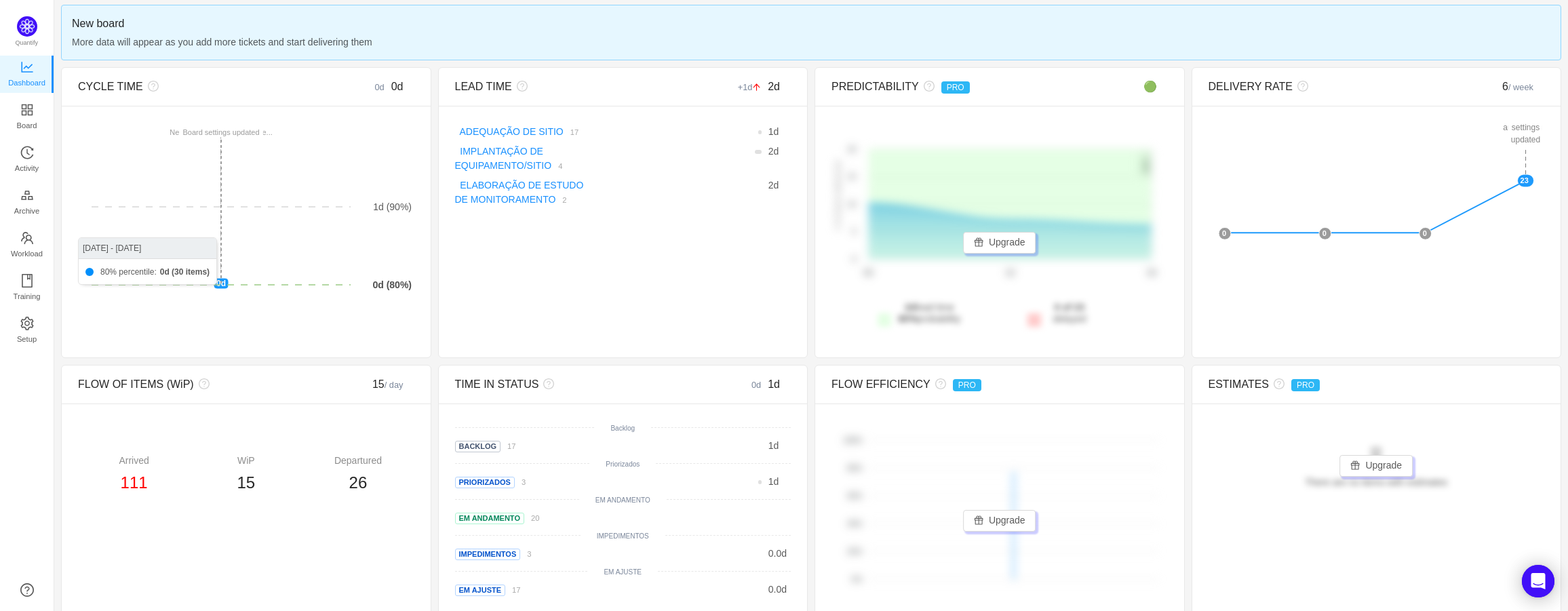
click at [237, 132] on rect at bounding box center [220, 131] width 84 height 11
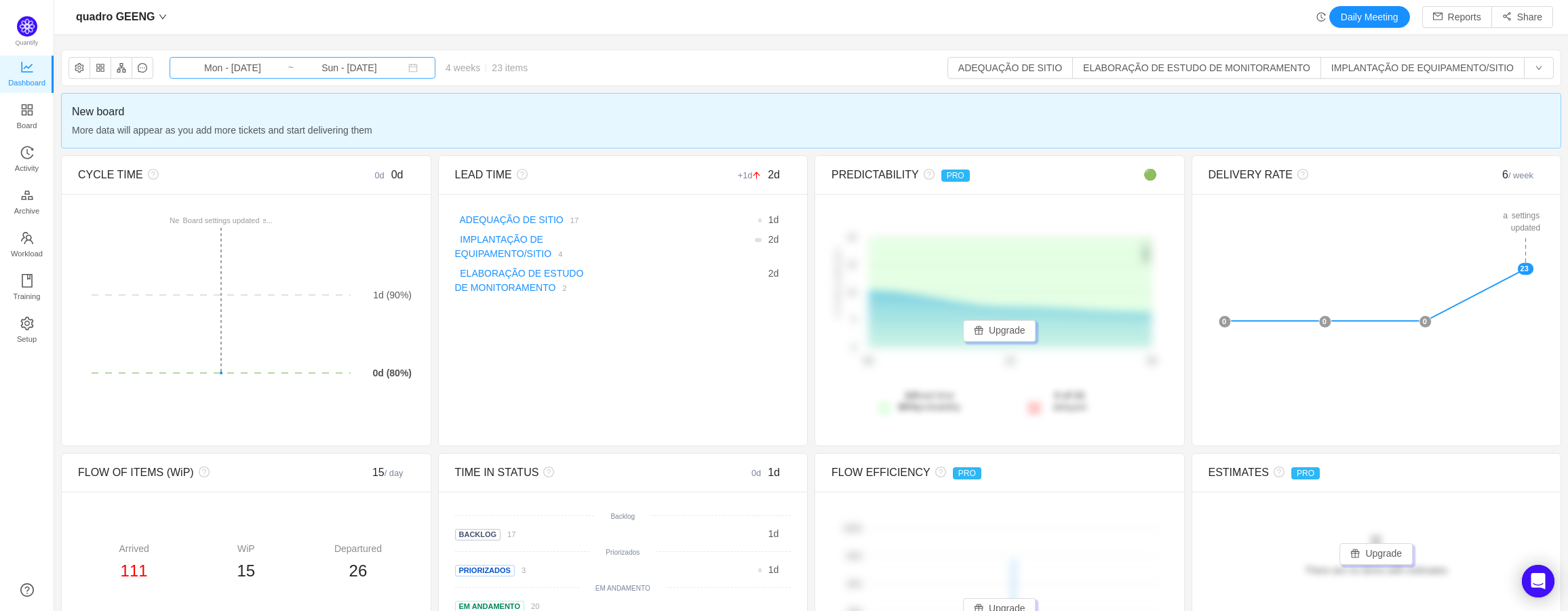
scroll to position [0, 0]
click at [140, 68] on button "button" at bounding box center [142, 68] width 22 height 22
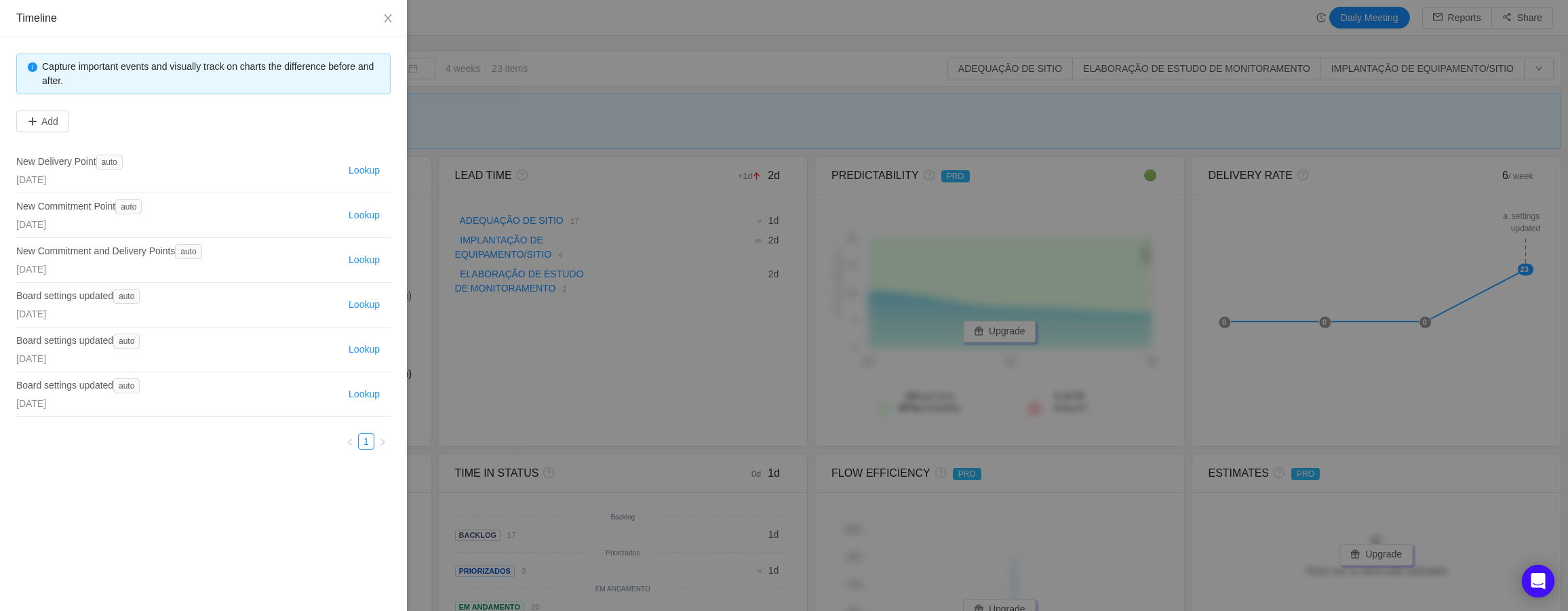
click at [223, 290] on h4 "Board settings updated auto" at bounding box center [163, 295] width 294 height 15
click at [132, 295] on span "auto" at bounding box center [126, 296] width 27 height 15
click at [132, 294] on span "auto" at bounding box center [126, 296] width 27 height 15
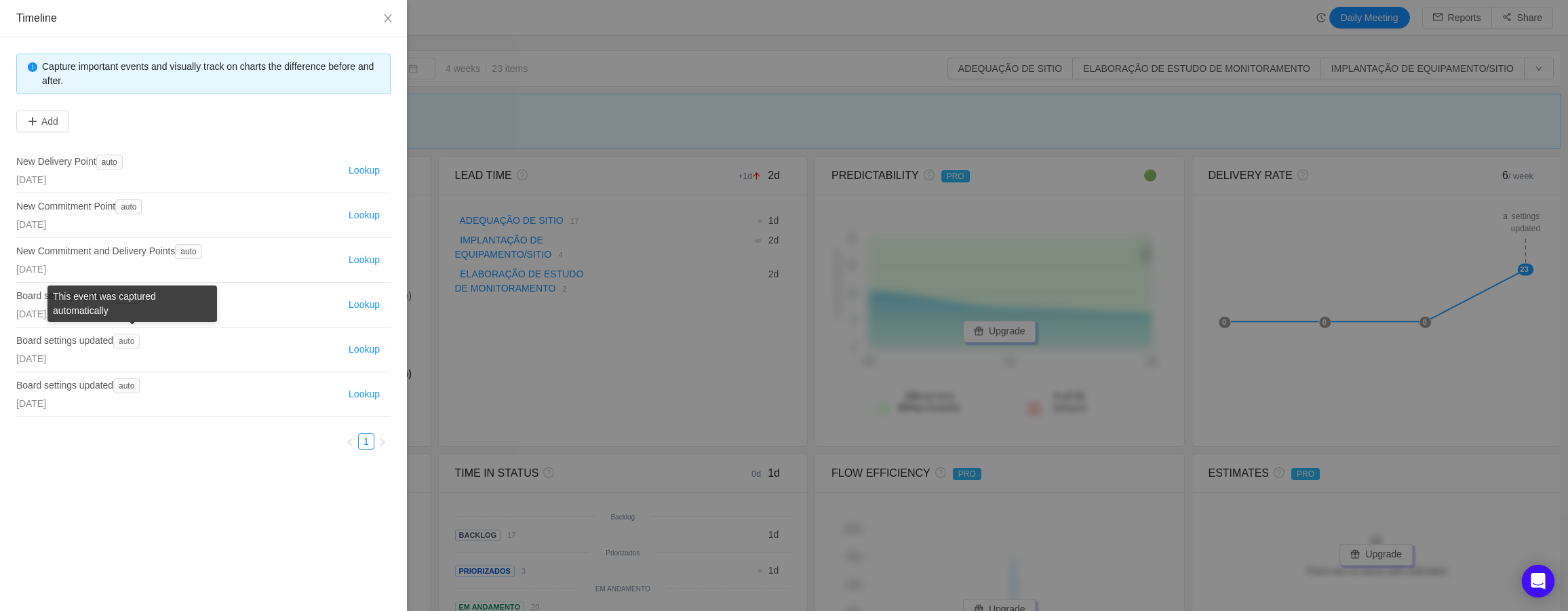
click at [126, 343] on span "auto" at bounding box center [126, 341] width 27 height 15
click at [130, 353] on div "[DATE]" at bounding box center [163, 359] width 294 height 15
click at [364, 439] on link "1" at bounding box center [366, 442] width 15 height 15
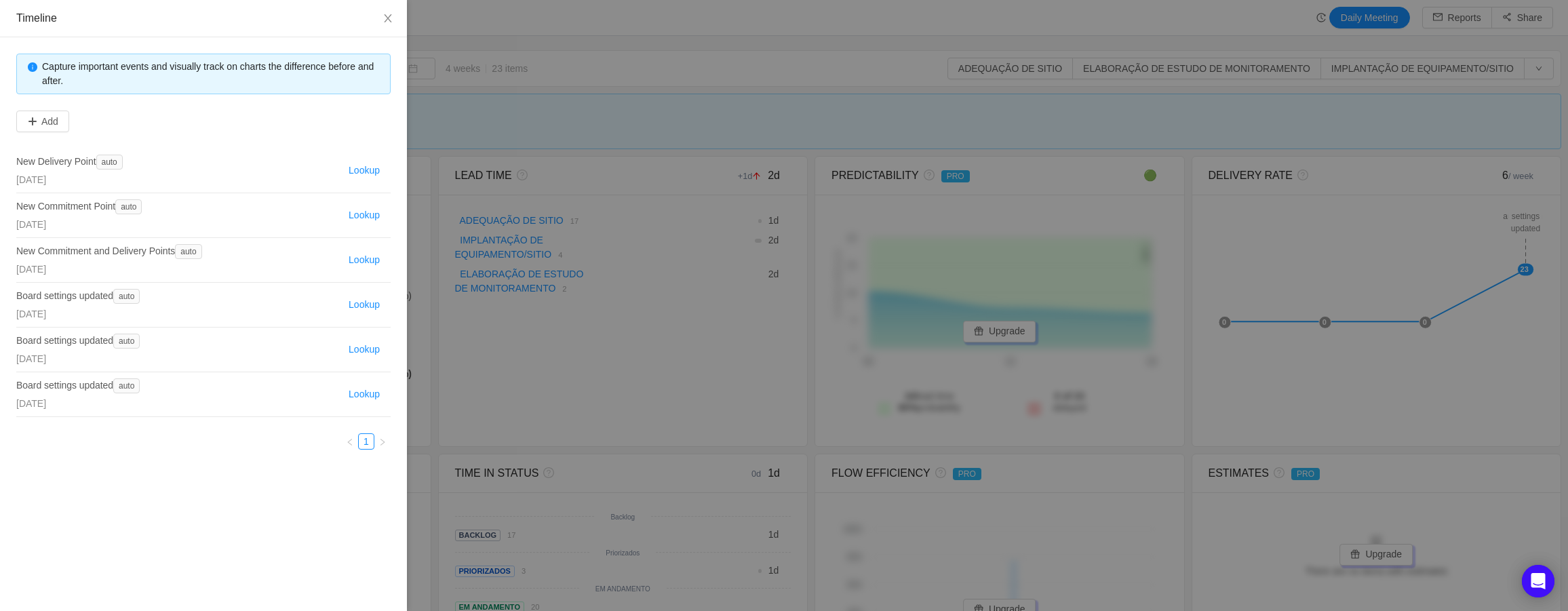
click at [165, 141] on div "Capture important events and visually track on charts the difference before and…" at bounding box center [203, 251] width 374 height 396
click at [394, 15] on button "Close" at bounding box center [388, 19] width 38 height 38
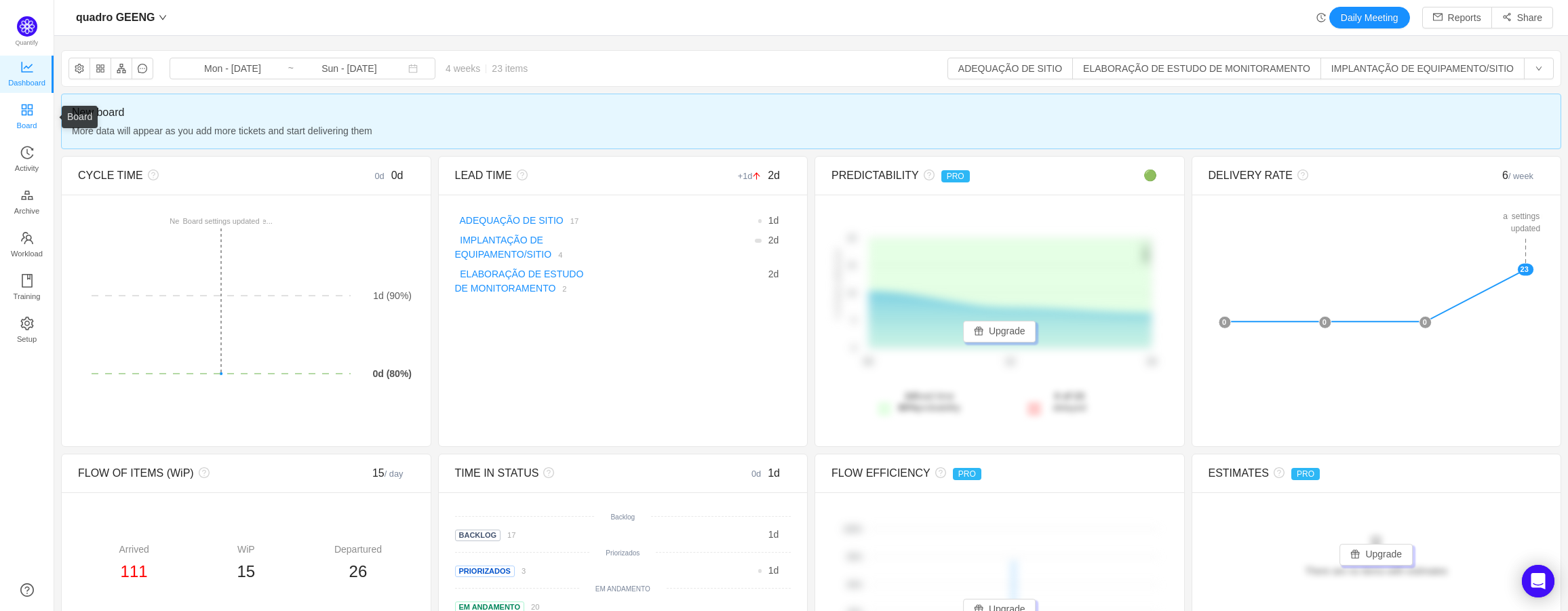
click at [20, 124] on span "Board" at bounding box center [27, 125] width 20 height 27
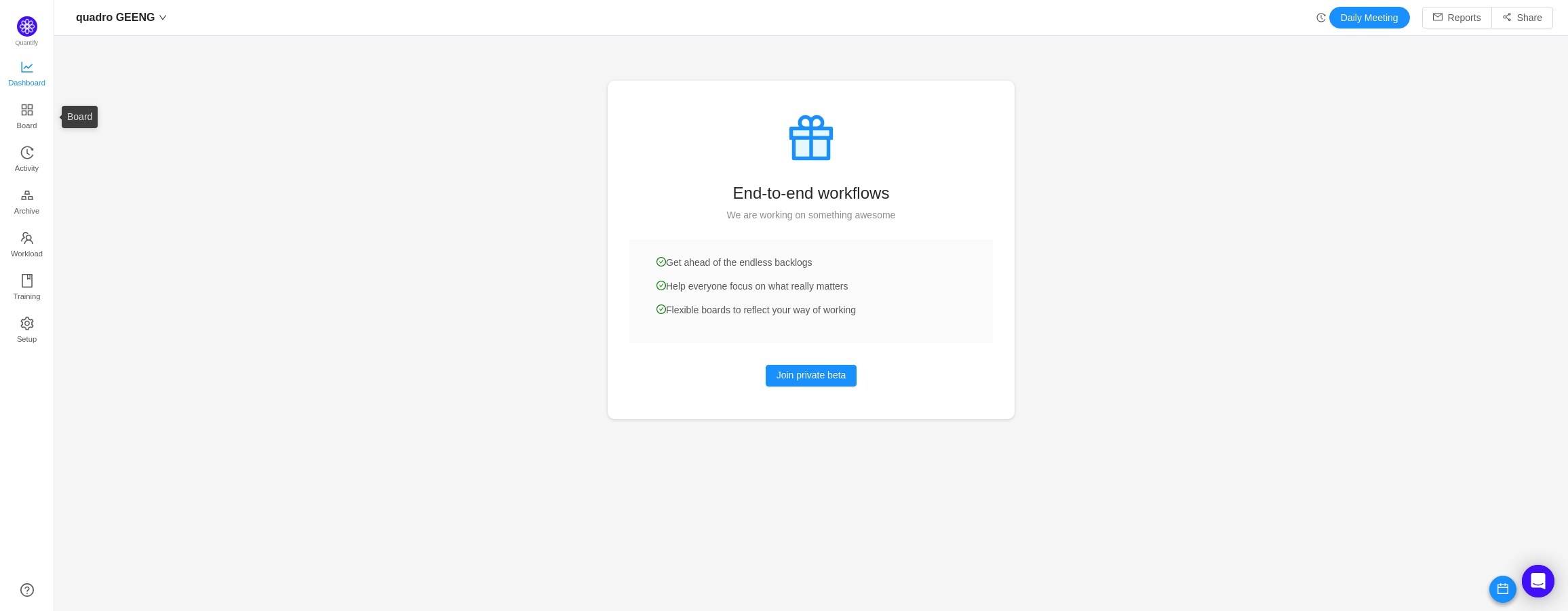
click at [27, 88] on span "Dashboard" at bounding box center [27, 82] width 37 height 27
